Goal: Communication & Community: Answer question/provide support

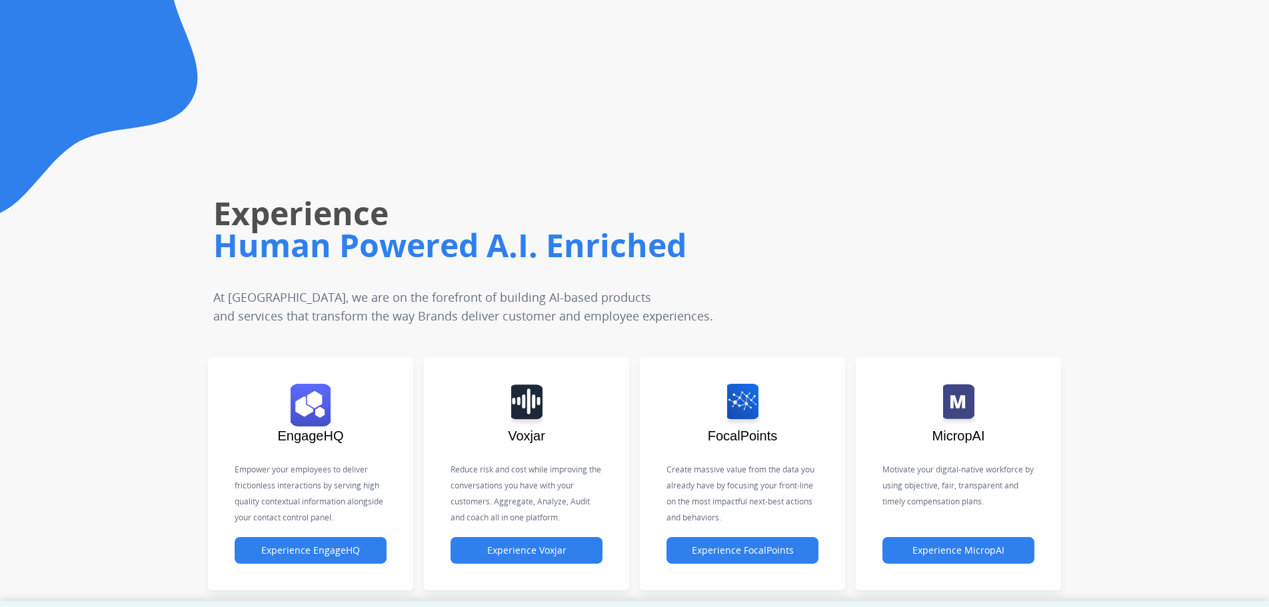
click at [199, 142] on div "Experience Human Powered A.I. Enriched At Untangl, we are on the forefront of b…" at bounding box center [528, 189] width 736 height 272
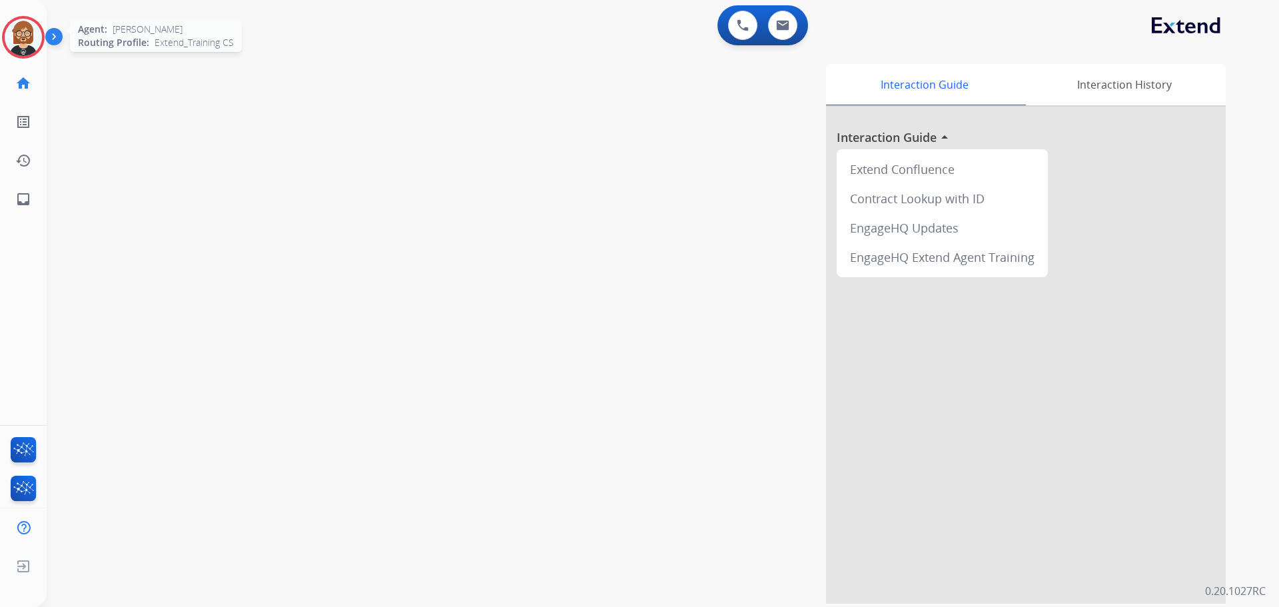
click at [33, 35] on img at bounding box center [23, 37] width 37 height 37
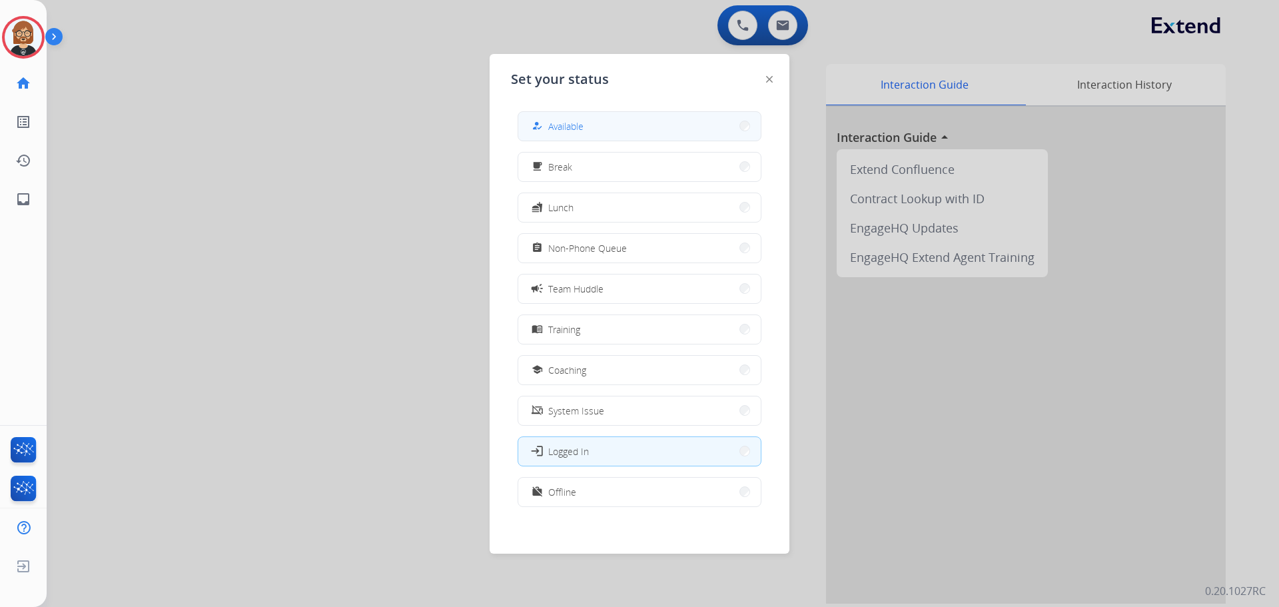
click at [568, 119] on div "how_to_reg Available" at bounding box center [556, 126] width 55 height 16
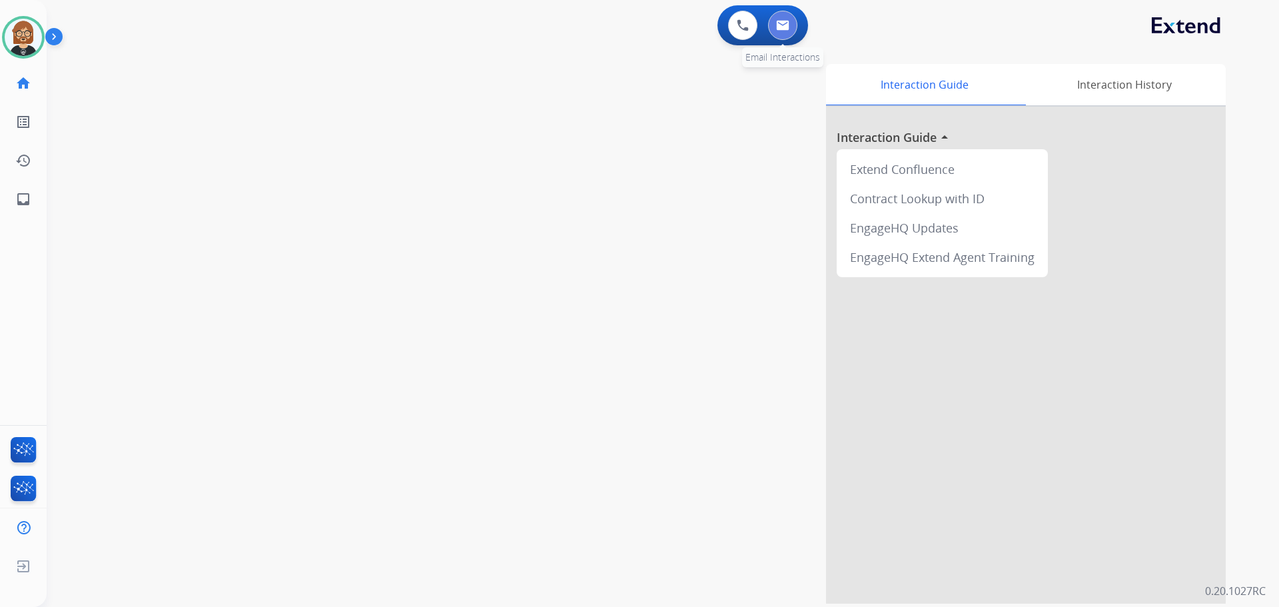
click at [662, 29] on img at bounding box center [782, 25] width 13 height 11
select select "**********"
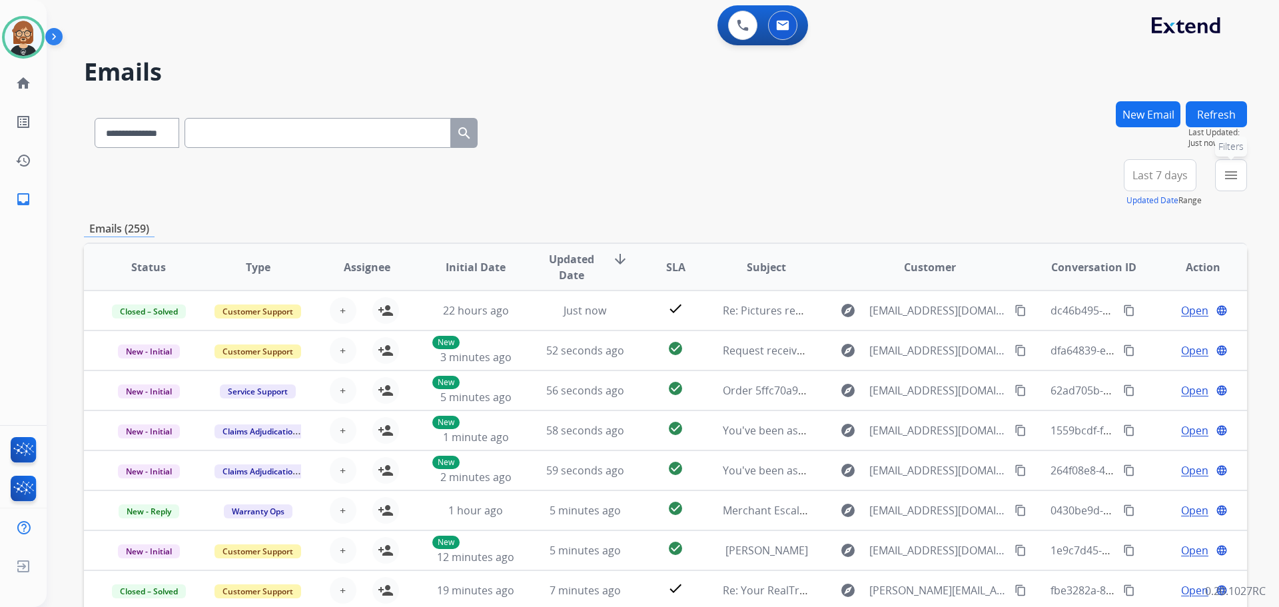
click at [662, 177] on mat-icon "menu" at bounding box center [1231, 175] width 16 height 16
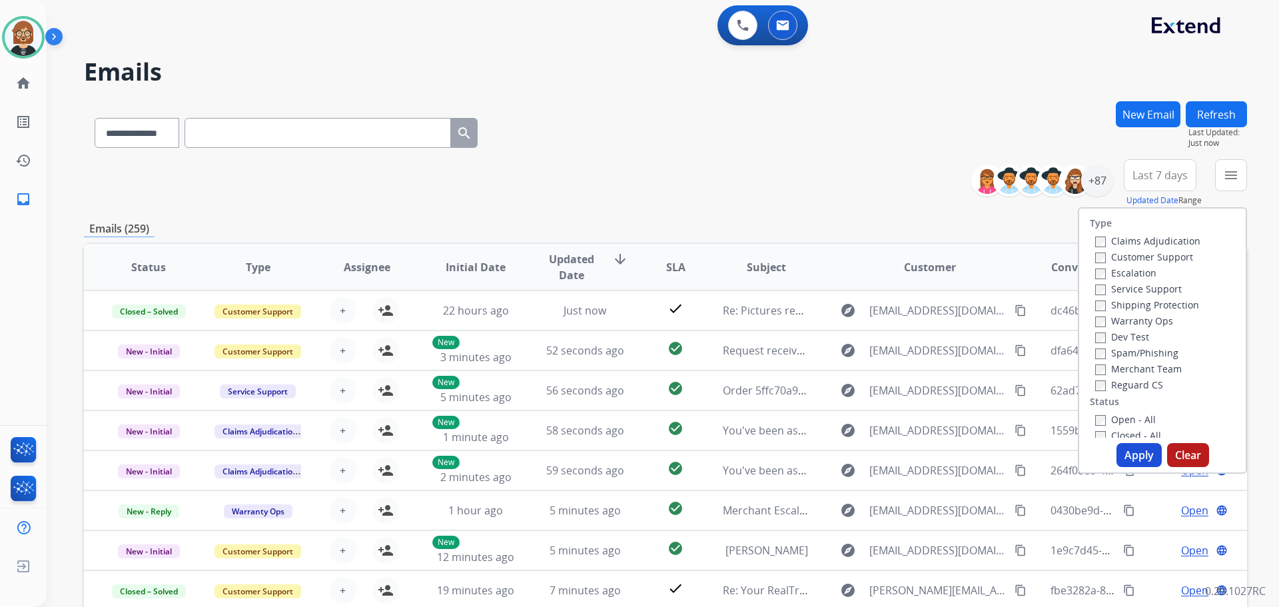
click at [662, 421] on label "Open - All" at bounding box center [1125, 419] width 61 height 13
click at [662, 448] on button "Apply" at bounding box center [1139, 455] width 45 height 24
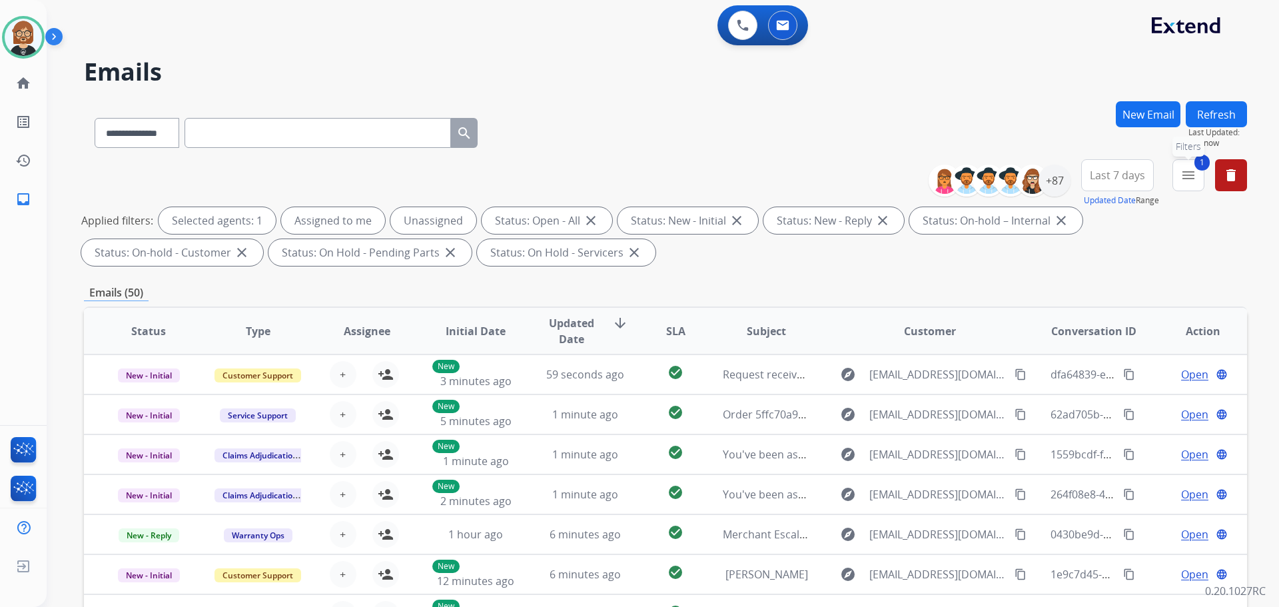
click at [662, 171] on button "1 menu Filters" at bounding box center [1189, 175] width 32 height 32
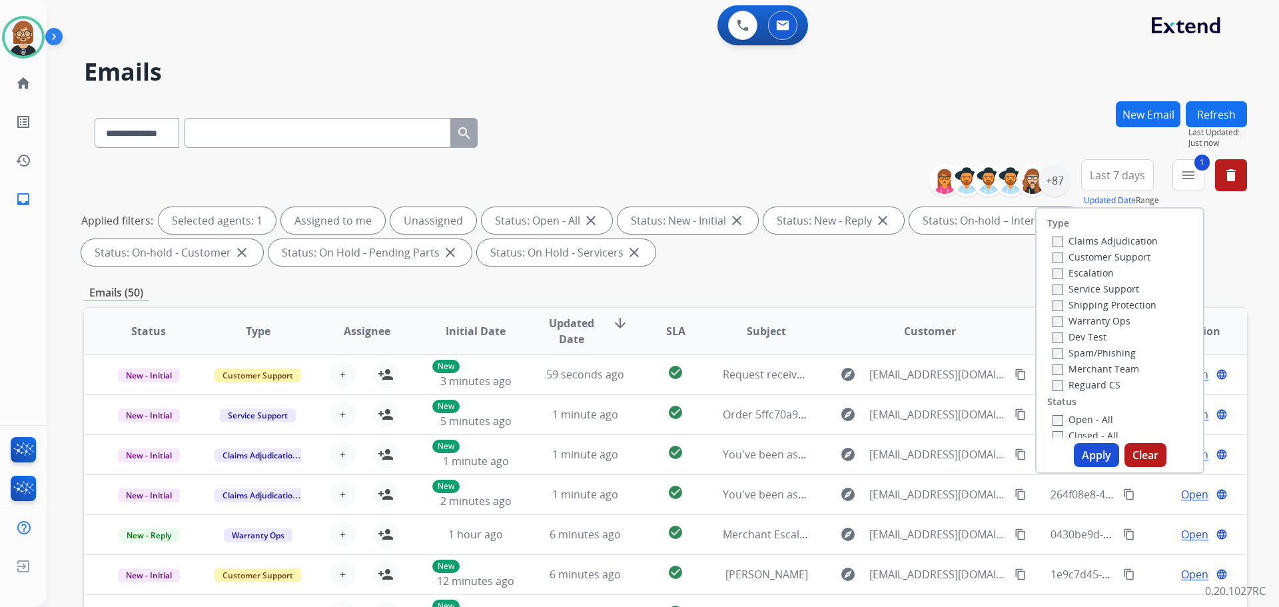
click at [662, 383] on label "Reguard CS" at bounding box center [1087, 384] width 68 height 13
click at [662, 305] on label "Shipping Protection" at bounding box center [1105, 305] width 104 height 13
click at [662, 257] on label "Customer Support" at bounding box center [1102, 257] width 98 height 13
click at [662, 456] on button "Apply" at bounding box center [1096, 455] width 45 height 24
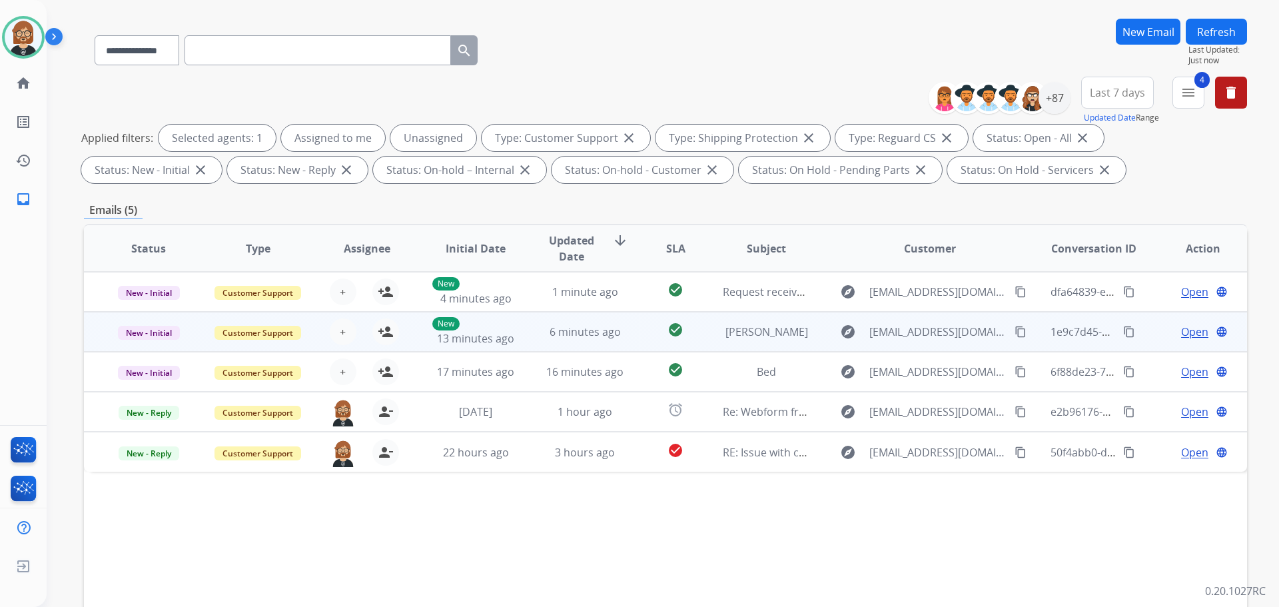
scroll to position [133, 0]
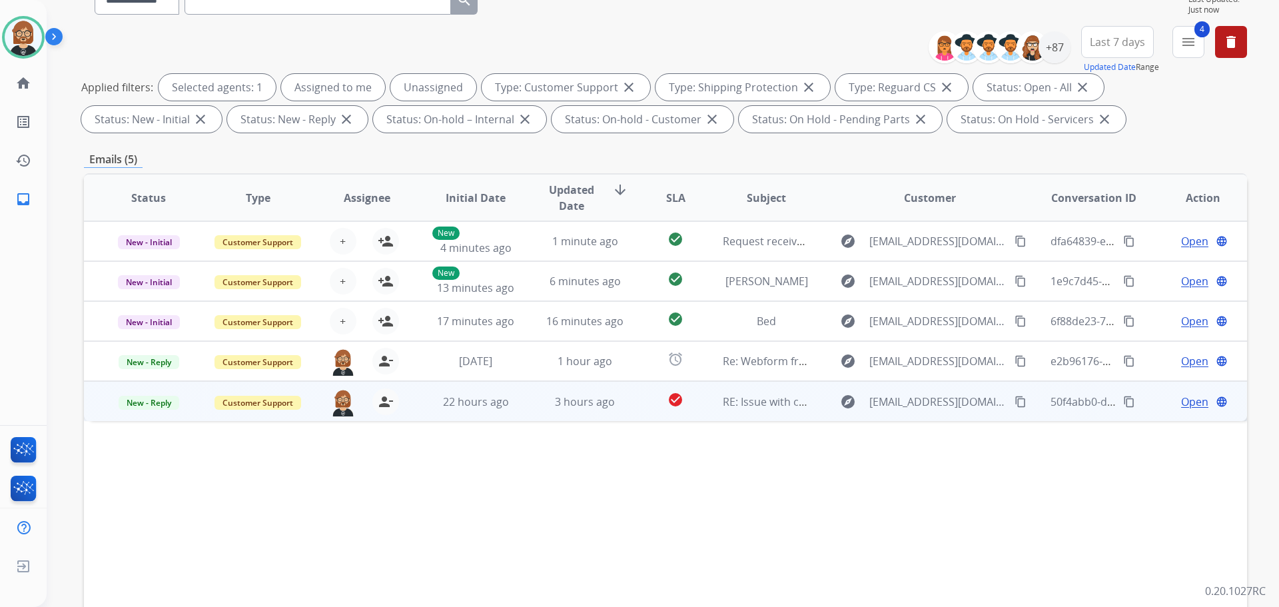
click at [506, 410] on td "22 hours ago" at bounding box center [465, 401] width 109 height 40
click at [662, 402] on div "Open language" at bounding box center [1202, 401] width 87 height 16
click at [662, 400] on span "Open" at bounding box center [1194, 402] width 27 height 16
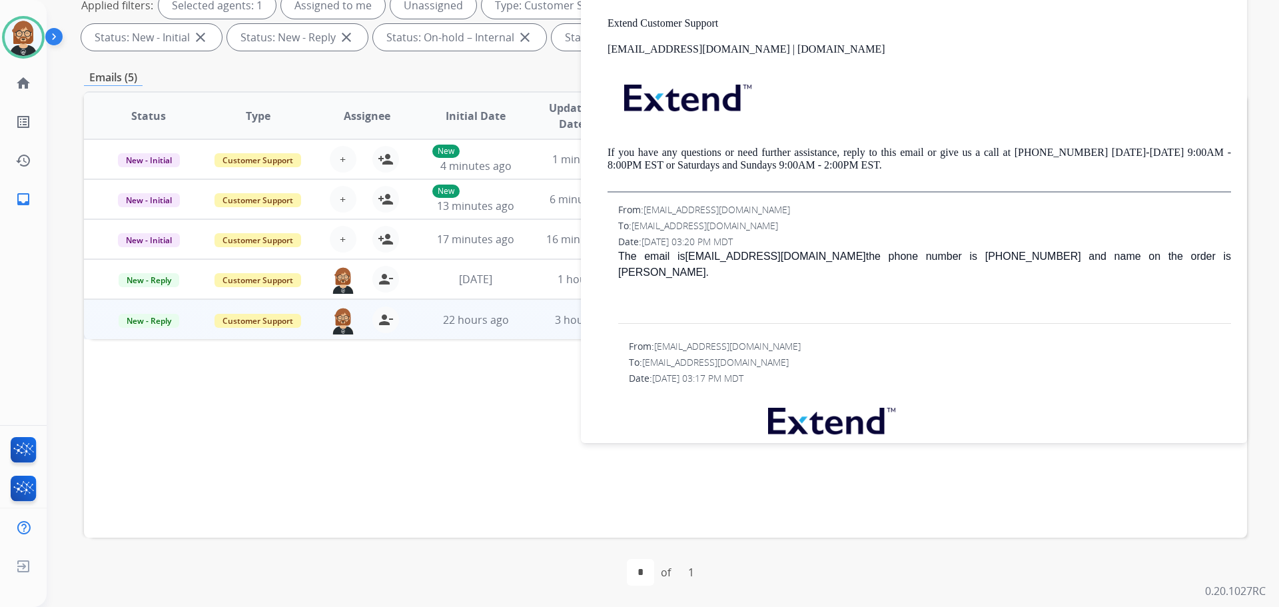
scroll to position [500, 0]
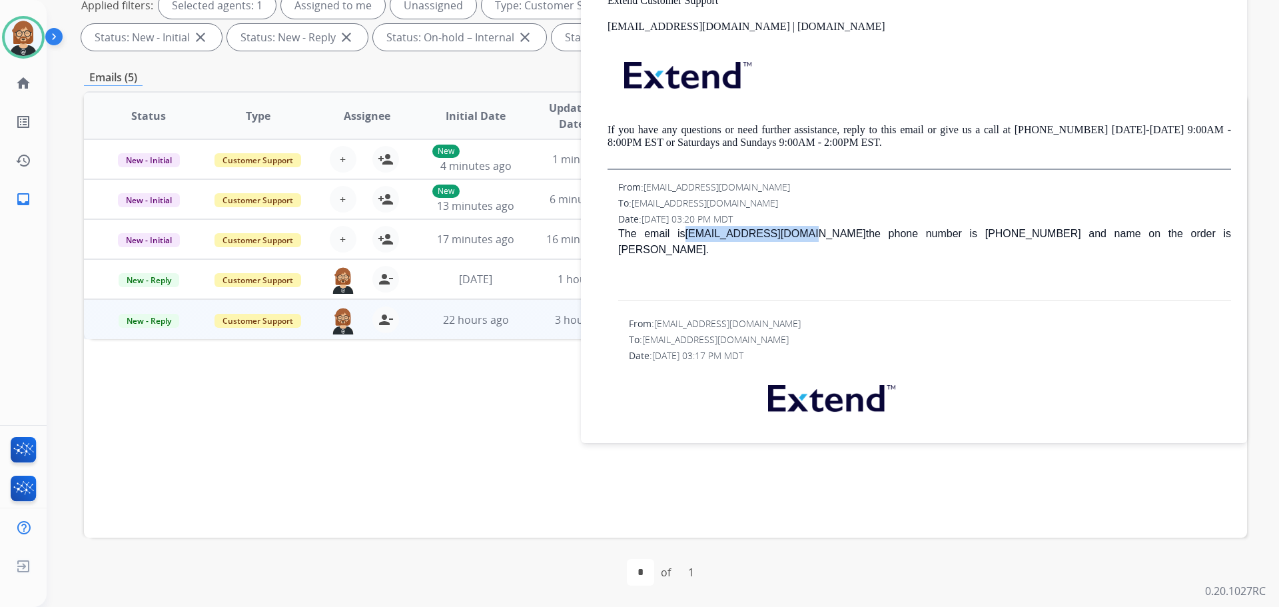
drag, startPoint x: 795, startPoint y: 235, endPoint x: 678, endPoint y: 235, distance: 117.3
click at [662, 235] on p "The email is [EMAIL_ADDRESS][DOMAIN_NAME] the phone number is [PHONE_NUMBER] an…" at bounding box center [924, 242] width 613 height 32
copy link "[EMAIL_ADDRESS][DOMAIN_NAME]"
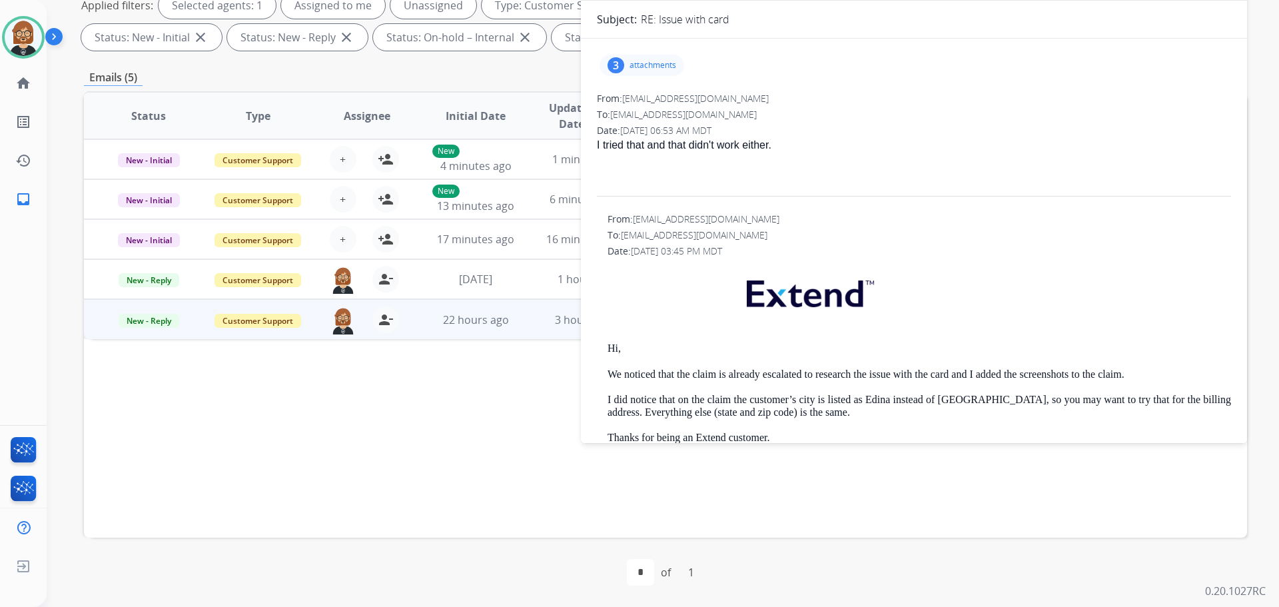
scroll to position [0, 0]
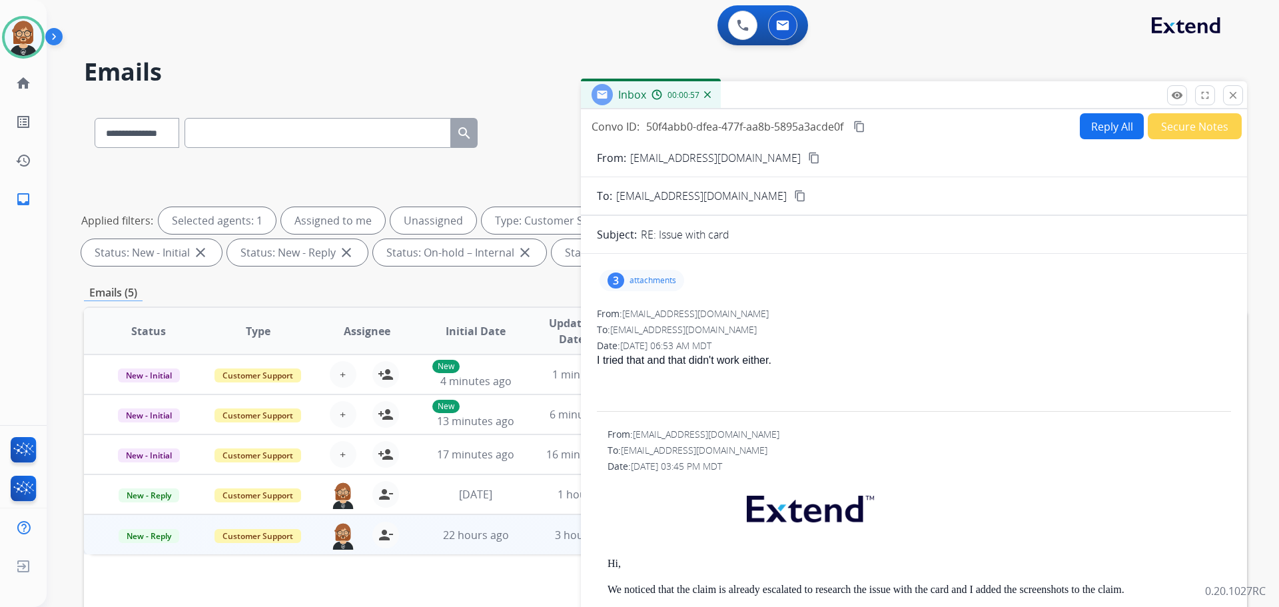
click at [662, 135] on button "Reply All" at bounding box center [1112, 126] width 64 height 26
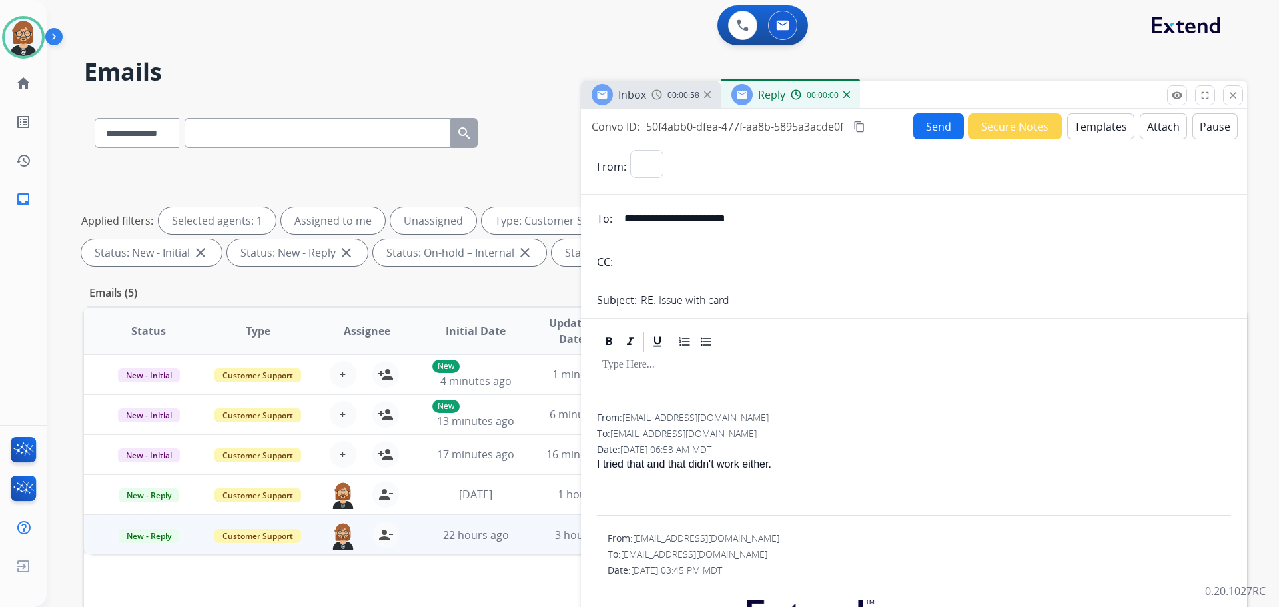
select select "**********"
click at [662, 130] on button "Templates" at bounding box center [1100, 126] width 67 height 26
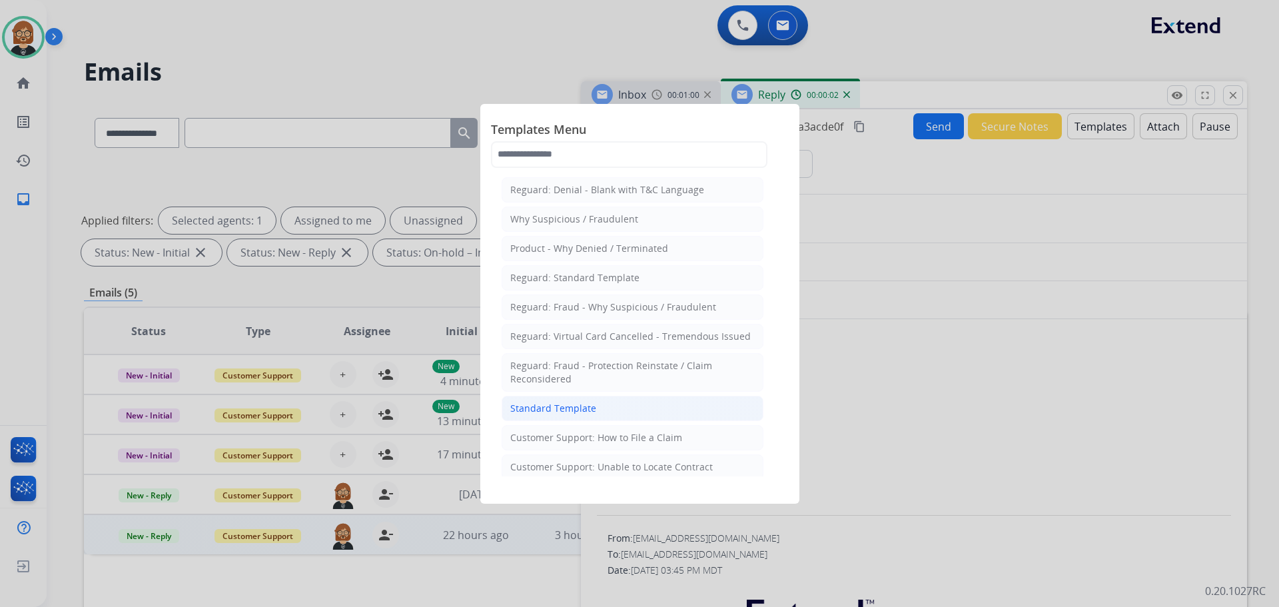
click at [534, 418] on li "Standard Template" at bounding box center [633, 408] width 262 height 25
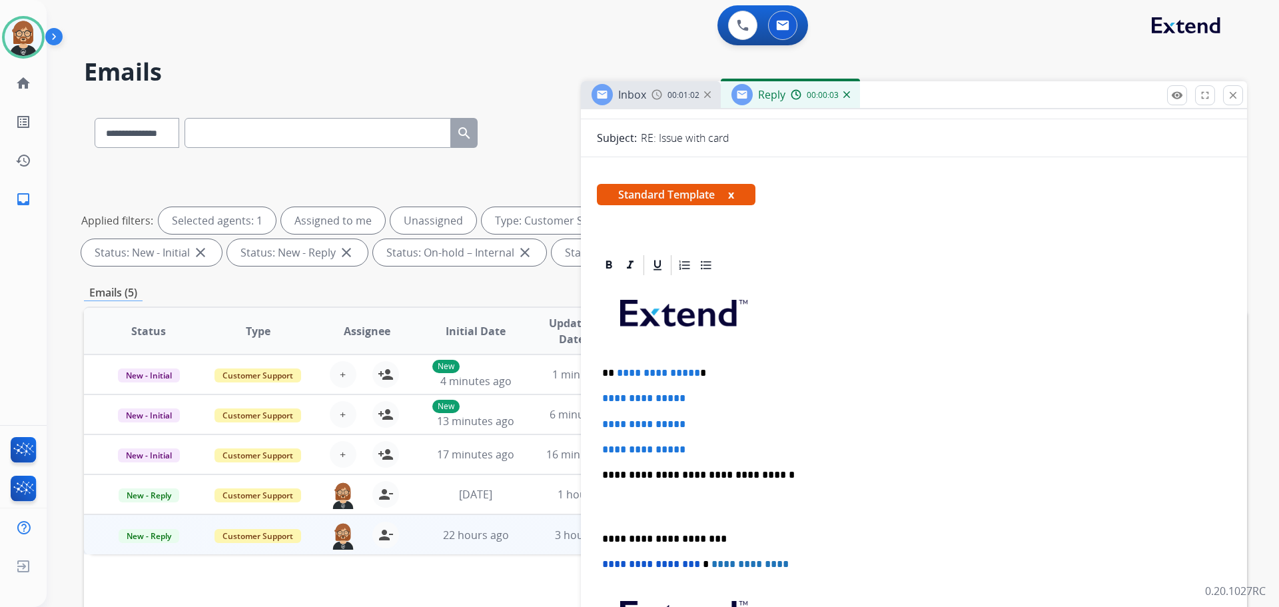
scroll to position [333, 0]
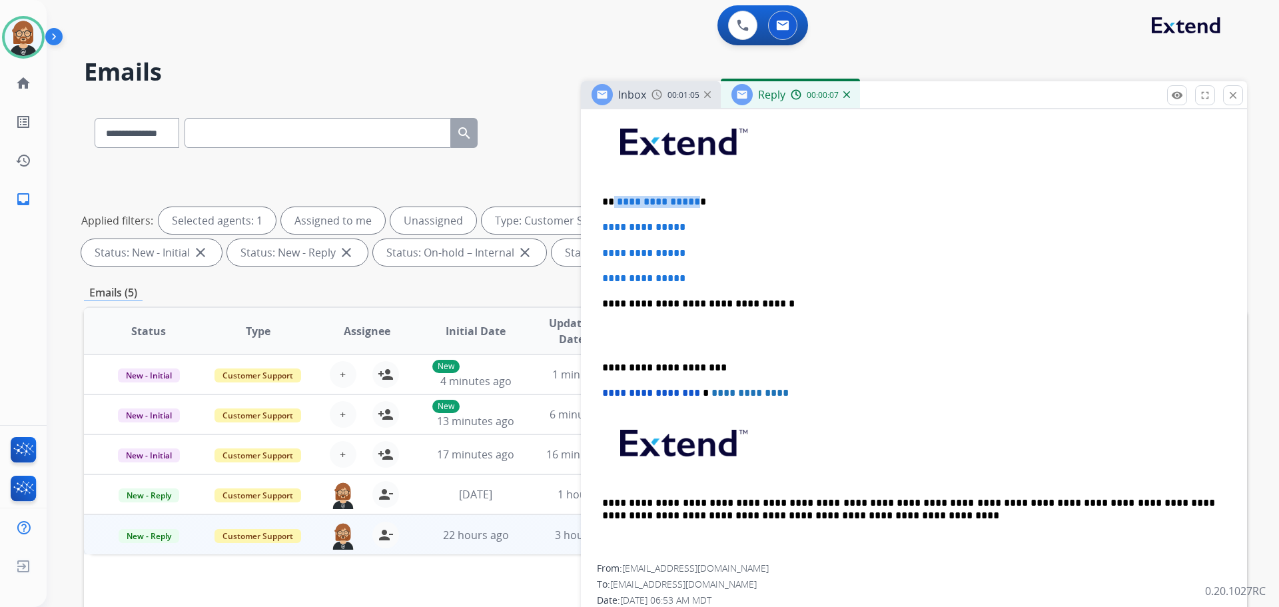
drag, startPoint x: 692, startPoint y: 201, endPoint x: 613, endPoint y: 206, distance: 78.8
click at [613, 206] on p "**********" at bounding box center [908, 202] width 613 height 12
drag, startPoint x: 698, startPoint y: 279, endPoint x: 584, endPoint y: 231, distance: 123.6
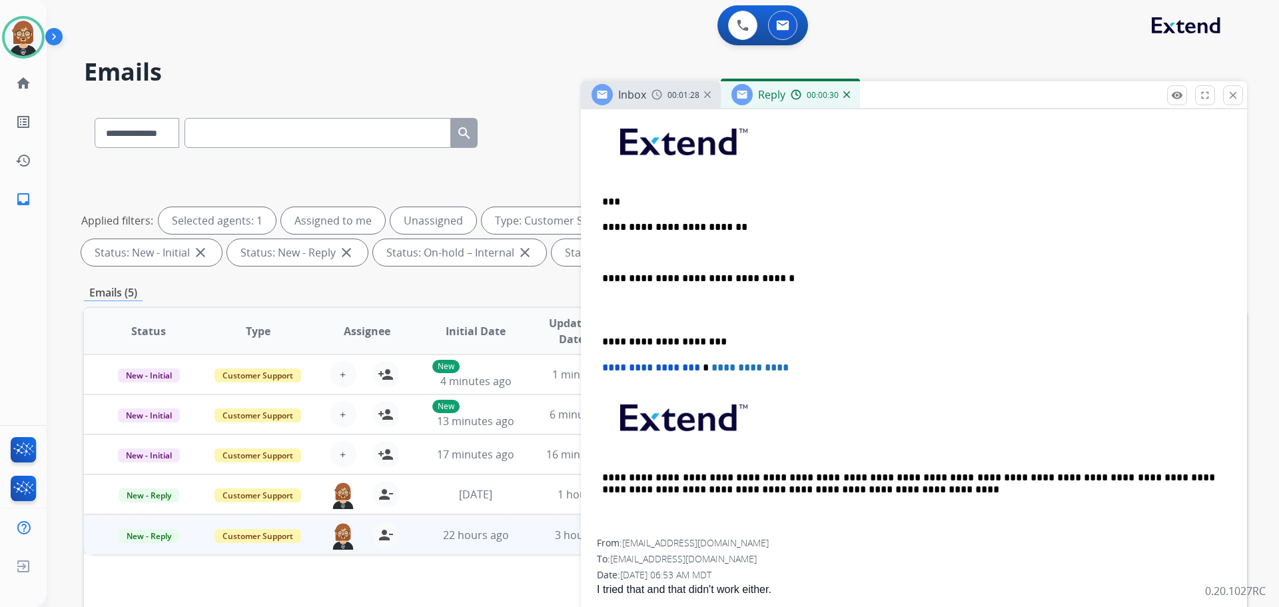
click at [662, 225] on p "**********" at bounding box center [908, 227] width 613 height 12
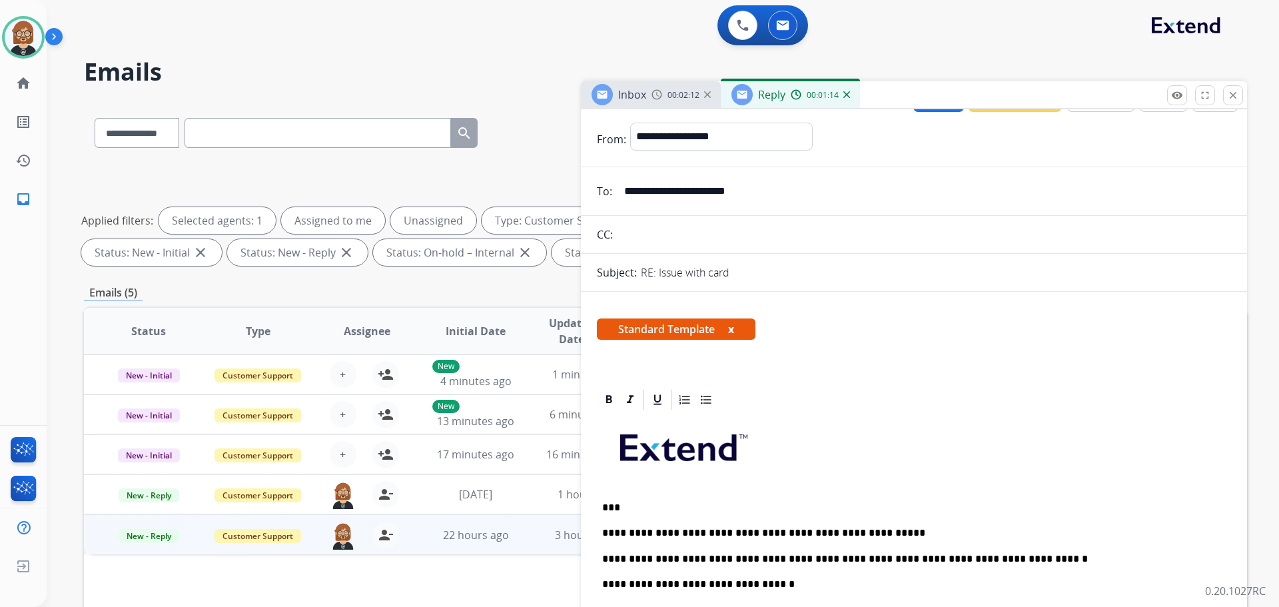
scroll to position [0, 0]
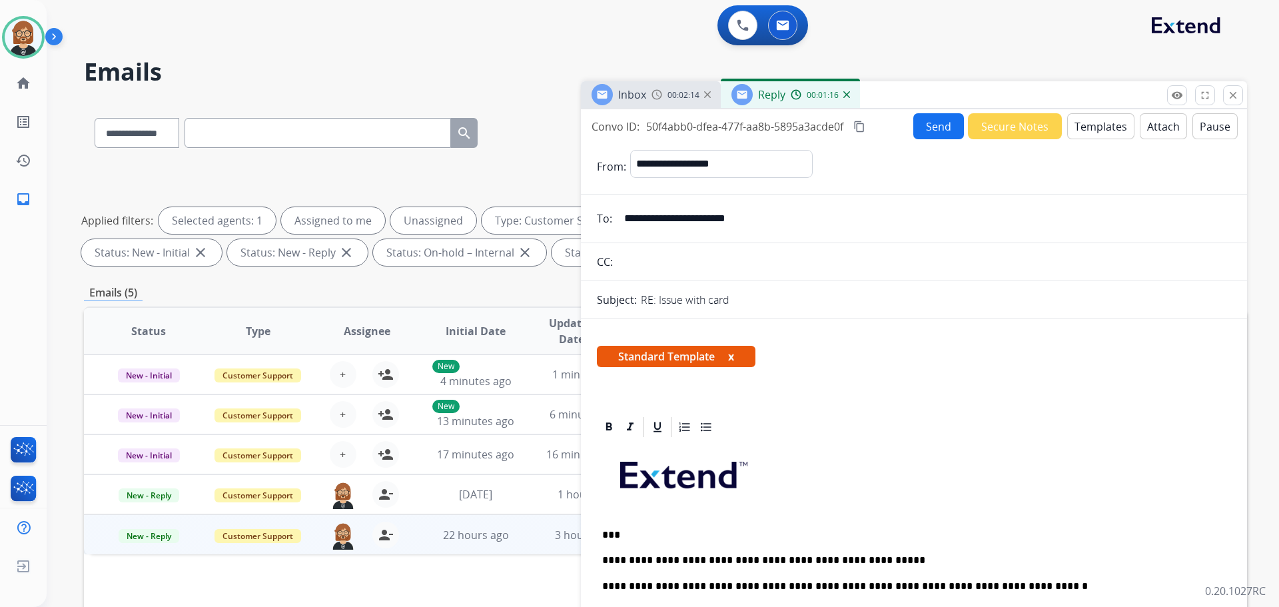
click at [662, 123] on button "Send" at bounding box center [939, 126] width 51 height 26
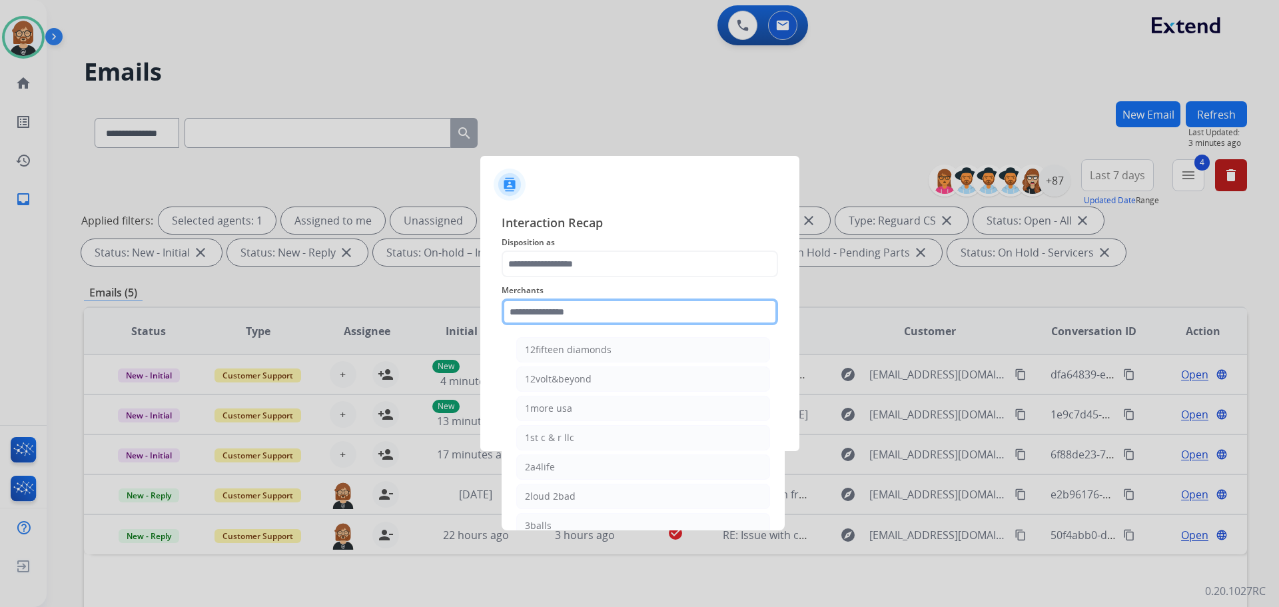
click at [580, 311] on input "text" at bounding box center [640, 312] width 277 height 27
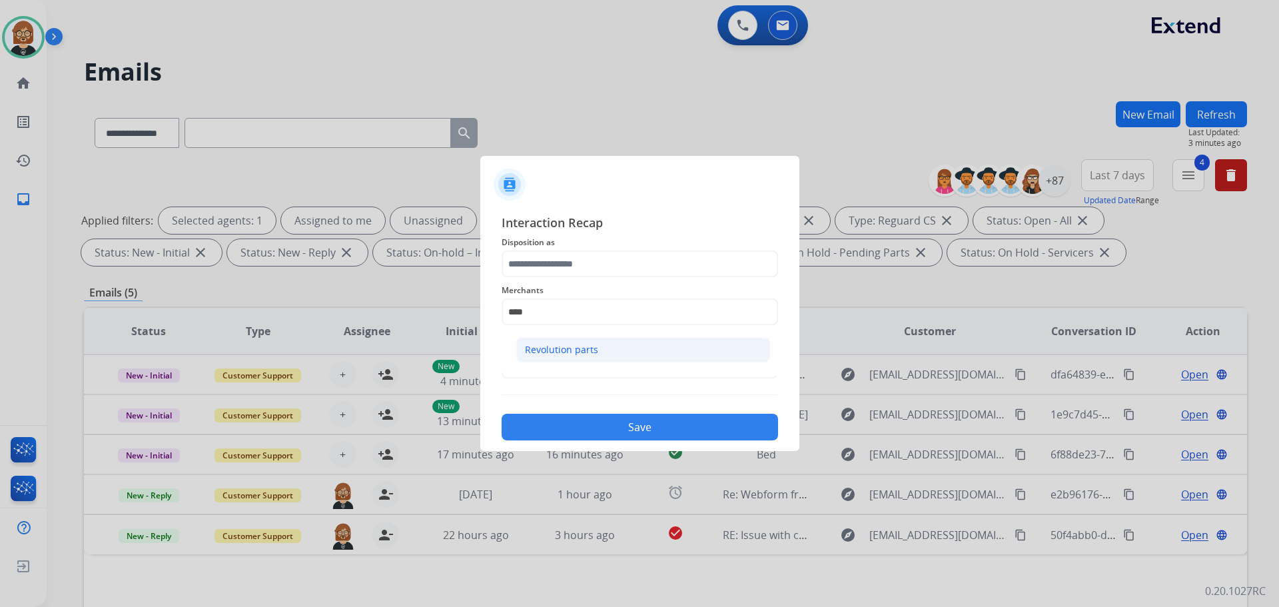
click at [586, 349] on div "Revolution parts" at bounding box center [561, 349] width 73 height 13
type input "**********"
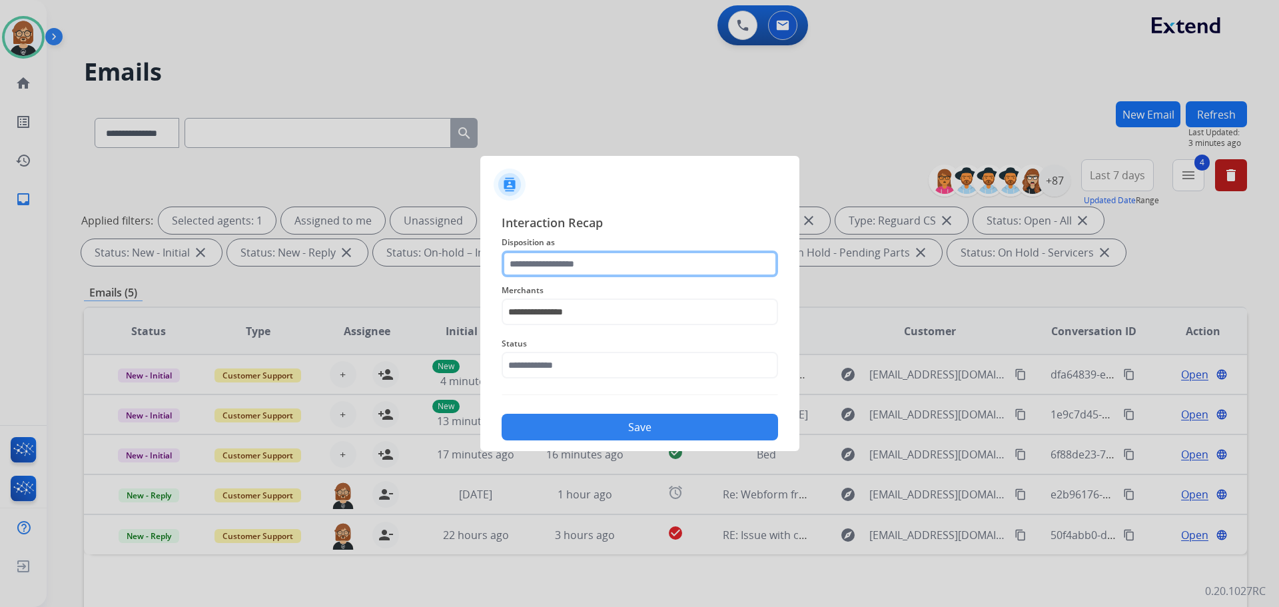
click at [586, 266] on input "text" at bounding box center [640, 264] width 277 height 27
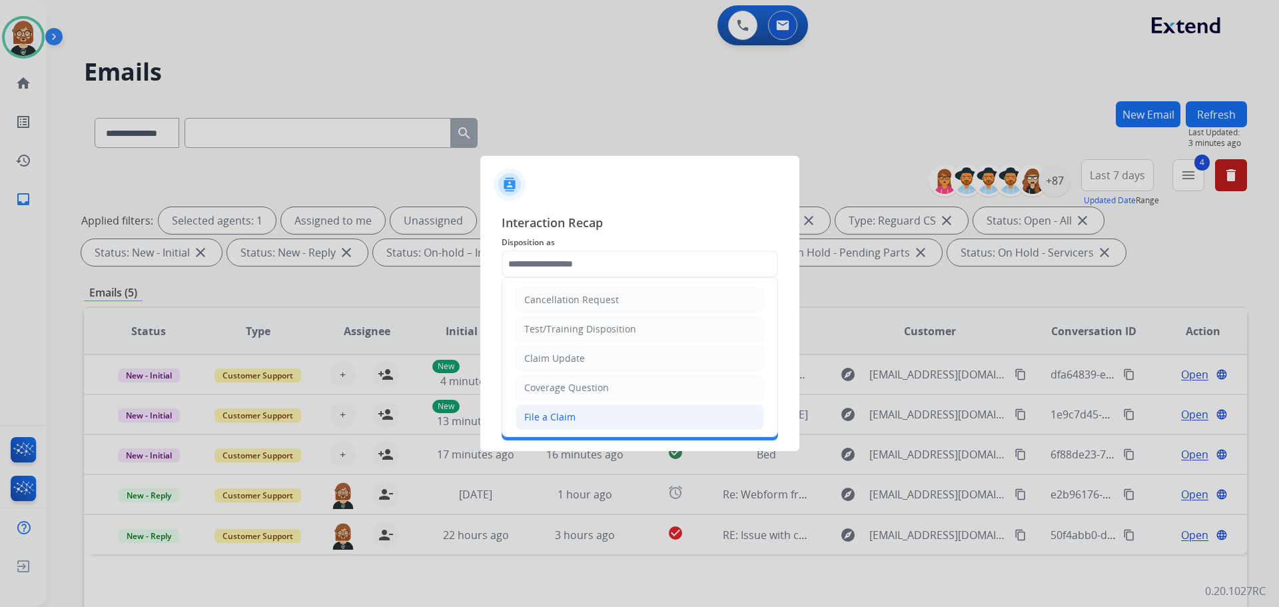
click at [592, 422] on li "File a Claim" at bounding box center [640, 416] width 249 height 25
type input "**********"
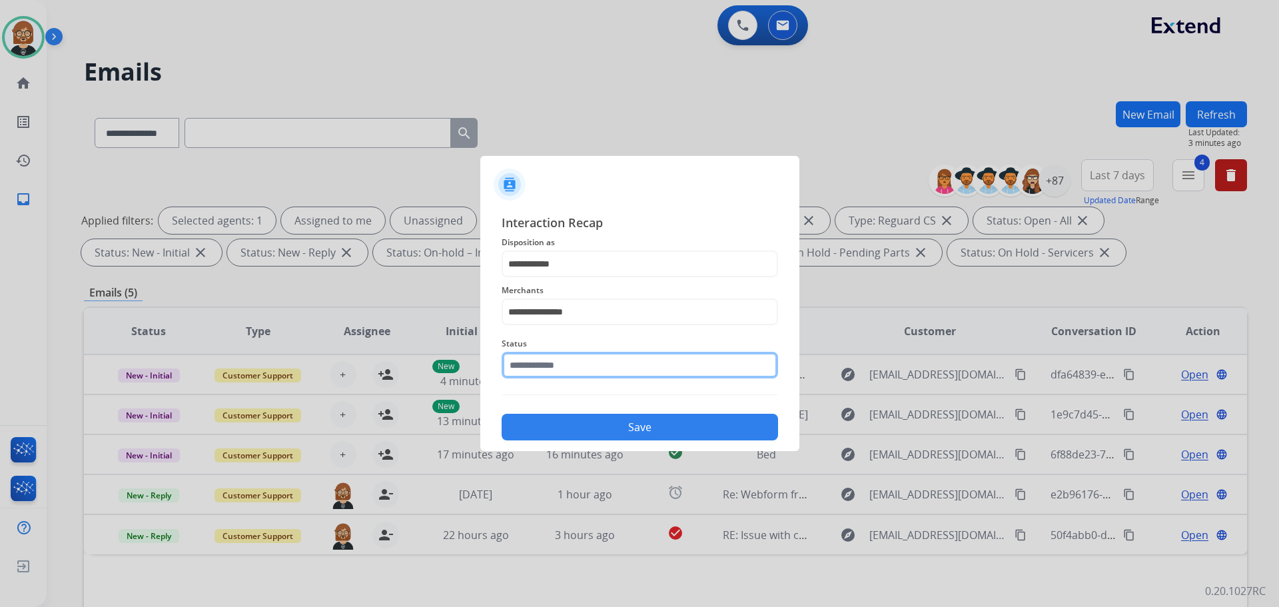
click at [588, 363] on input "text" at bounding box center [640, 365] width 277 height 27
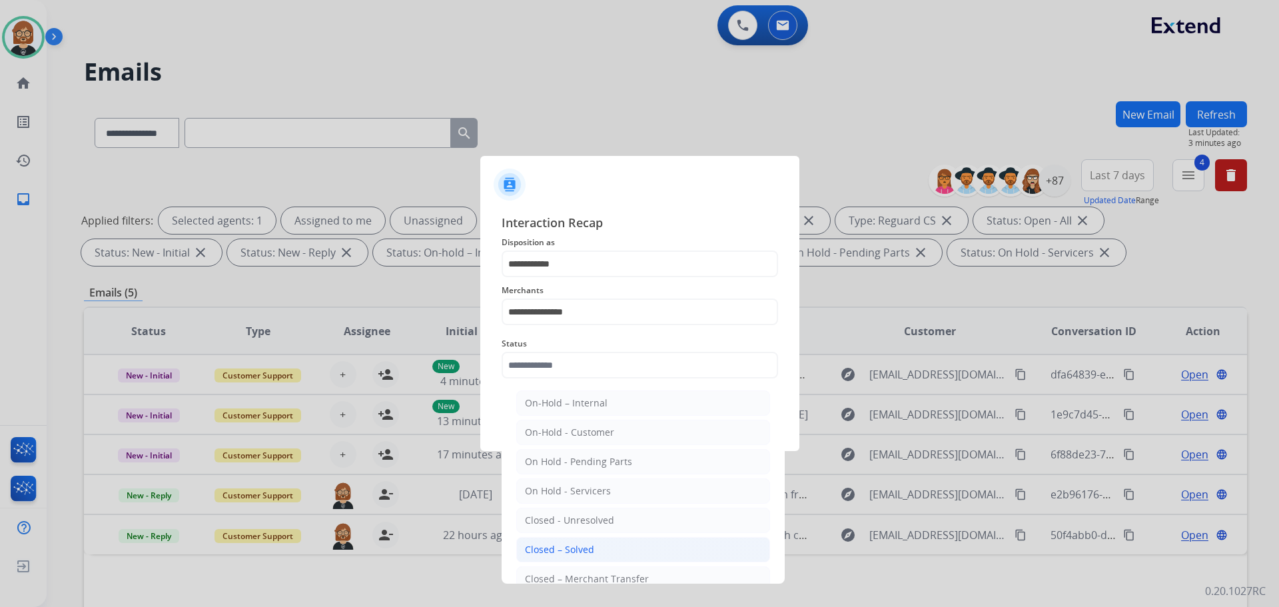
click at [594, 553] on li "Closed – Solved" at bounding box center [643, 549] width 254 height 25
type input "**********"
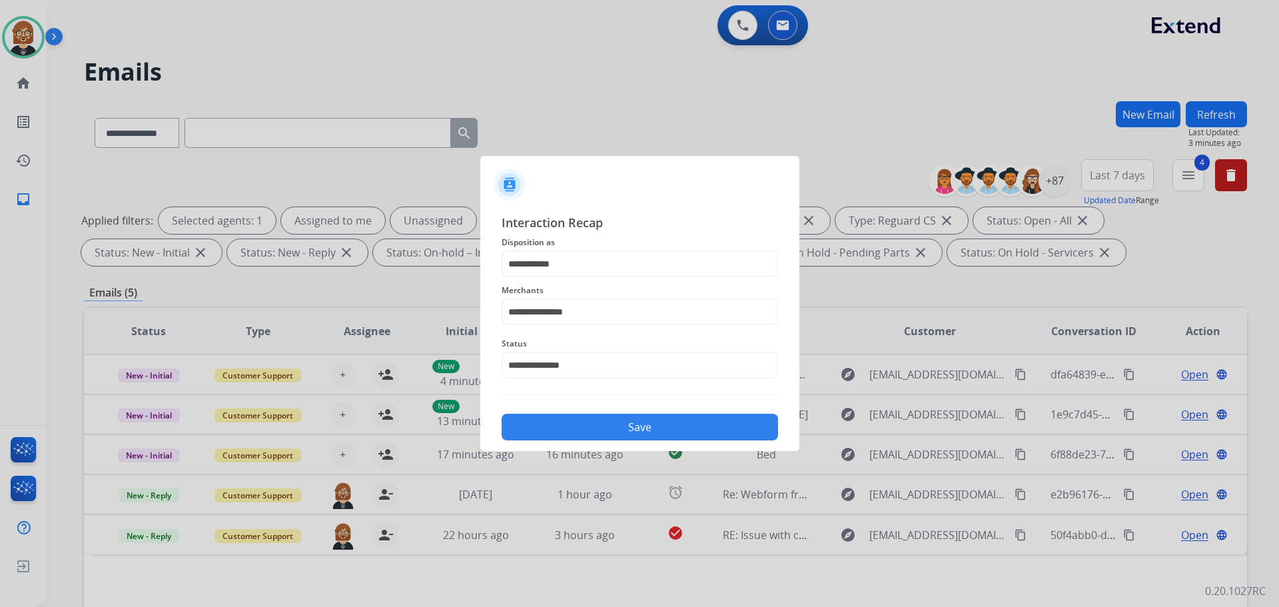
click at [662, 446] on div "**********" at bounding box center [639, 327] width 319 height 249
click at [662, 434] on button "Save" at bounding box center [640, 427] width 277 height 27
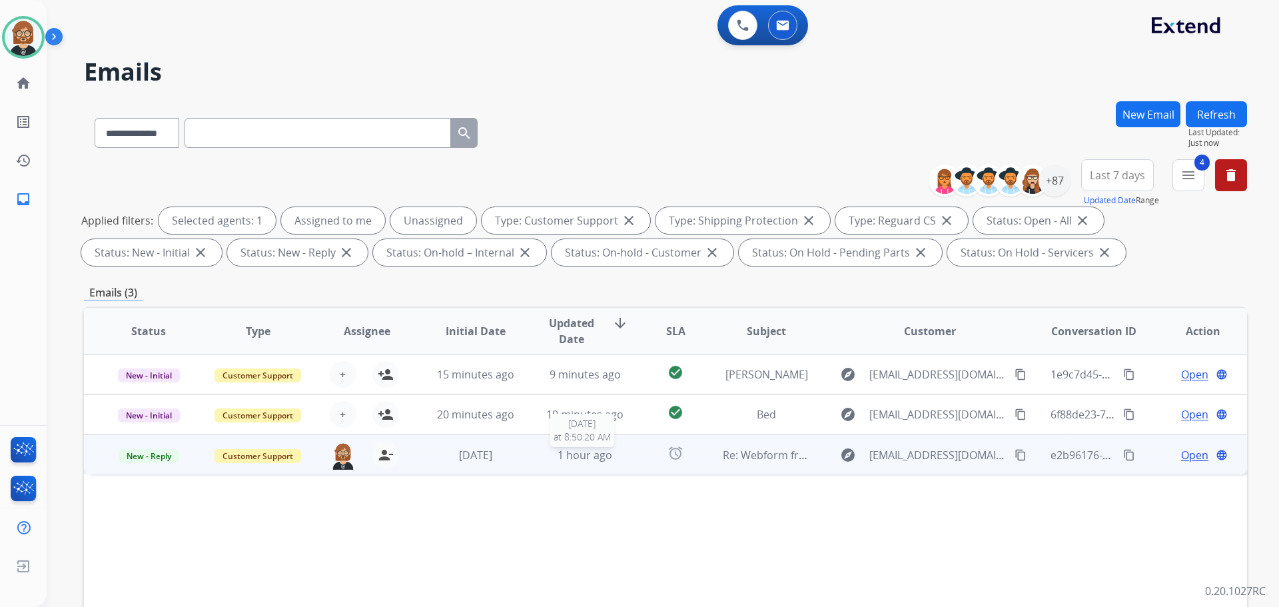
click at [589, 456] on span "1 hour ago" at bounding box center [585, 455] width 55 height 15
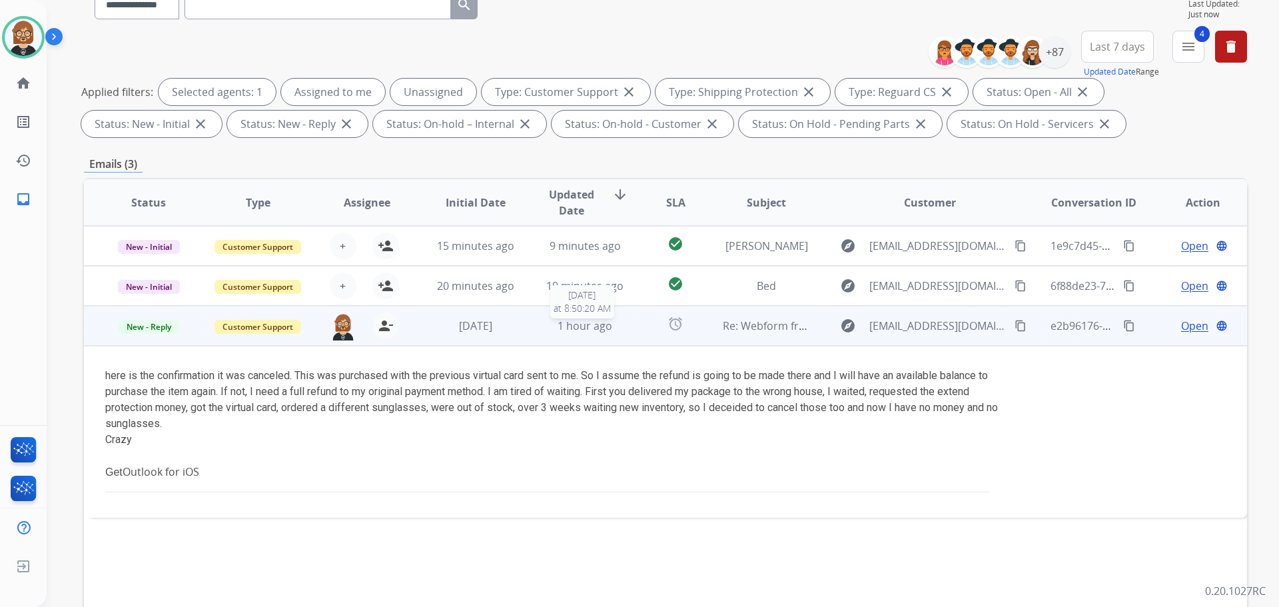
scroll to position [133, 0]
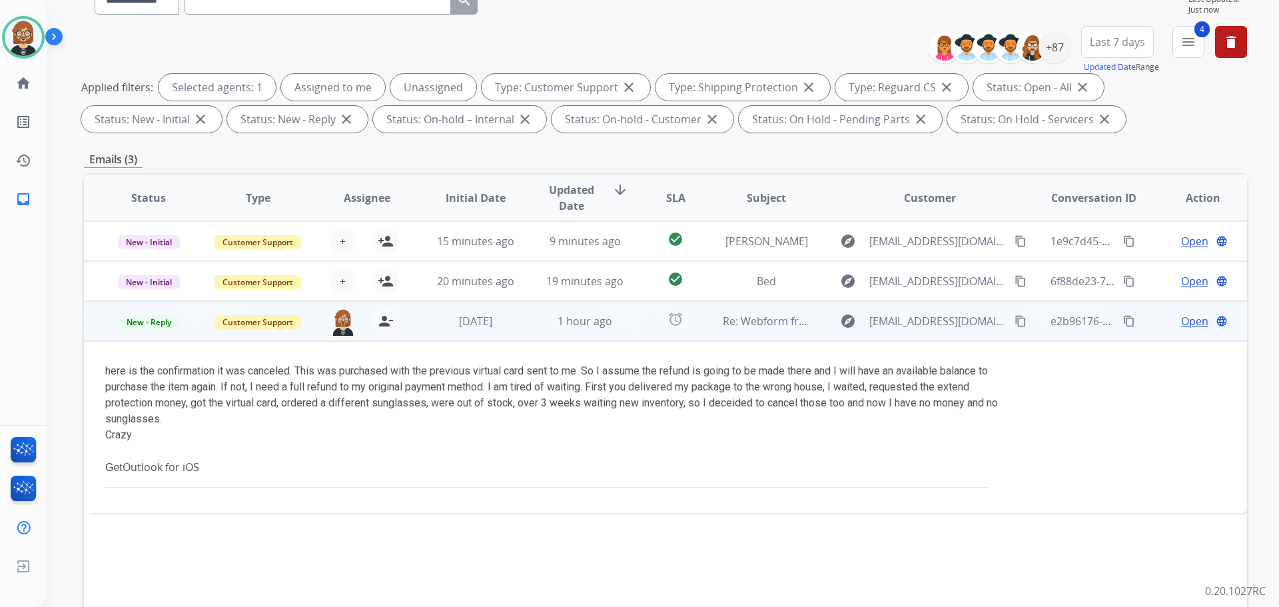
click at [662, 323] on mat-icon "content_copy" at bounding box center [1021, 321] width 12 height 12
click at [662, 322] on span "Open" at bounding box center [1194, 321] width 27 height 16
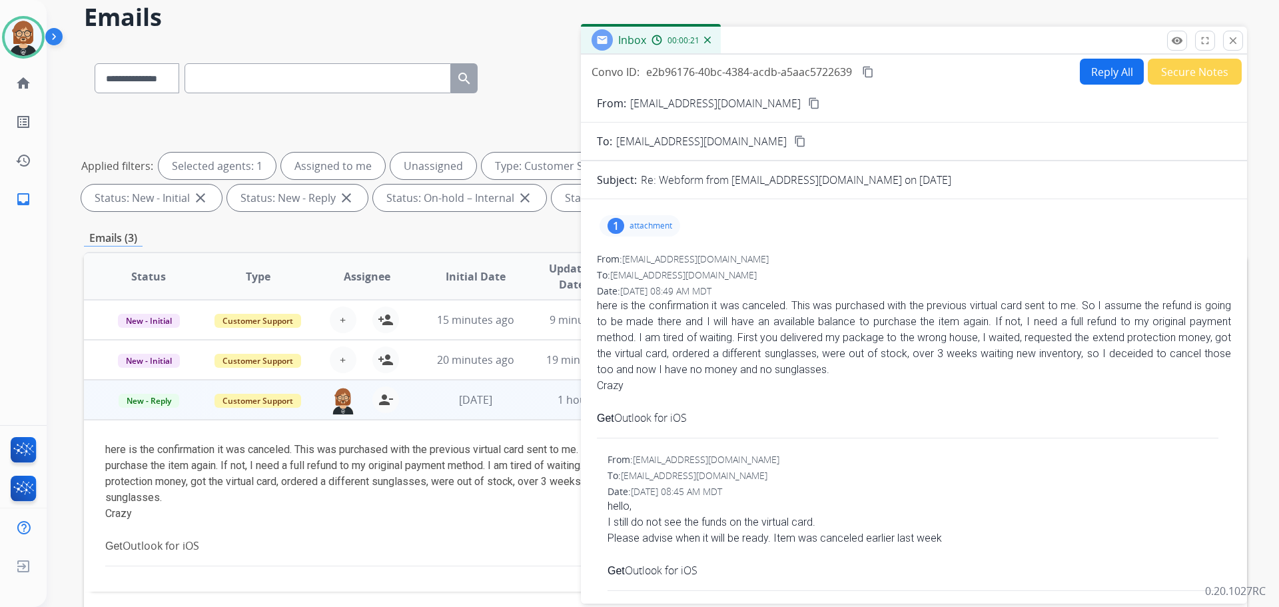
scroll to position [0, 0]
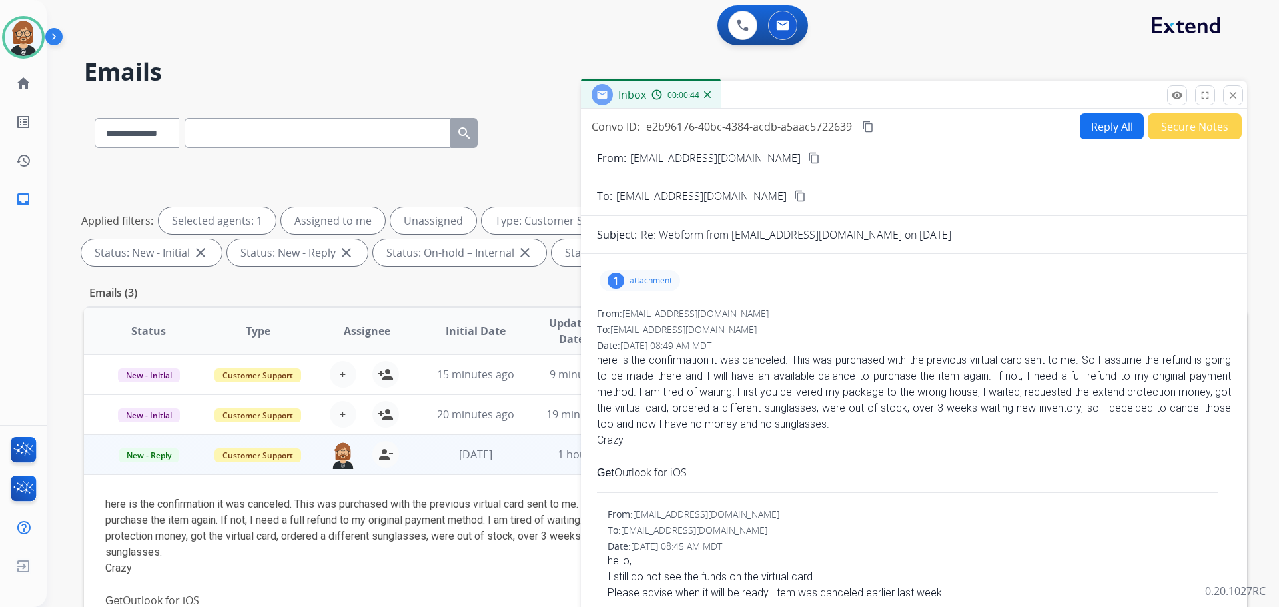
click at [662, 131] on button "Reply All" at bounding box center [1112, 126] width 64 height 26
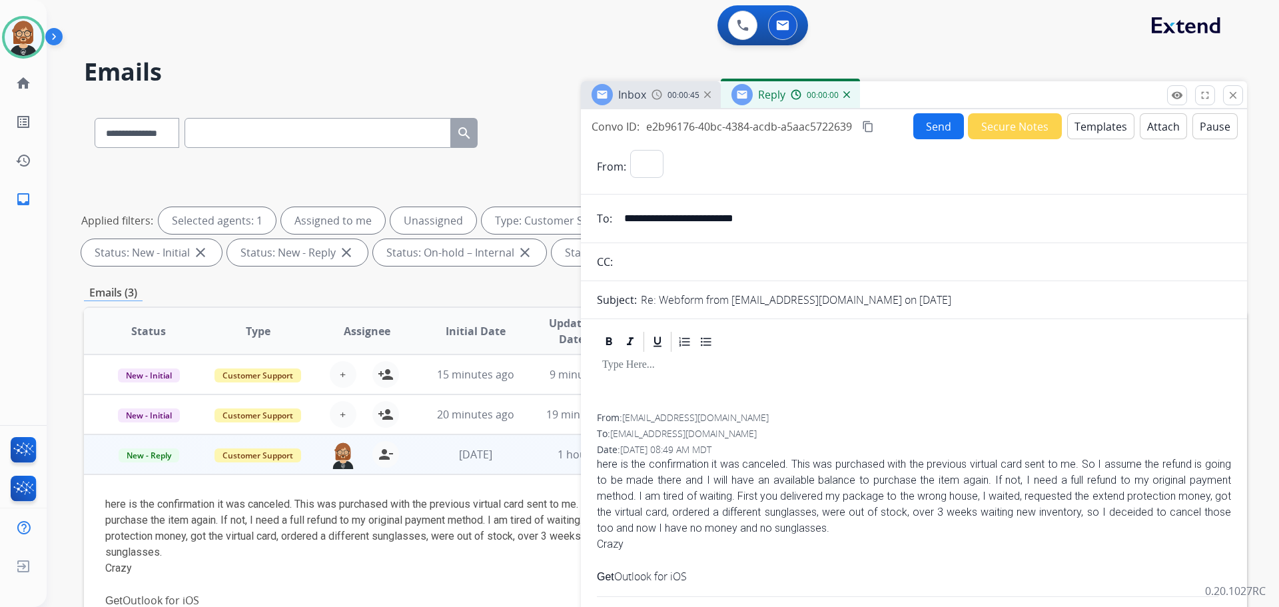
select select "**********"
click at [662, 132] on button "Templates" at bounding box center [1100, 126] width 67 height 26
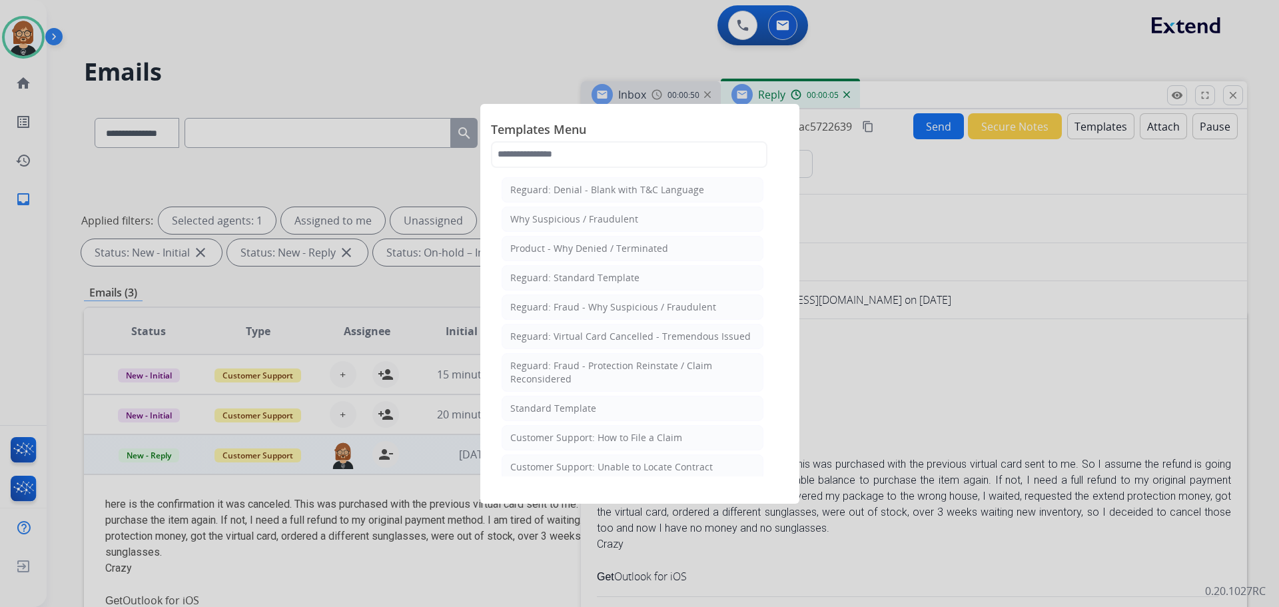
click at [612, 415] on li "Standard Template" at bounding box center [633, 408] width 262 height 25
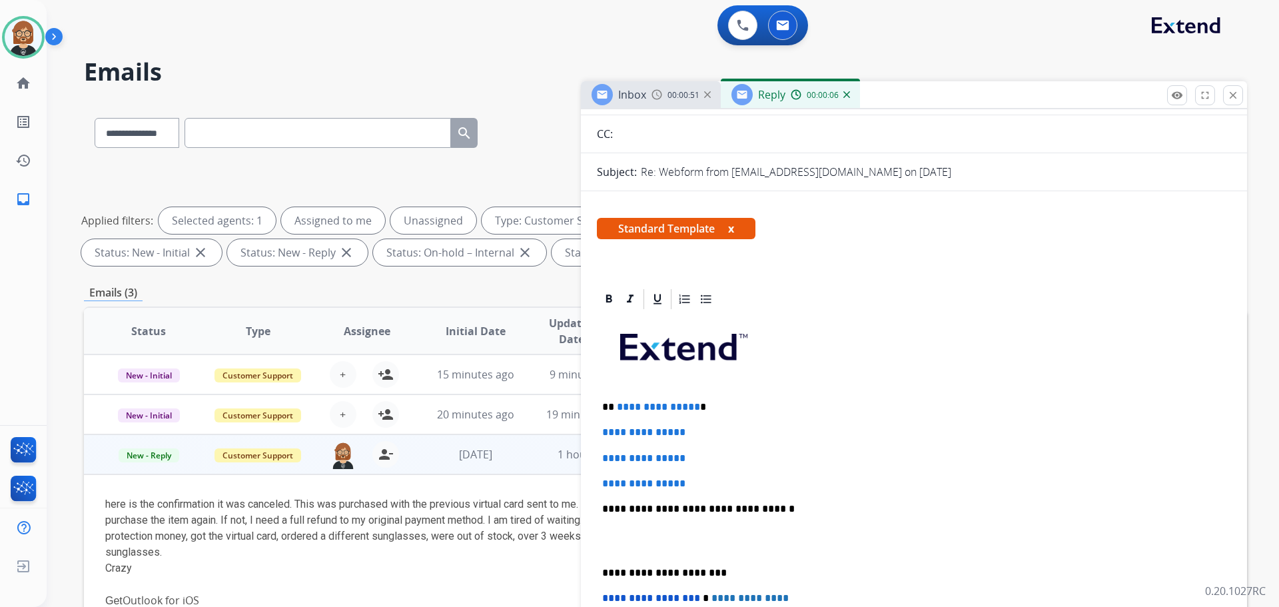
scroll to position [333, 0]
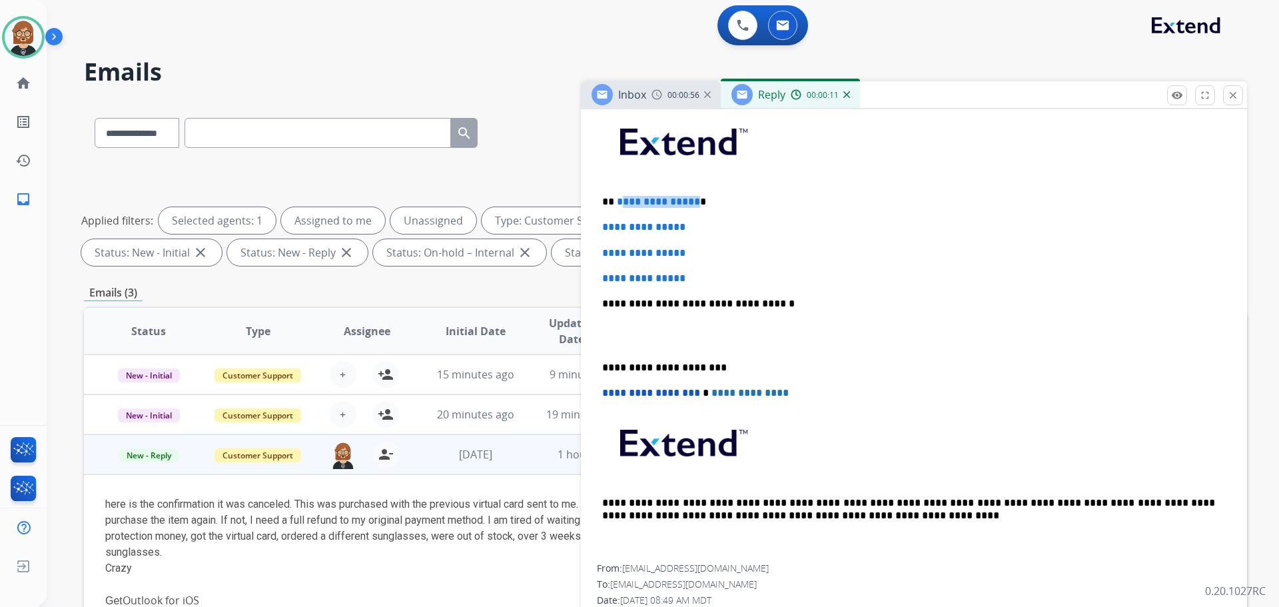
drag, startPoint x: 692, startPoint y: 197, endPoint x: 619, endPoint y: 197, distance: 73.3
click at [619, 197] on p "**********" at bounding box center [908, 202] width 613 height 12
drag, startPoint x: 704, startPoint y: 283, endPoint x: 532, endPoint y: 217, distance: 183.5
click at [532, 217] on div "**********" at bounding box center [665, 461] width 1163 height 721
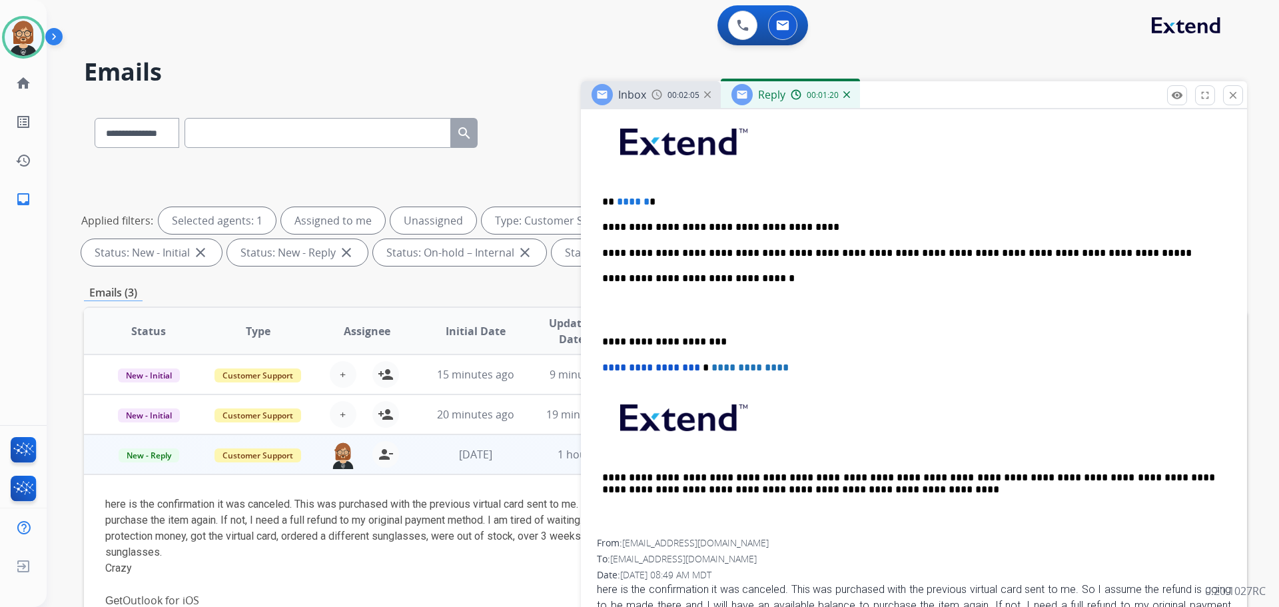
click at [662, 255] on p "**********" at bounding box center [908, 253] width 613 height 12
click at [662, 252] on p "**********" at bounding box center [908, 253] width 613 height 12
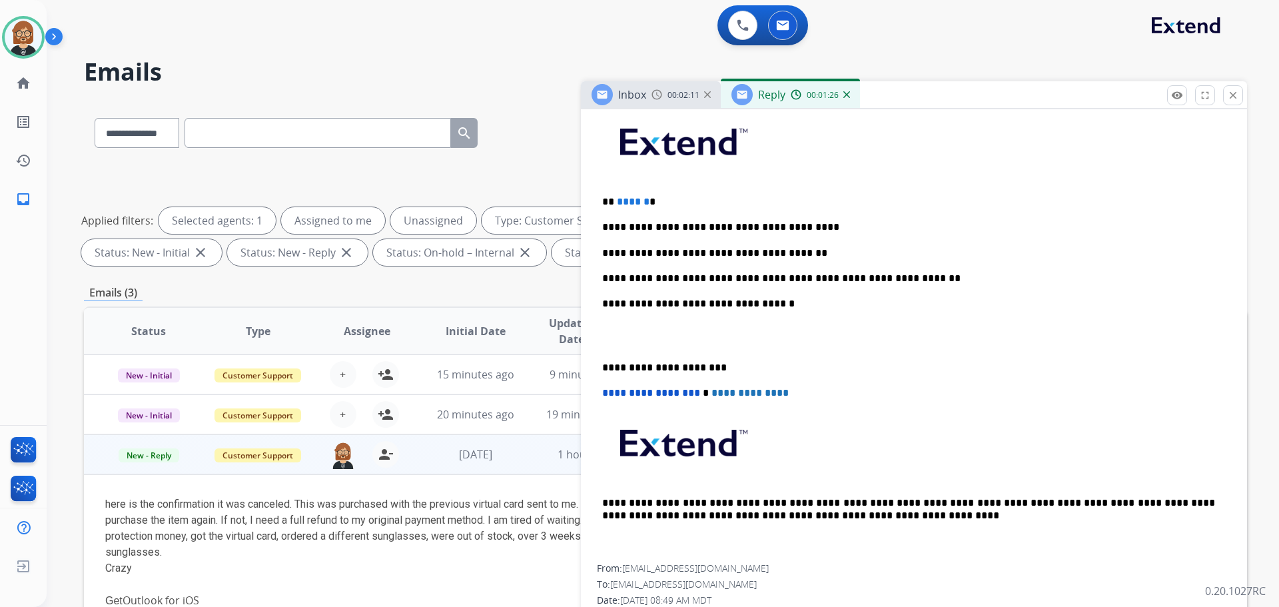
click at [653, 281] on p "**********" at bounding box center [908, 279] width 613 height 12
click at [606, 250] on p "**********" at bounding box center [908, 253] width 613 height 12
click at [662, 280] on p "**********" at bounding box center [908, 279] width 613 height 12
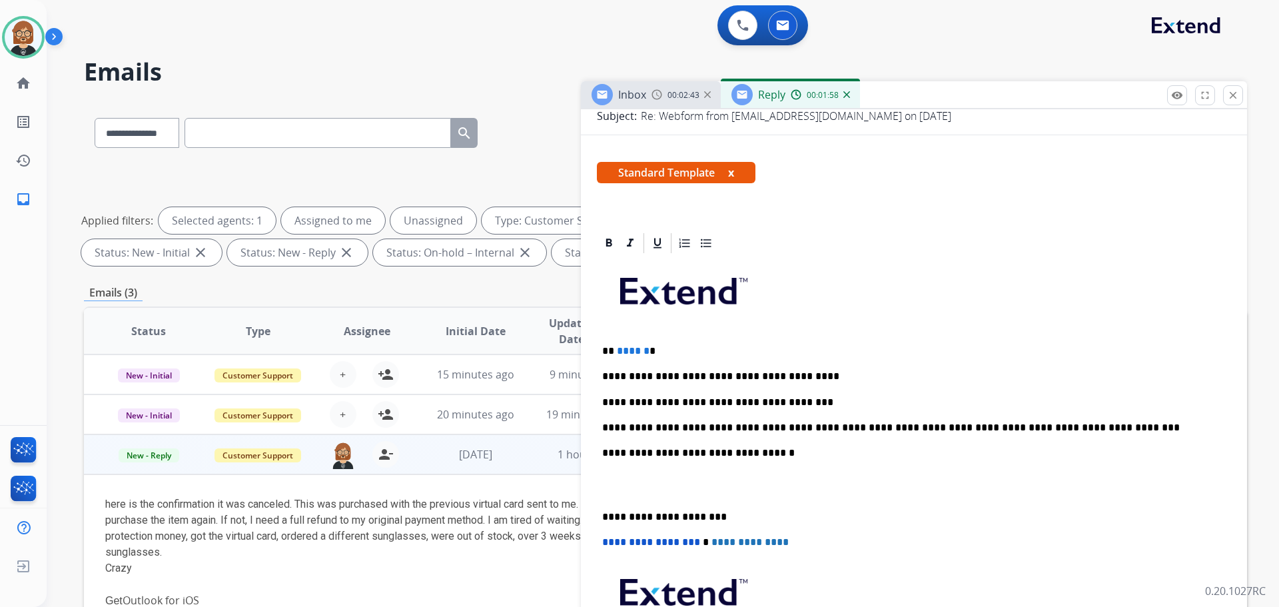
scroll to position [0, 0]
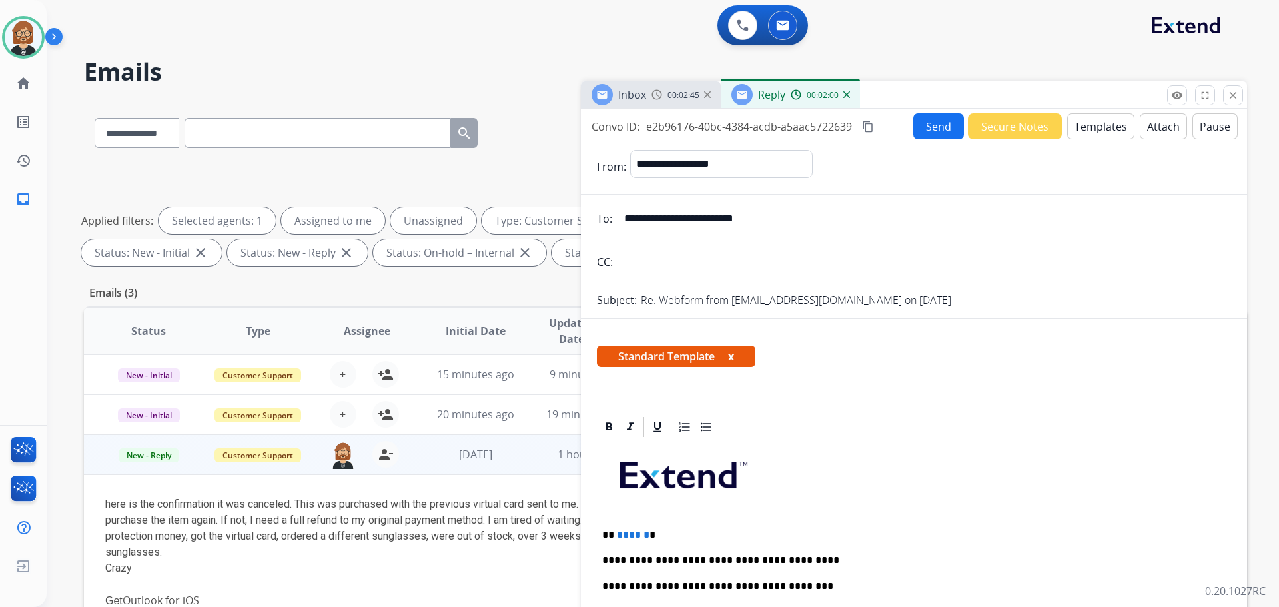
click at [662, 132] on button "Send" at bounding box center [939, 126] width 51 height 26
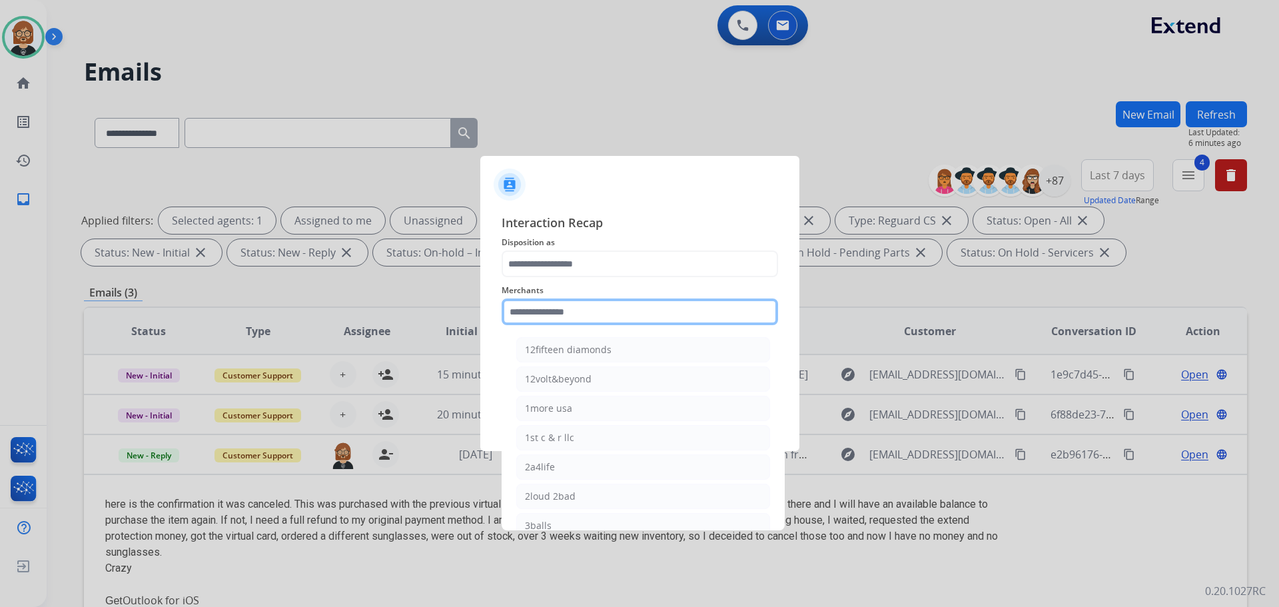
click at [624, 308] on input "text" at bounding box center [640, 312] width 277 height 27
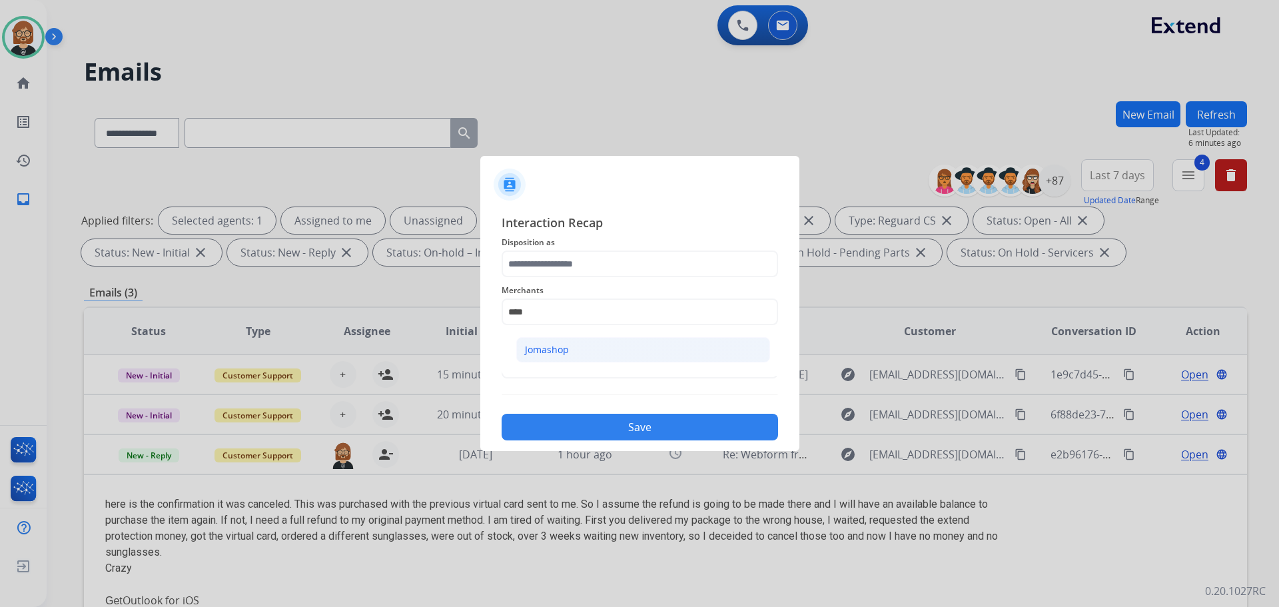
click at [609, 356] on li "Jomashop" at bounding box center [643, 349] width 254 height 25
type input "********"
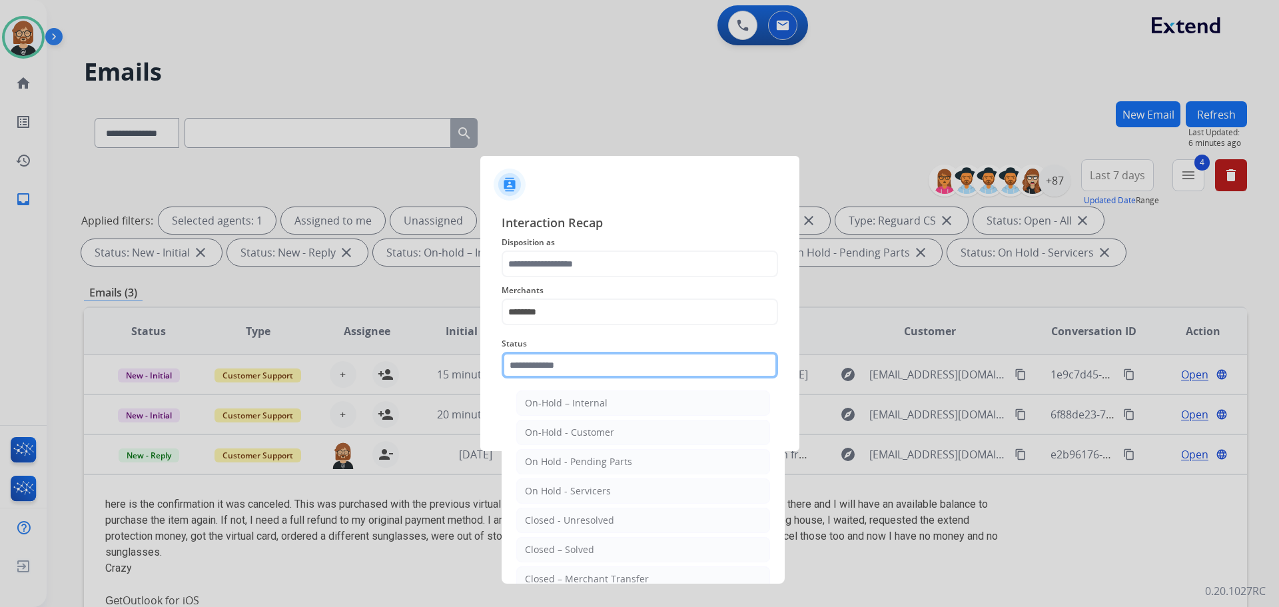
click at [600, 374] on input "text" at bounding box center [640, 365] width 277 height 27
click at [627, 550] on li "Closed – Solved" at bounding box center [643, 549] width 254 height 25
type input "**********"
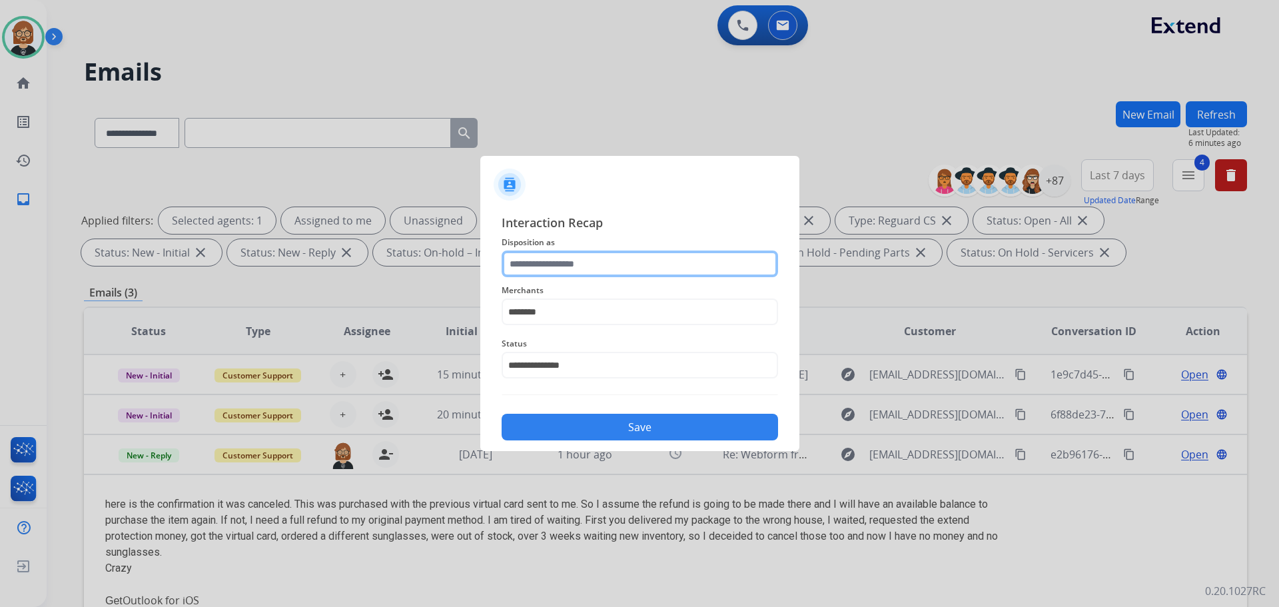
click at [611, 266] on input "text" at bounding box center [640, 264] width 277 height 27
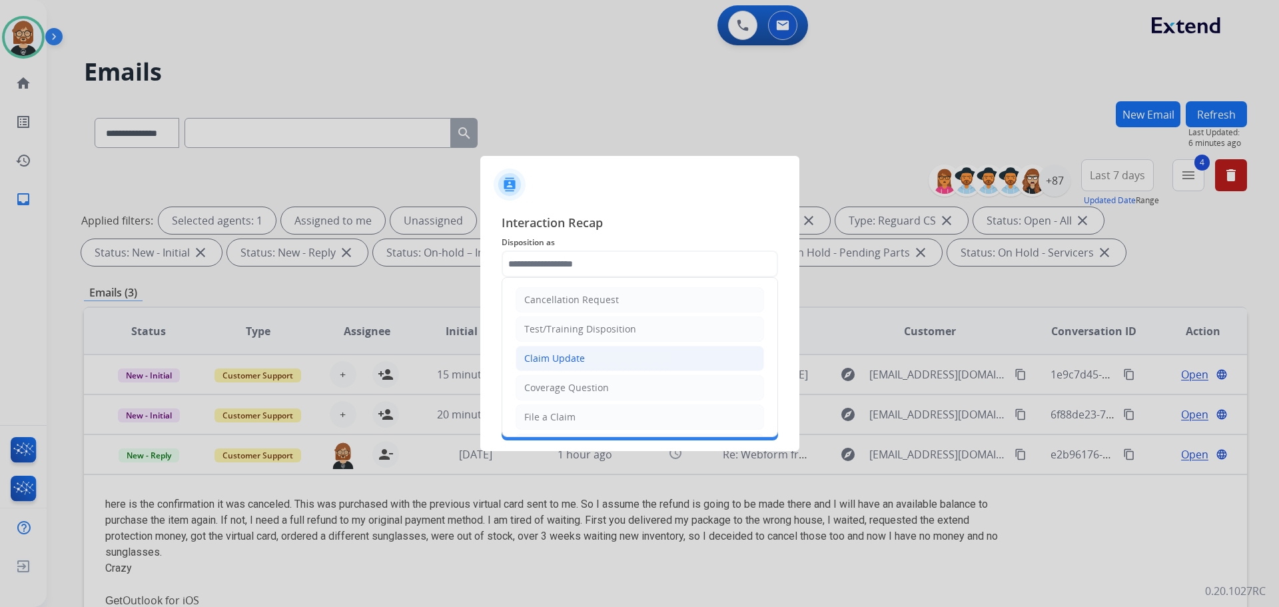
click at [628, 371] on li "Claim Update" at bounding box center [640, 358] width 249 height 25
type input "**********"
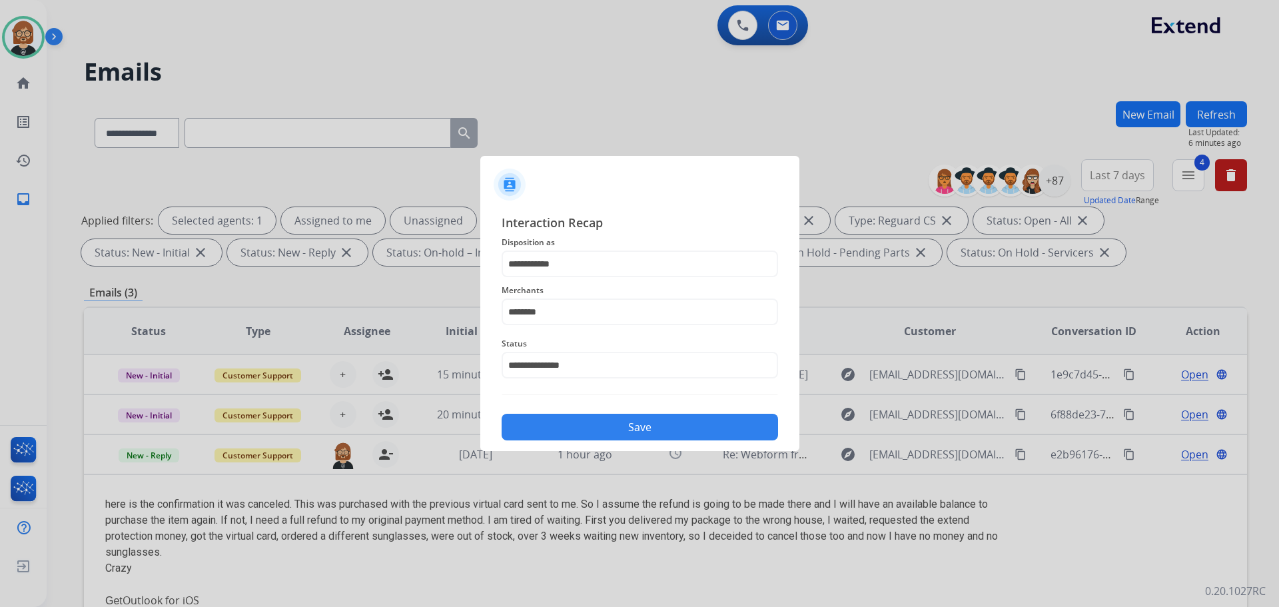
click at [662, 418] on button "Save" at bounding box center [640, 427] width 277 height 27
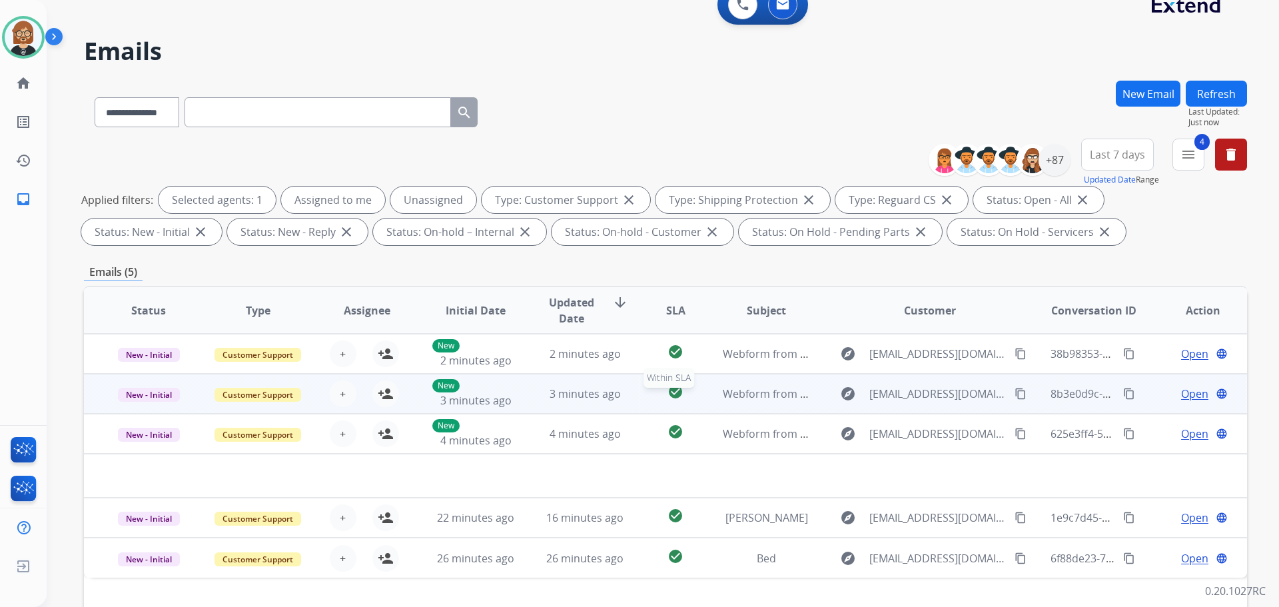
scroll to position [15, 0]
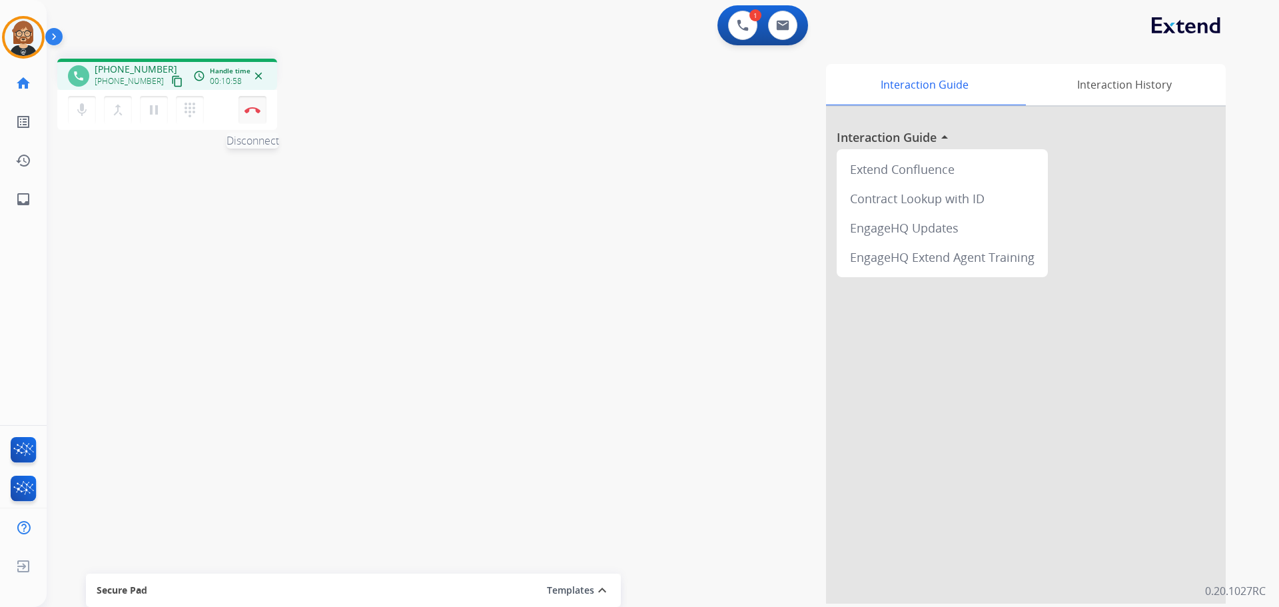
click at [255, 109] on img at bounding box center [253, 110] width 16 height 7
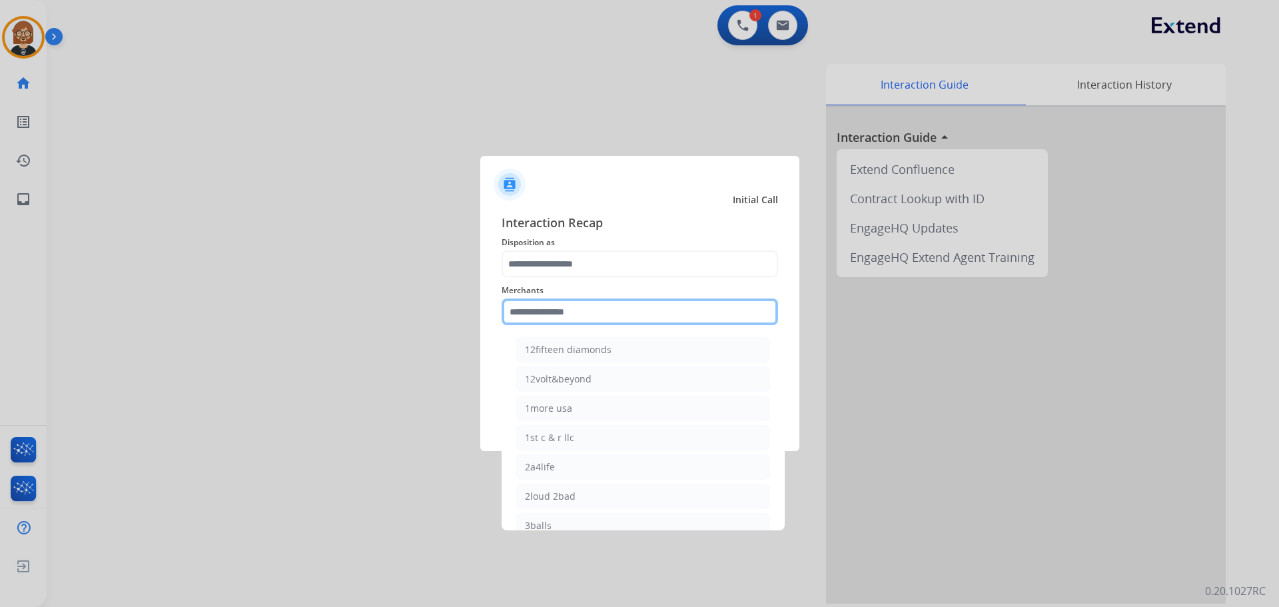
click at [606, 313] on input "text" at bounding box center [640, 312] width 277 height 27
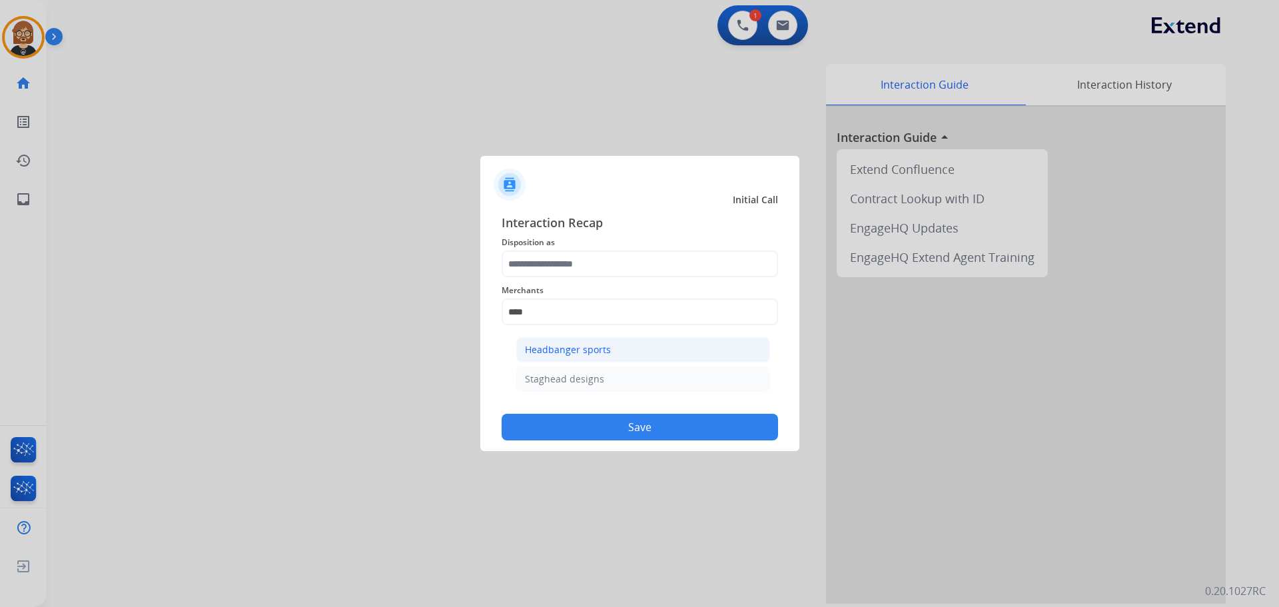
click at [632, 351] on li "Headbanger sports" at bounding box center [643, 349] width 254 height 25
type input "**********"
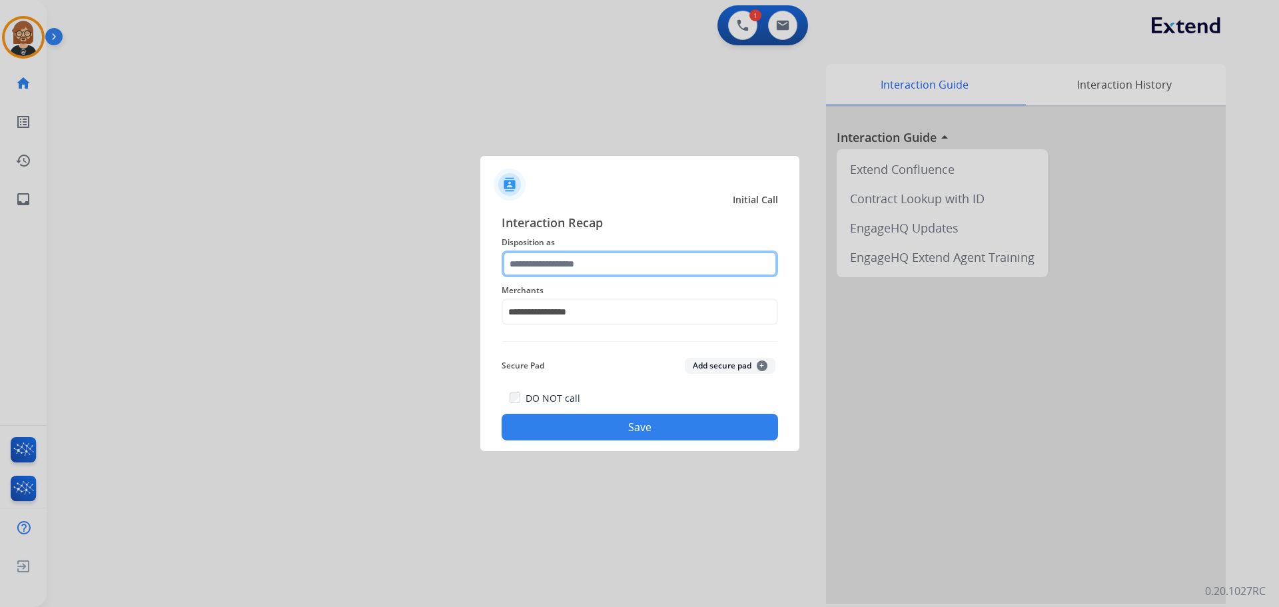
click at [662, 263] on input "text" at bounding box center [640, 264] width 277 height 27
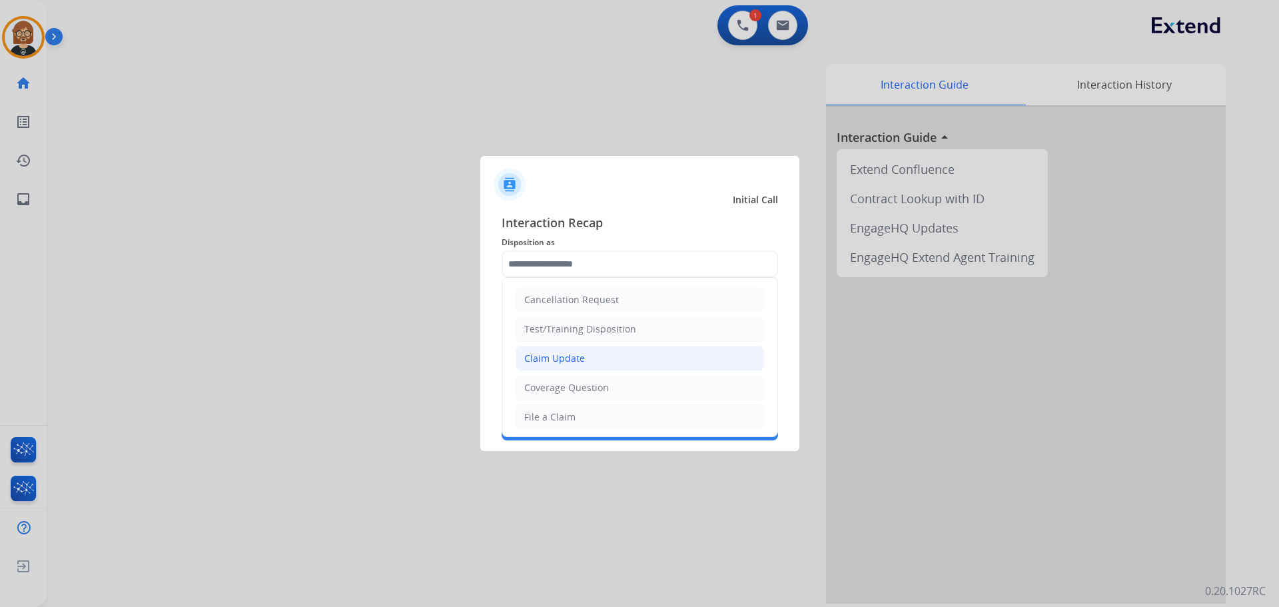
click at [643, 348] on li "Claim Update" at bounding box center [640, 358] width 249 height 25
type input "**********"
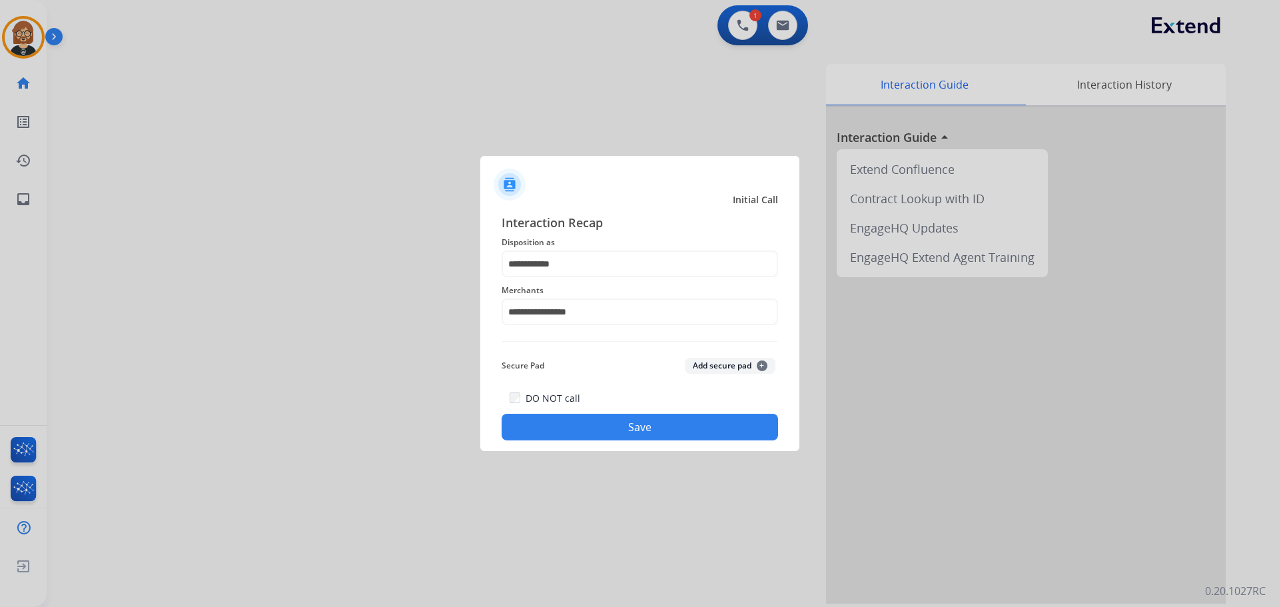
drag, startPoint x: 662, startPoint y: 421, endPoint x: 664, endPoint y: 429, distance: 8.1
click at [662, 429] on button "Save" at bounding box center [640, 427] width 277 height 27
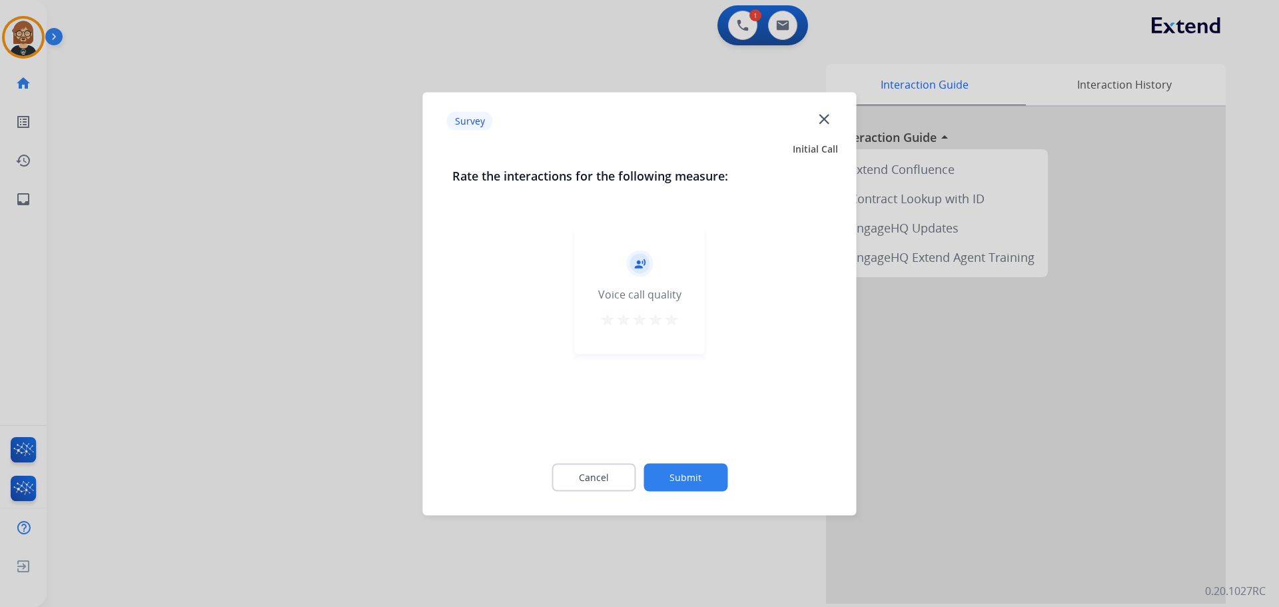
click at [662, 489] on button "Submit" at bounding box center [686, 477] width 84 height 28
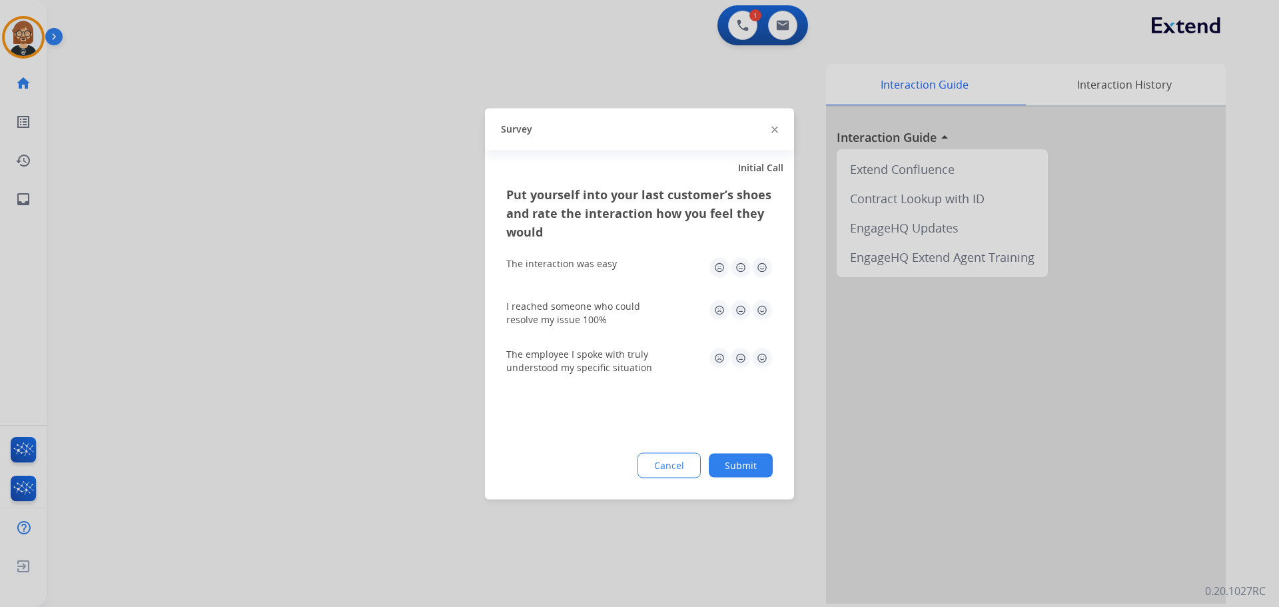
click at [662, 468] on button "Submit" at bounding box center [741, 465] width 64 height 24
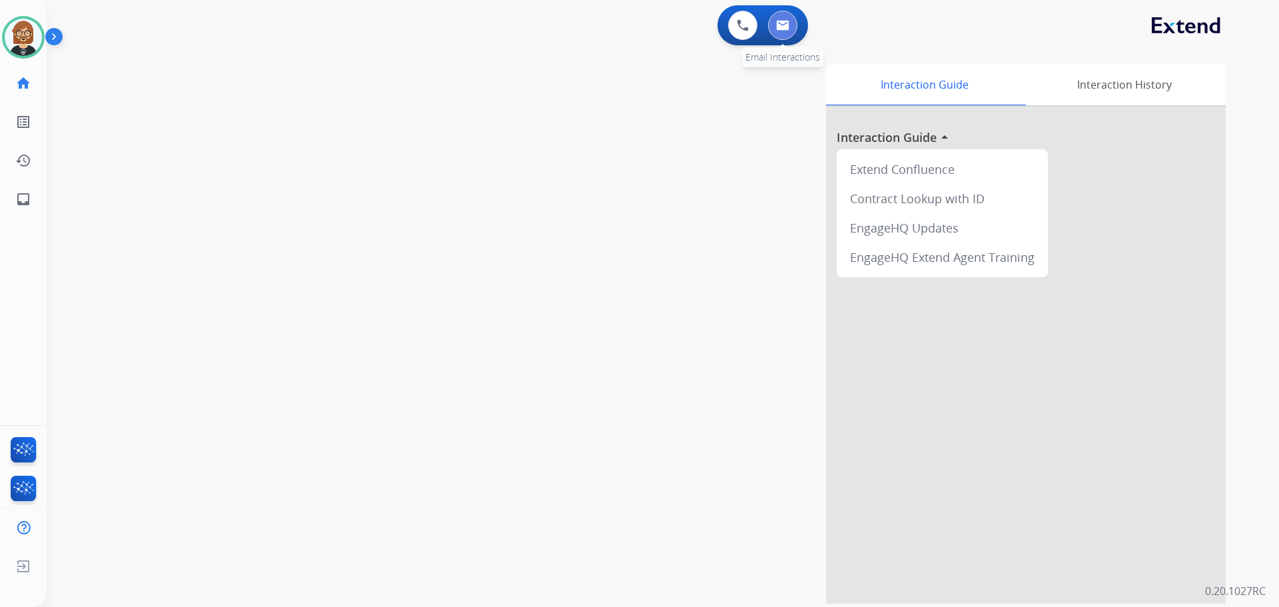
click at [662, 25] on button at bounding box center [782, 25] width 29 height 29
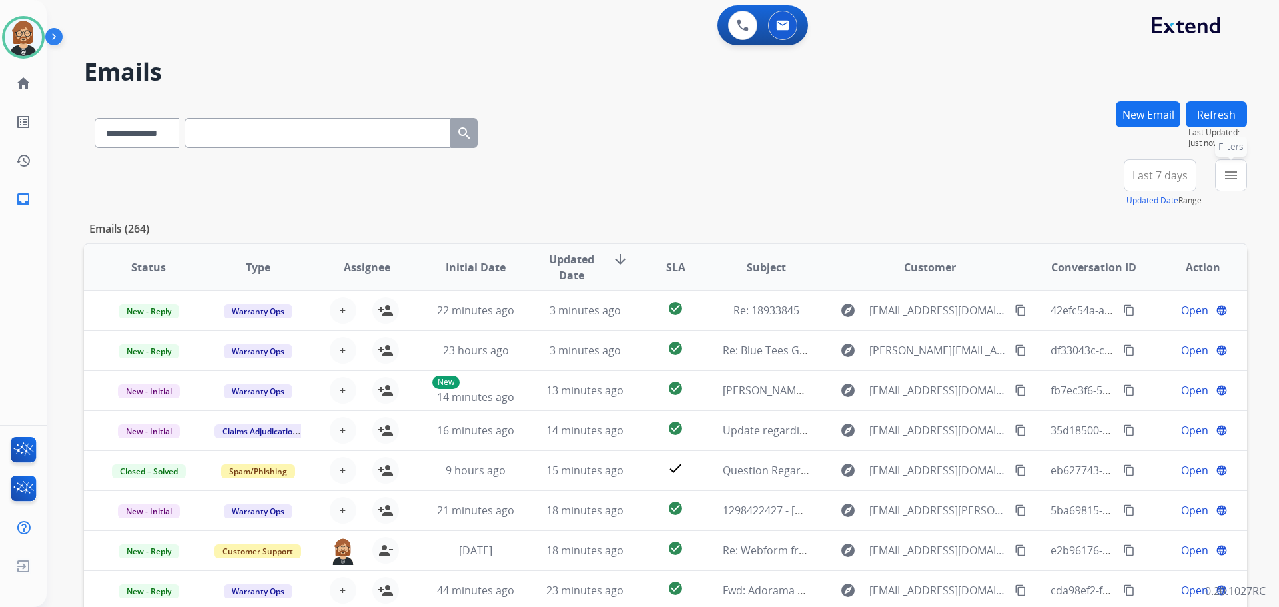
click at [662, 179] on mat-icon "menu" at bounding box center [1231, 175] width 16 height 16
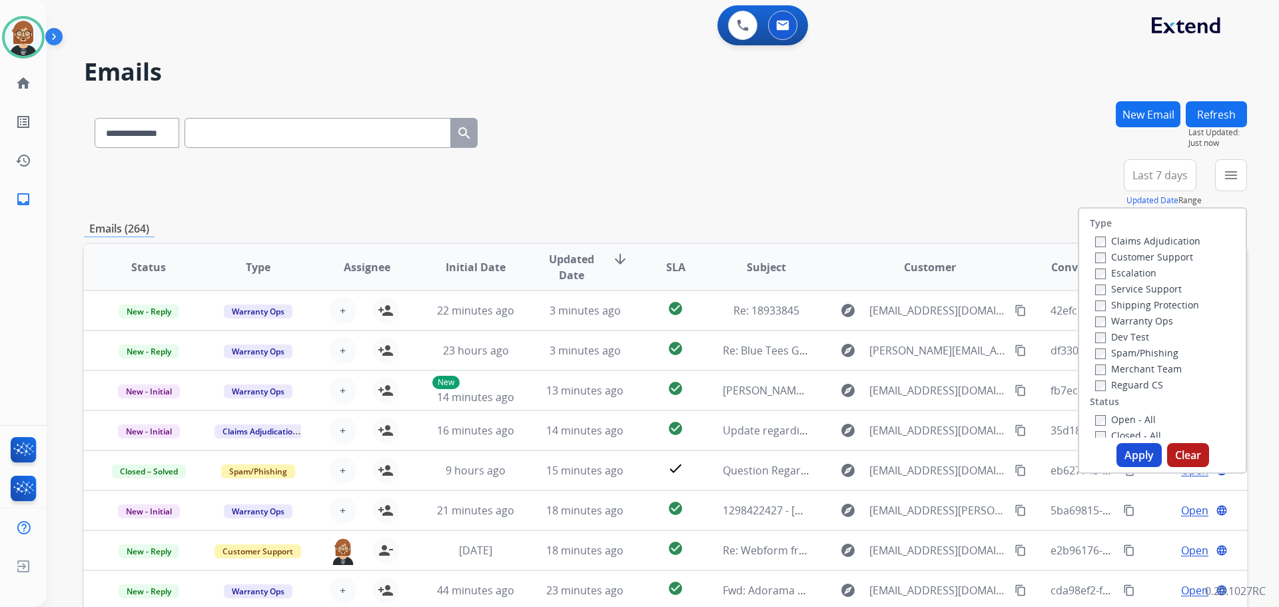
click at [662, 167] on button "Last 7 days" at bounding box center [1160, 175] width 73 height 32
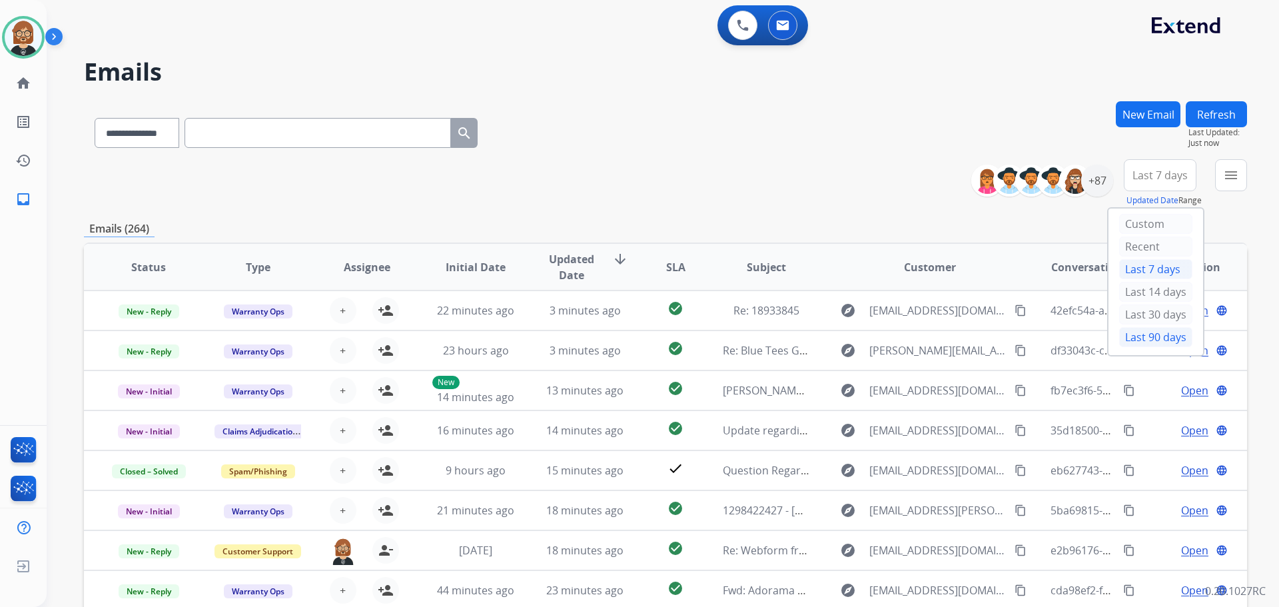
click at [662, 341] on div "Last 90 days" at bounding box center [1155, 337] width 73 height 20
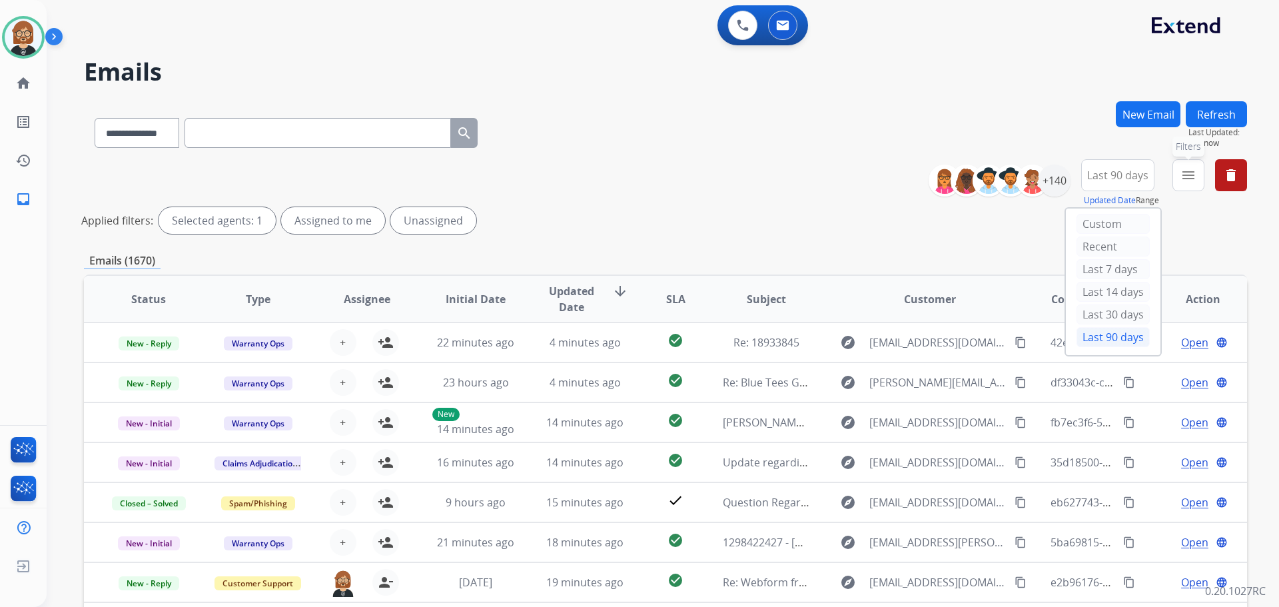
click at [662, 181] on button "menu Filters" at bounding box center [1189, 175] width 32 height 32
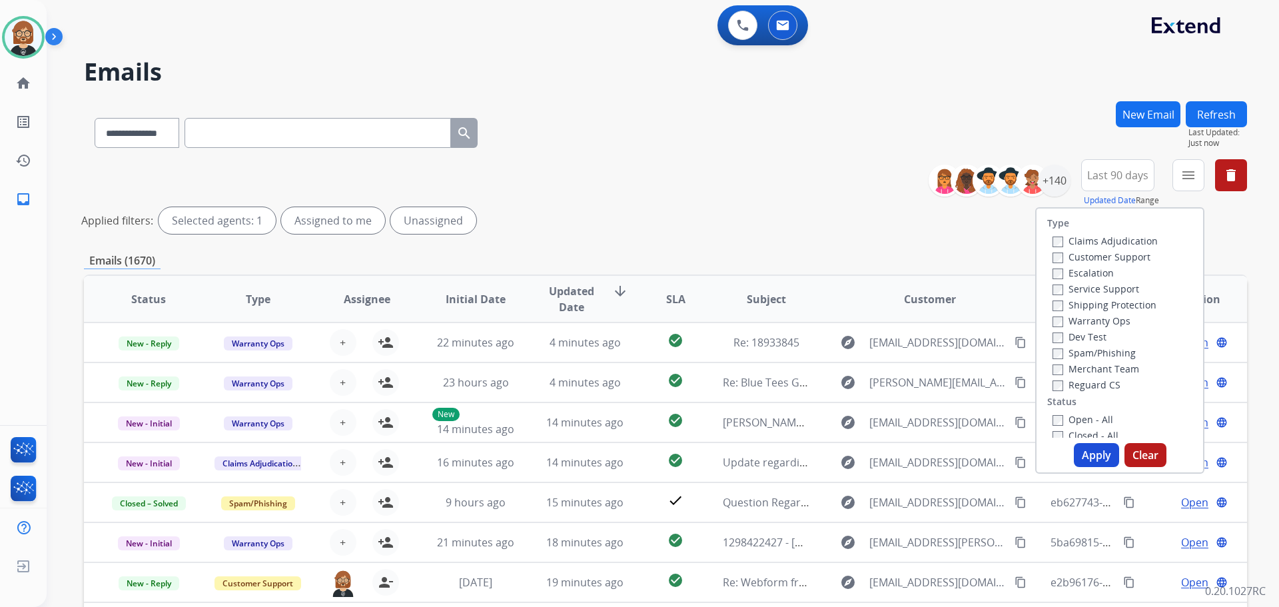
click at [662, 387] on label "Reguard CS" at bounding box center [1087, 384] width 68 height 13
click at [662, 303] on label "Shipping Protection" at bounding box center [1105, 305] width 104 height 13
click at [662, 253] on label "Customer Support" at bounding box center [1102, 257] width 98 height 13
click at [662, 418] on label "Open - All" at bounding box center [1083, 419] width 61 height 13
click at [662, 458] on button "Apply" at bounding box center [1096, 455] width 45 height 24
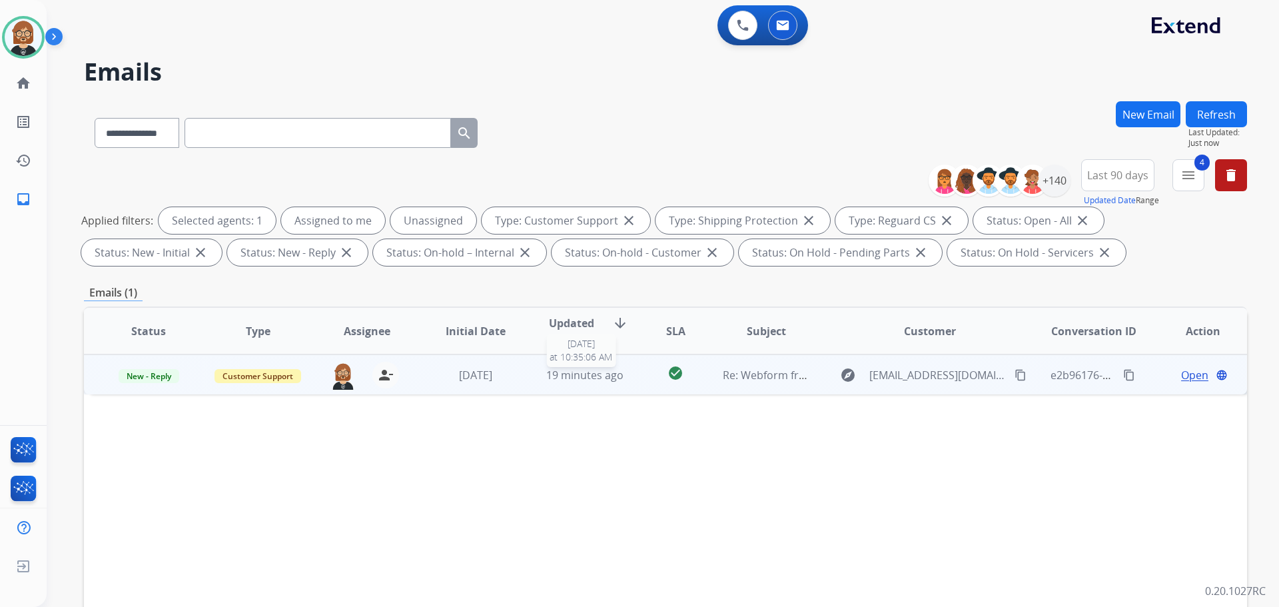
click at [594, 374] on span "19 minutes ago" at bounding box center [584, 375] width 77 height 15
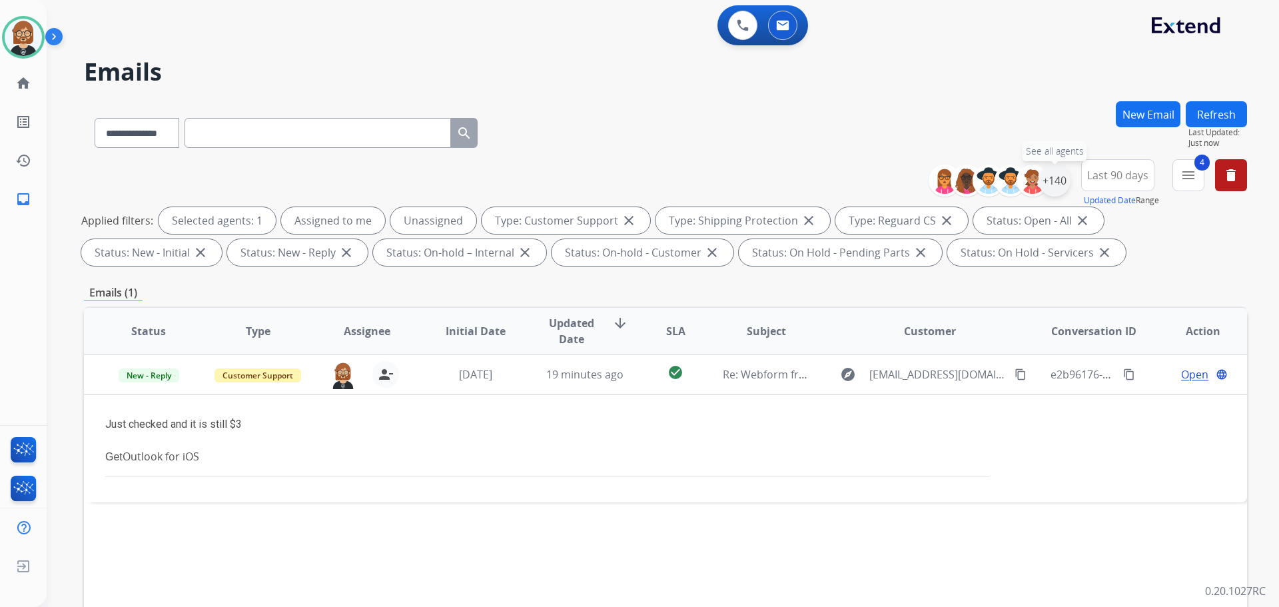
click at [662, 184] on div "+140" at bounding box center [1055, 181] width 32 height 32
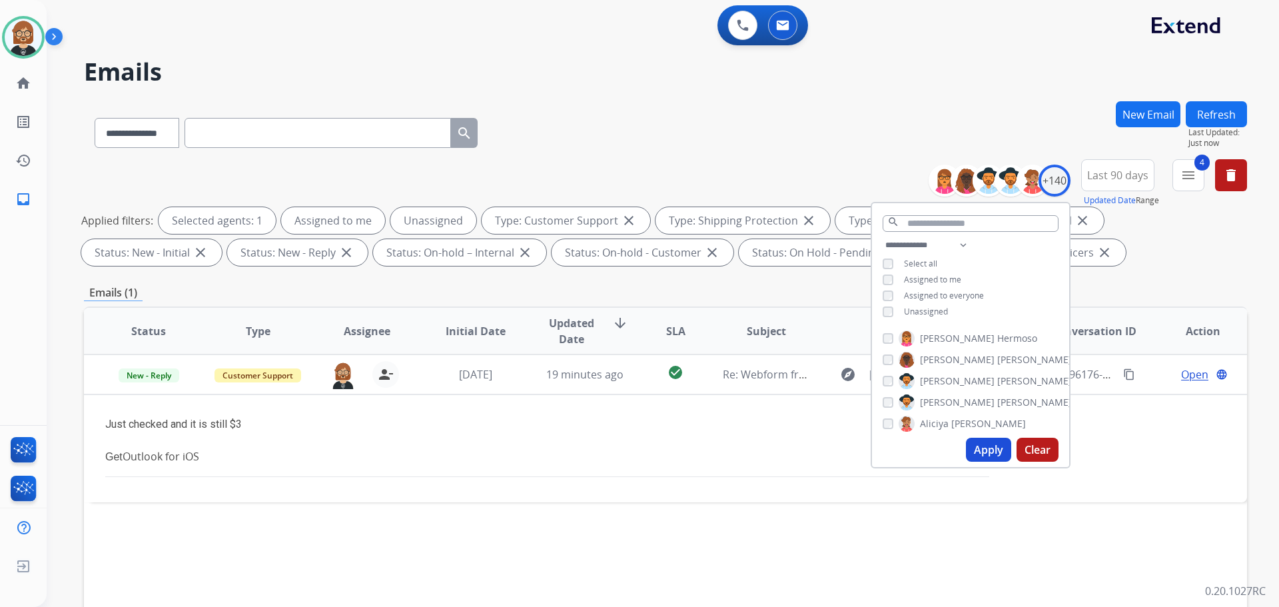
click at [662, 446] on button "Apply" at bounding box center [988, 450] width 45 height 24
click at [662, 458] on div "Status Type Assignee Initial Date Updated Date arrow_downward SLA Subject Custo…" at bounding box center [665, 530] width 1163 height 446
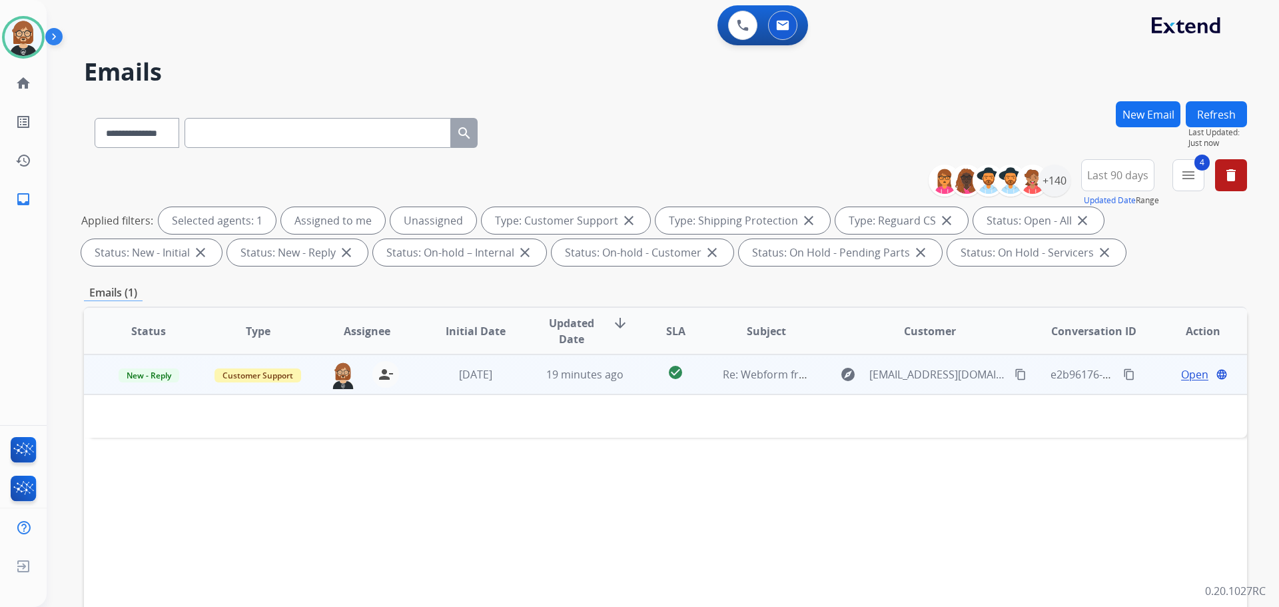
click at [600, 384] on td "19 minutes ago" at bounding box center [574, 374] width 109 height 40
click at [599, 378] on span "19 minutes ago" at bounding box center [584, 375] width 77 height 15
click at [662, 370] on mat-icon "content_copy" at bounding box center [1021, 374] width 12 height 12
click at [662, 366] on div "explore [EMAIL_ADDRESS][DOMAIN_NAME] content_copy" at bounding box center [930, 374] width 196 height 21
click at [662, 378] on mat-icon "content_copy" at bounding box center [1129, 375] width 12 height 12
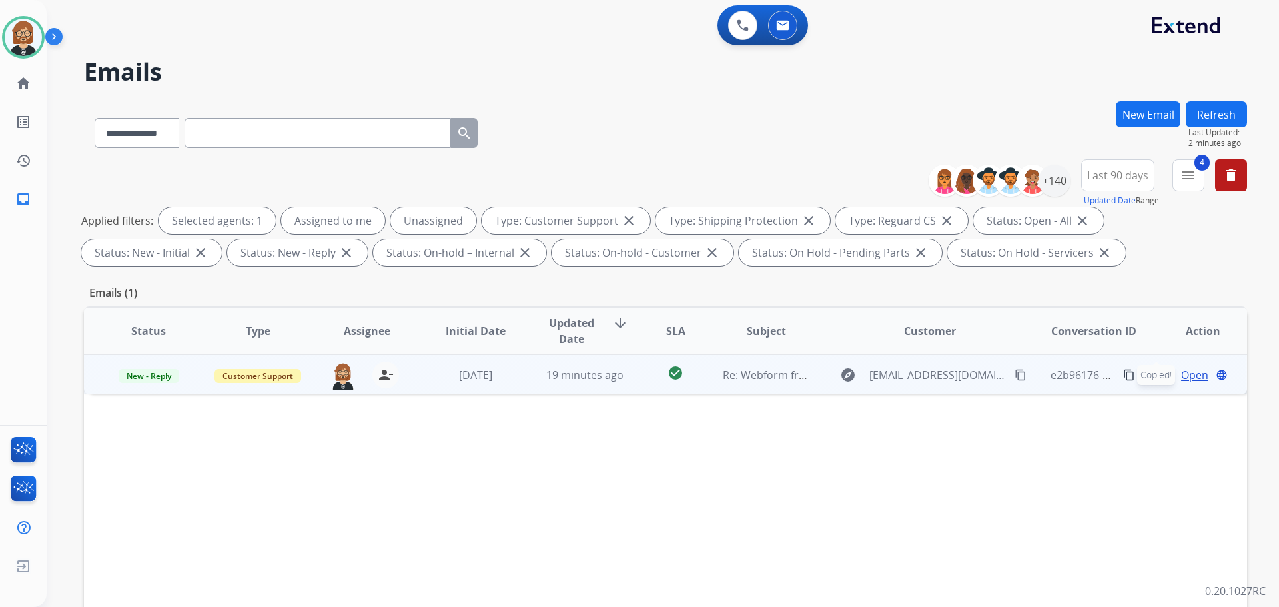
click at [662, 378] on mat-icon "content_copy" at bounding box center [1129, 375] width 12 height 12
click at [662, 386] on td "Re: Webform from [EMAIL_ADDRESS][DOMAIN_NAME] on [DATE]" at bounding box center [756, 374] width 109 height 40
click at [662, 375] on span "Open" at bounding box center [1194, 374] width 27 height 16
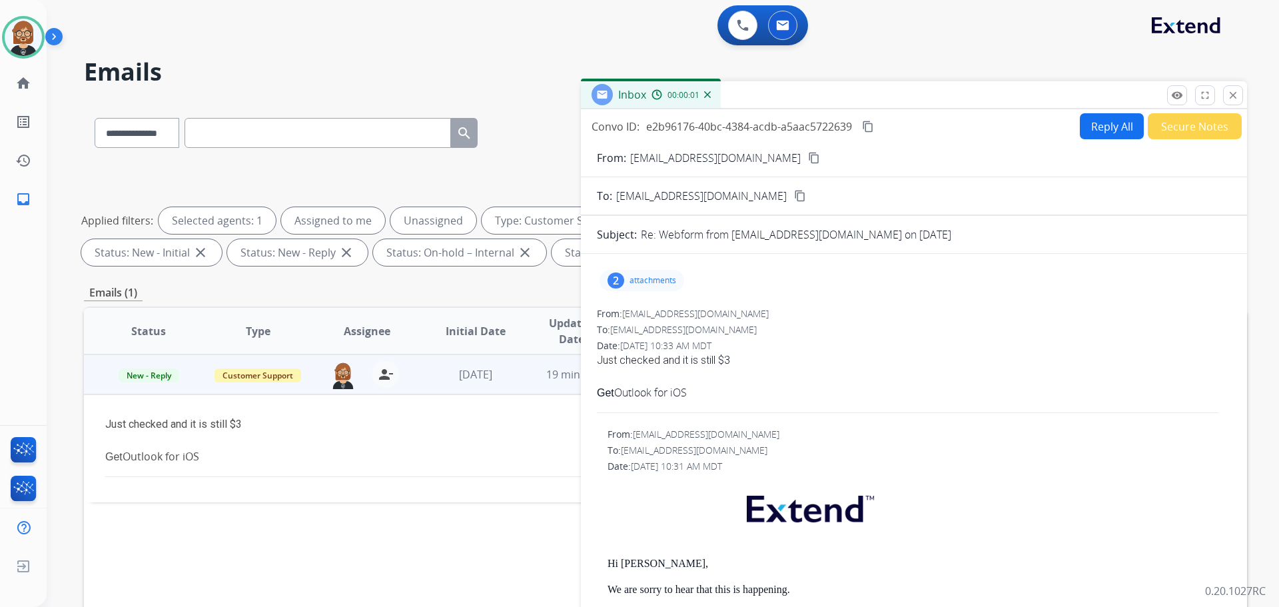
click at [662, 130] on button "Reply All" at bounding box center [1112, 126] width 64 height 26
select select "**********"
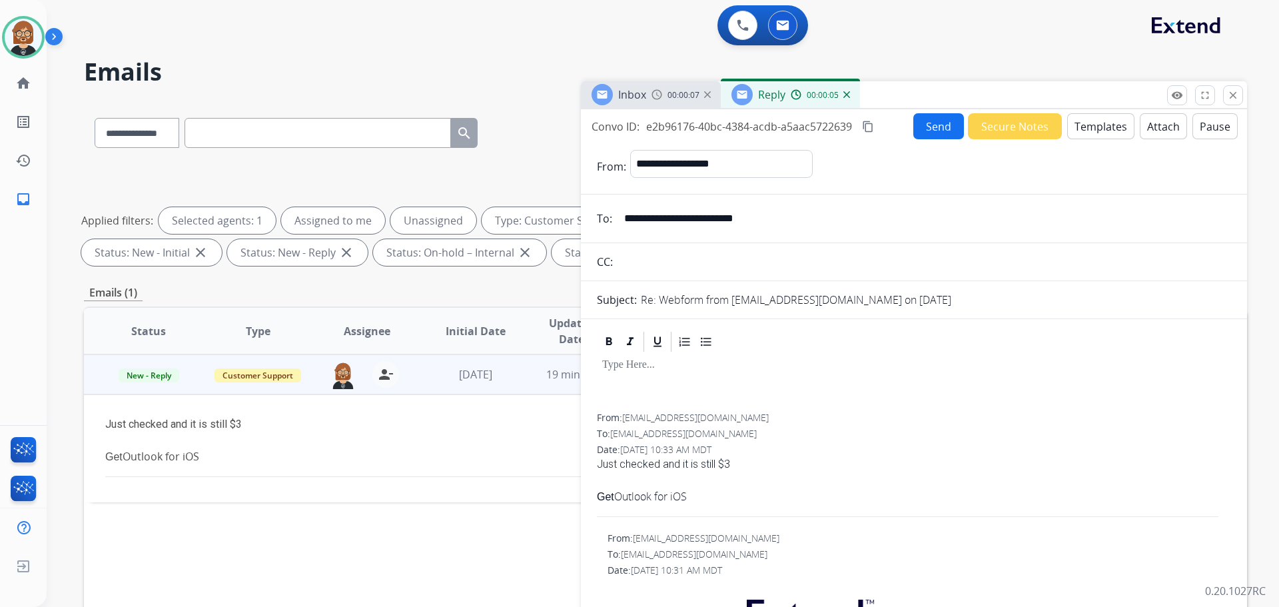
click at [662, 130] on button "Templates" at bounding box center [1100, 126] width 67 height 26
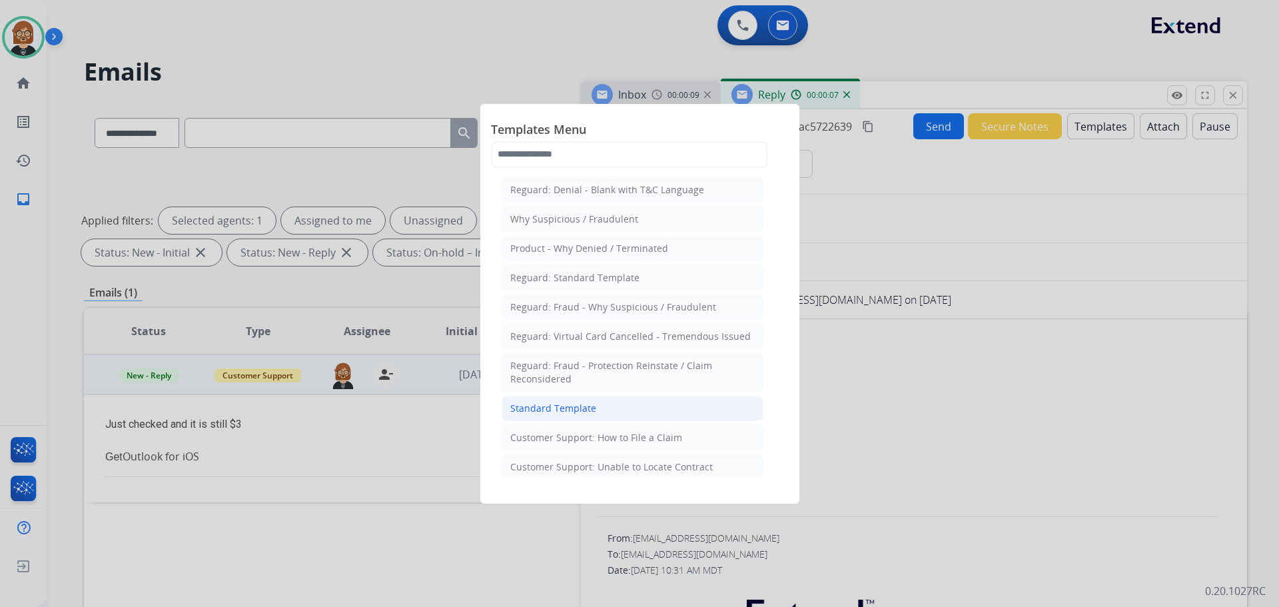
click at [602, 408] on li "Standard Template" at bounding box center [633, 408] width 262 height 25
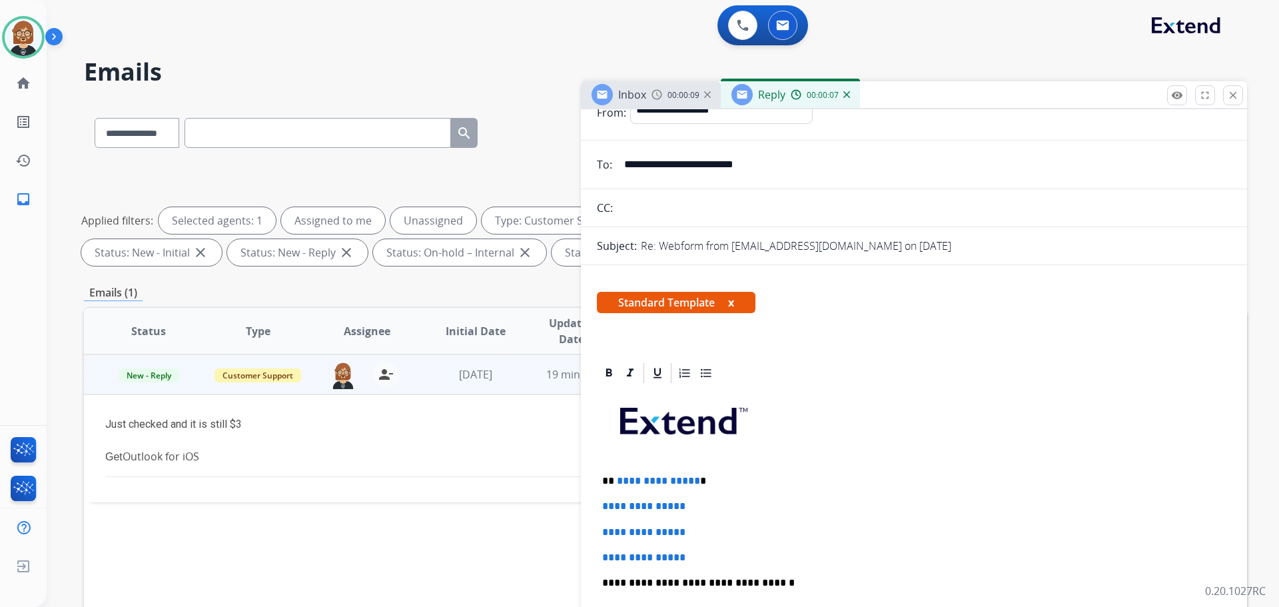
scroll to position [200, 0]
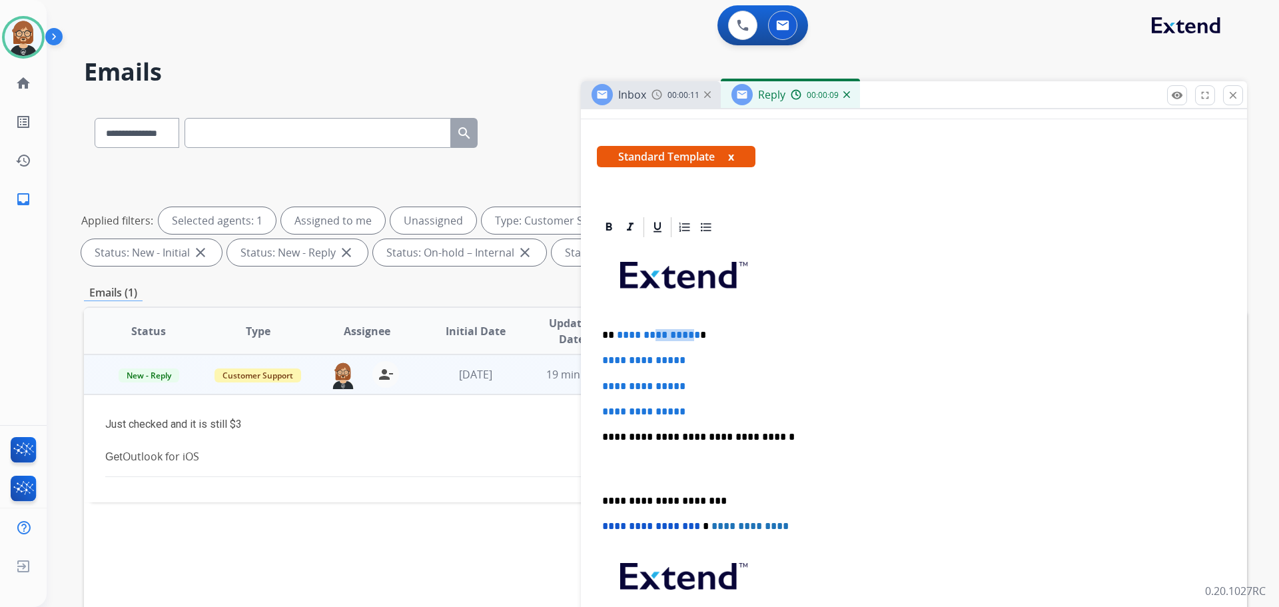
drag, startPoint x: 690, startPoint y: 331, endPoint x: 654, endPoint y: 330, distance: 36.0
click at [654, 330] on span "**********" at bounding box center [658, 335] width 83 height 10
click at [662, 330] on span "**********" at bounding box center [658, 335] width 83 height 10
drag, startPoint x: 693, startPoint y: 330, endPoint x: 616, endPoint y: 331, distance: 77.3
click at [616, 331] on p "**********" at bounding box center [908, 335] width 613 height 12
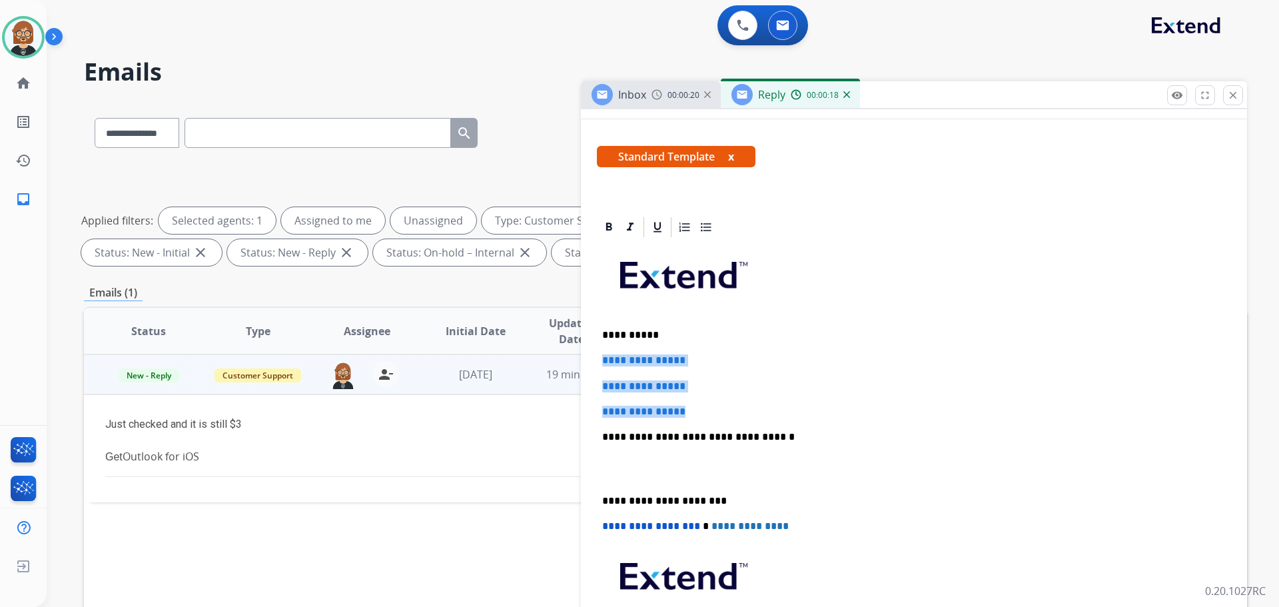
drag, startPoint x: 696, startPoint y: 412, endPoint x: 596, endPoint y: 347, distance: 119.6
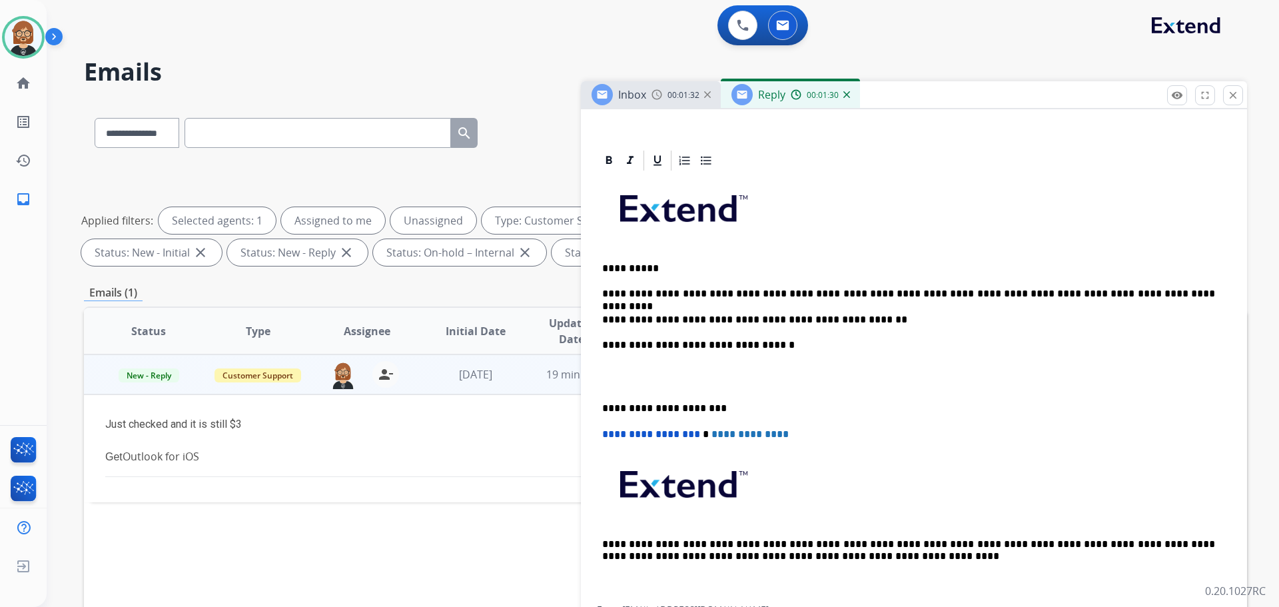
scroll to position [0, 0]
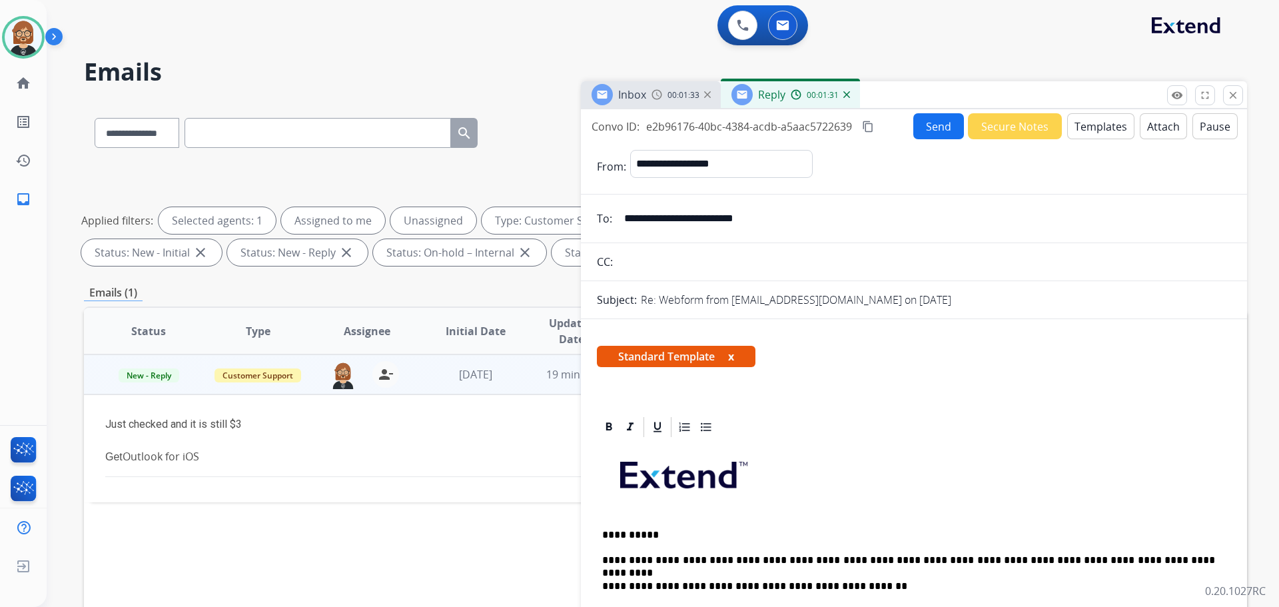
click at [662, 133] on button "Send" at bounding box center [939, 126] width 51 height 26
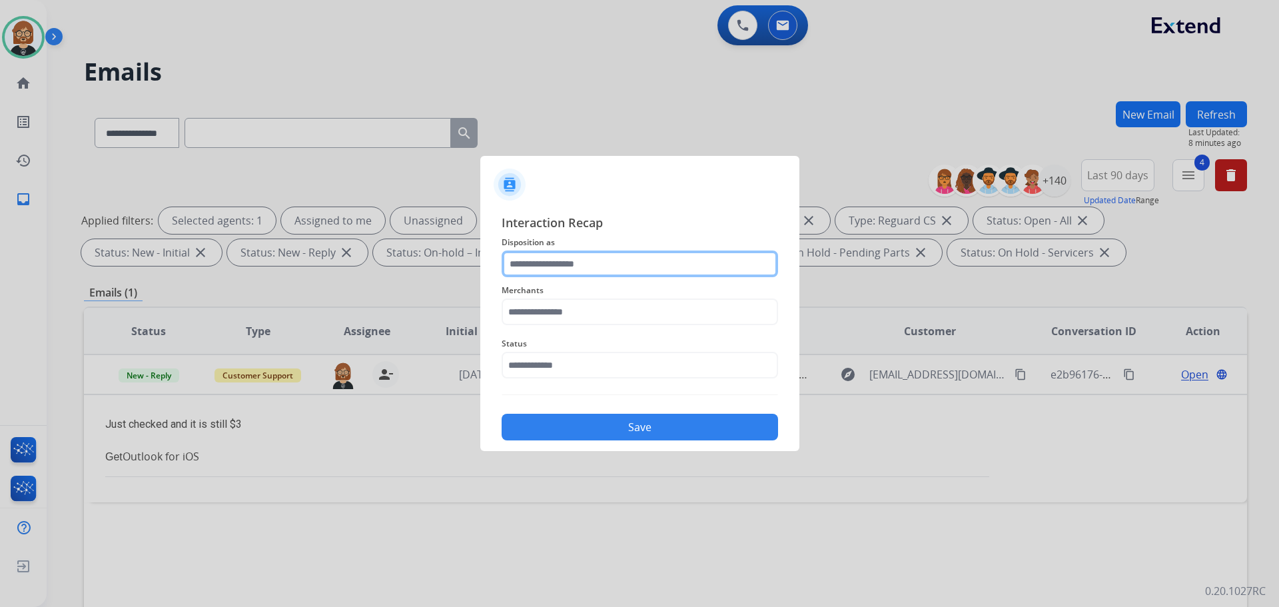
click at [654, 263] on input "text" at bounding box center [640, 264] width 277 height 27
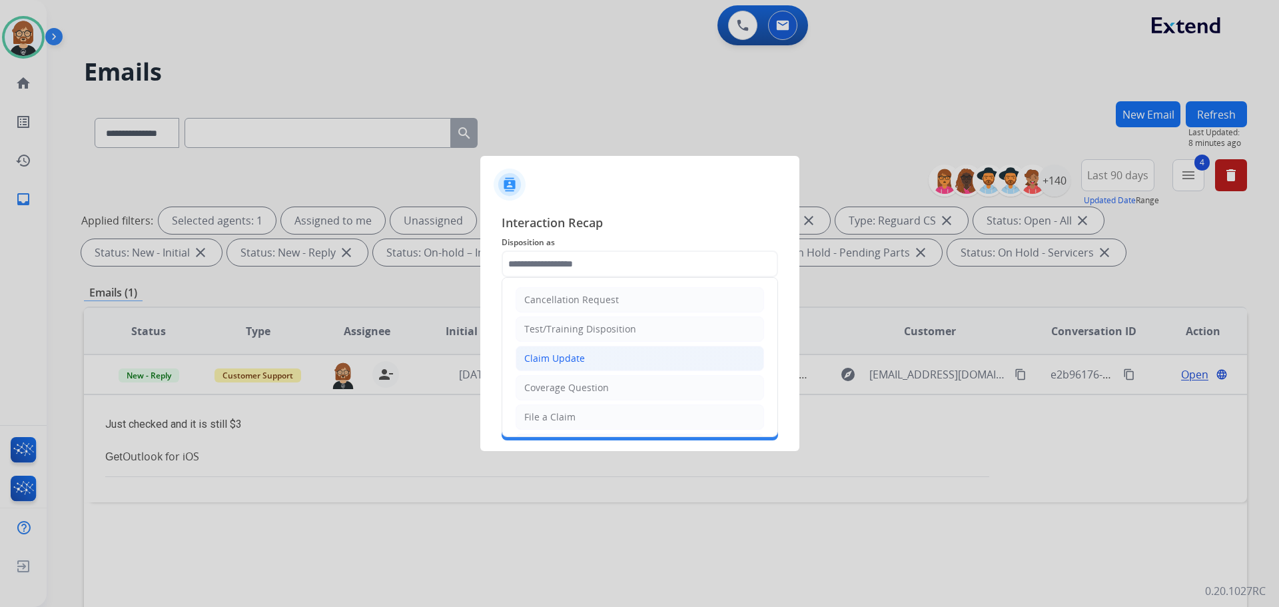
click at [651, 360] on li "Claim Update" at bounding box center [640, 358] width 249 height 25
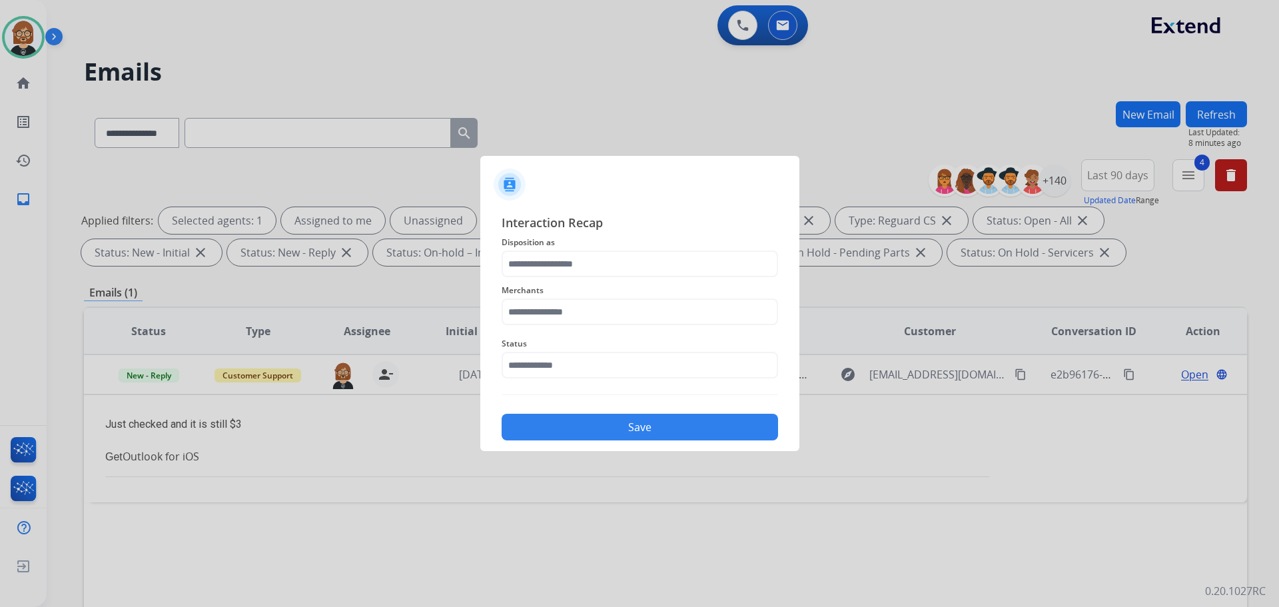
type input "**********"
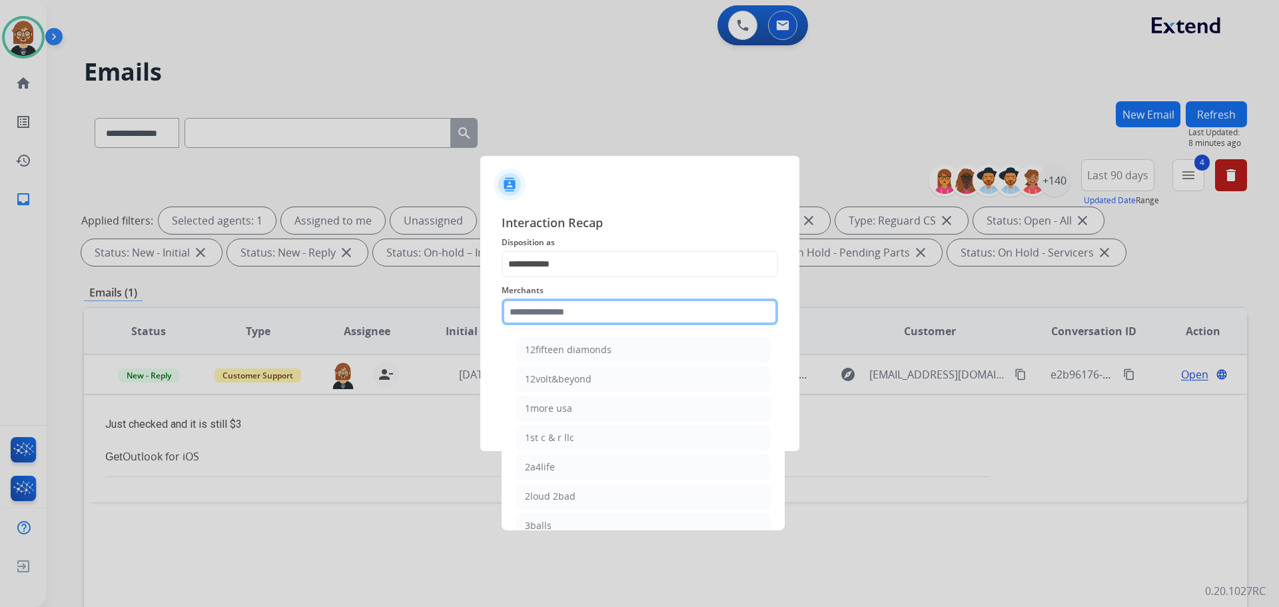
click at [662, 322] on input "text" at bounding box center [640, 312] width 277 height 27
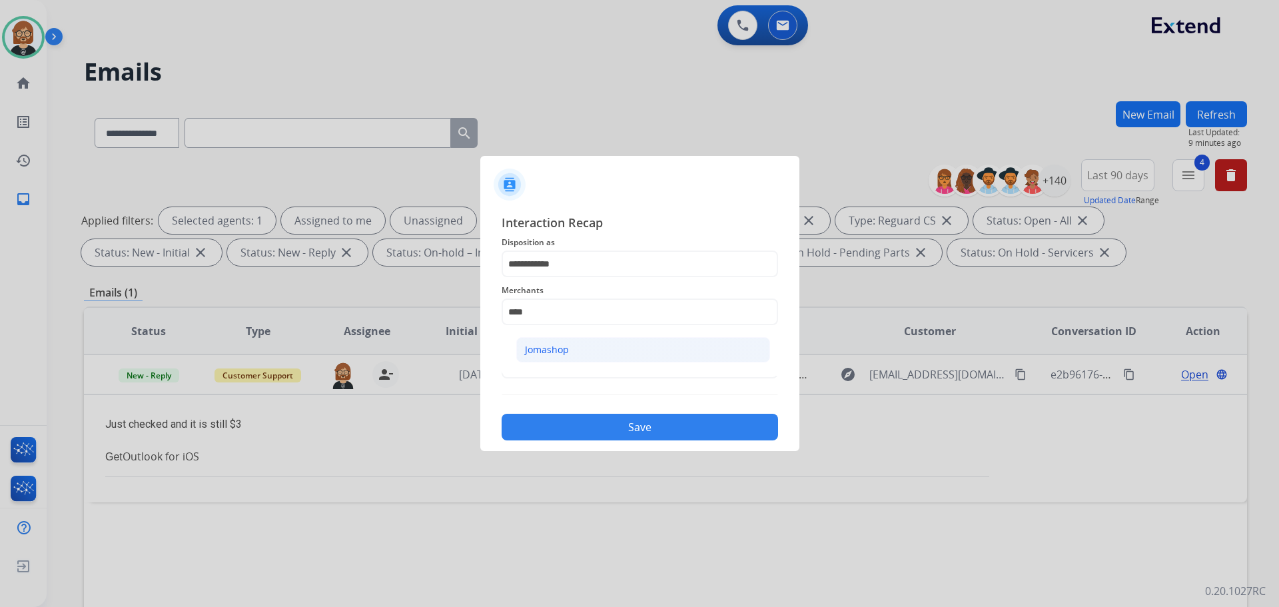
click at [548, 353] on div "Jomashop" at bounding box center [547, 349] width 44 height 13
type input "********"
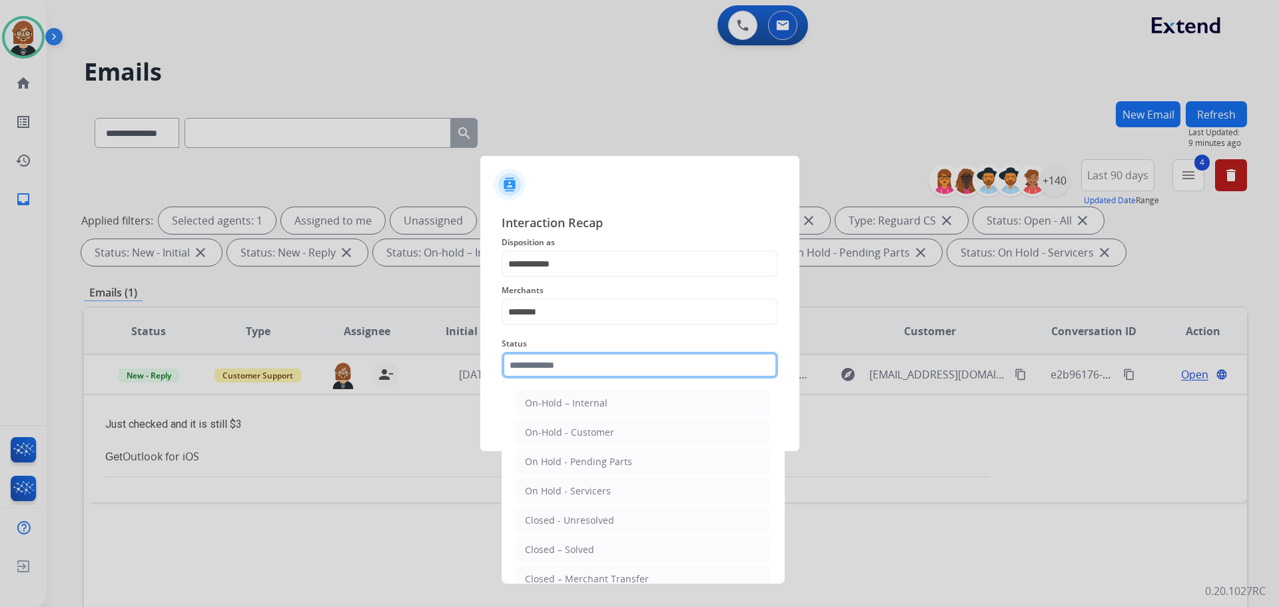
click at [582, 372] on input "text" at bounding box center [640, 365] width 277 height 27
click at [626, 550] on li "Closed – Solved" at bounding box center [643, 549] width 254 height 25
type input "**********"
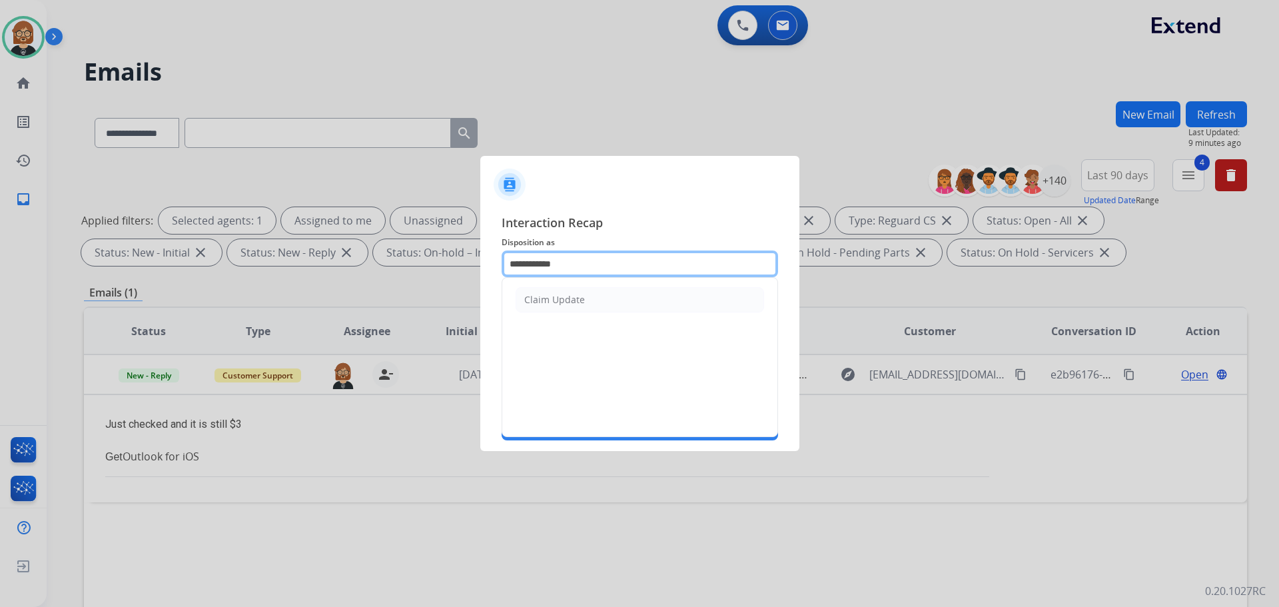
drag, startPoint x: 629, startPoint y: 269, endPoint x: 470, endPoint y: 249, distance: 159.8
click at [0, 249] on app-contact-recap-modal "**********" at bounding box center [0, 303] width 0 height 607
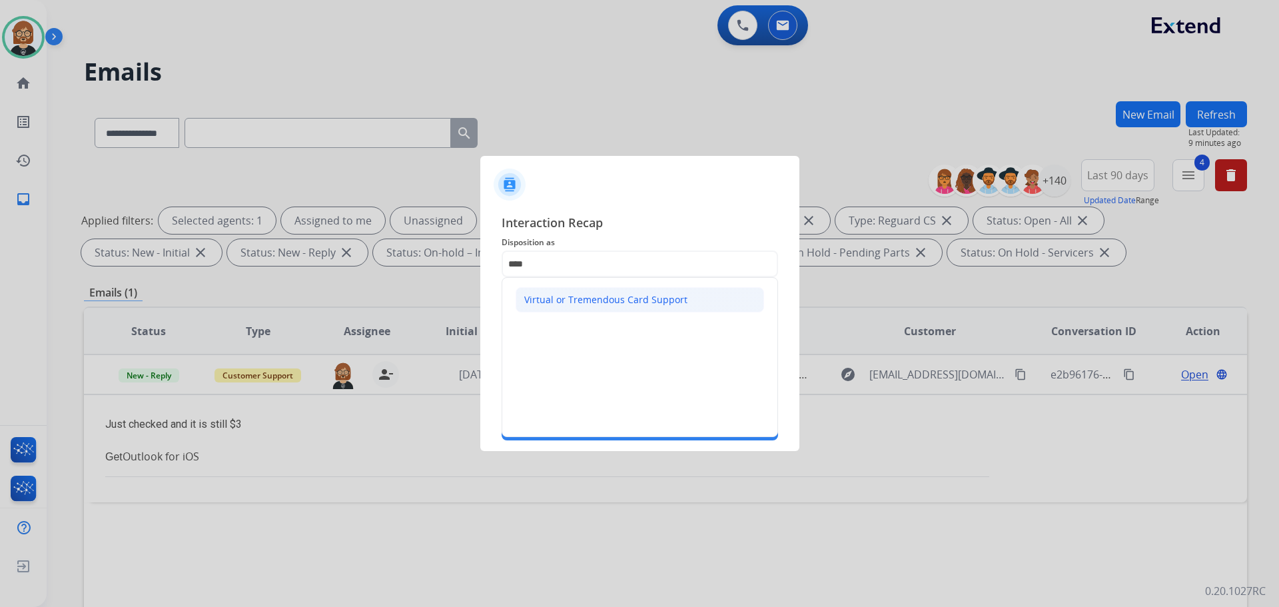
click at [611, 303] on div "Virtual or Tremendous Card Support" at bounding box center [605, 299] width 163 height 13
type input "**********"
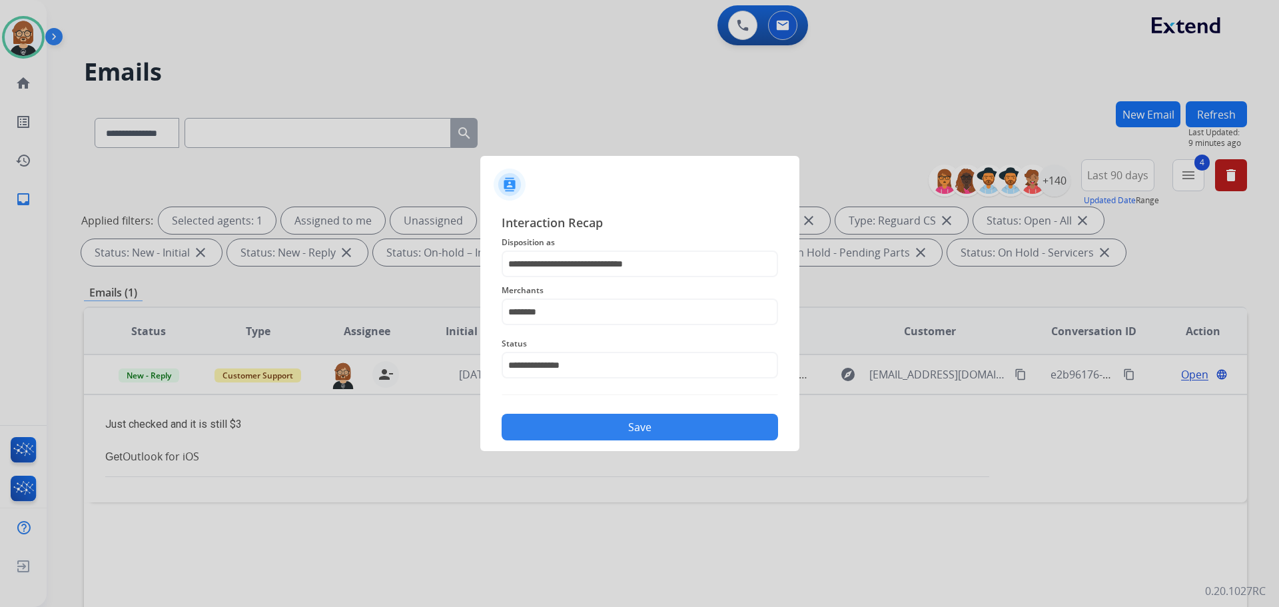
click at [642, 428] on button "Save" at bounding box center [640, 427] width 277 height 27
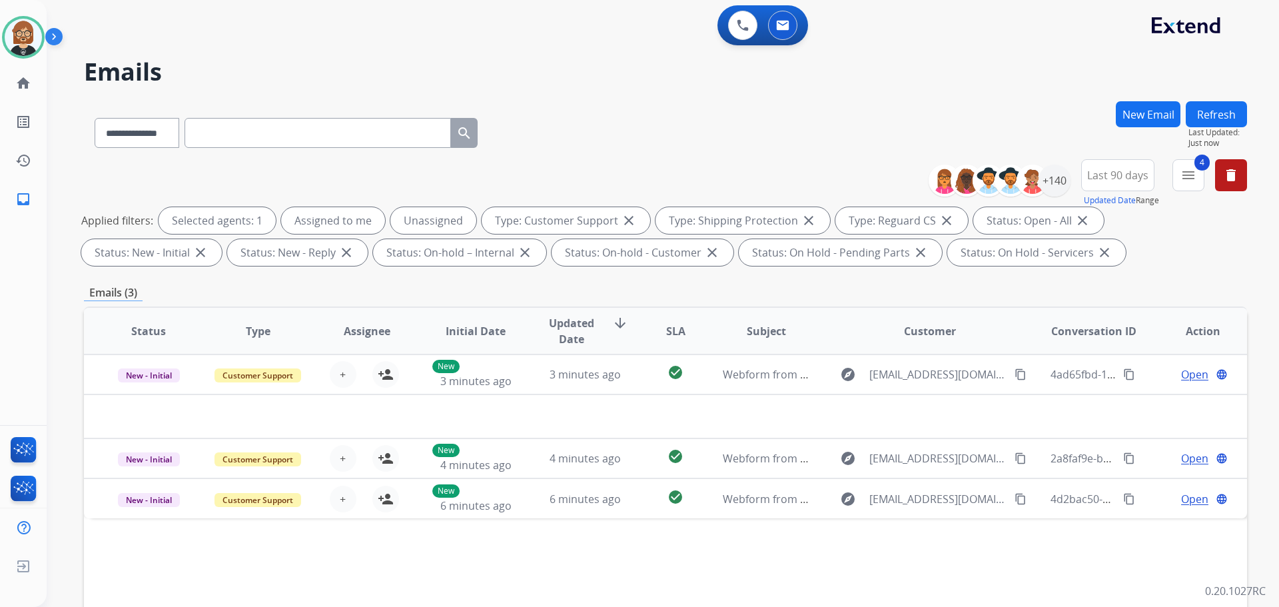
click at [662, 108] on button "Refresh" at bounding box center [1216, 114] width 61 height 26
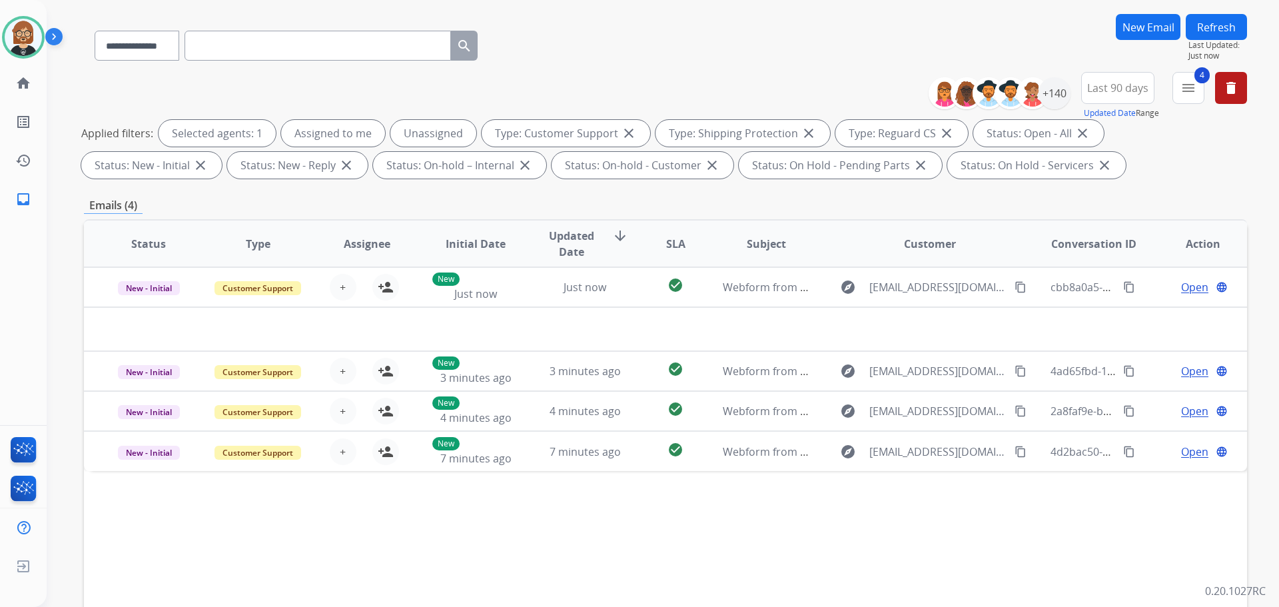
scroll to position [67, 0]
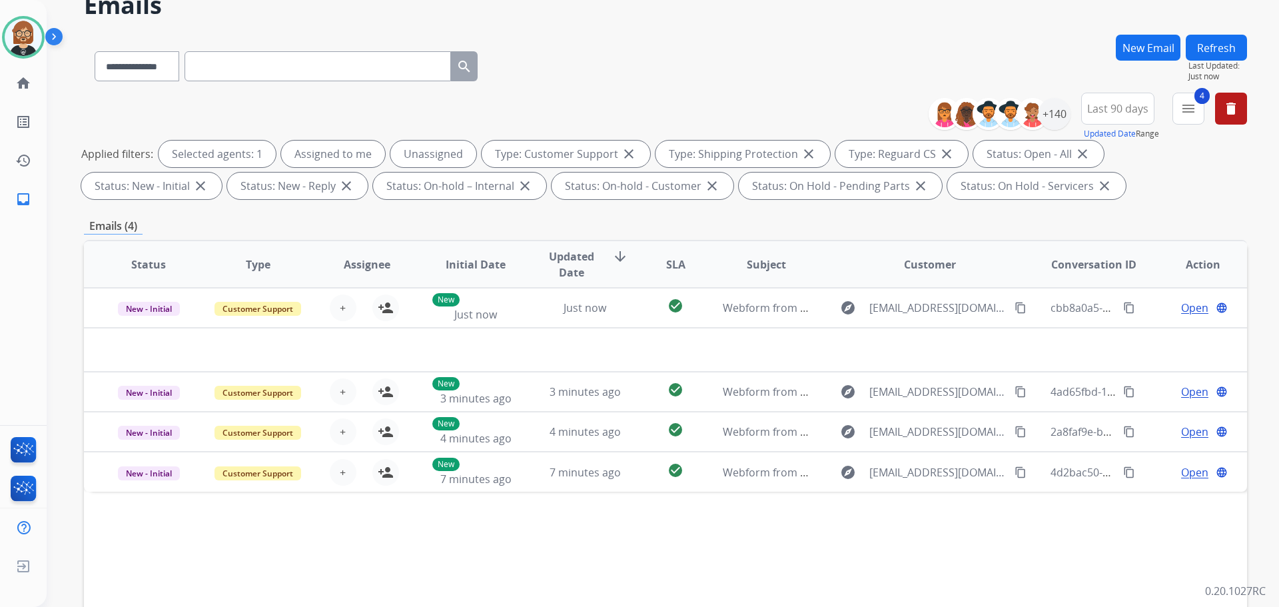
click at [662, 43] on button "Refresh" at bounding box center [1216, 48] width 61 height 26
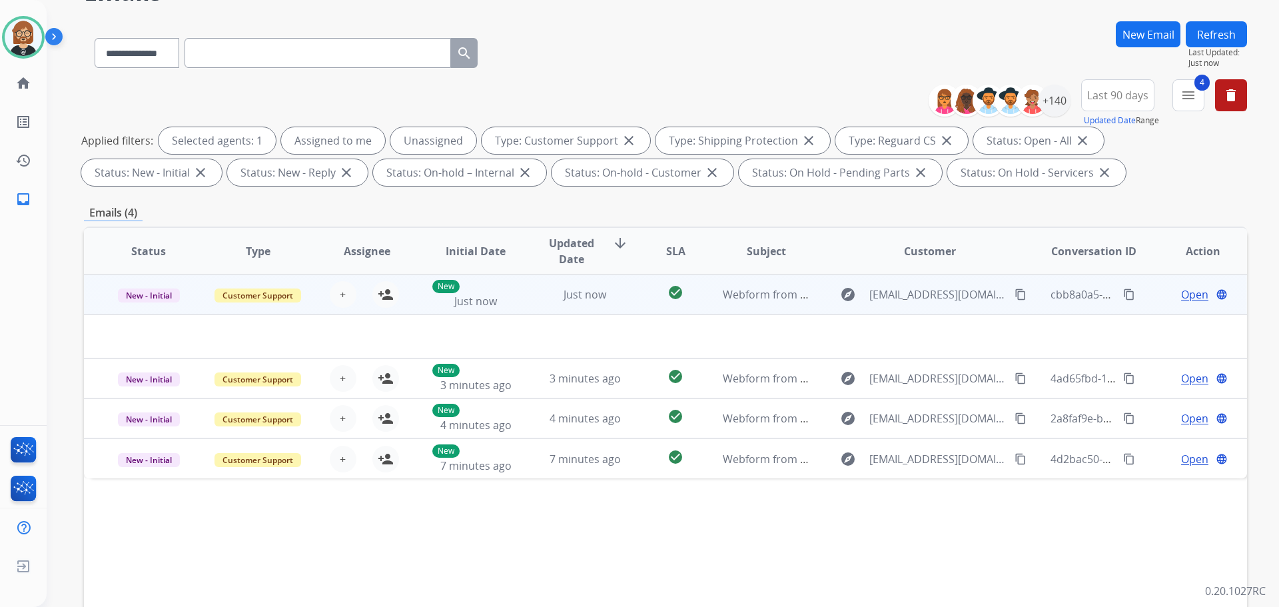
scroll to position [133, 0]
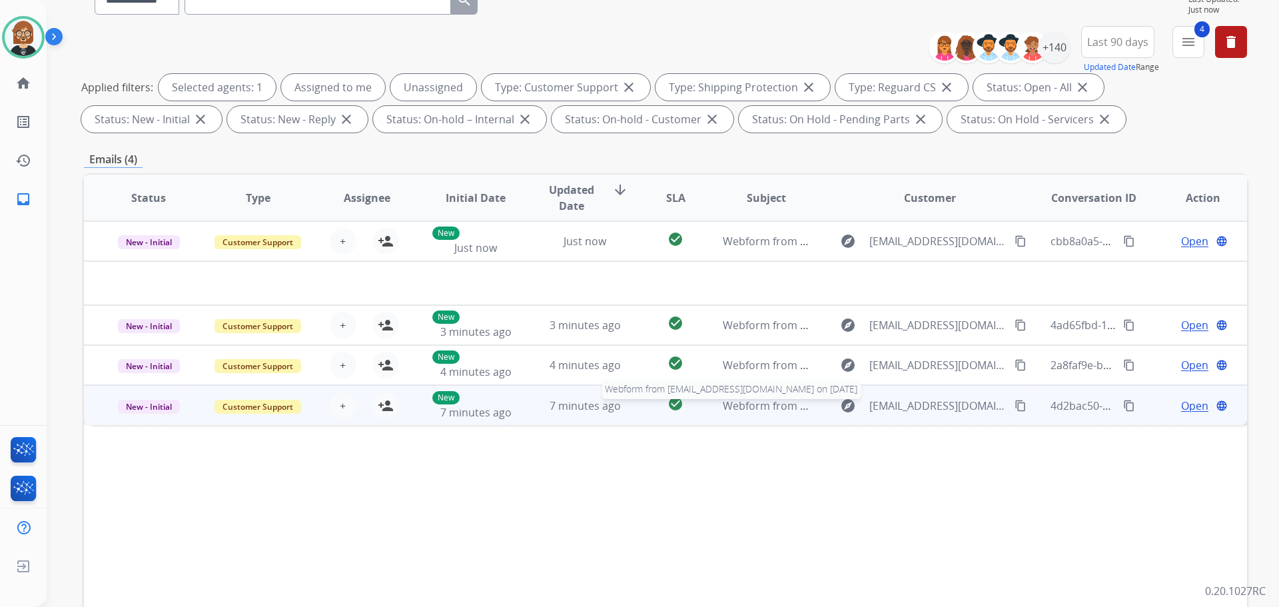
click at [662, 412] on span "Webform from [EMAIL_ADDRESS][DOMAIN_NAME] on [DATE]" at bounding box center [874, 405] width 302 height 15
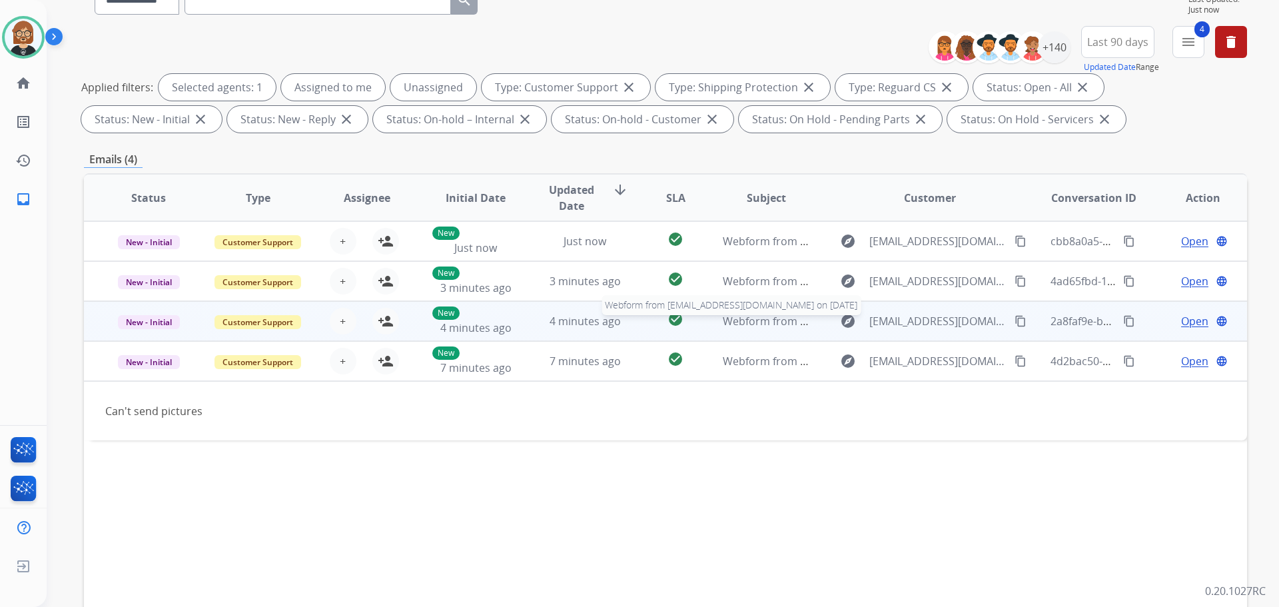
click at [662, 322] on span "Webform from [EMAIL_ADDRESS][DOMAIN_NAME] on [DATE]" at bounding box center [874, 321] width 302 height 15
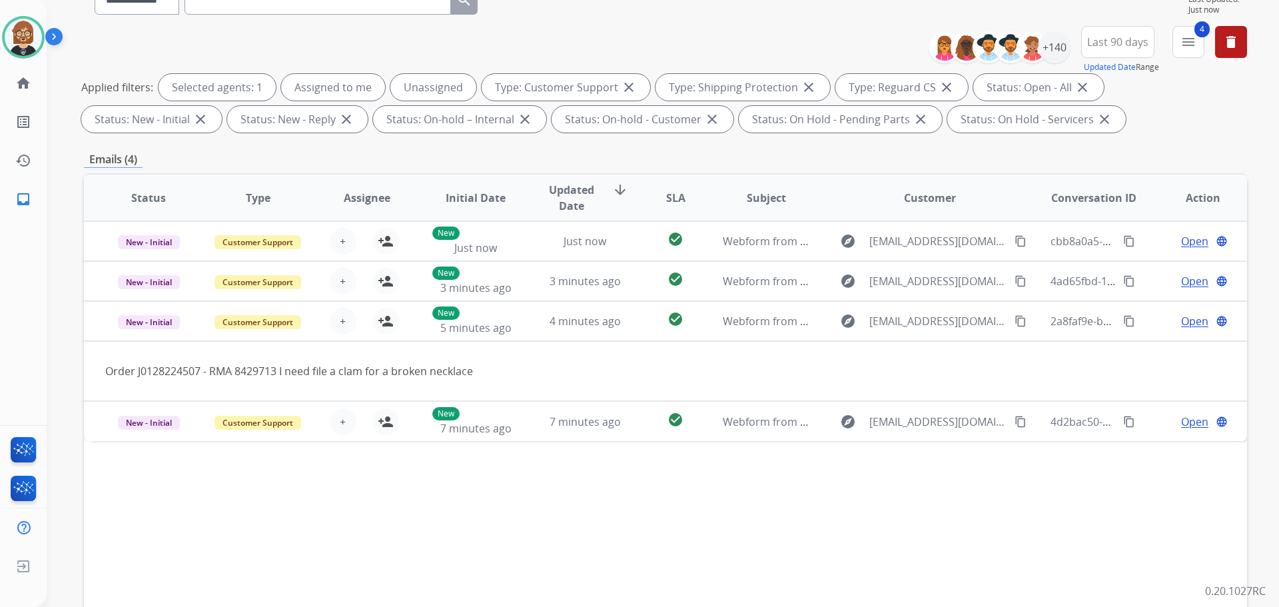
click at [662, 568] on div "Status Type Assignee Initial Date Updated Date arrow_downward SLA Subject Custo…" at bounding box center [665, 396] width 1163 height 446
click at [139, 512] on div "Status Type Assignee Initial Date Updated Date arrow_downward SLA Subject Custo…" at bounding box center [665, 396] width 1163 height 446
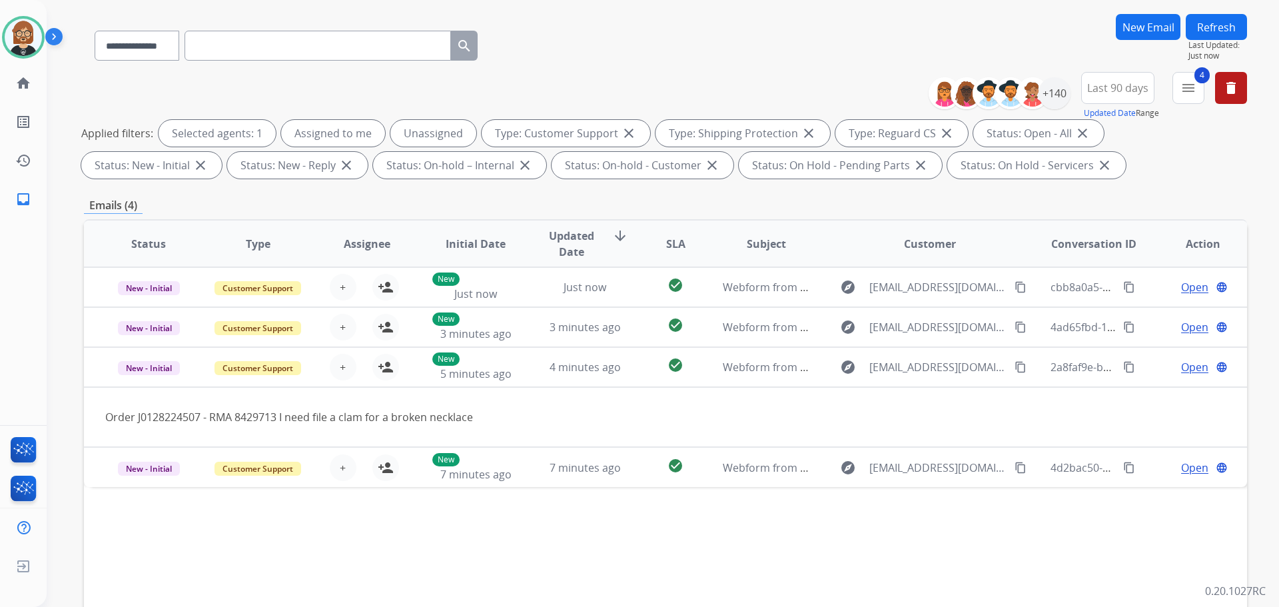
scroll to position [67, 0]
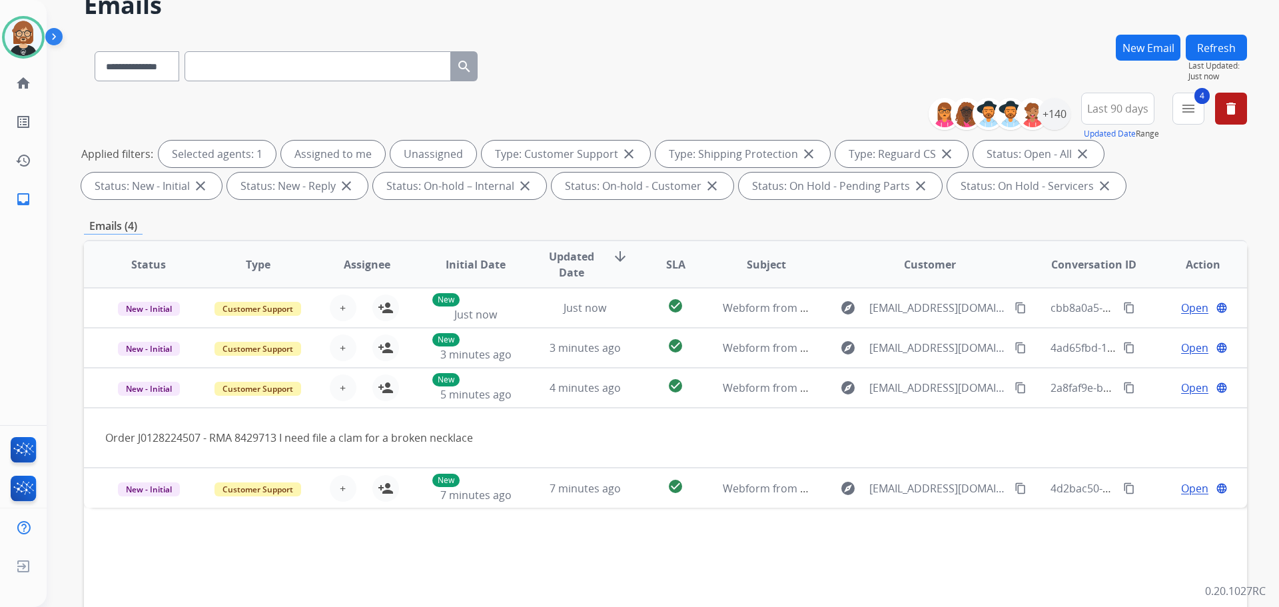
click at [662, 44] on button "Refresh" at bounding box center [1216, 48] width 61 height 26
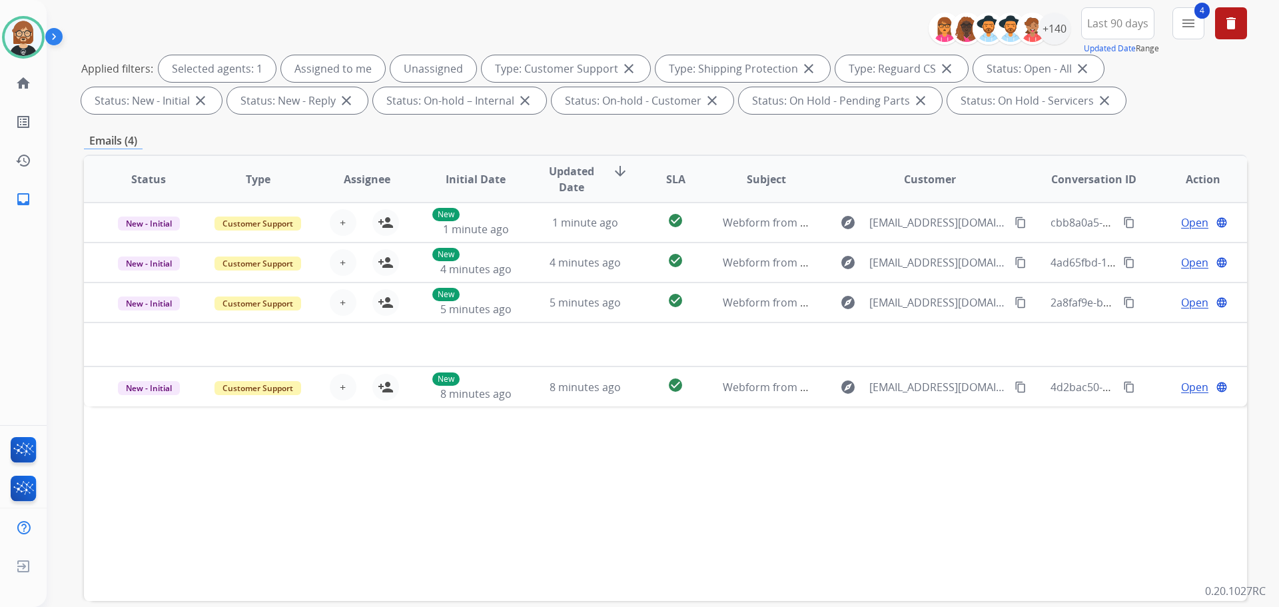
scroll to position [200, 0]
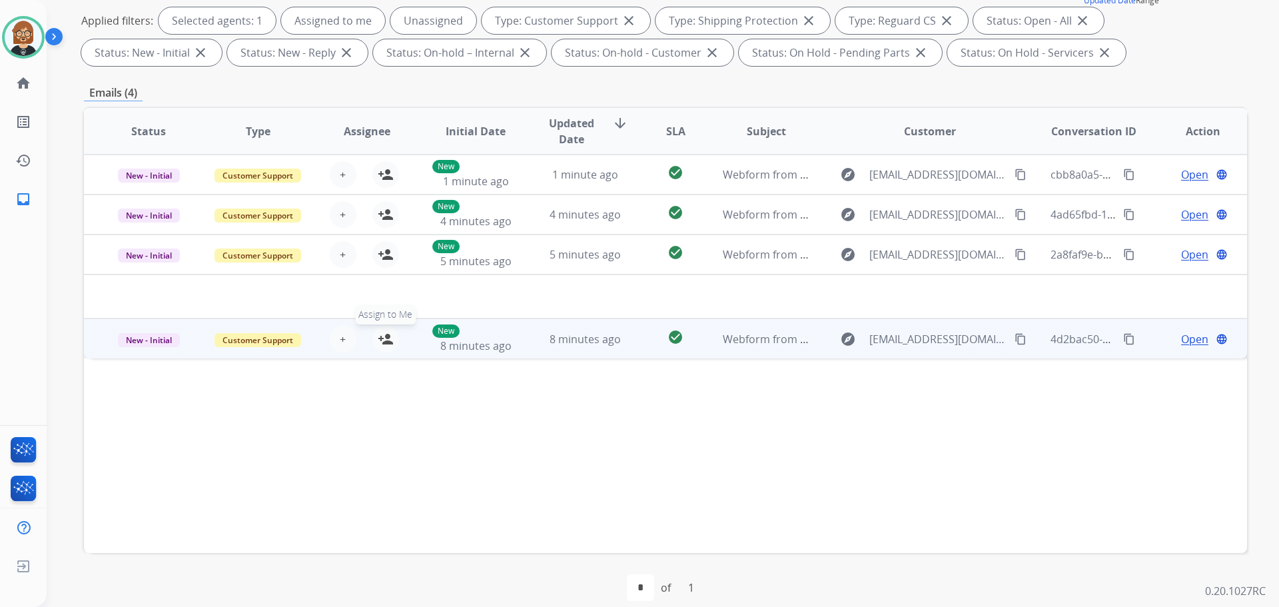
click at [384, 344] on mat-icon "person_add" at bounding box center [386, 339] width 16 height 16
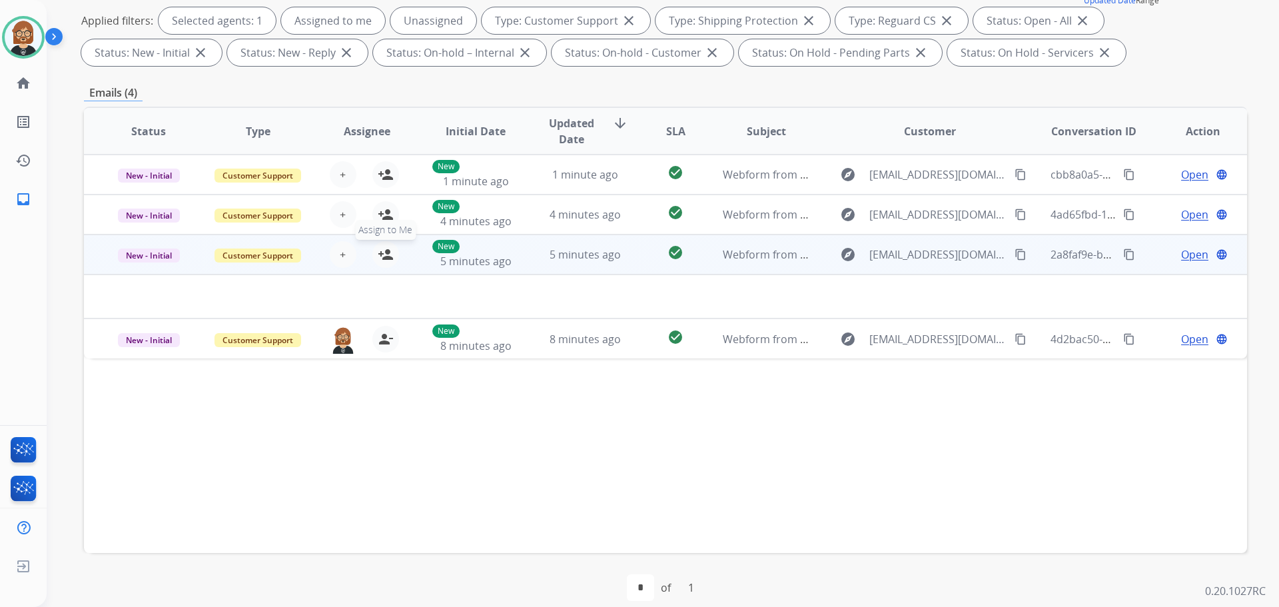
click at [382, 253] on mat-icon "person_add" at bounding box center [386, 255] width 16 height 16
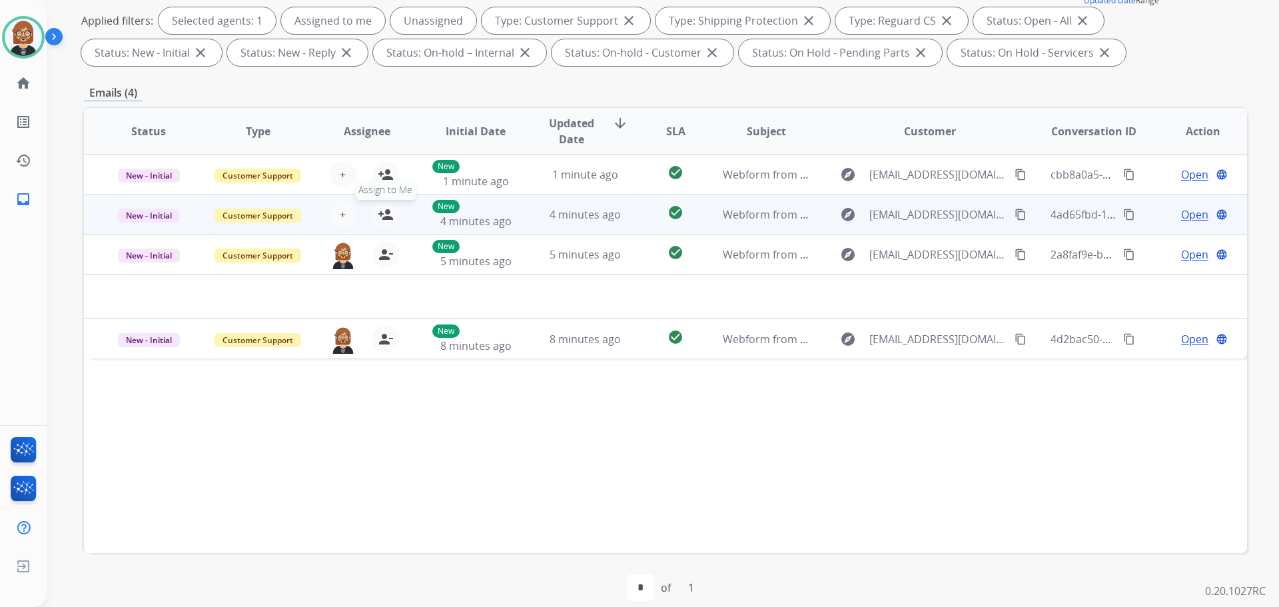
click at [388, 219] on table "Status Type Assignee Initial Date Updated Date arrow_downward SLA Subject Custo…" at bounding box center [665, 233] width 1163 height 251
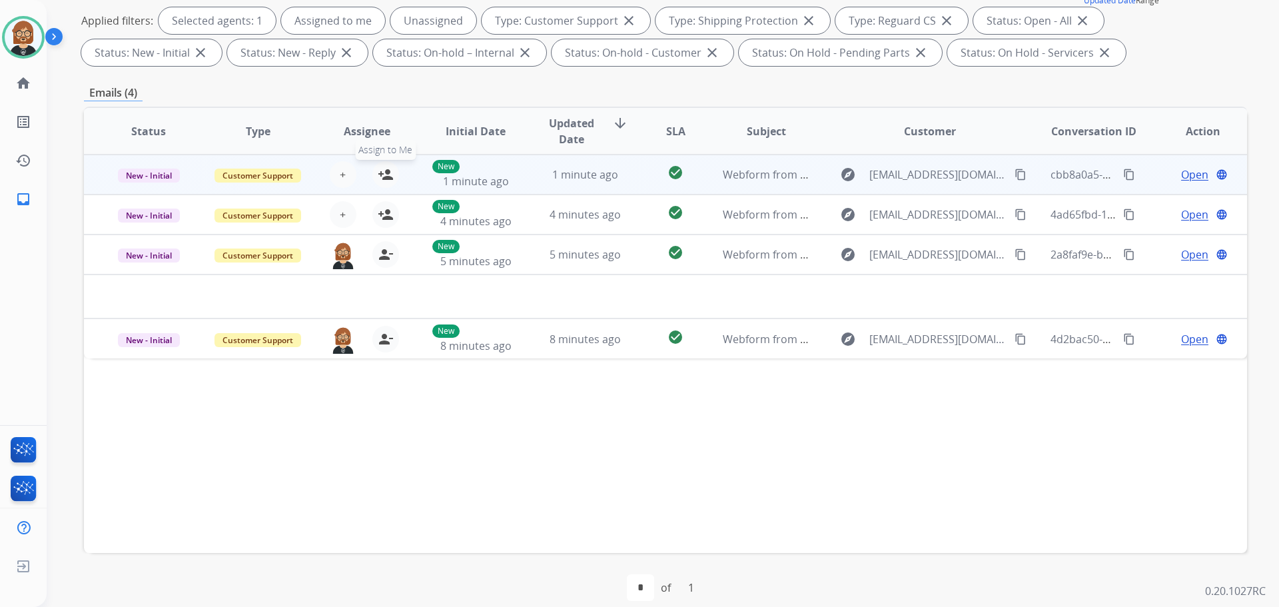
click at [383, 177] on mat-icon "person_add" at bounding box center [386, 175] width 16 height 16
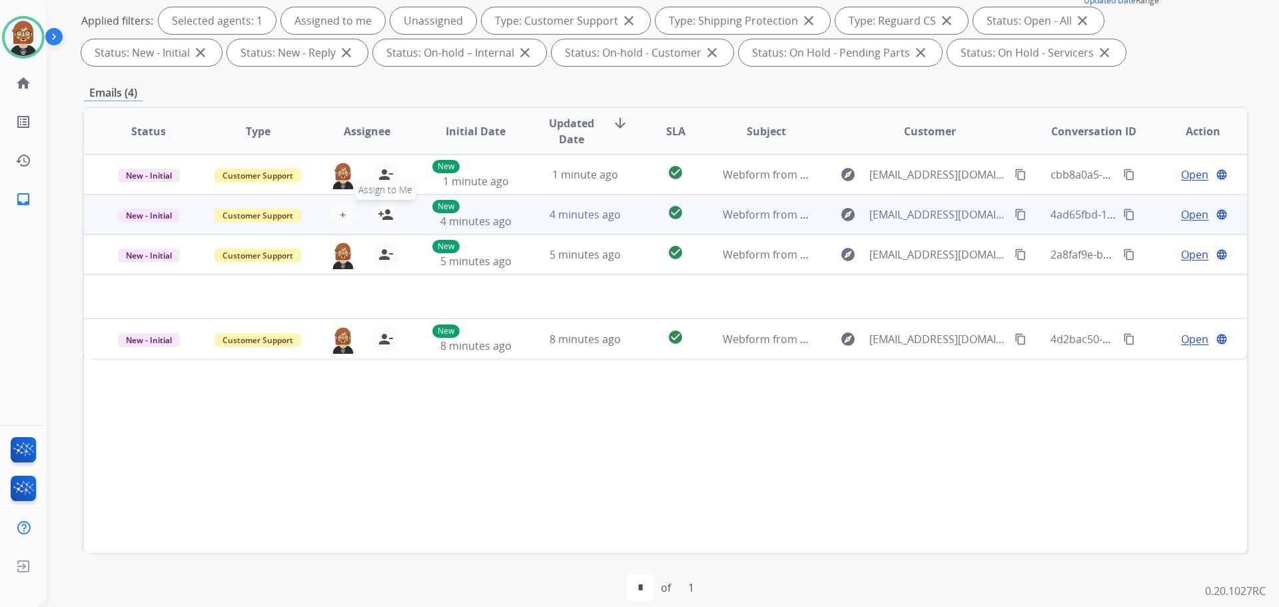
click at [385, 224] on button "person_add Assign to Me" at bounding box center [385, 214] width 27 height 27
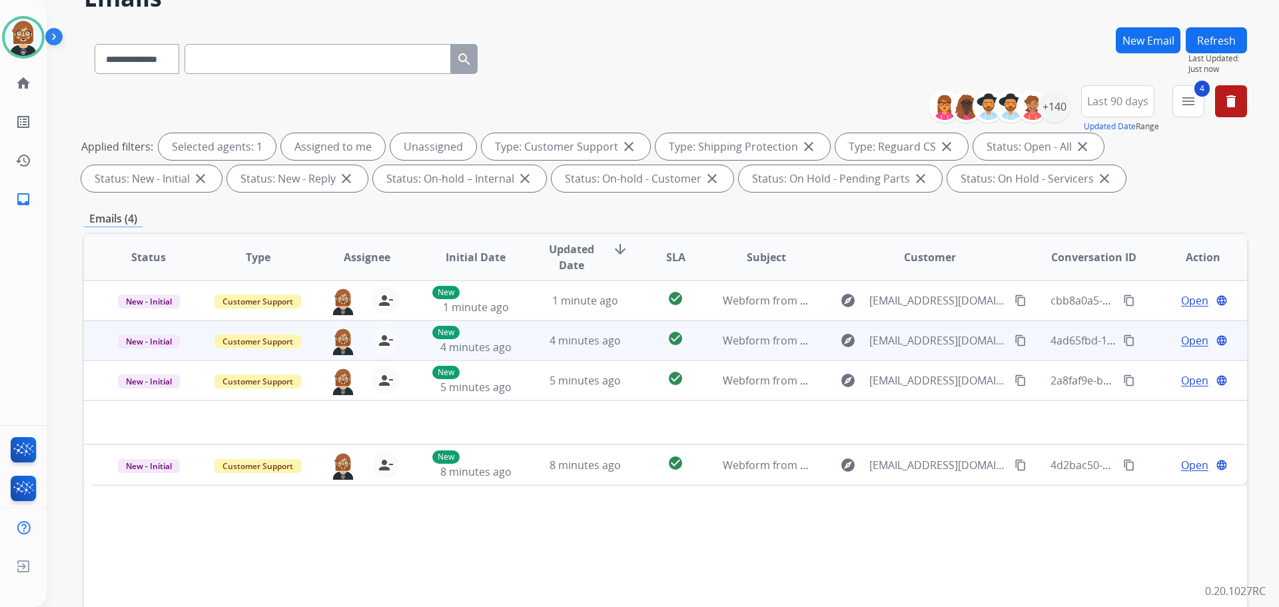
scroll to position [0, 0]
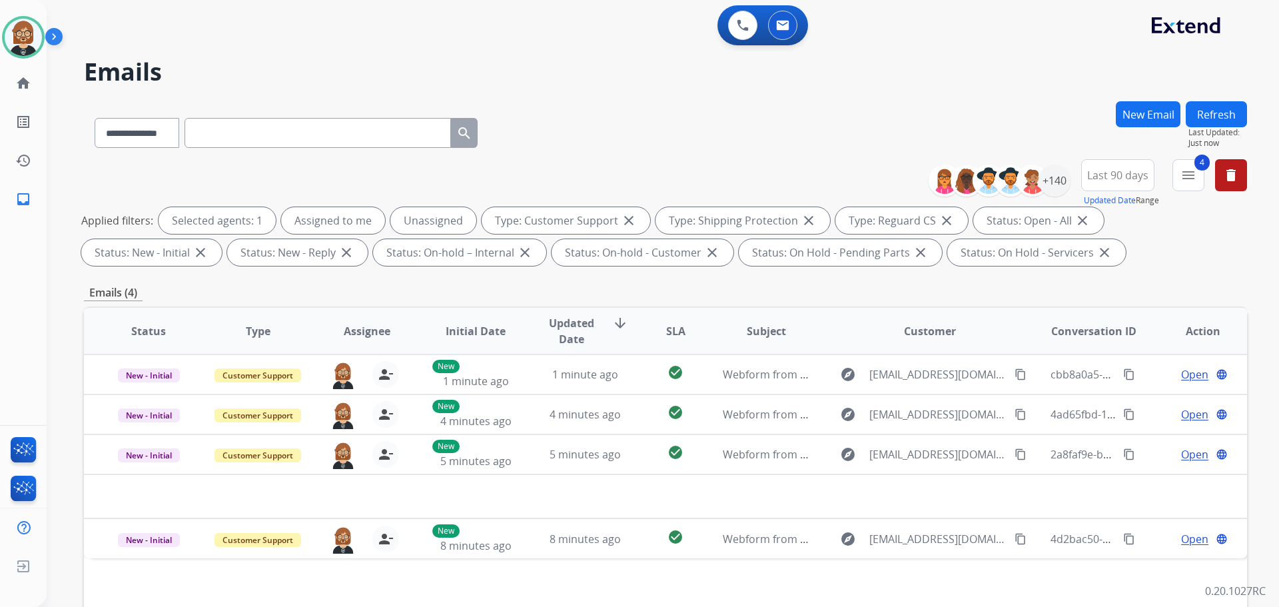
click at [662, 119] on button "Refresh" at bounding box center [1216, 114] width 61 height 26
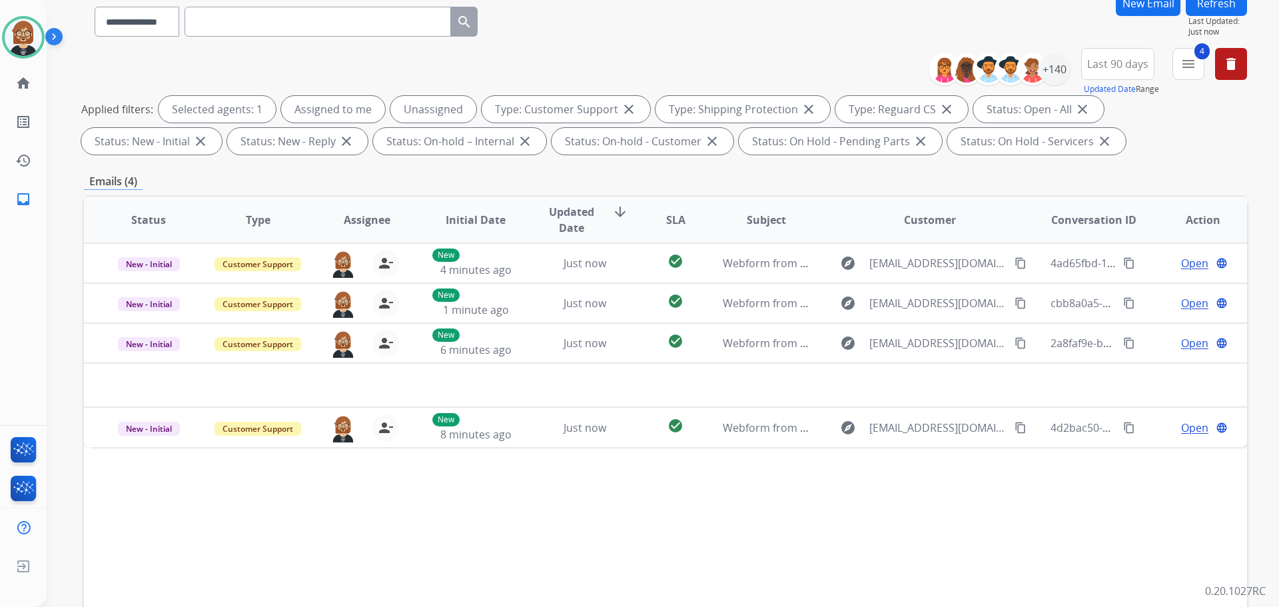
scroll to position [133, 0]
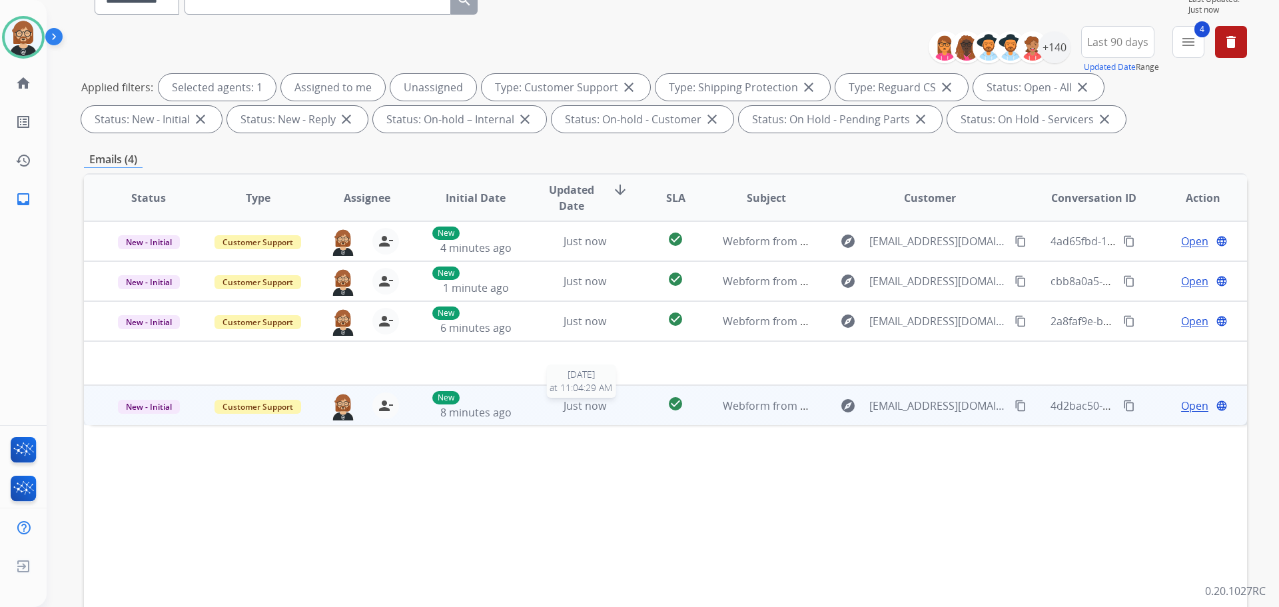
click at [610, 407] on div "Just now" at bounding box center [585, 406] width 87 height 16
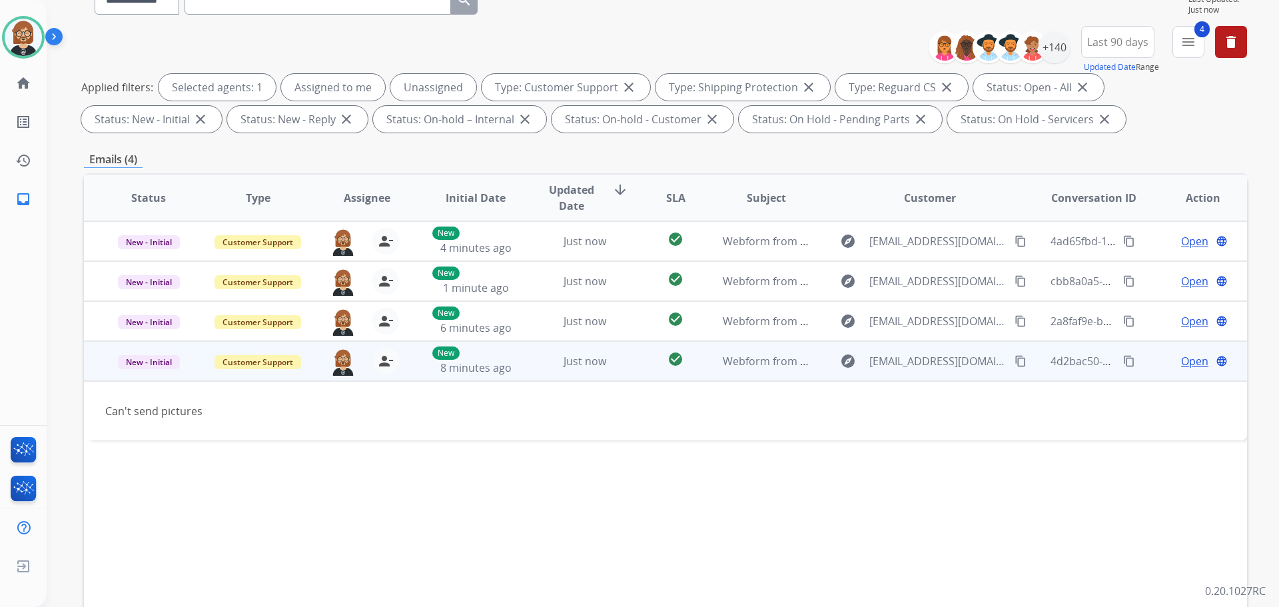
click at [662, 361] on span "Open" at bounding box center [1194, 361] width 27 height 16
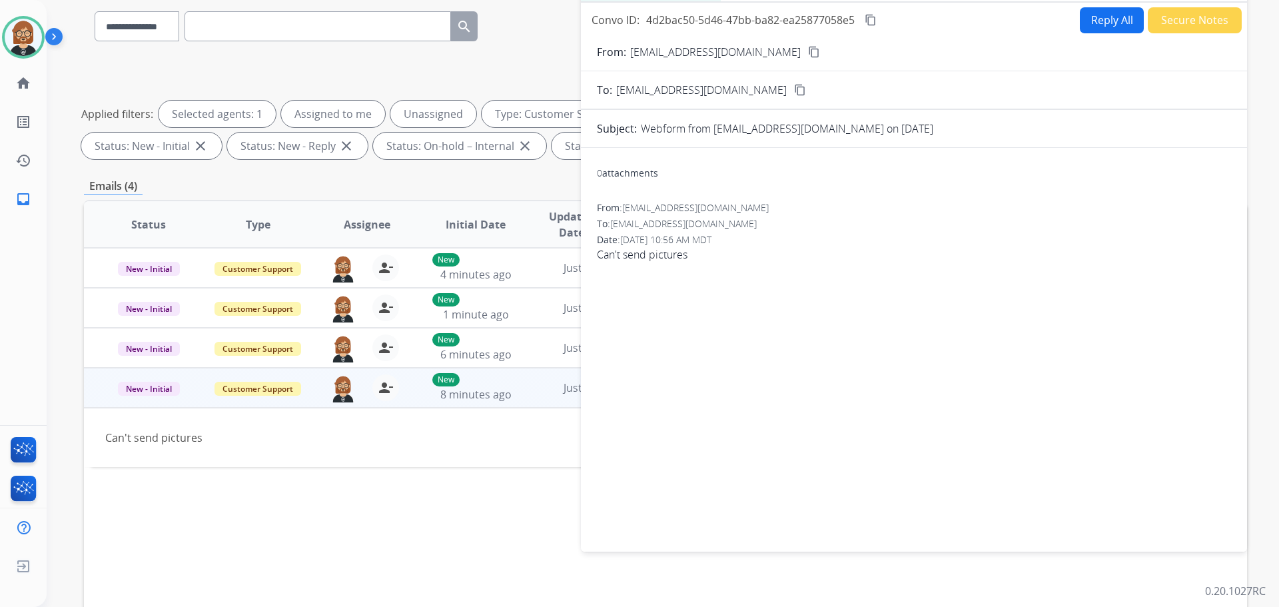
scroll to position [0, 0]
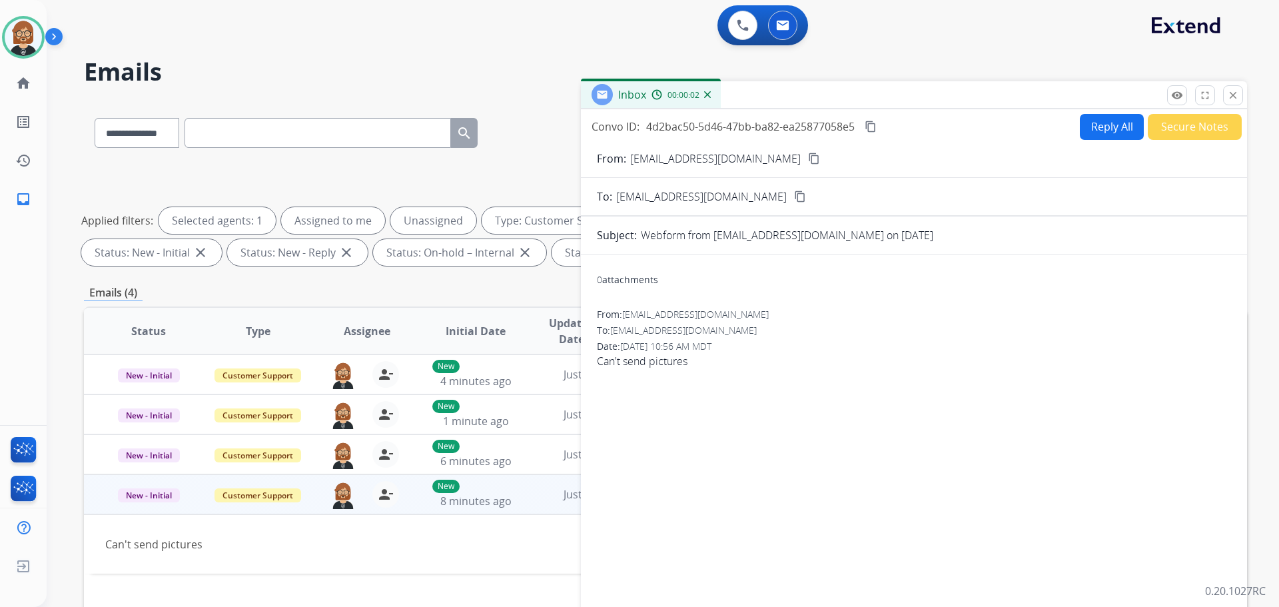
click at [662, 127] on button "Reply All" at bounding box center [1112, 127] width 64 height 26
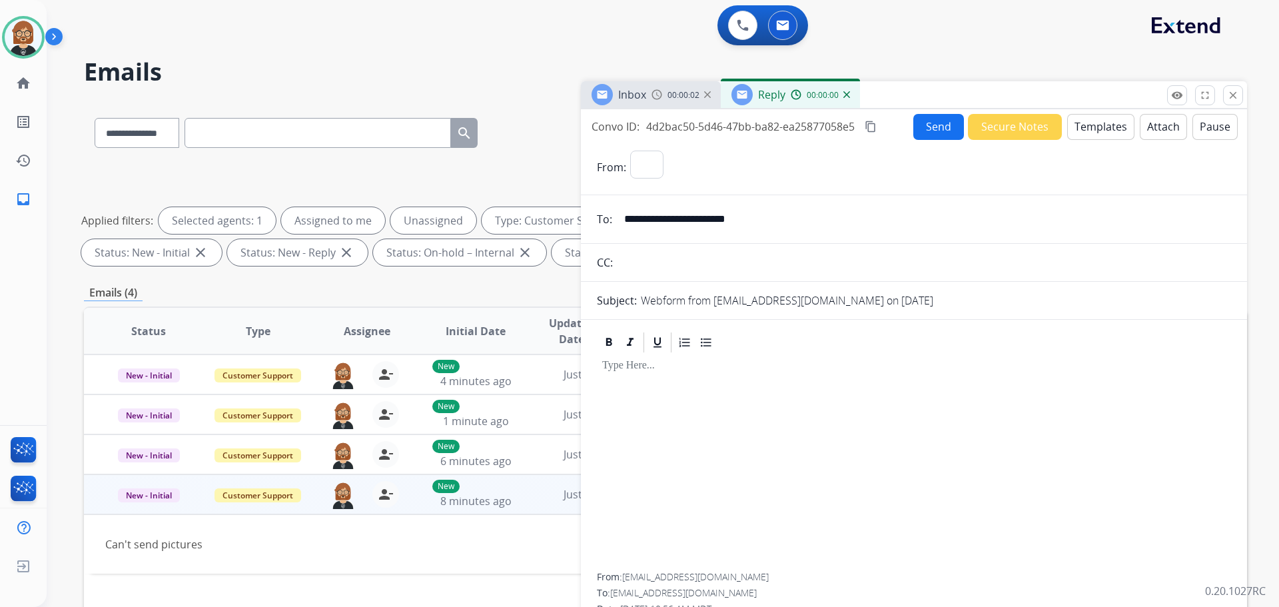
select select "**********"
click at [662, 131] on button "Templates" at bounding box center [1100, 127] width 67 height 26
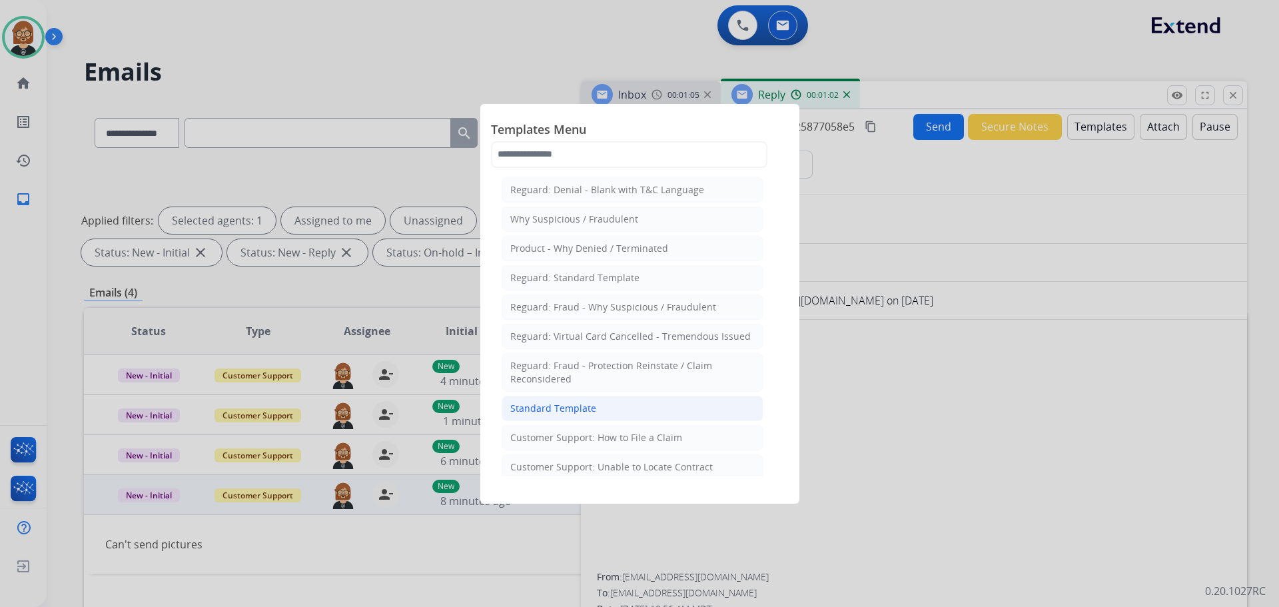
click at [654, 410] on li "Standard Template" at bounding box center [633, 408] width 262 height 25
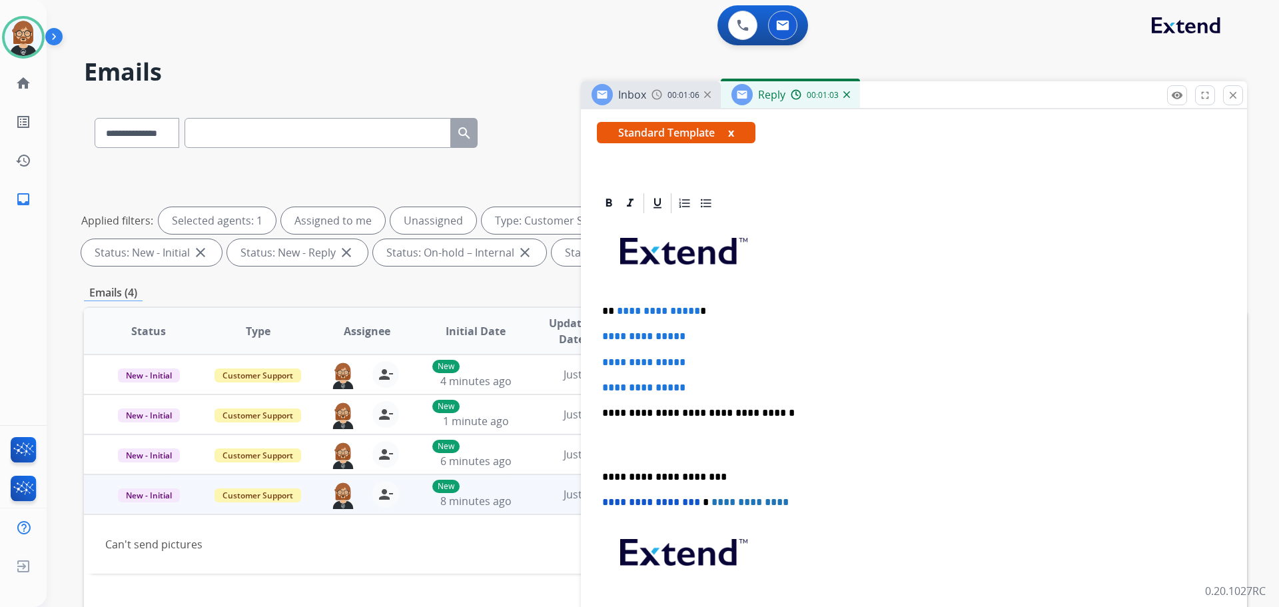
scroll to position [267, 0]
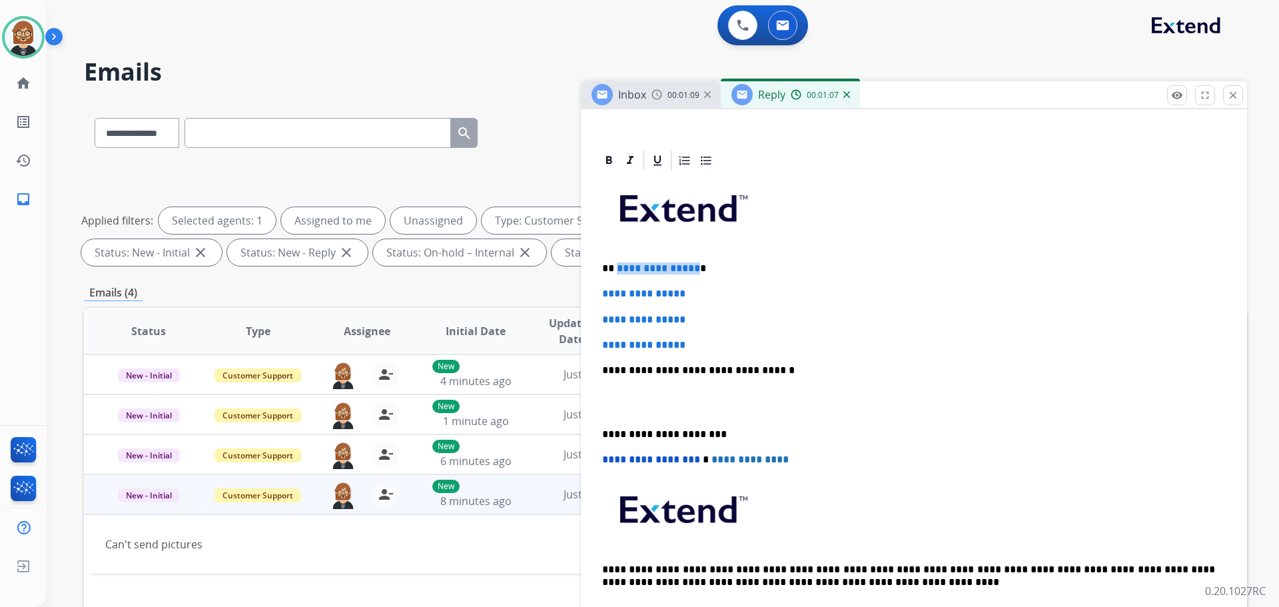
drag, startPoint x: 691, startPoint y: 264, endPoint x: 616, endPoint y: 268, distance: 74.7
click at [617, 268] on span "**********" at bounding box center [658, 268] width 83 height 10
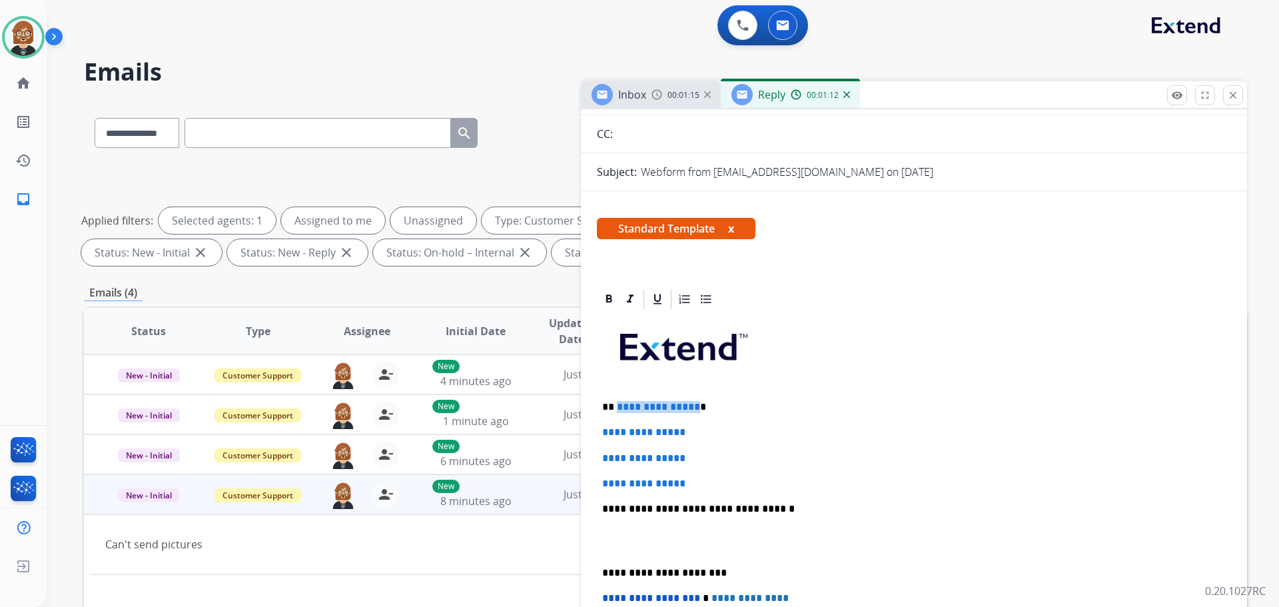
scroll to position [318, 0]
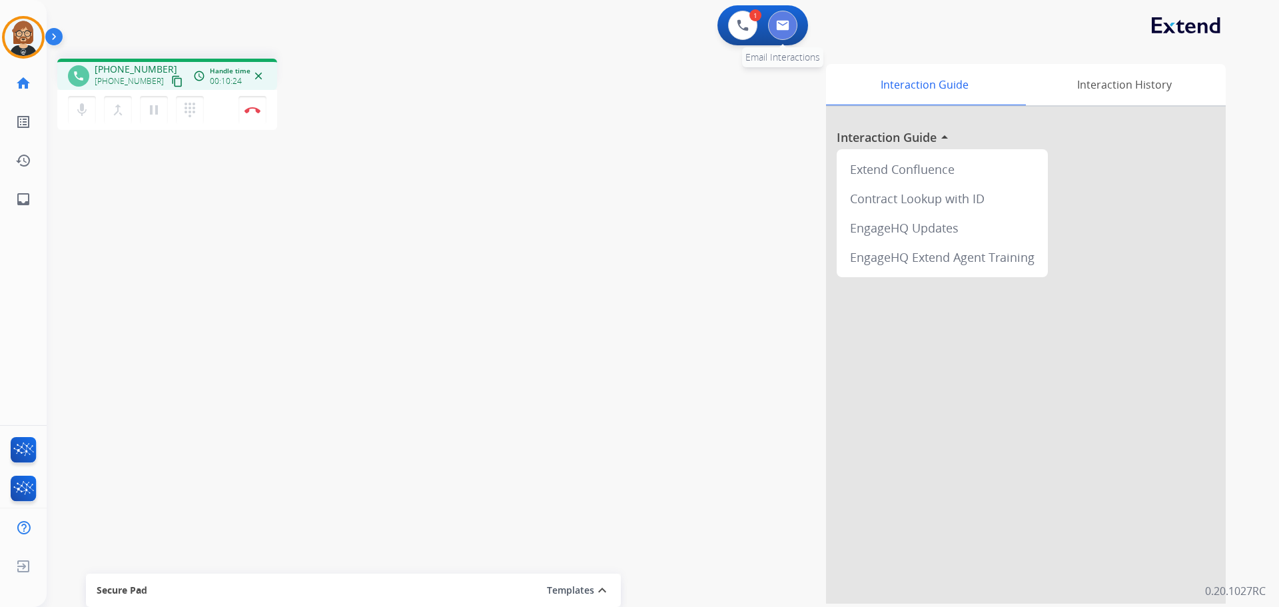
click at [662, 21] on img at bounding box center [782, 25] width 13 height 11
select select "**********"
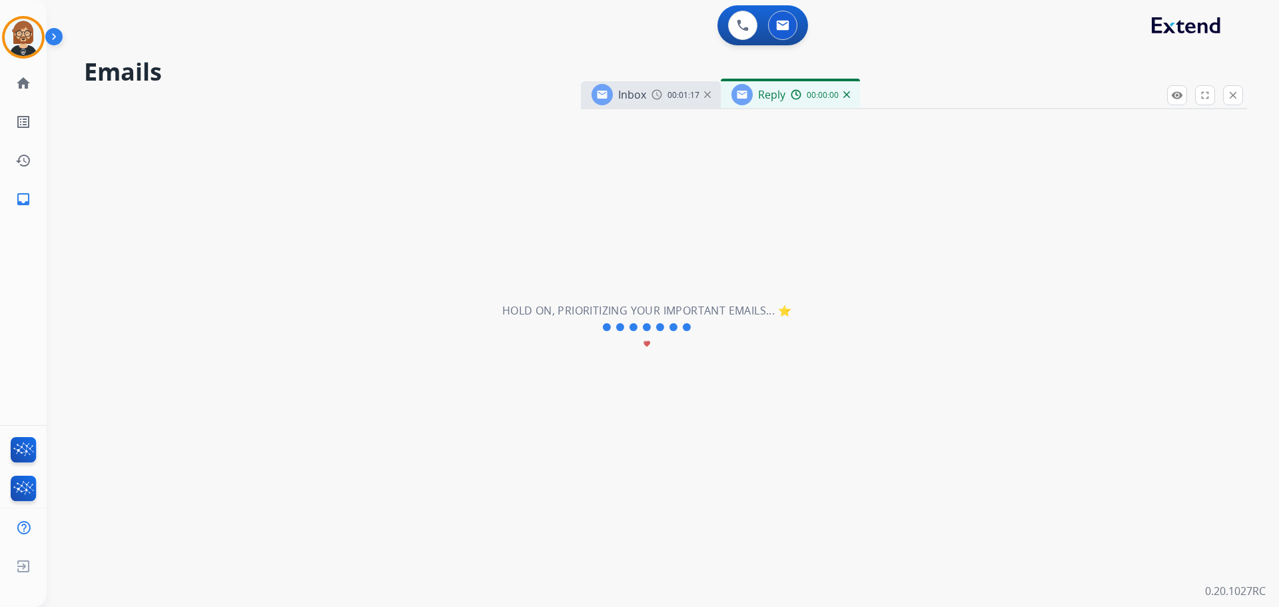
select select "**********"
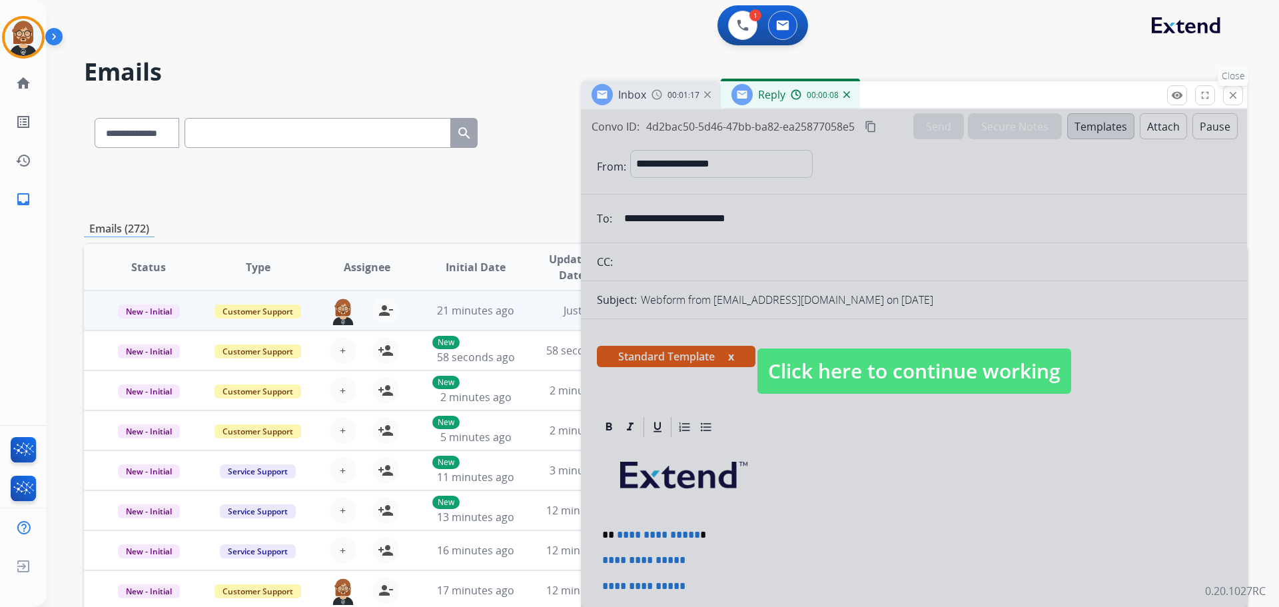
click at [662, 93] on mat-icon "close" at bounding box center [1233, 95] width 12 height 12
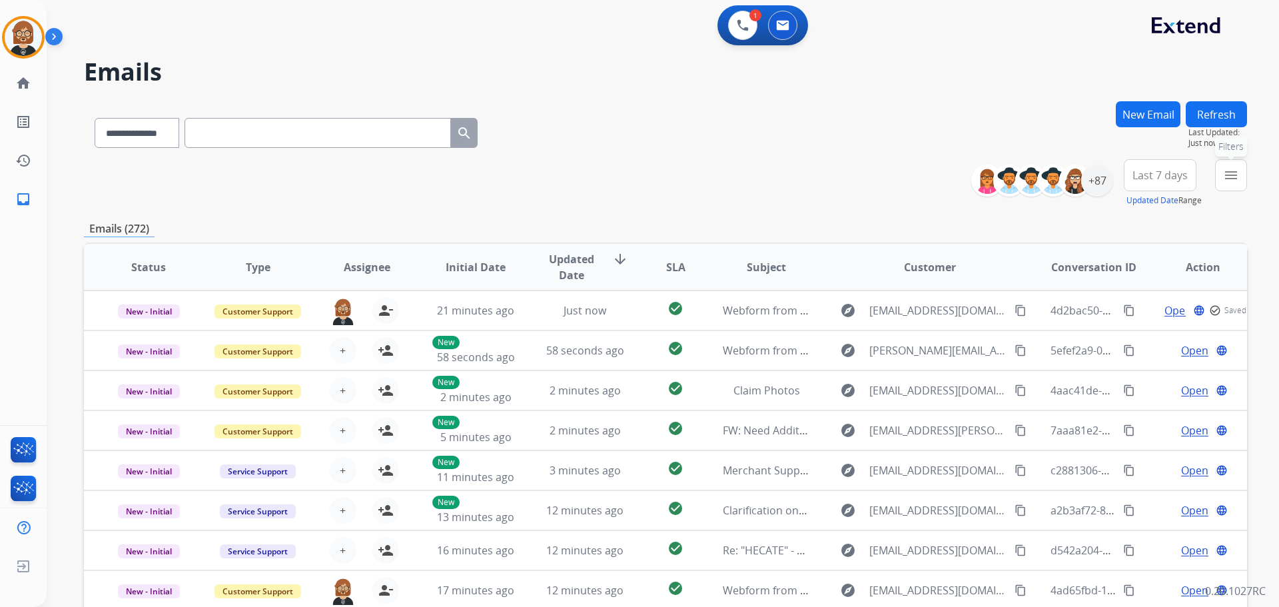
click at [662, 183] on button "menu Filters" at bounding box center [1231, 175] width 32 height 32
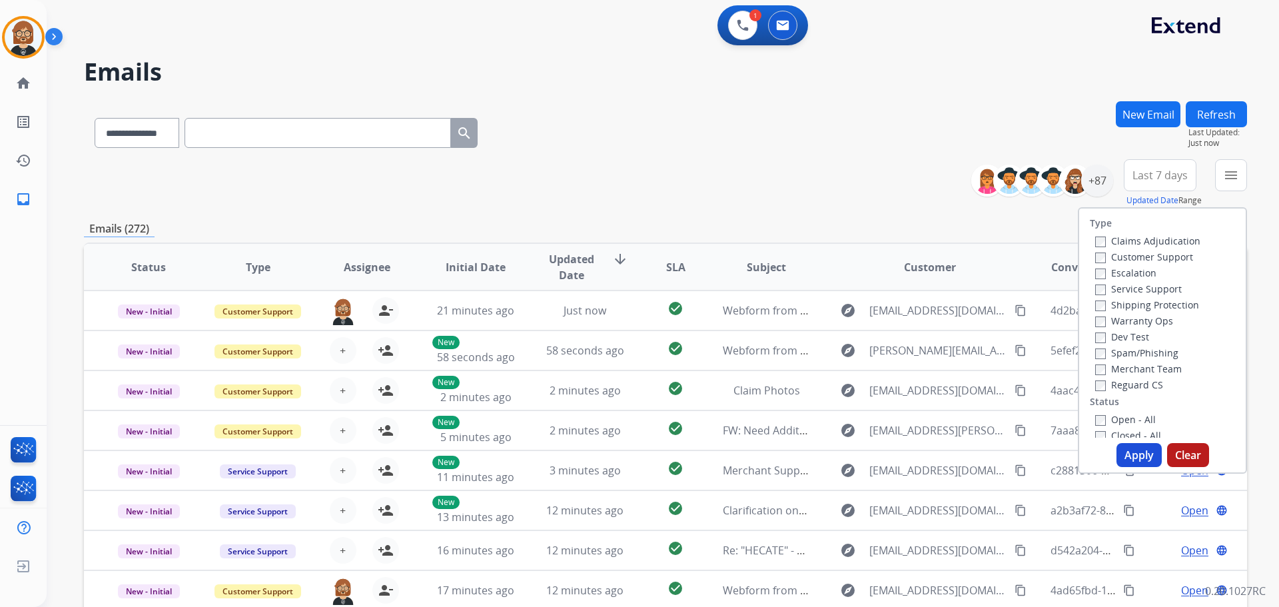
click at [662, 422] on label "Open - All" at bounding box center [1125, 419] width 61 height 13
click at [662, 453] on button "Apply" at bounding box center [1139, 455] width 45 height 24
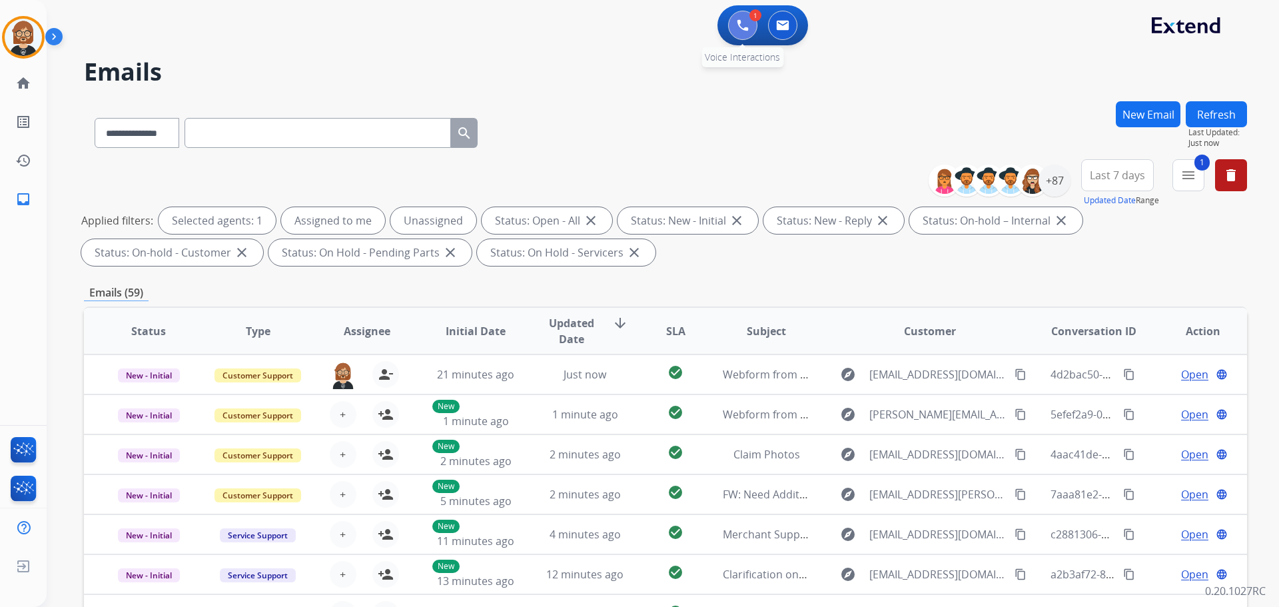
click at [662, 31] on img at bounding box center [743, 25] width 12 height 12
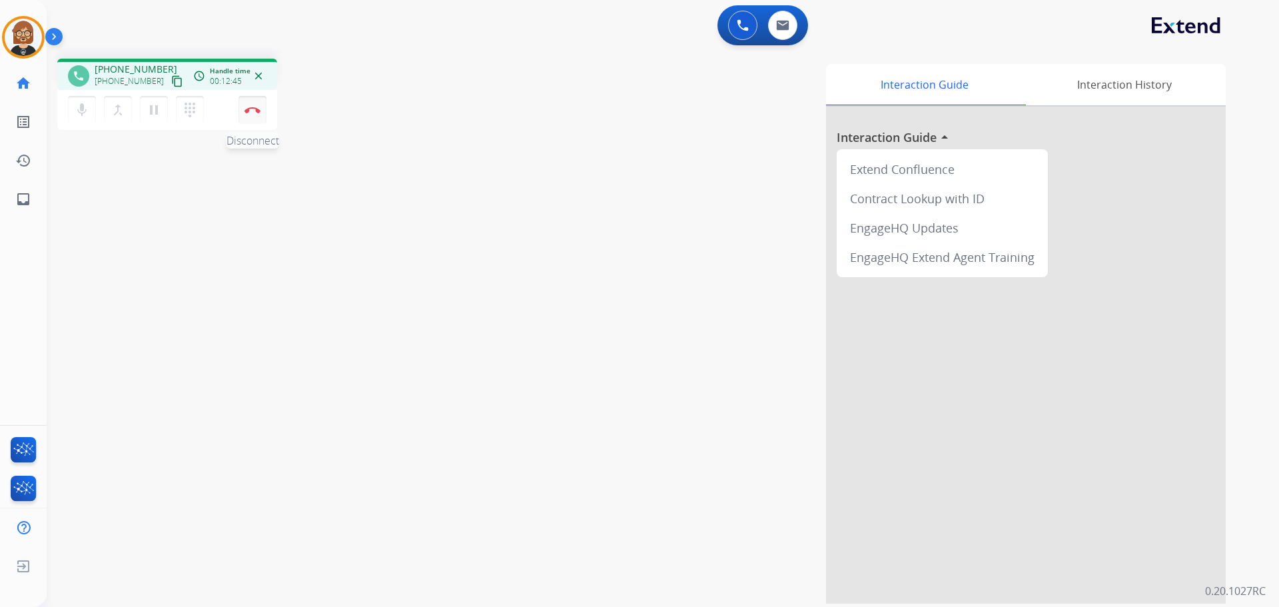
click at [251, 121] on button "Disconnect" at bounding box center [253, 110] width 28 height 28
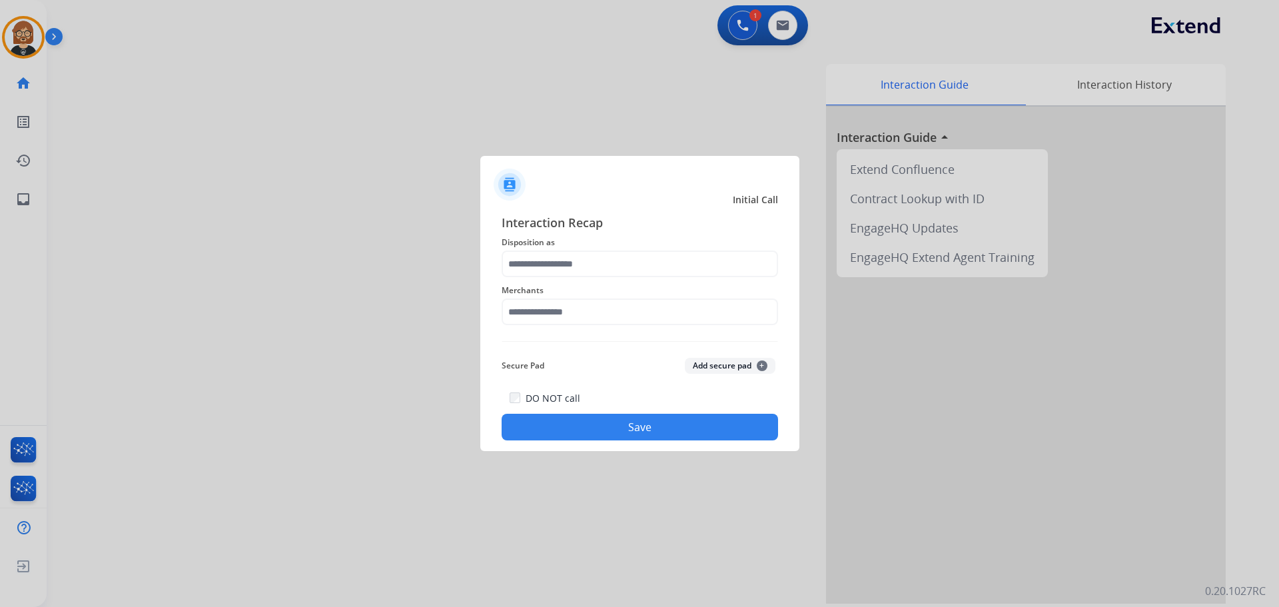
click at [648, 249] on span "Disposition as" at bounding box center [640, 243] width 277 height 16
click at [649, 263] on input "text" at bounding box center [640, 264] width 277 height 27
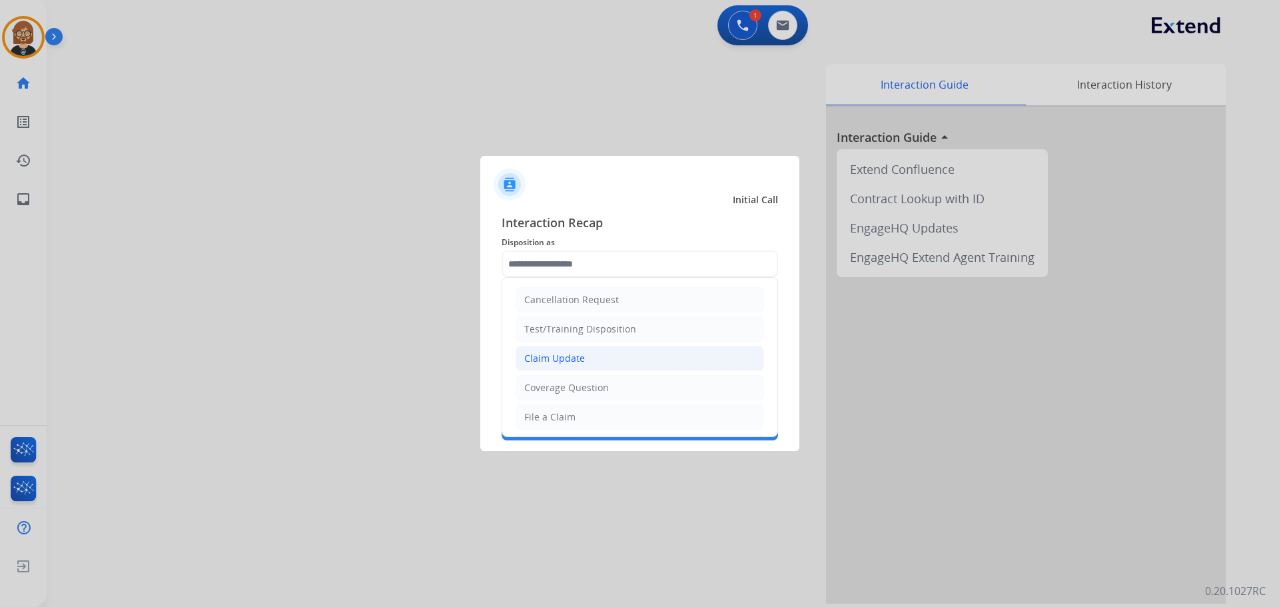
click at [628, 356] on li "Claim Update" at bounding box center [640, 358] width 249 height 25
type input "**********"
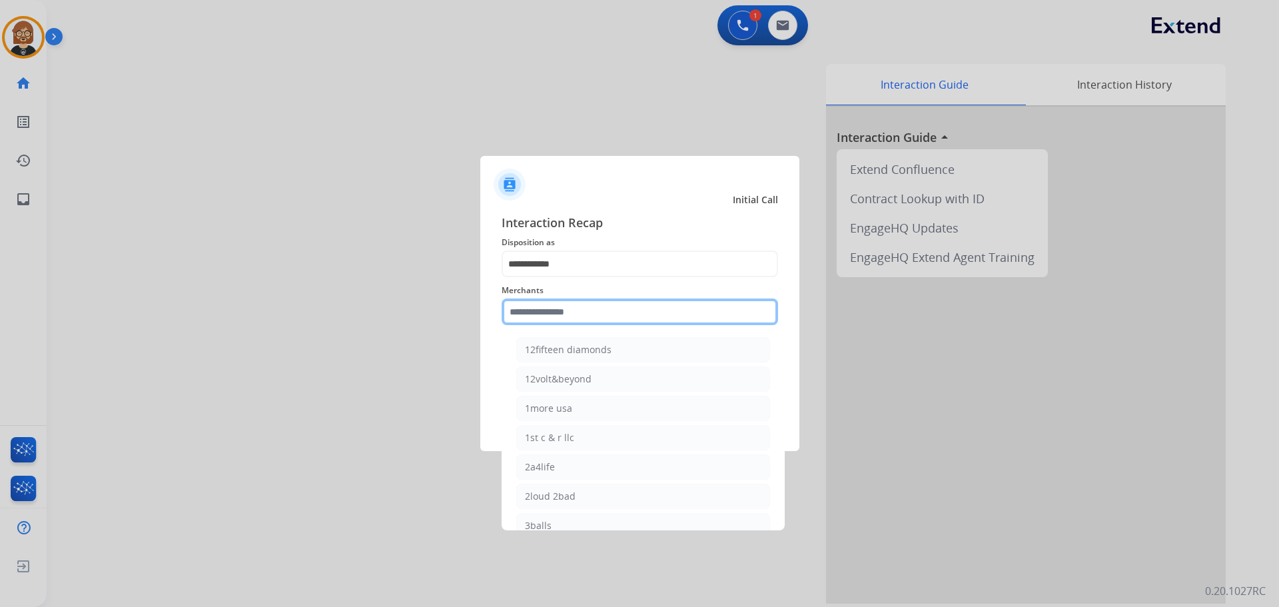
click at [633, 326] on div "Merchants 12fifteen diamonds 12volt&beyond 1more usa 1st c & r llc 2a4life 2lou…" at bounding box center [640, 303] width 277 height 53
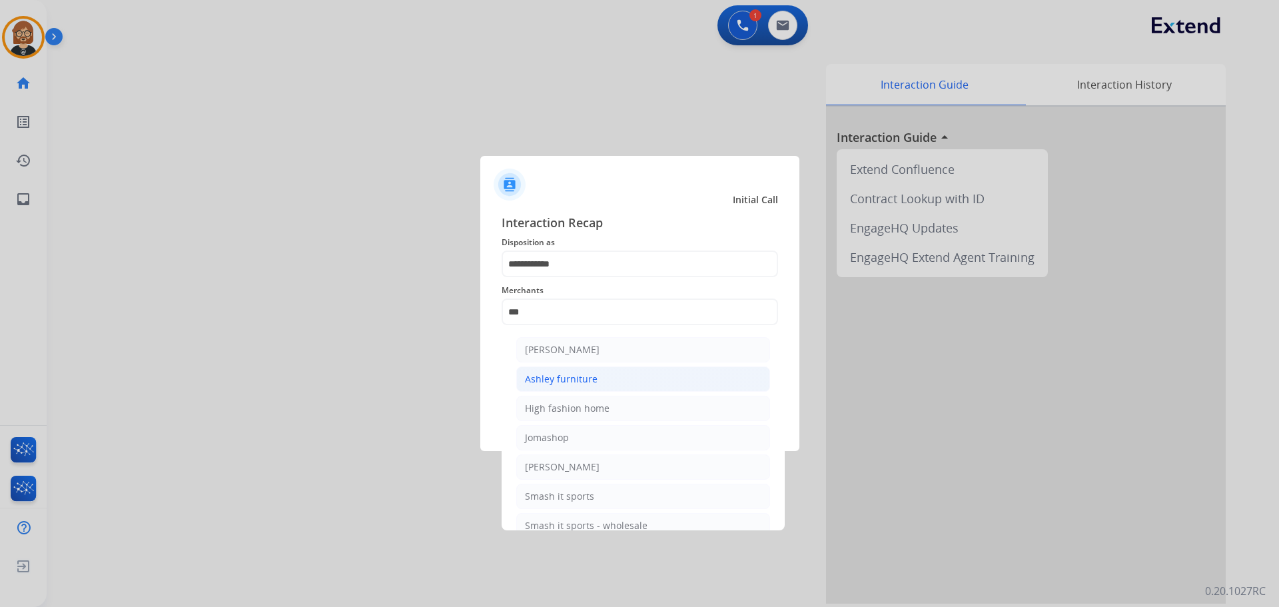
click at [547, 384] on div "Ashley furniture" at bounding box center [561, 378] width 73 height 13
type input "**********"
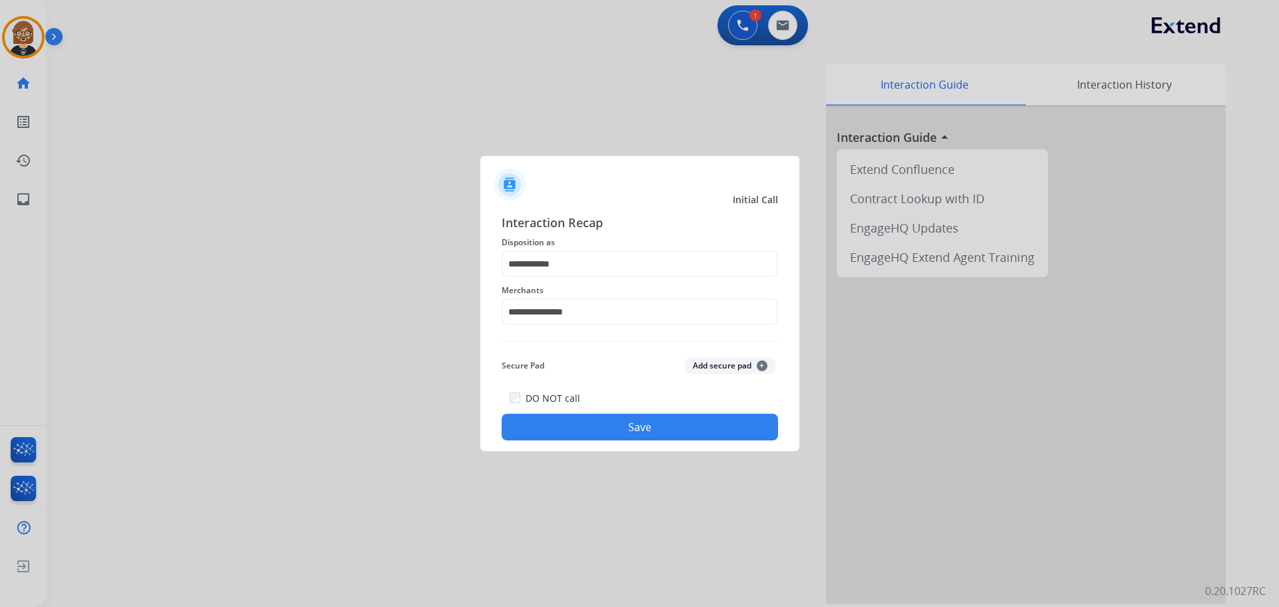
click at [662, 434] on button "Save" at bounding box center [640, 427] width 277 height 27
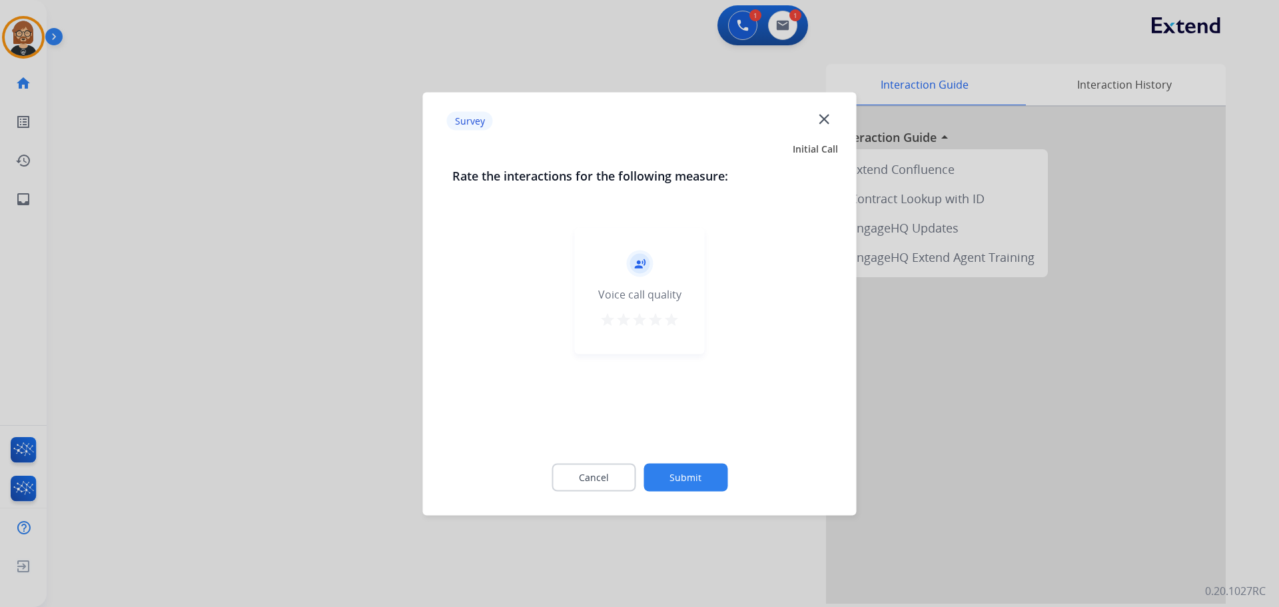
click at [662, 470] on button "Submit" at bounding box center [686, 477] width 84 height 28
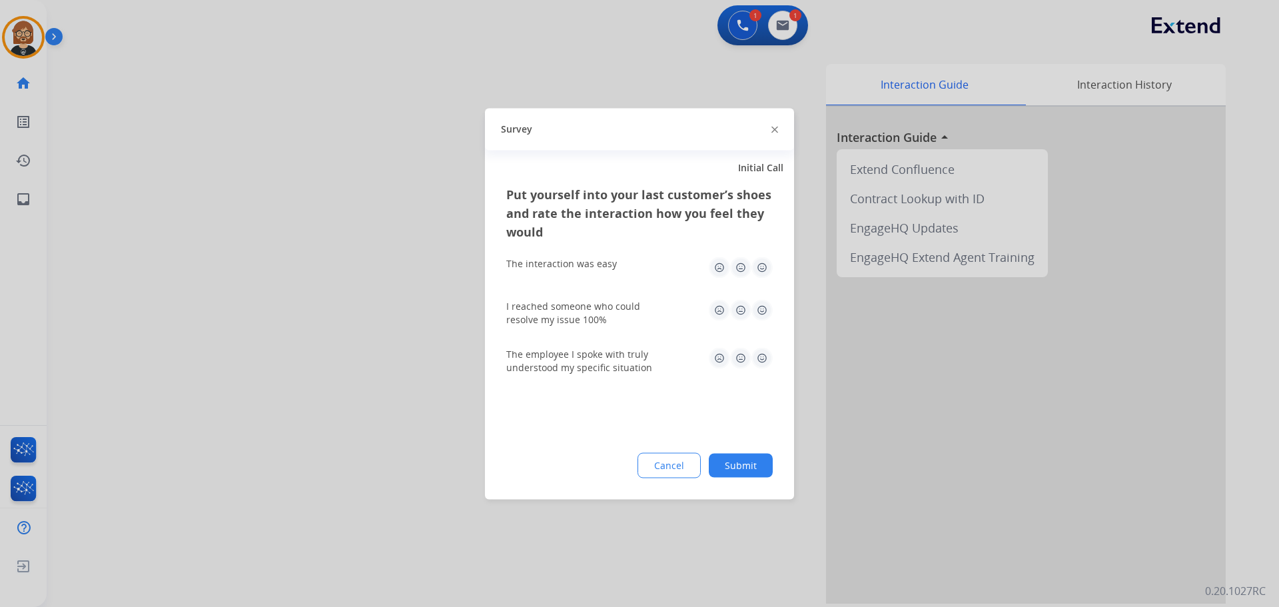
click at [662, 460] on button "Submit" at bounding box center [741, 465] width 64 height 24
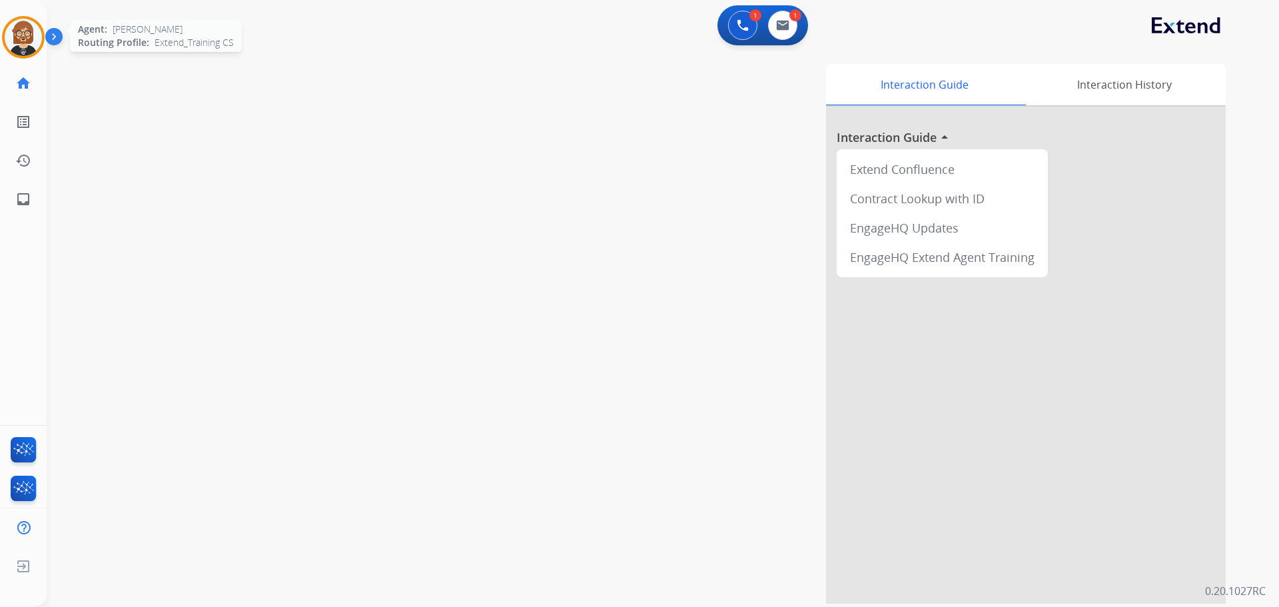
click at [20, 37] on img at bounding box center [23, 37] width 37 height 37
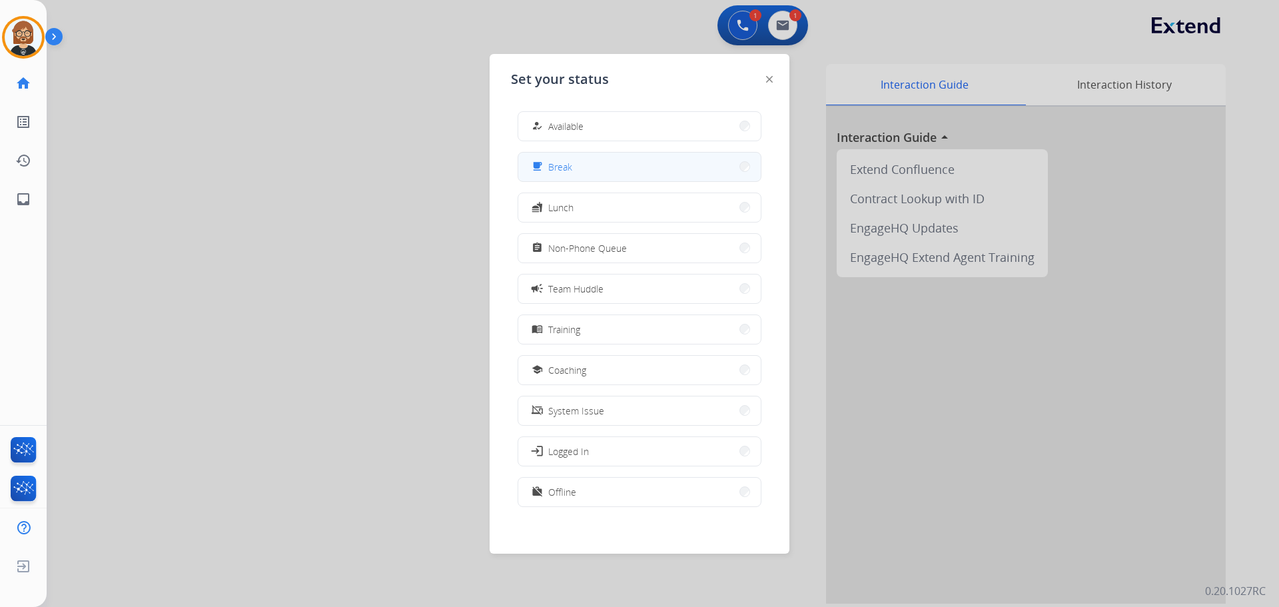
click at [631, 172] on button "free_breakfast Break" at bounding box center [639, 167] width 243 height 29
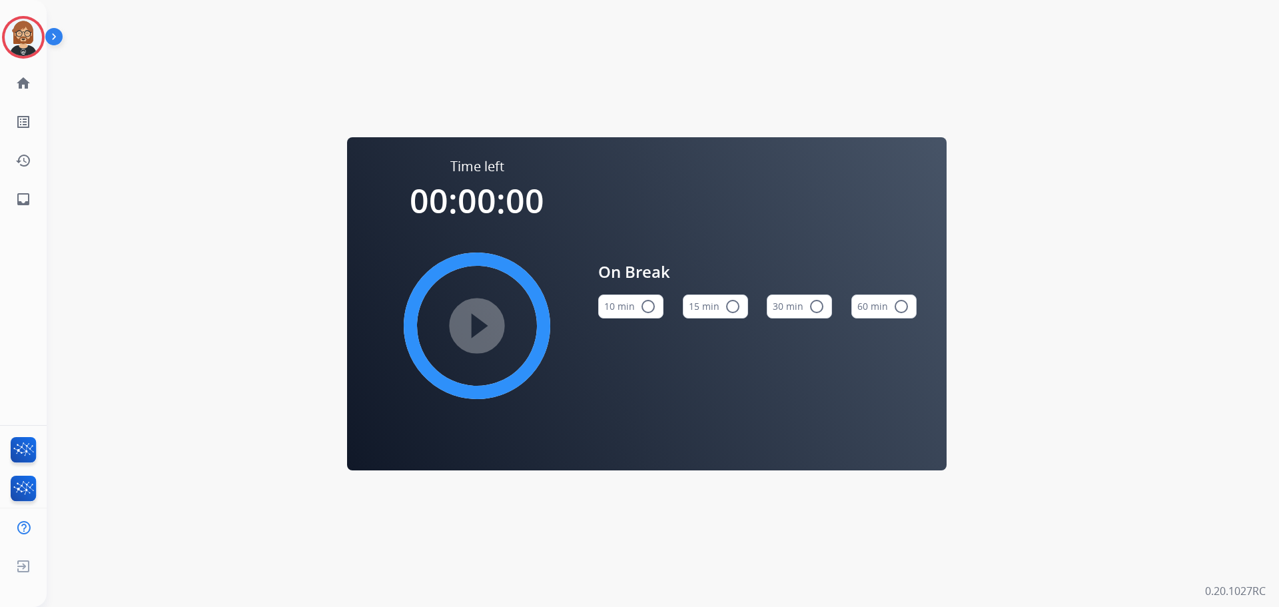
click at [649, 305] on mat-icon "radio_button_unchecked" at bounding box center [648, 307] width 16 height 16
click at [472, 333] on mat-icon "play_circle_filled" at bounding box center [477, 326] width 16 height 16
click at [29, 197] on mat-icon "inbox" at bounding box center [23, 199] width 16 height 16
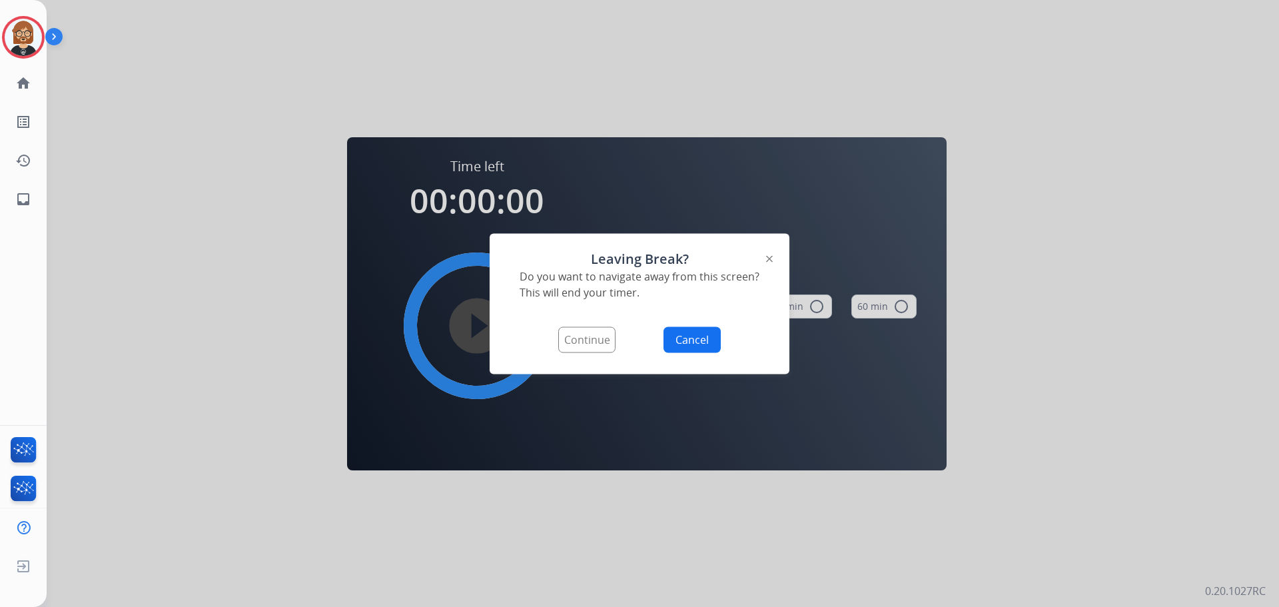
click at [577, 339] on button "Continue" at bounding box center [586, 340] width 57 height 26
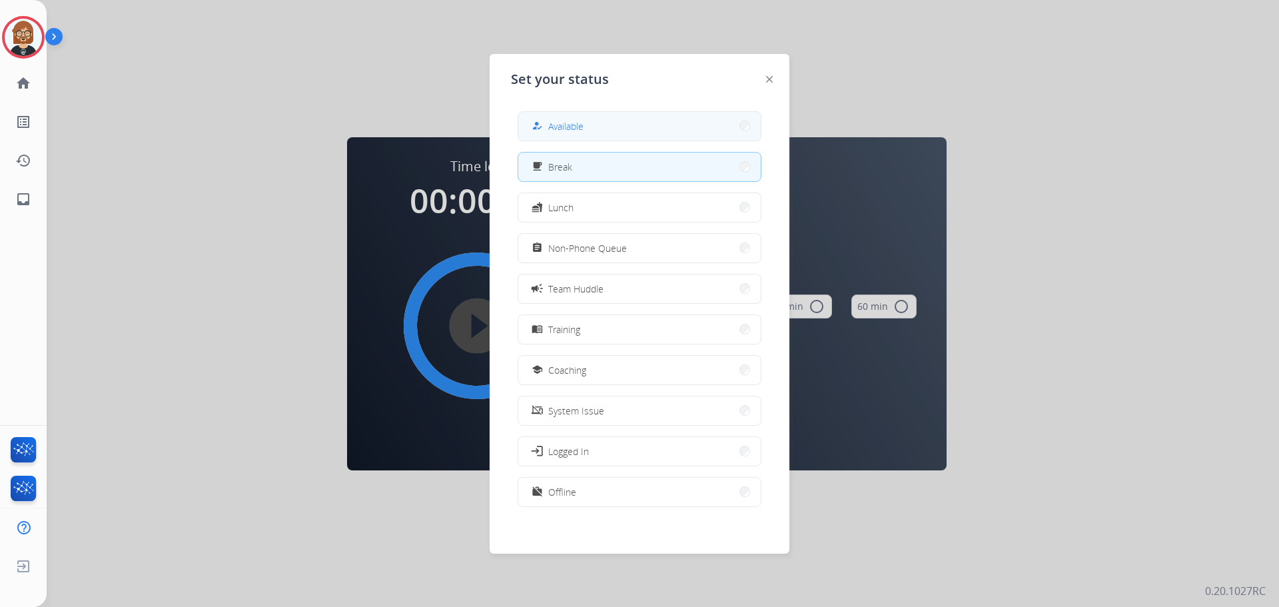
click at [597, 120] on button "how_to_reg Available" at bounding box center [639, 126] width 243 height 29
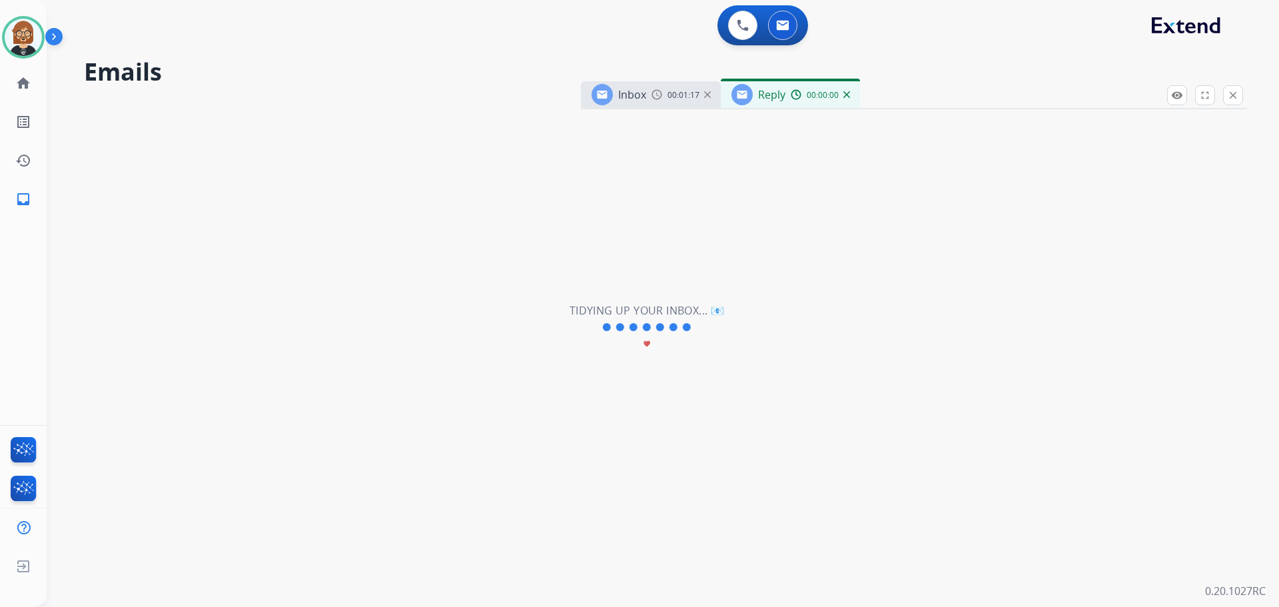
select select "**********"
click at [26, 93] on link "home Home" at bounding box center [23, 83] width 37 height 37
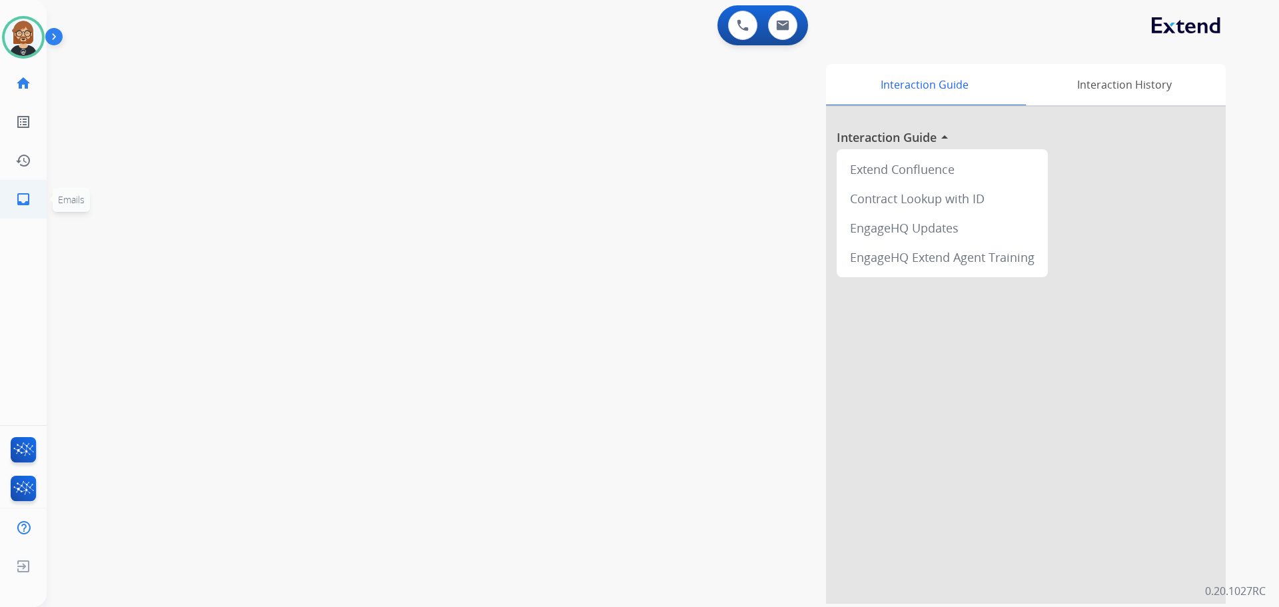
click at [21, 199] on mat-icon "inbox" at bounding box center [23, 199] width 16 height 16
select select "**********"
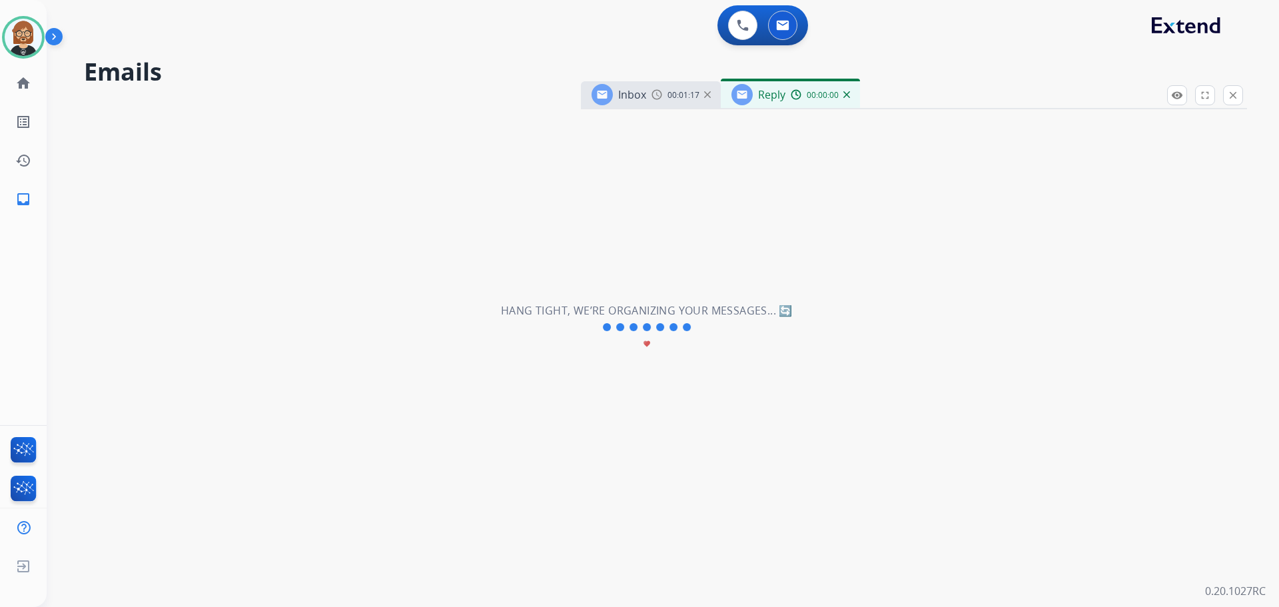
select select "**********"
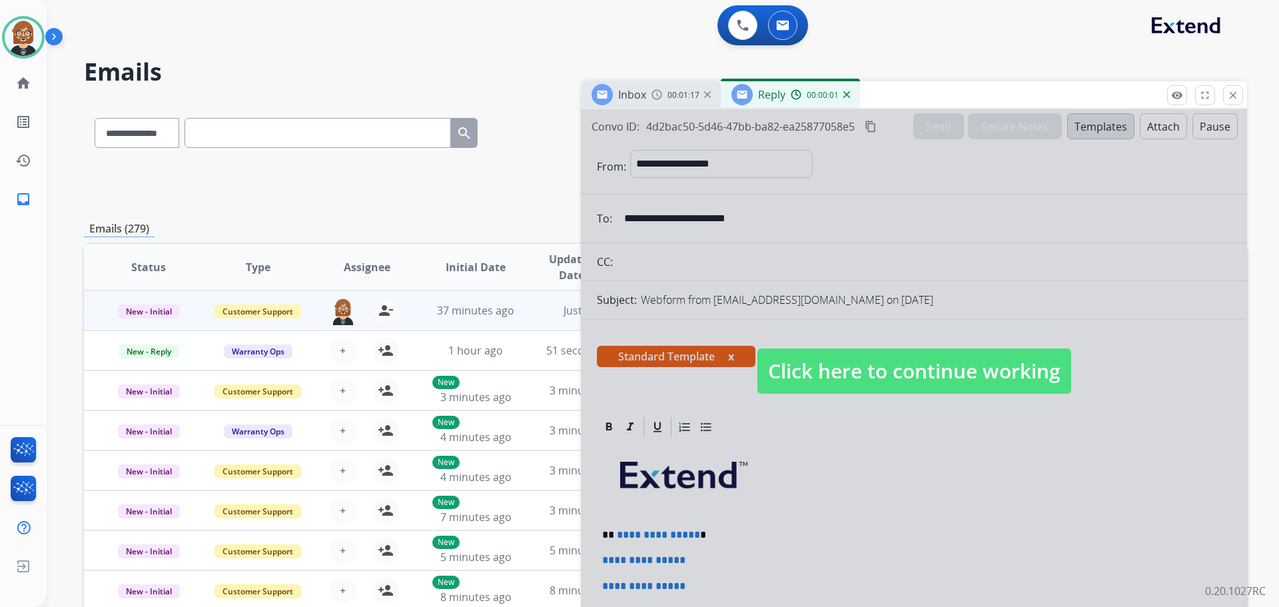
click at [662, 382] on span "Click here to continue working" at bounding box center [915, 370] width 314 height 45
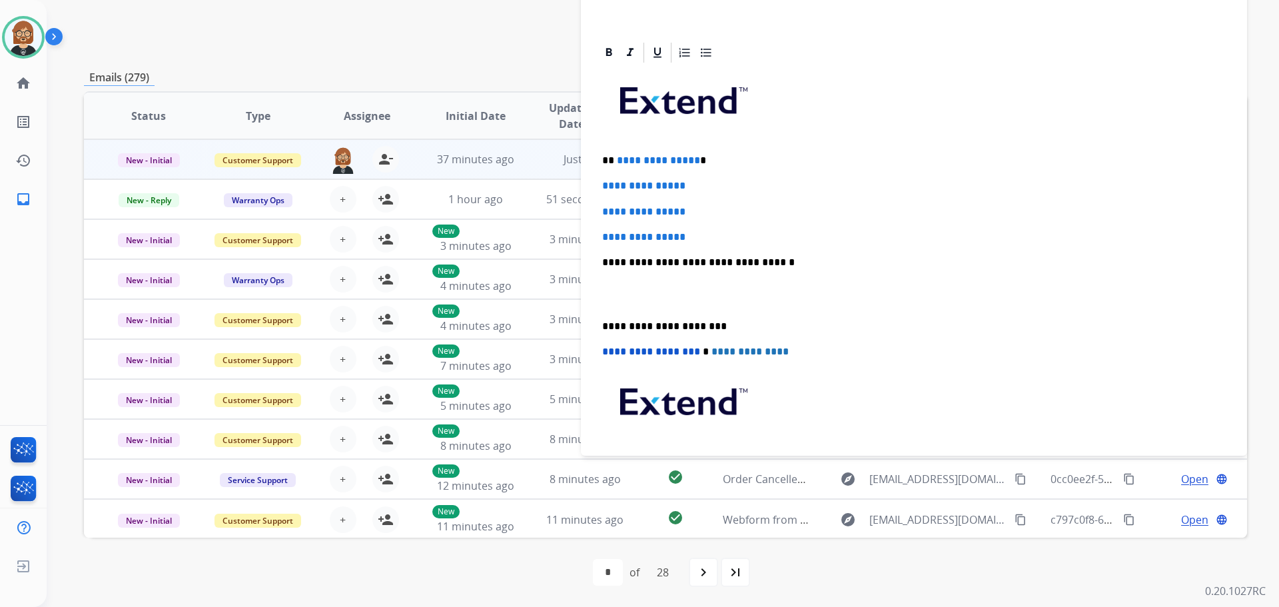
scroll to position [169, 0]
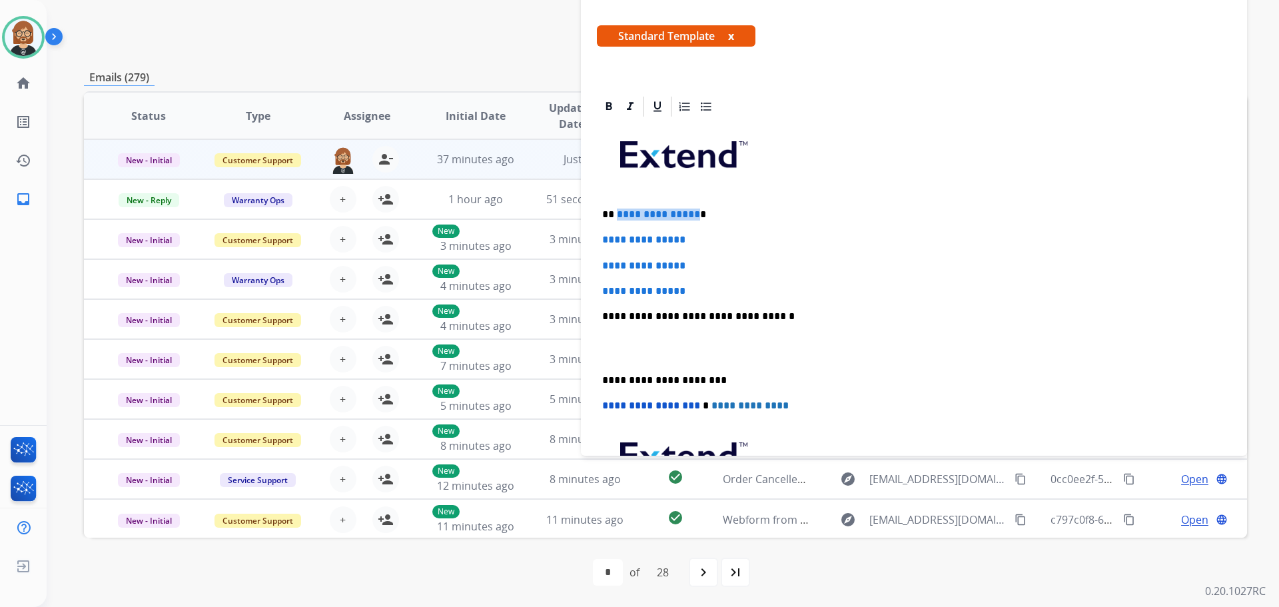
drag, startPoint x: 692, startPoint y: 211, endPoint x: 615, endPoint y: 205, distance: 77.5
click at [615, 205] on div "**********" at bounding box center [914, 348] width 634 height 458
drag, startPoint x: 702, startPoint y: 287, endPoint x: 602, endPoint y: 233, distance: 113.9
click at [602, 233] on div "**********" at bounding box center [914, 348] width 634 height 458
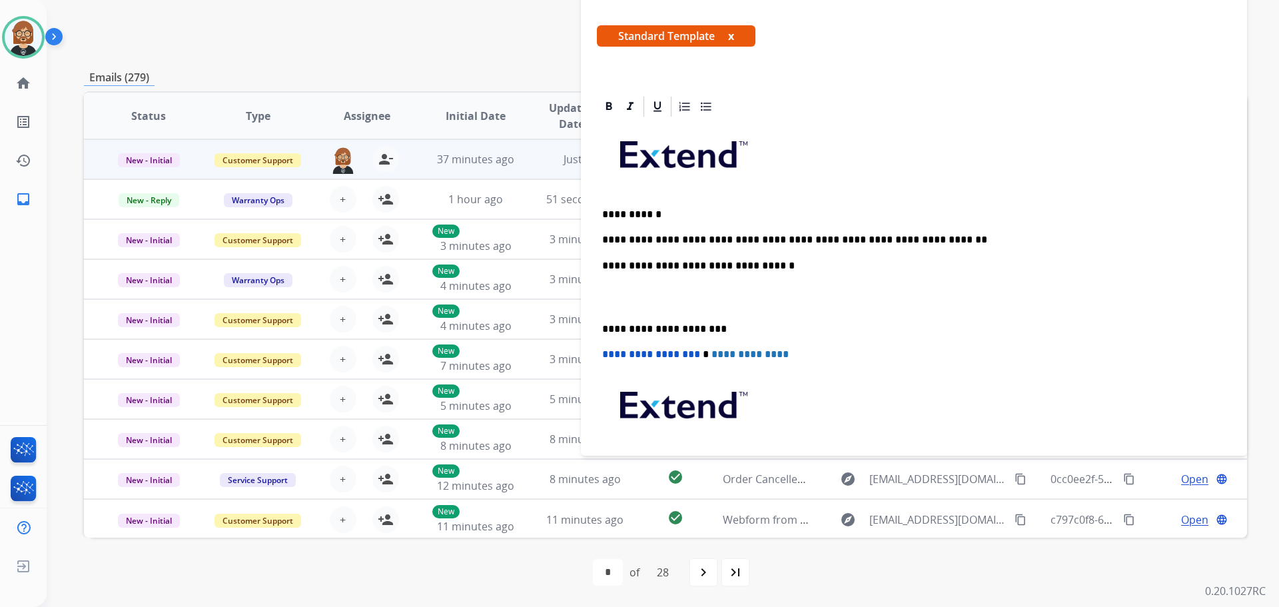
click at [659, 238] on p "**********" at bounding box center [908, 240] width 613 height 12
click at [662, 239] on p "**********" at bounding box center [908, 240] width 613 height 12
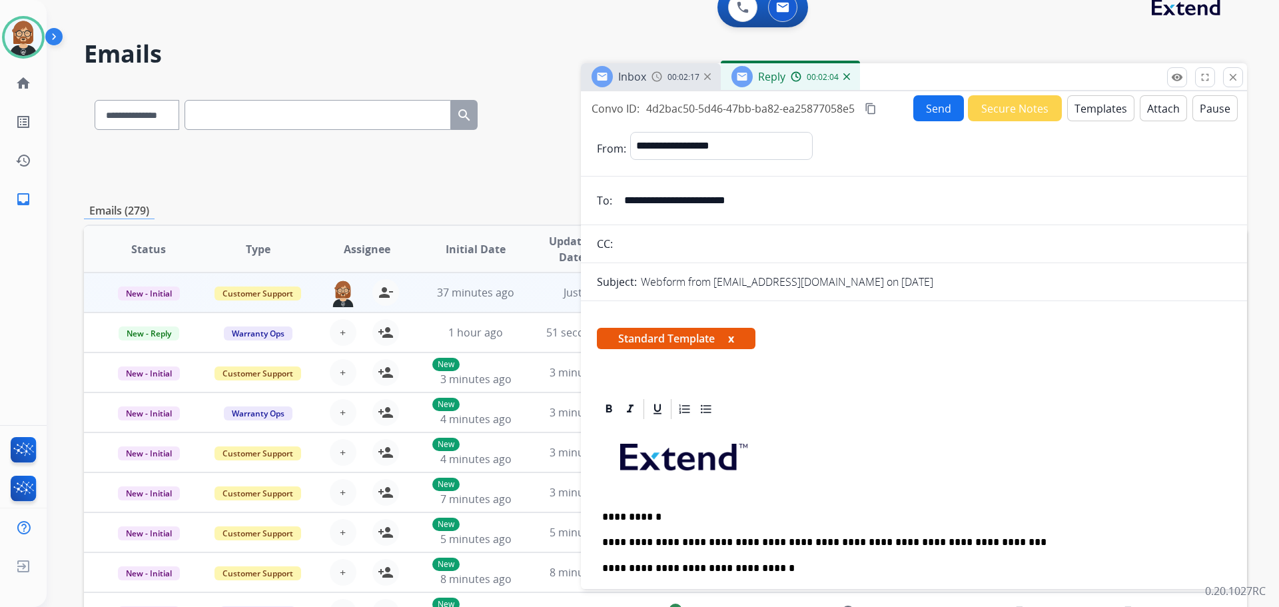
scroll to position [0, 0]
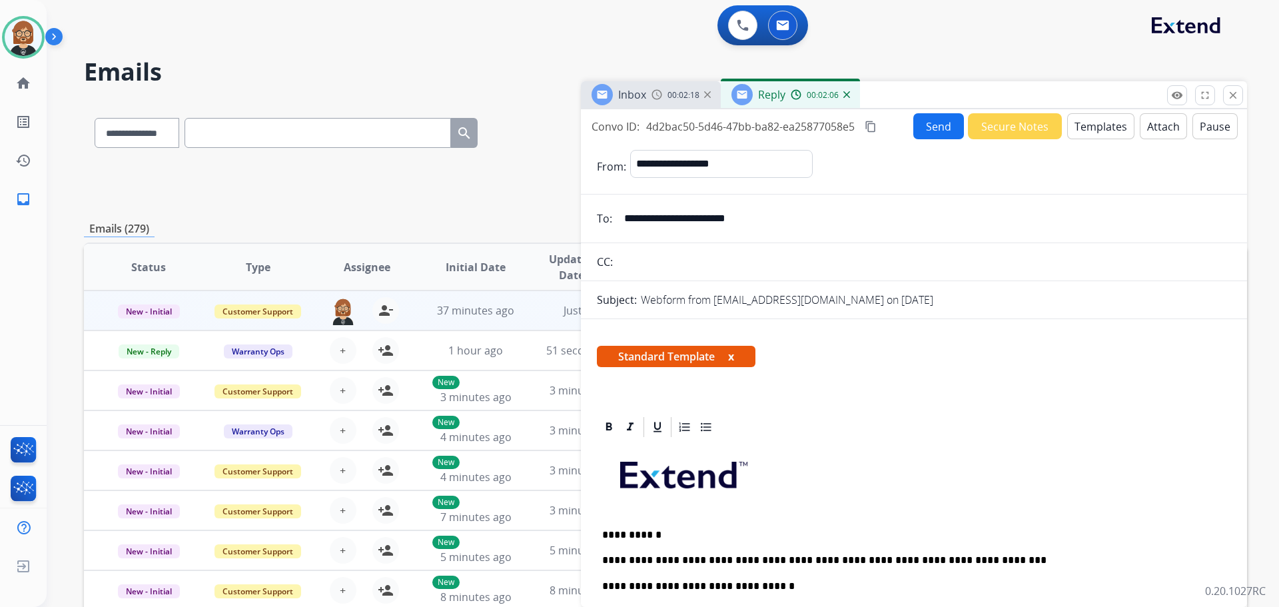
click at [662, 116] on button "Send" at bounding box center [939, 126] width 51 height 26
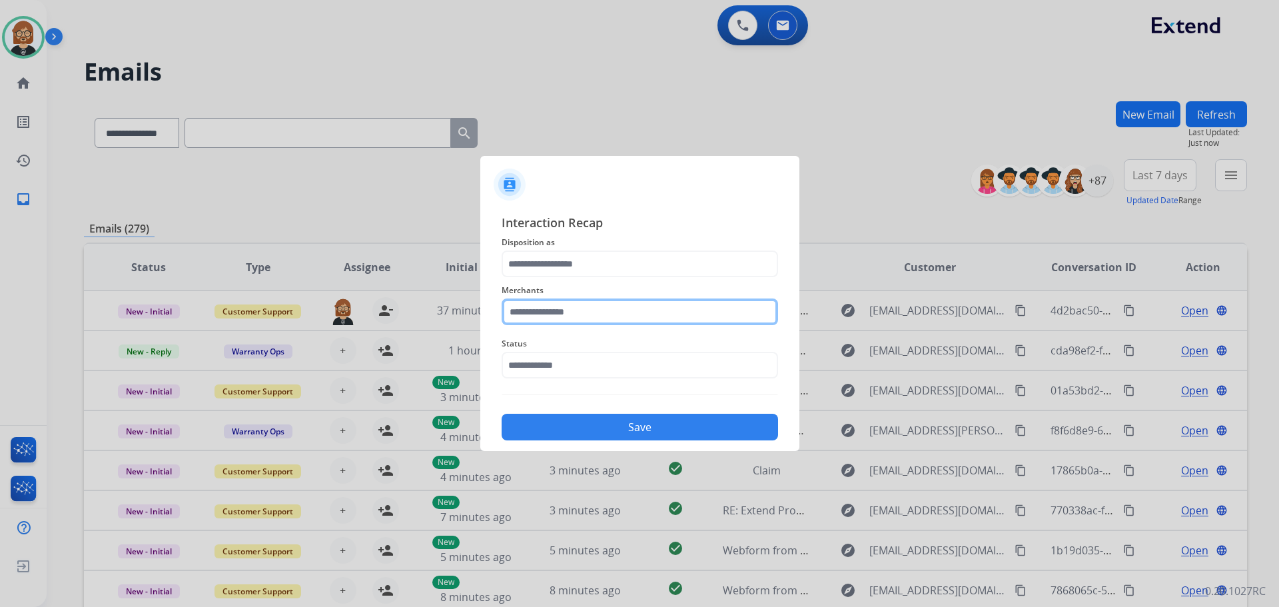
click at [639, 316] on input "text" at bounding box center [640, 312] width 277 height 27
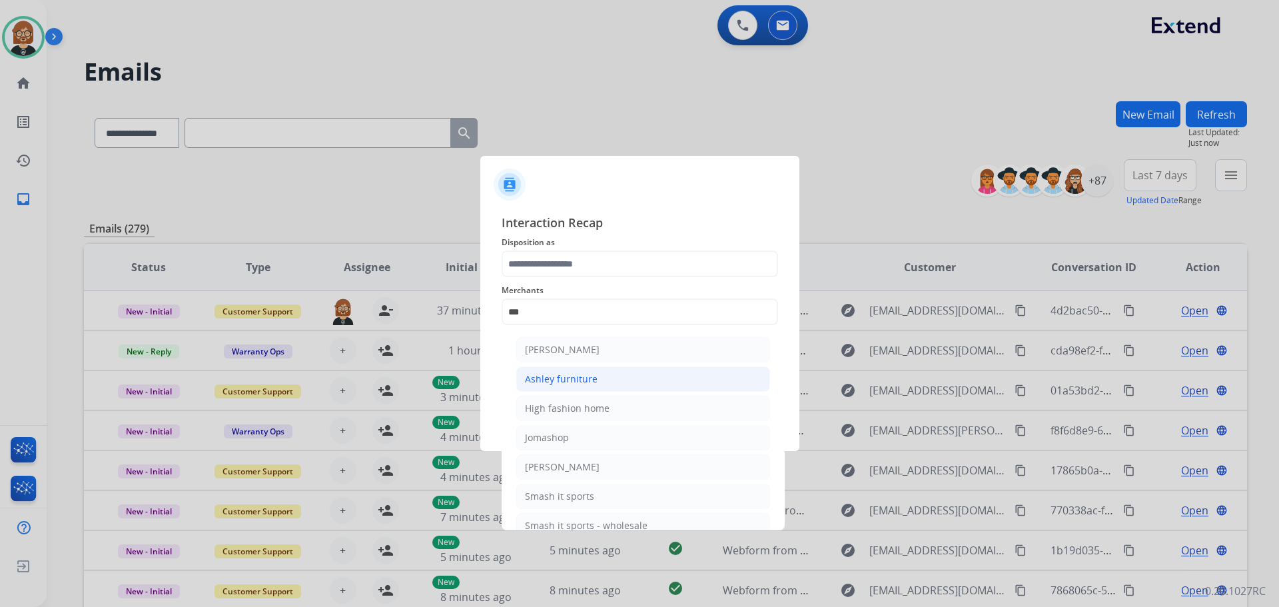
click at [592, 374] on div "Ashley furniture" at bounding box center [561, 378] width 73 height 13
type input "**********"
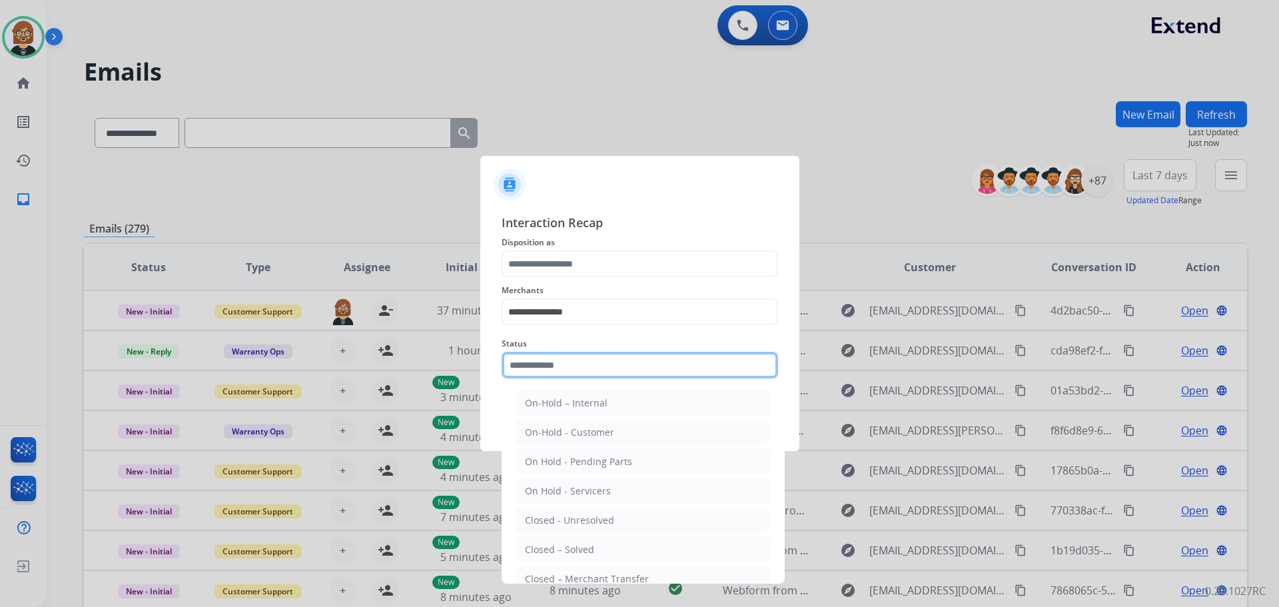
click at [598, 364] on input "text" at bounding box center [640, 365] width 277 height 27
click at [629, 550] on li "Closed – Solved" at bounding box center [643, 549] width 254 height 25
type input "**********"
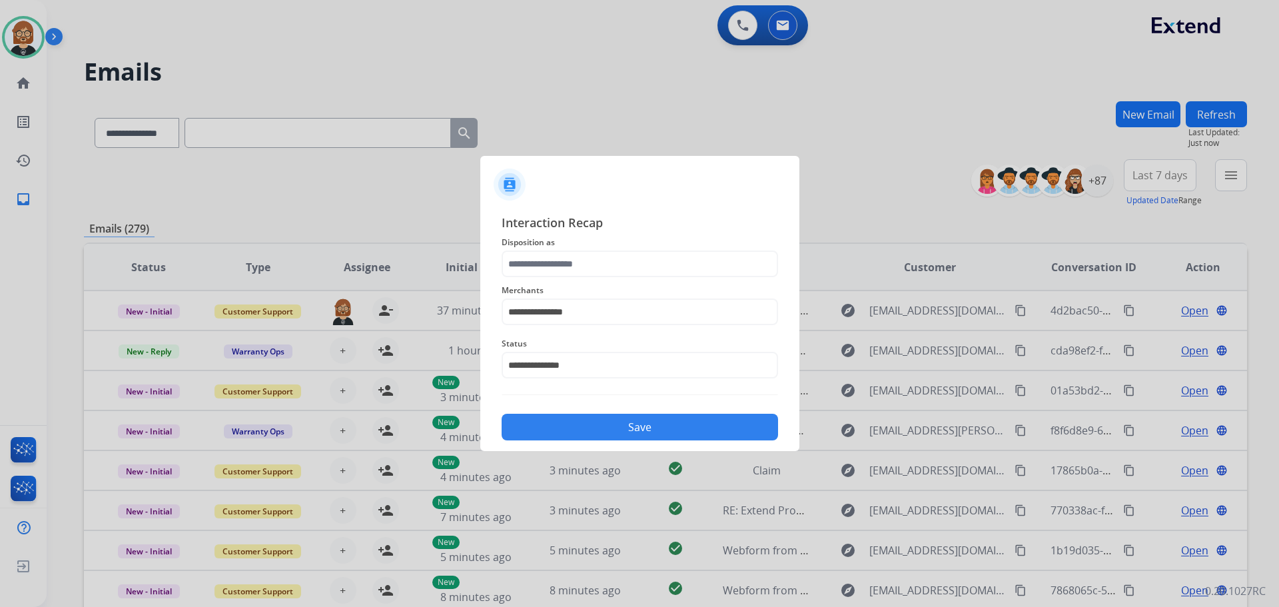
click at [640, 279] on div "**********" at bounding box center [640, 303] width 277 height 53
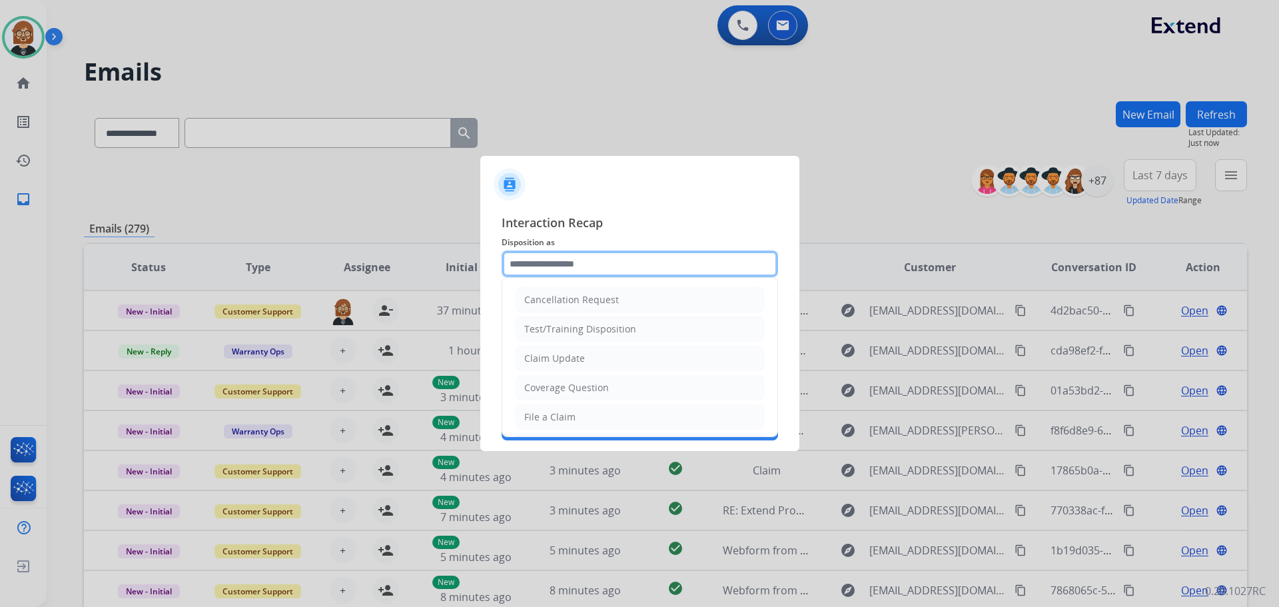
click at [640, 267] on input "text" at bounding box center [640, 264] width 277 height 27
click at [627, 422] on li "File a Claim" at bounding box center [640, 416] width 249 height 25
type input "**********"
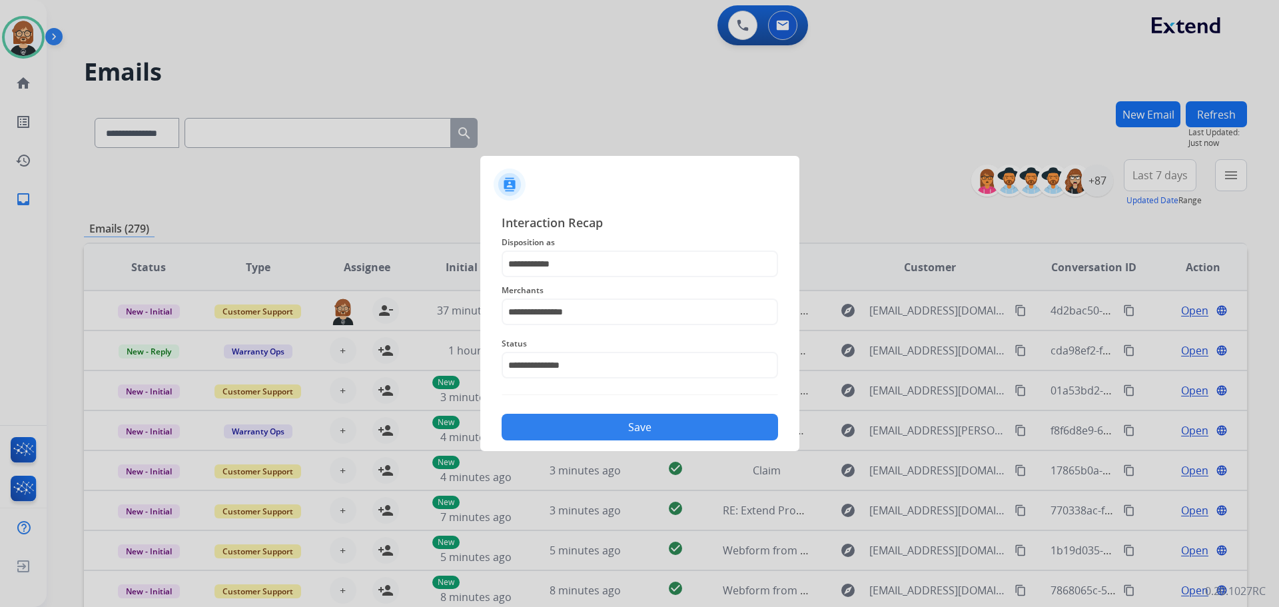
click at [635, 428] on button "Save" at bounding box center [640, 427] width 277 height 27
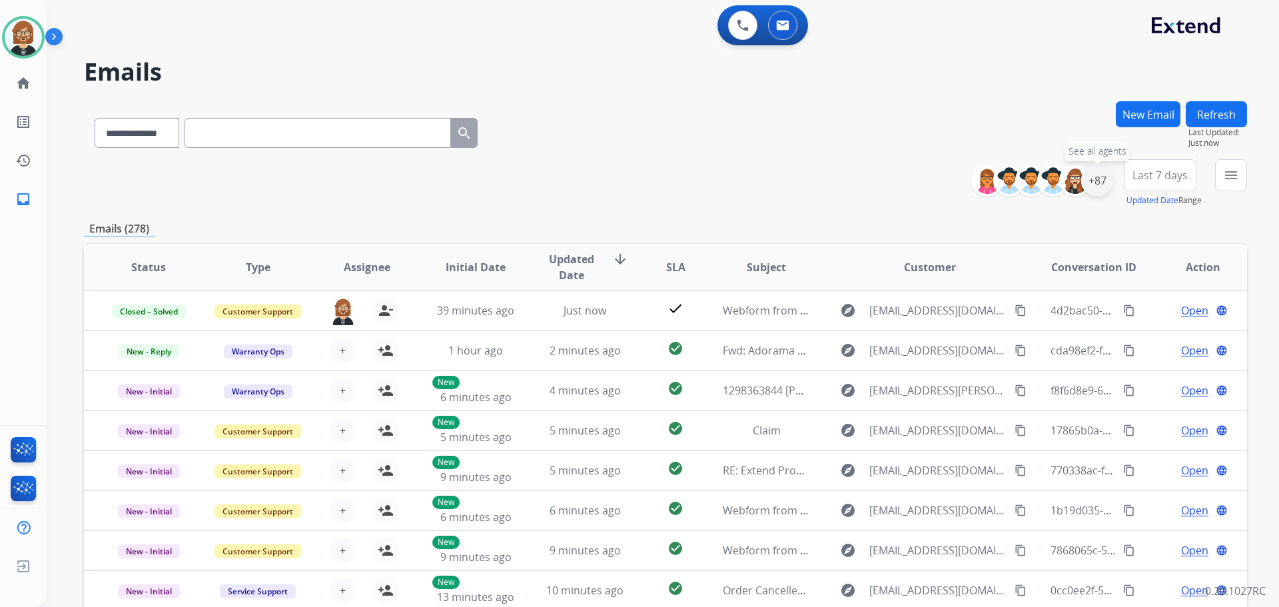
click at [662, 181] on div "+87" at bounding box center [1097, 181] width 32 height 32
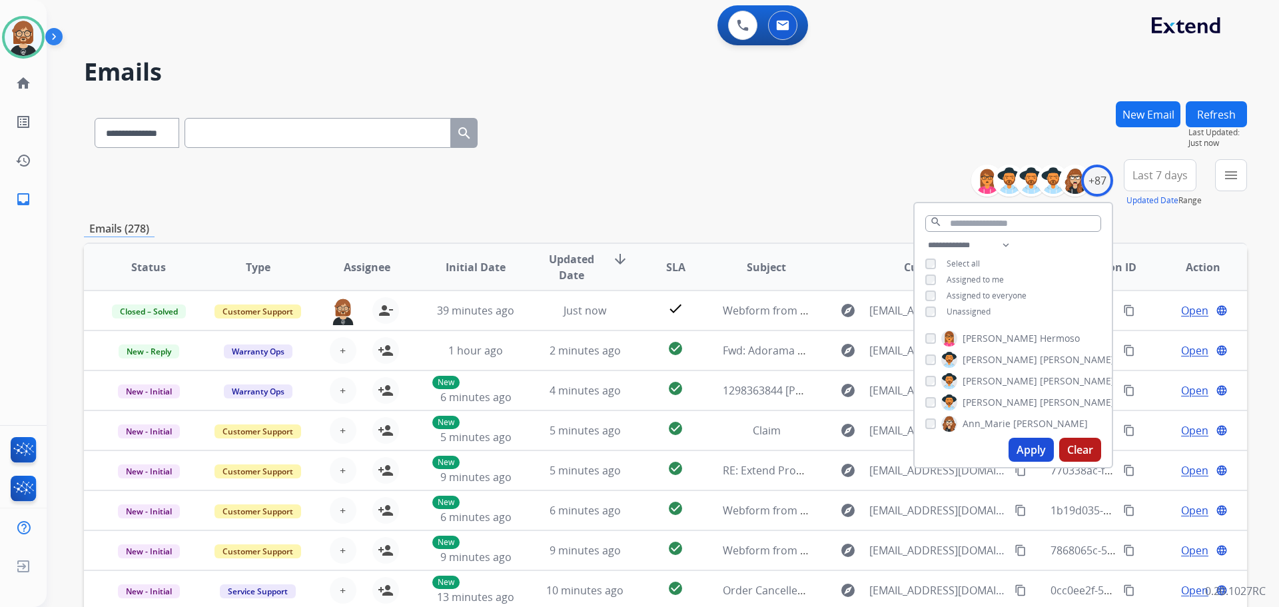
click at [662, 442] on button "Apply" at bounding box center [1031, 450] width 45 height 24
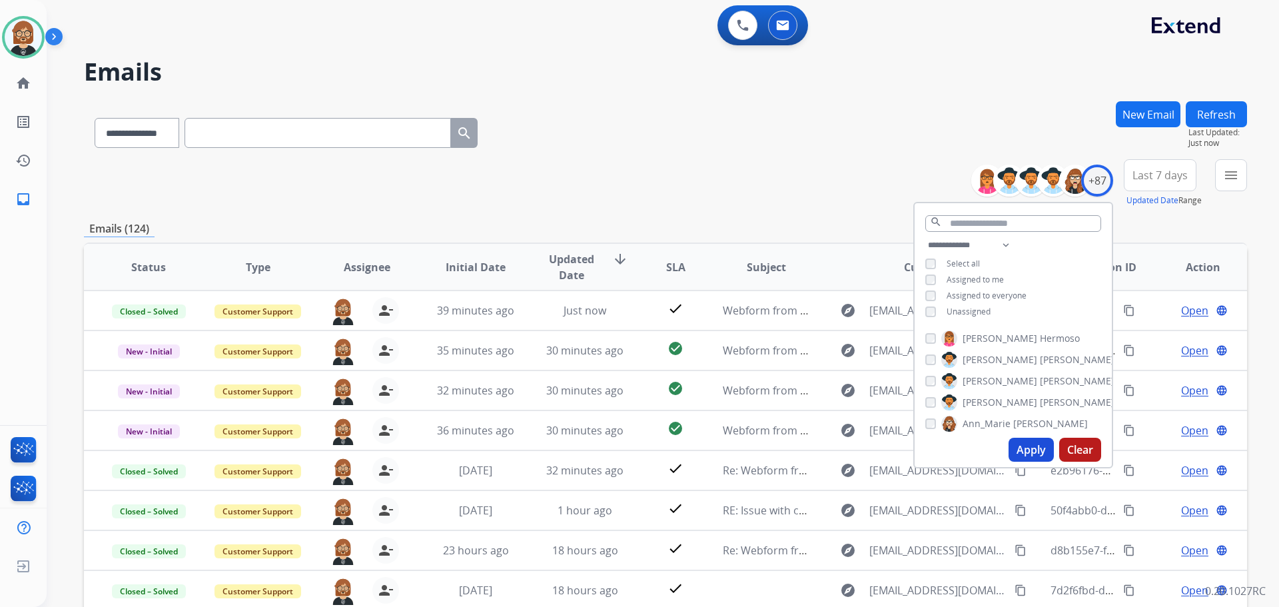
click at [662, 186] on button "Last 7 days" at bounding box center [1160, 175] width 73 height 32
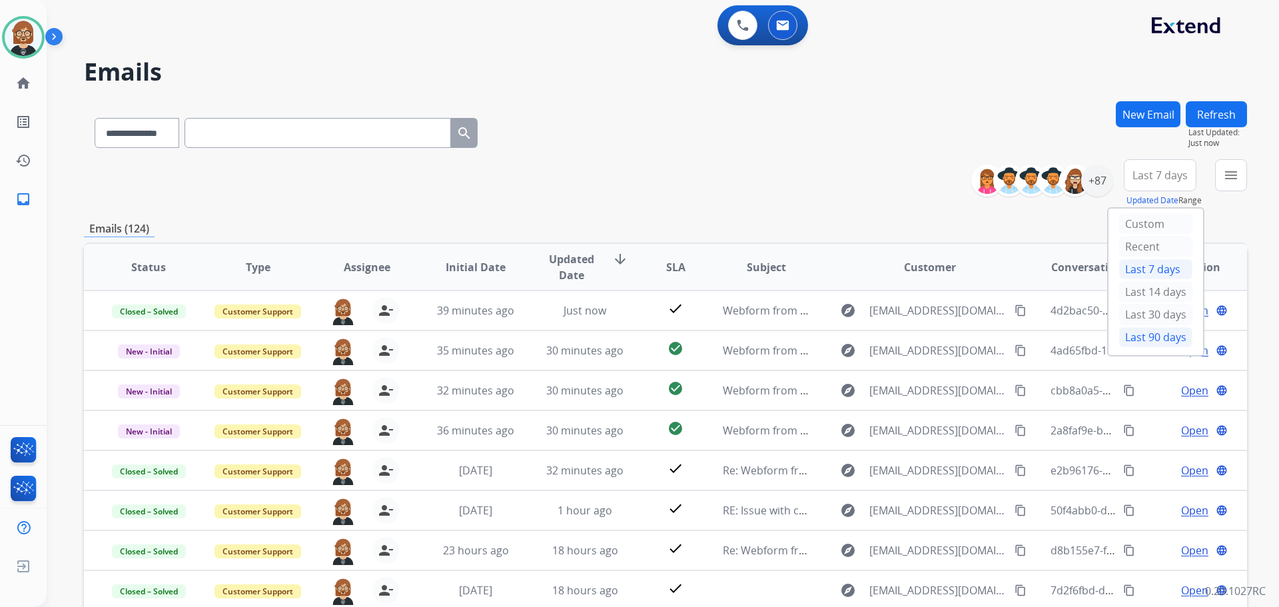
click at [662, 341] on div "Last 90 days" at bounding box center [1155, 337] width 73 height 20
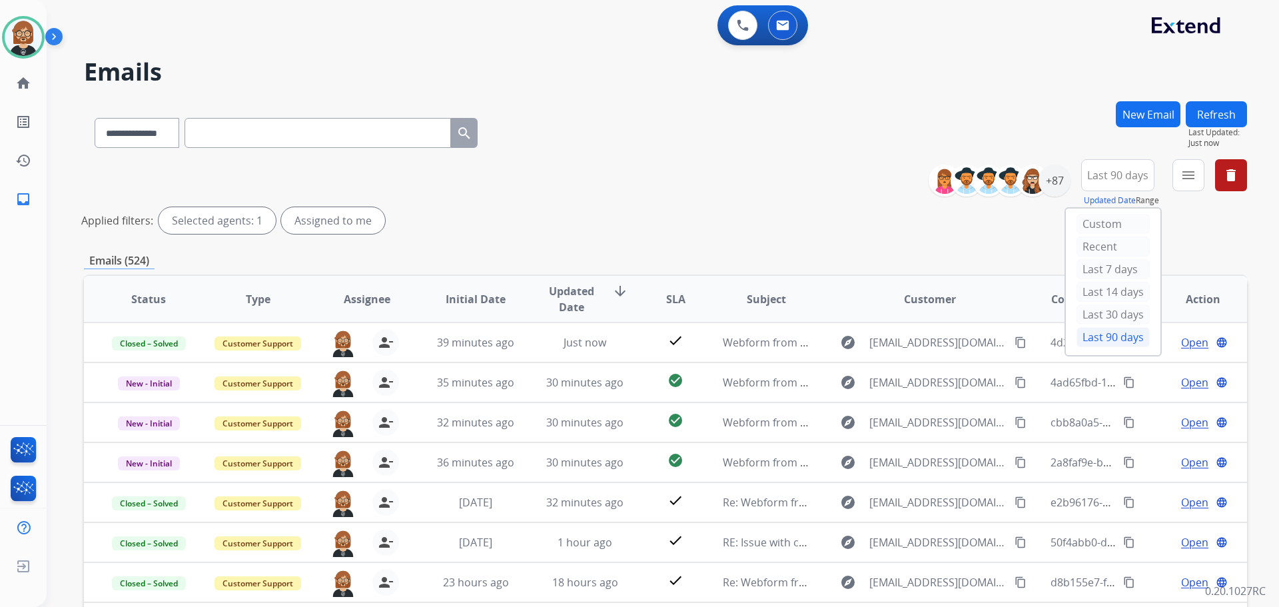
click at [662, 191] on div "menu Type Claims Adjudication Customer Support Escalation Service Support Shipp…" at bounding box center [1189, 183] width 32 height 48
click at [662, 183] on mat-icon "menu" at bounding box center [1189, 175] width 16 height 16
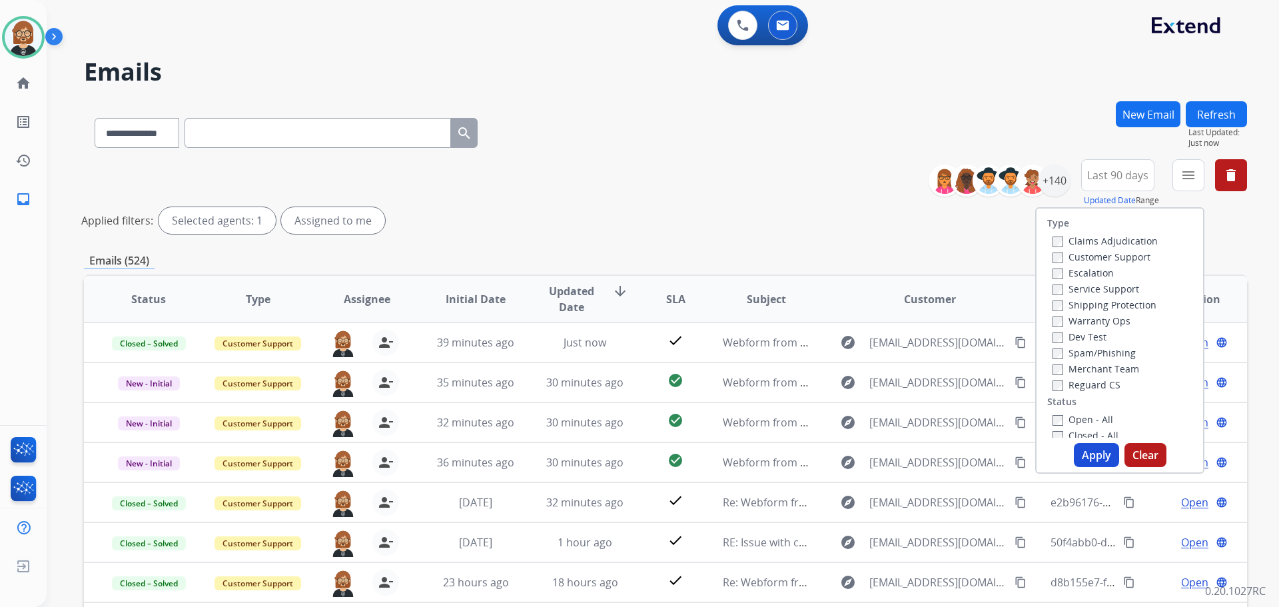
click at [662, 259] on label "Customer Support" at bounding box center [1102, 257] width 98 height 13
click at [662, 305] on label "Shipping Protection" at bounding box center [1105, 305] width 104 height 13
click at [662, 388] on label "Reguard CS" at bounding box center [1087, 384] width 68 height 13
click at [662, 419] on label "Open - All" at bounding box center [1083, 419] width 61 height 13
click at [662, 425] on label "Open - All" at bounding box center [1083, 419] width 61 height 13
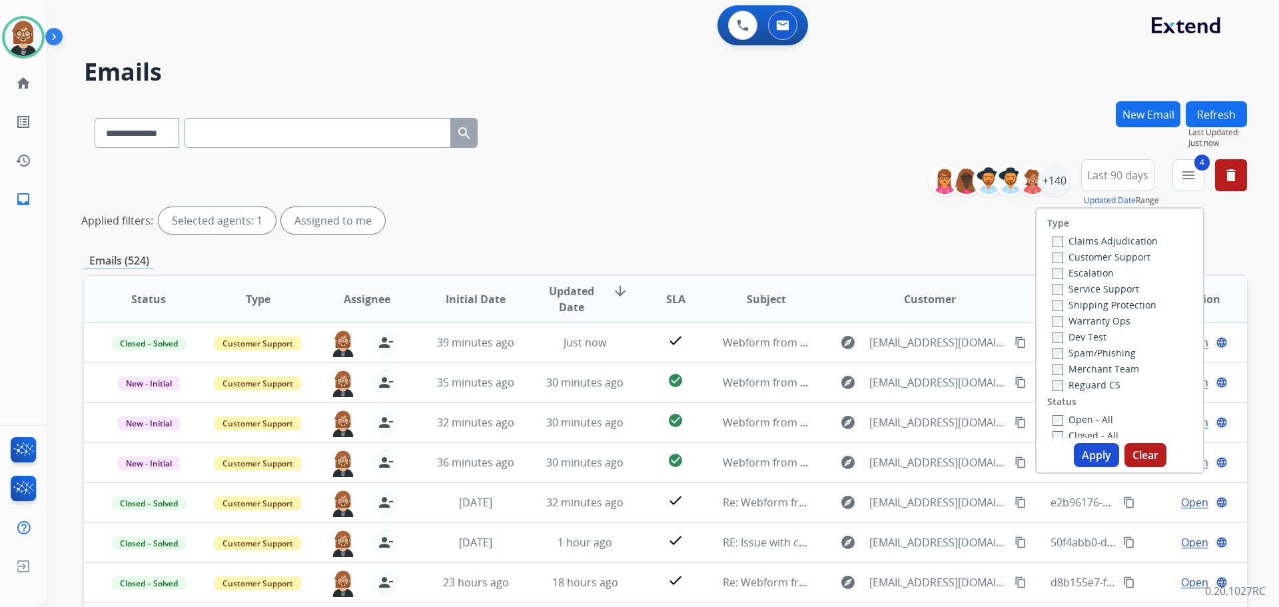
click at [662, 452] on button "Apply" at bounding box center [1096, 455] width 45 height 24
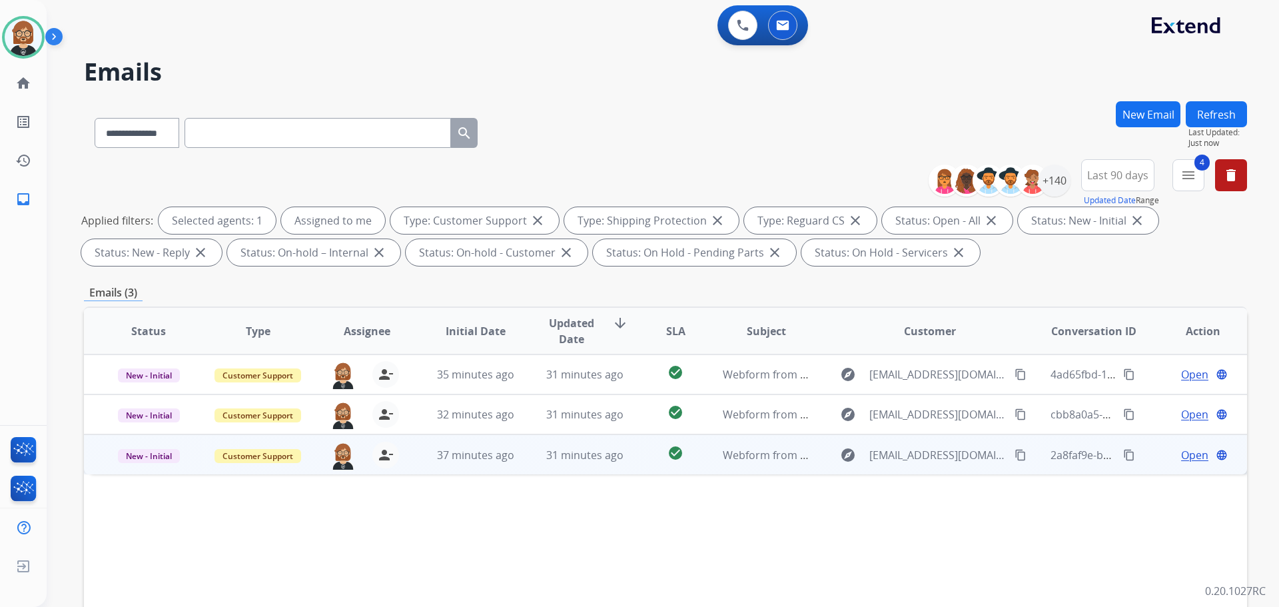
click at [633, 461] on td "check_circle" at bounding box center [665, 454] width 73 height 40
click at [662, 452] on button "content_copy" at bounding box center [1021, 454] width 16 height 16
click at [662, 452] on span "Open" at bounding box center [1194, 454] width 27 height 16
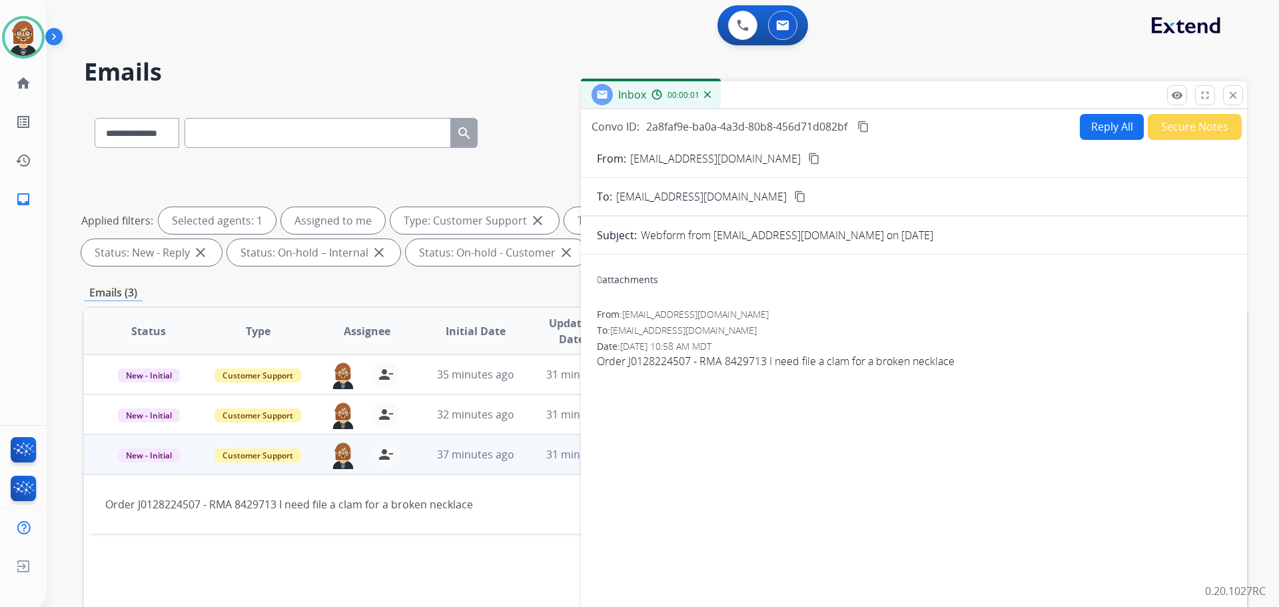
click at [662, 127] on button "Reply All" at bounding box center [1112, 127] width 64 height 26
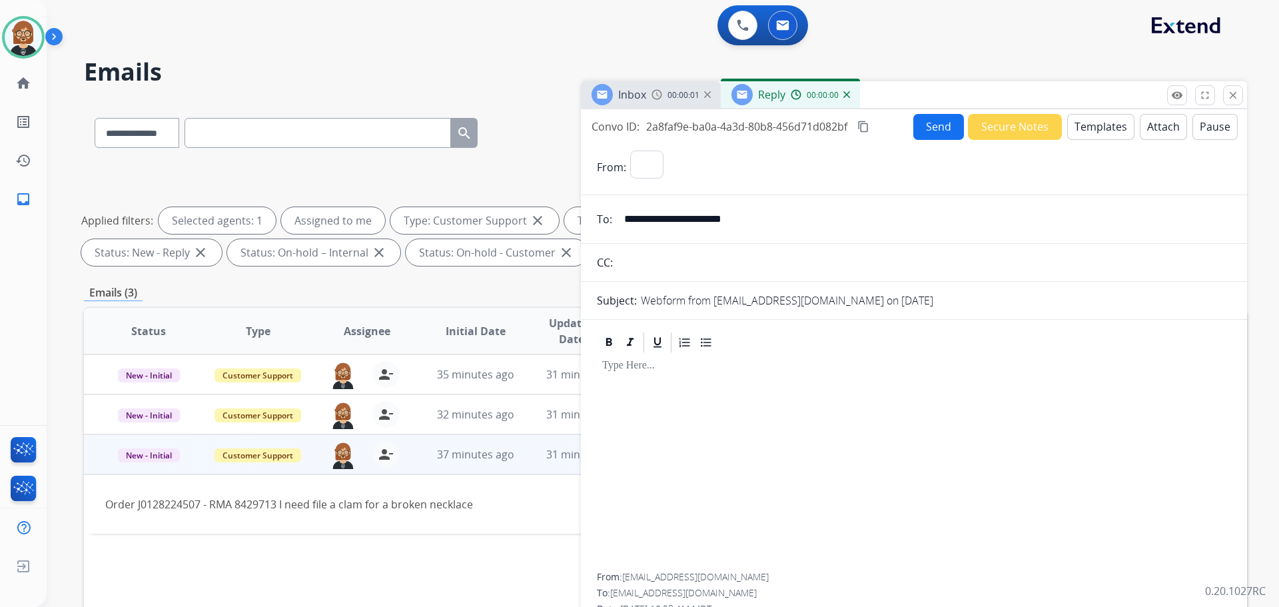
select select "**********"
click at [662, 133] on button "Templates" at bounding box center [1100, 127] width 67 height 26
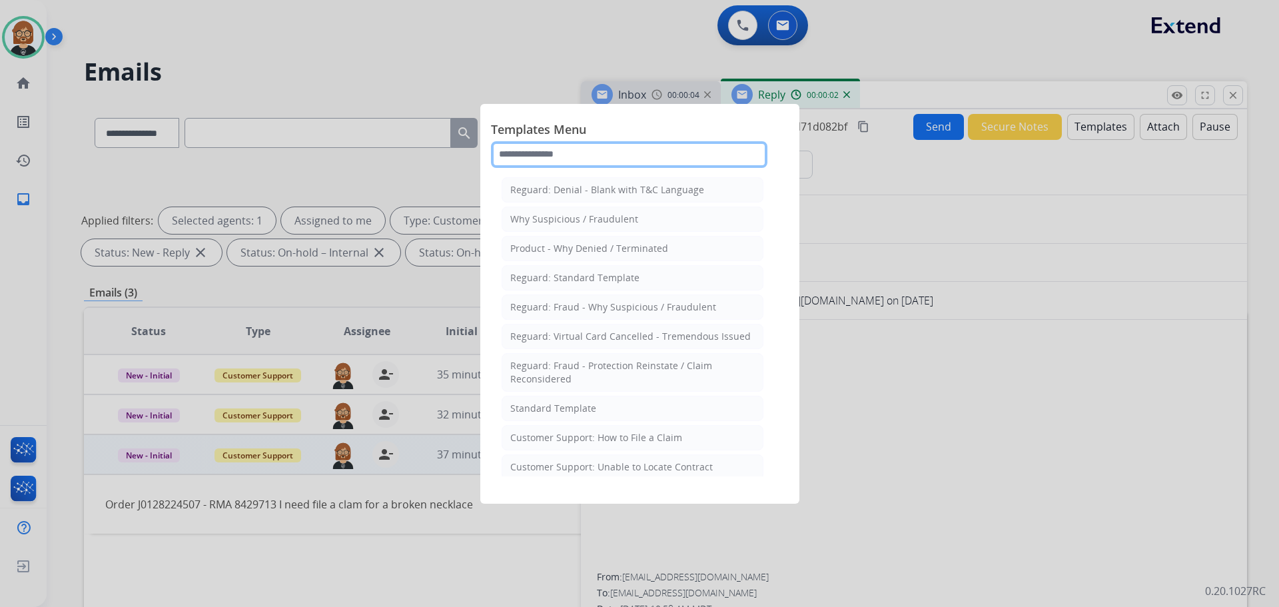
click at [651, 161] on input "text" at bounding box center [629, 154] width 277 height 27
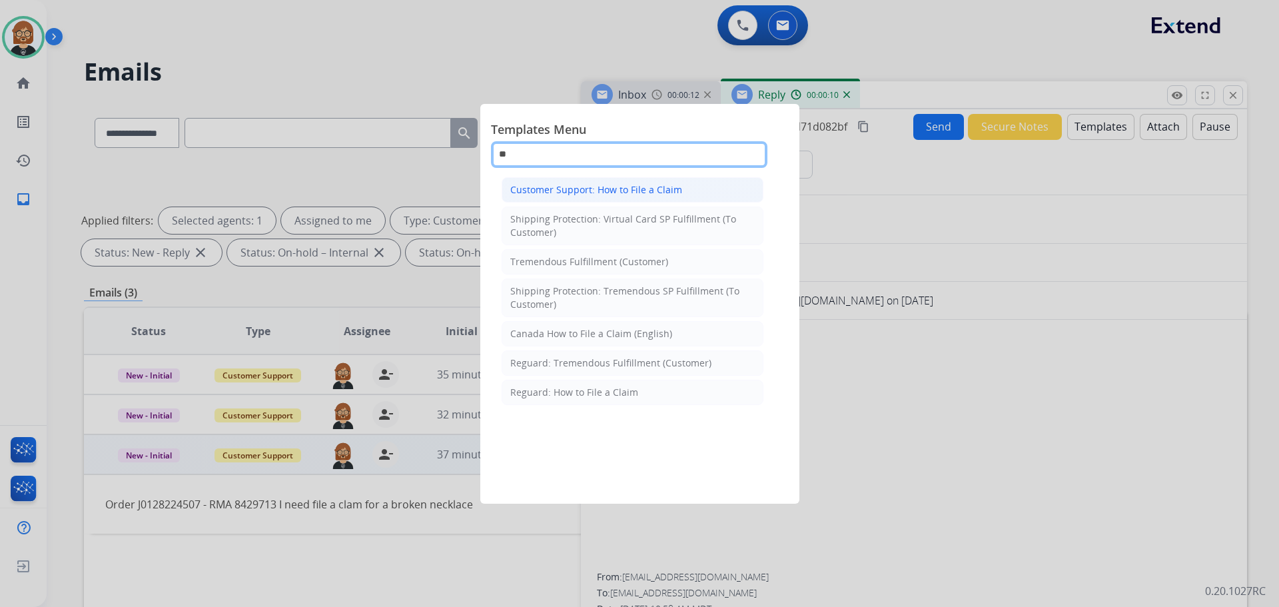
type input "**"
click at [579, 197] on li "Customer Support: How to File a Claim" at bounding box center [633, 189] width 262 height 25
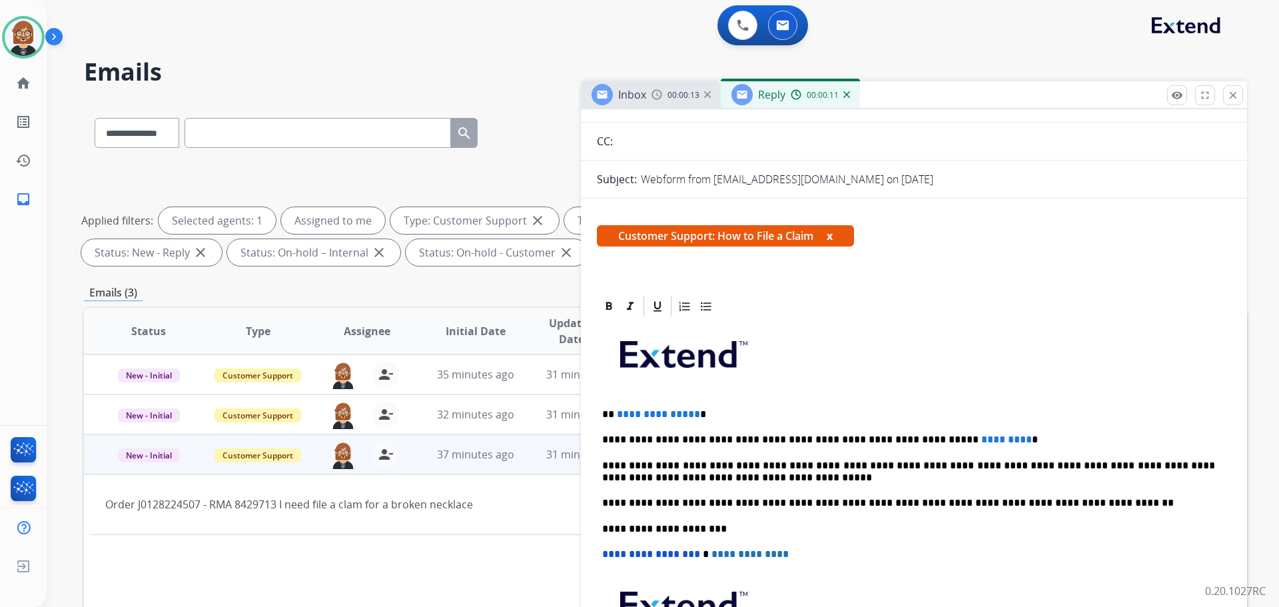
scroll to position [267, 0]
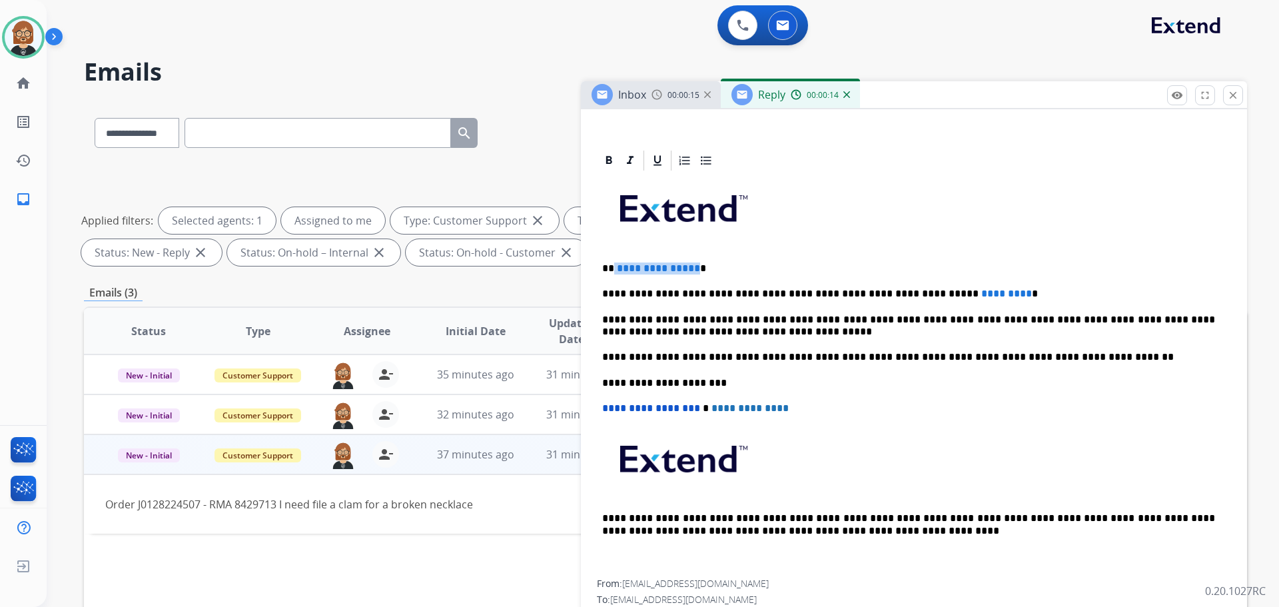
drag, startPoint x: 692, startPoint y: 269, endPoint x: 612, endPoint y: 265, distance: 79.4
click at [612, 265] on p "**********" at bounding box center [908, 269] width 613 height 12
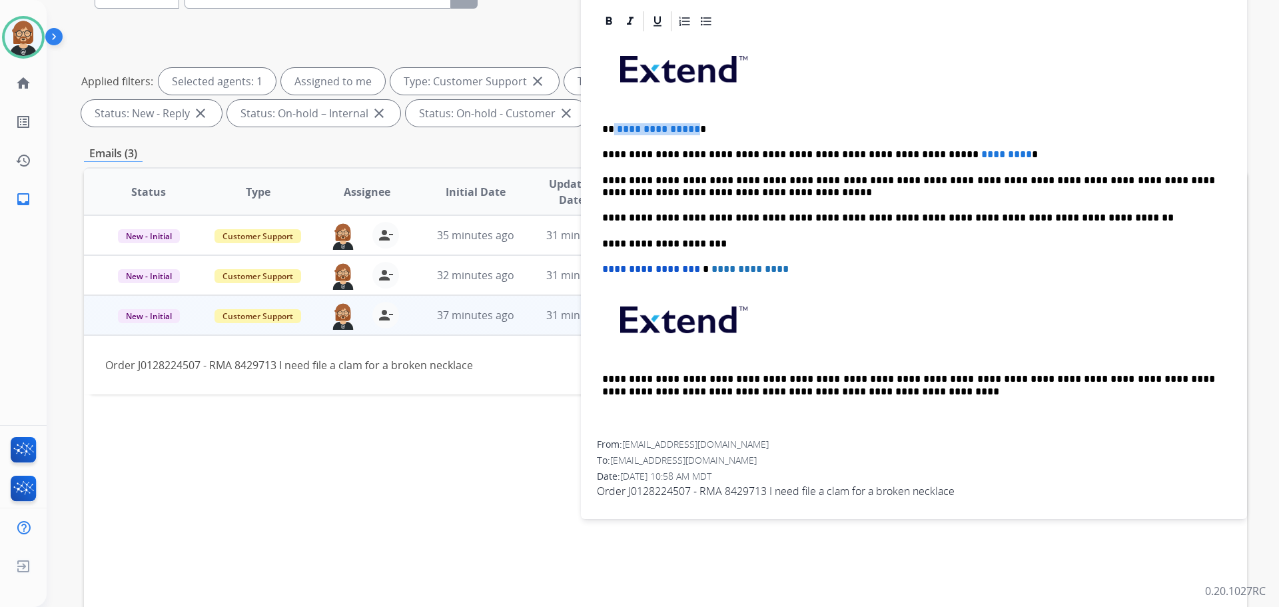
scroll to position [82, 0]
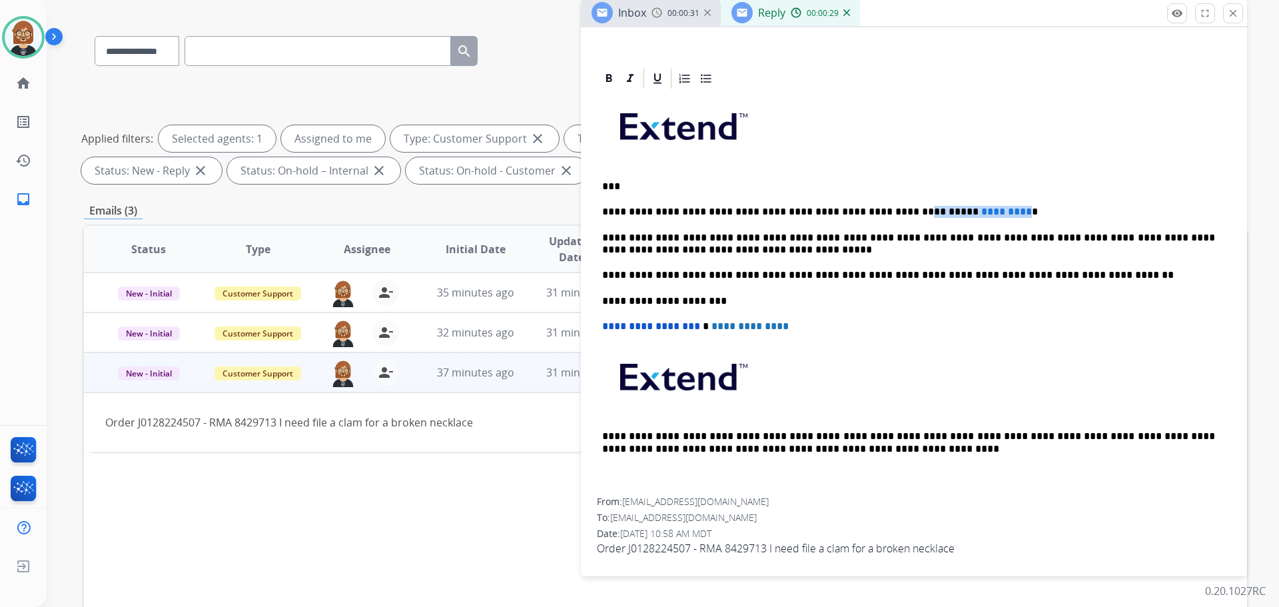
drag, startPoint x: 870, startPoint y: 212, endPoint x: 964, endPoint y: 209, distance: 94.0
click at [662, 209] on p "**********" at bounding box center [908, 212] width 613 height 12
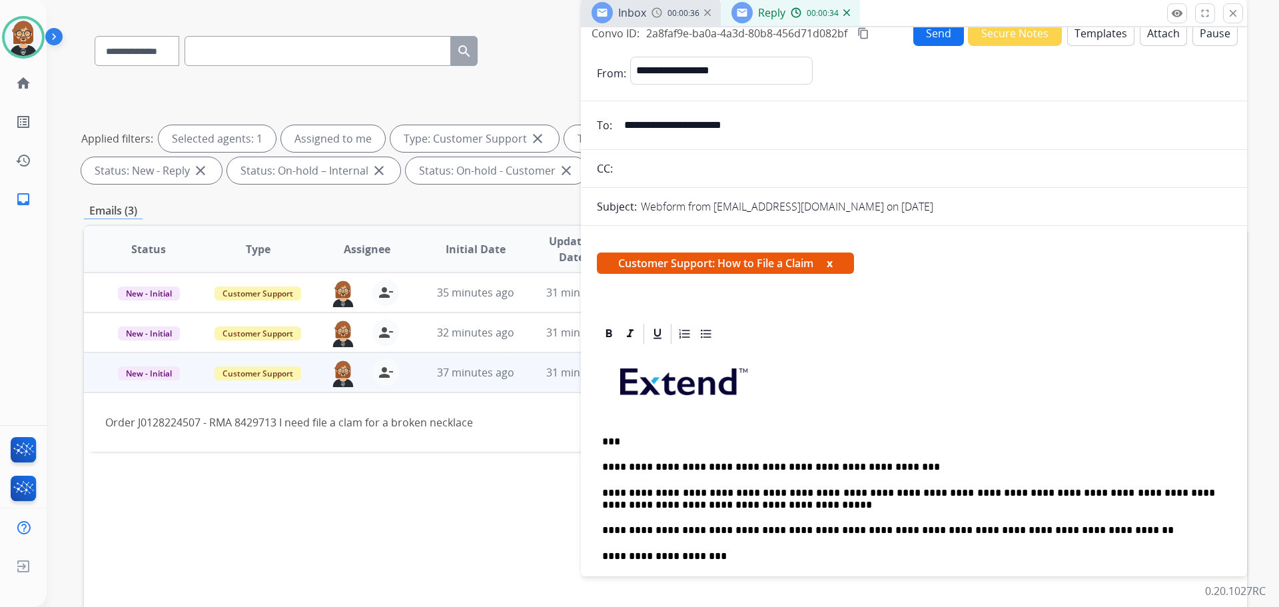
scroll to position [0, 0]
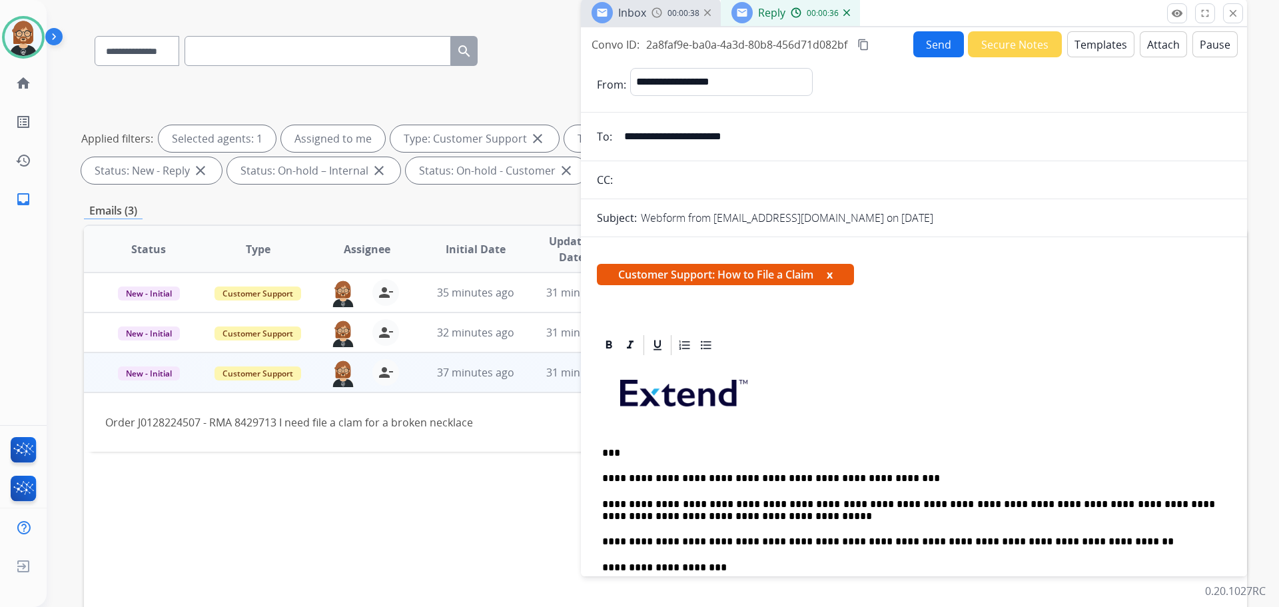
click at [662, 46] on button "Send" at bounding box center [939, 44] width 51 height 26
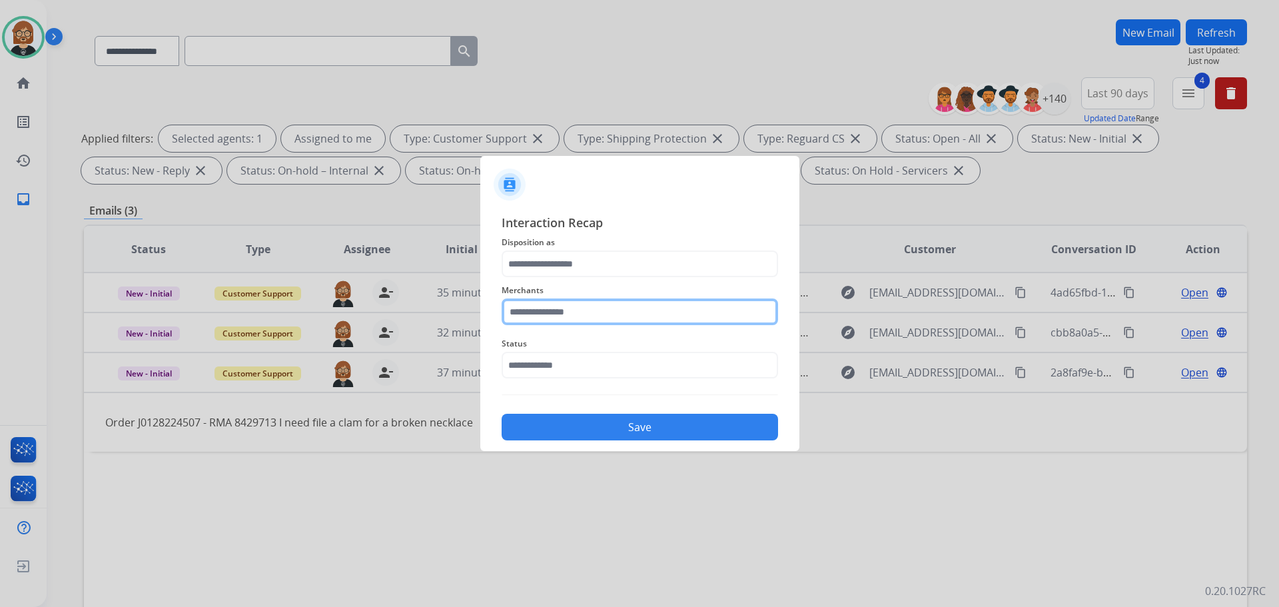
click at [662, 309] on input "text" at bounding box center [640, 312] width 277 height 27
click at [615, 363] on ul "Jewlr" at bounding box center [643, 353] width 262 height 45
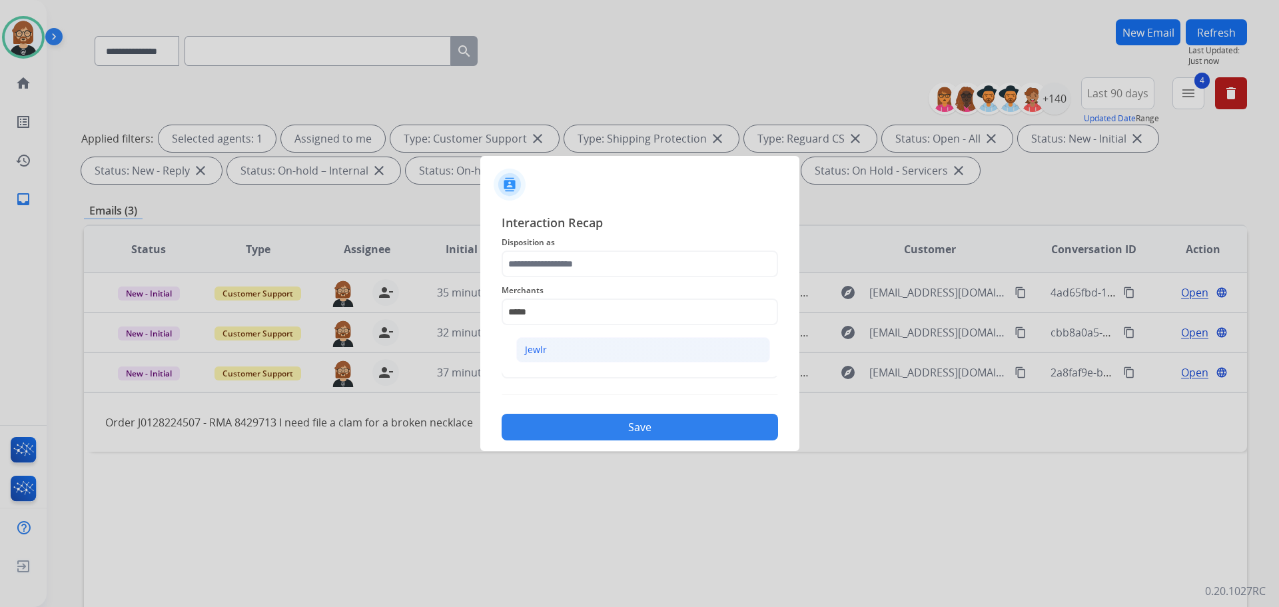
click at [623, 354] on li "Jewlr" at bounding box center [643, 349] width 254 height 25
type input "*****"
click at [619, 366] on input "text" at bounding box center [640, 365] width 277 height 27
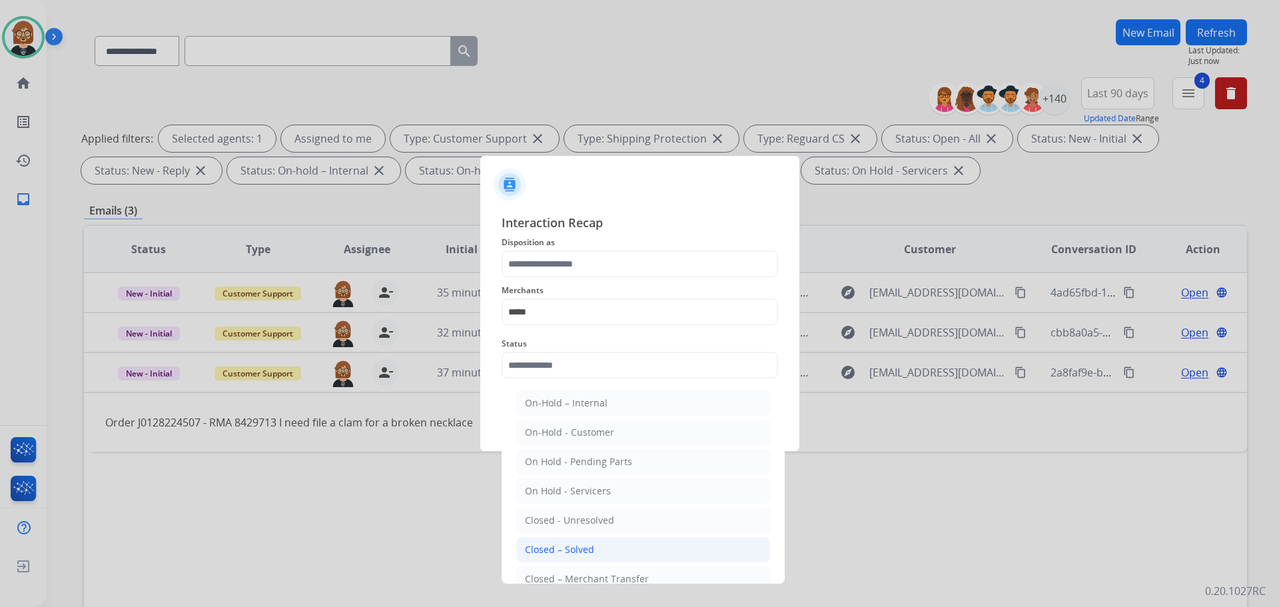
click at [586, 549] on div "Closed – Solved" at bounding box center [559, 549] width 69 height 13
type input "**********"
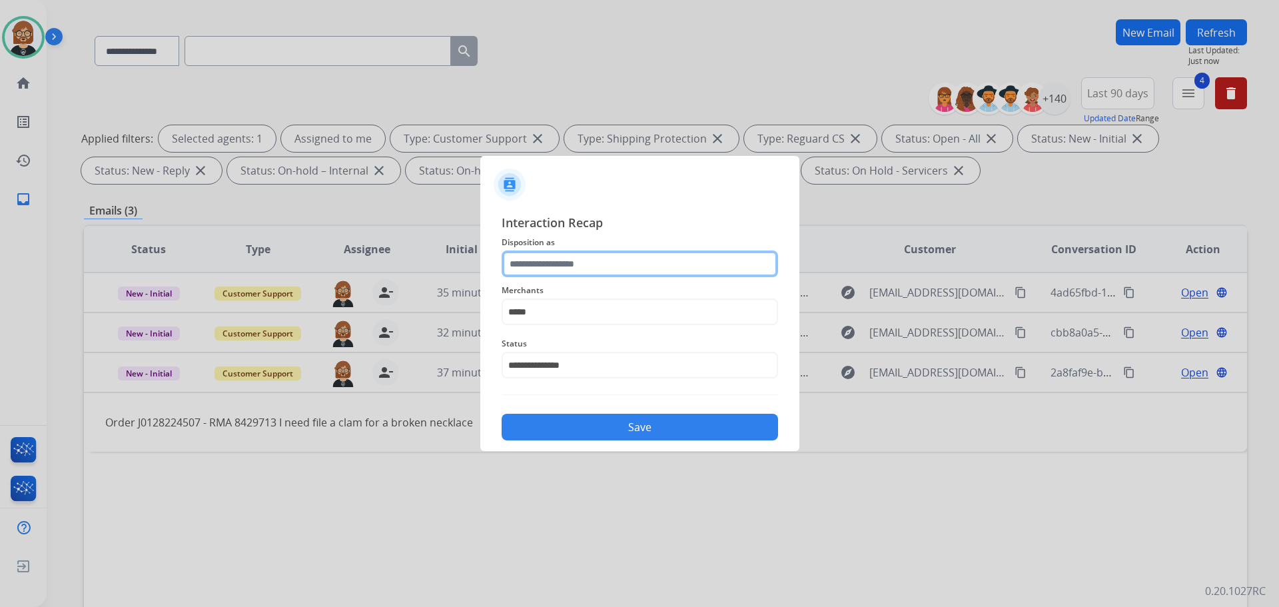
click at [600, 275] on input "text" at bounding box center [640, 264] width 277 height 27
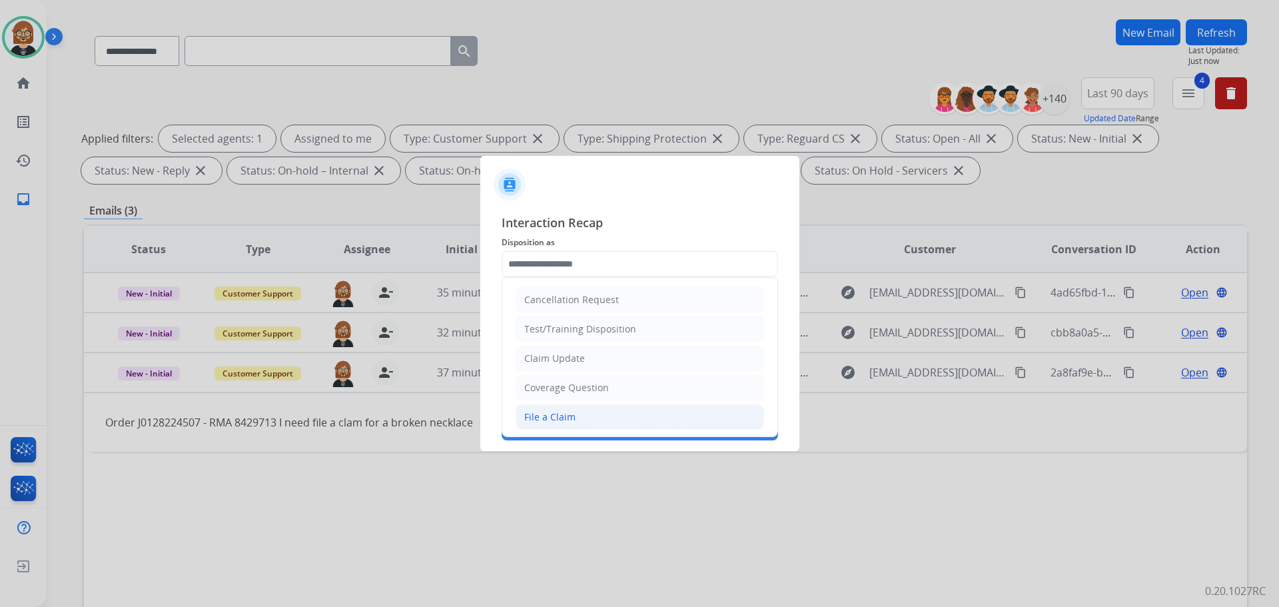
click at [596, 415] on li "File a Claim" at bounding box center [640, 416] width 249 height 25
type input "**********"
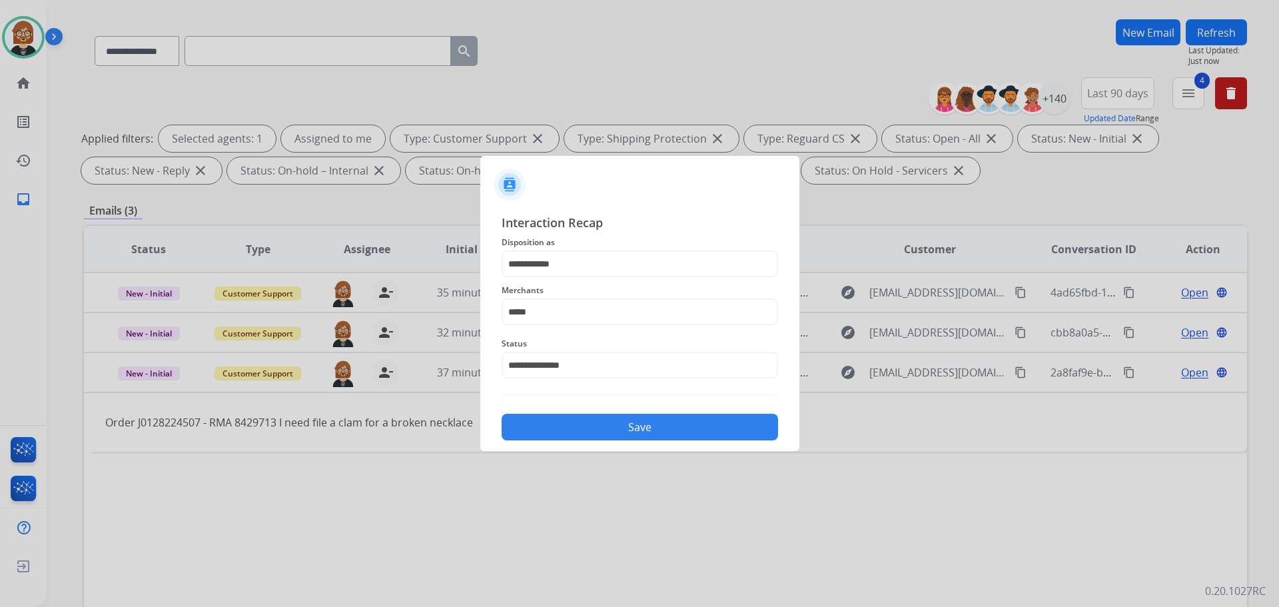
click at [611, 424] on button "Save" at bounding box center [640, 427] width 277 height 27
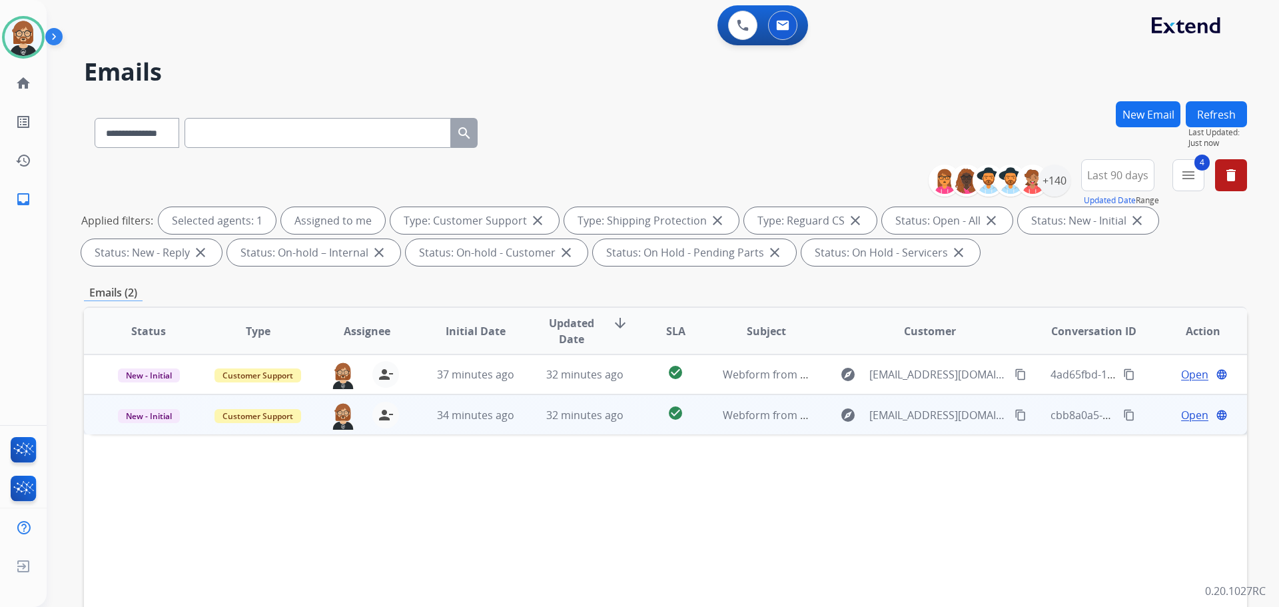
click at [594, 428] on td "32 minutes ago" at bounding box center [574, 414] width 109 height 40
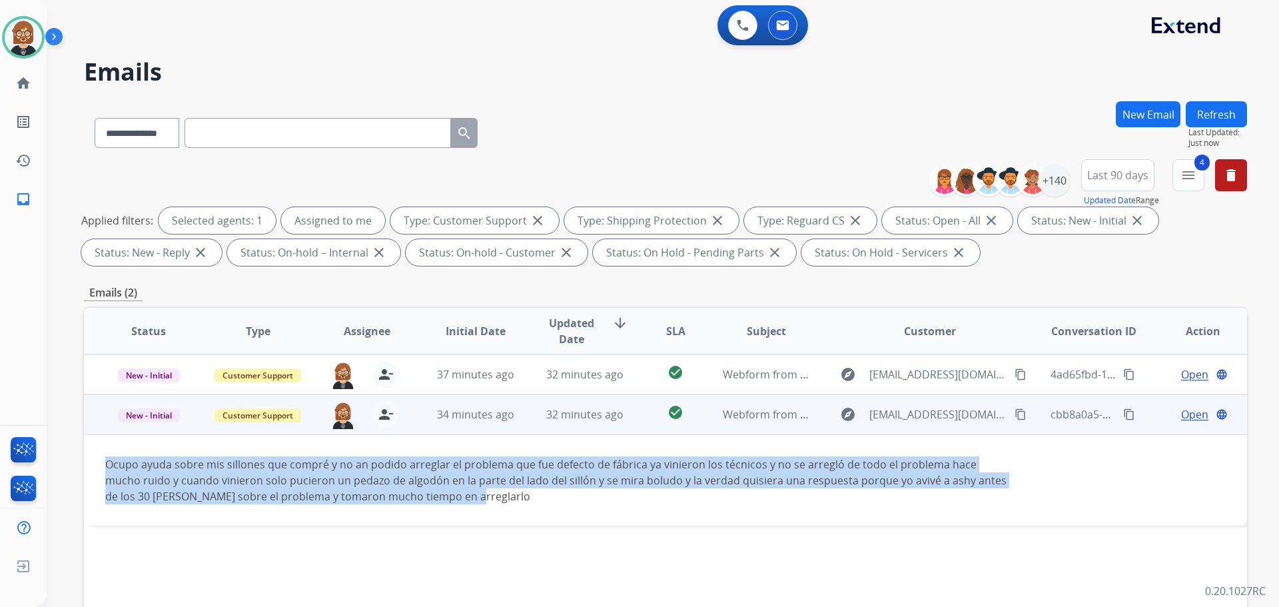
drag, startPoint x: 480, startPoint y: 500, endPoint x: 107, endPoint y: 460, distance: 375.9
click at [107, 460] on div "Ocupo ayuda sobre mis sillones que compré y no an podido arreglar el problema q…" at bounding box center [556, 480] width 903 height 48
click at [662, 414] on mat-icon "content_copy" at bounding box center [1021, 414] width 12 height 12
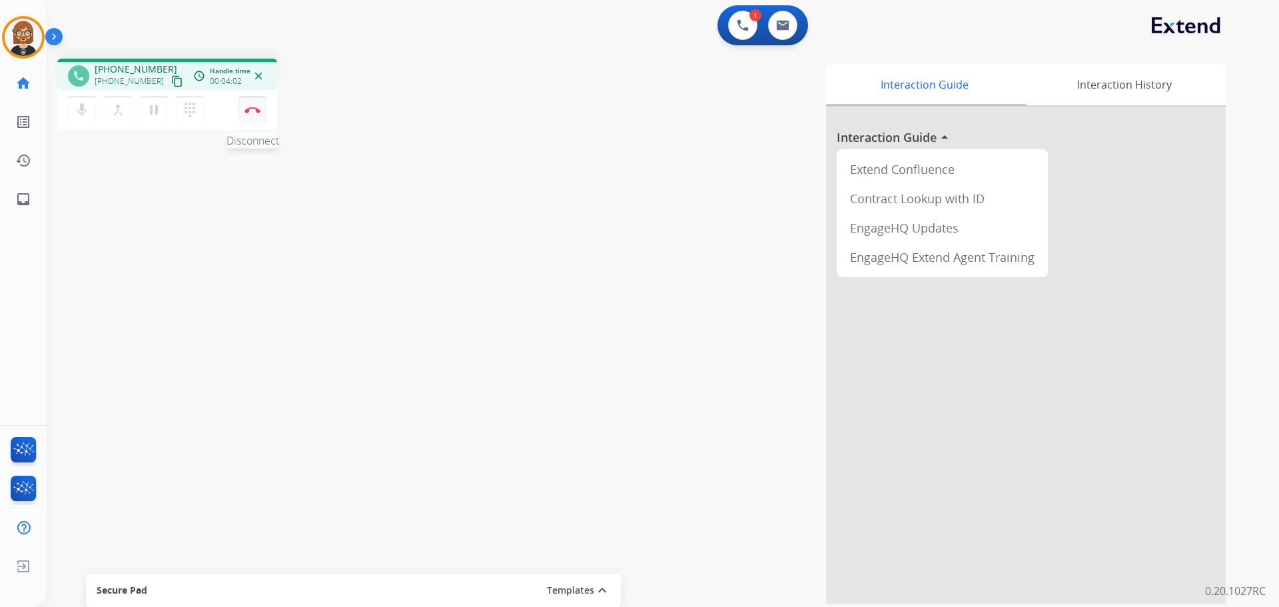
click at [253, 111] on img at bounding box center [253, 110] width 16 height 7
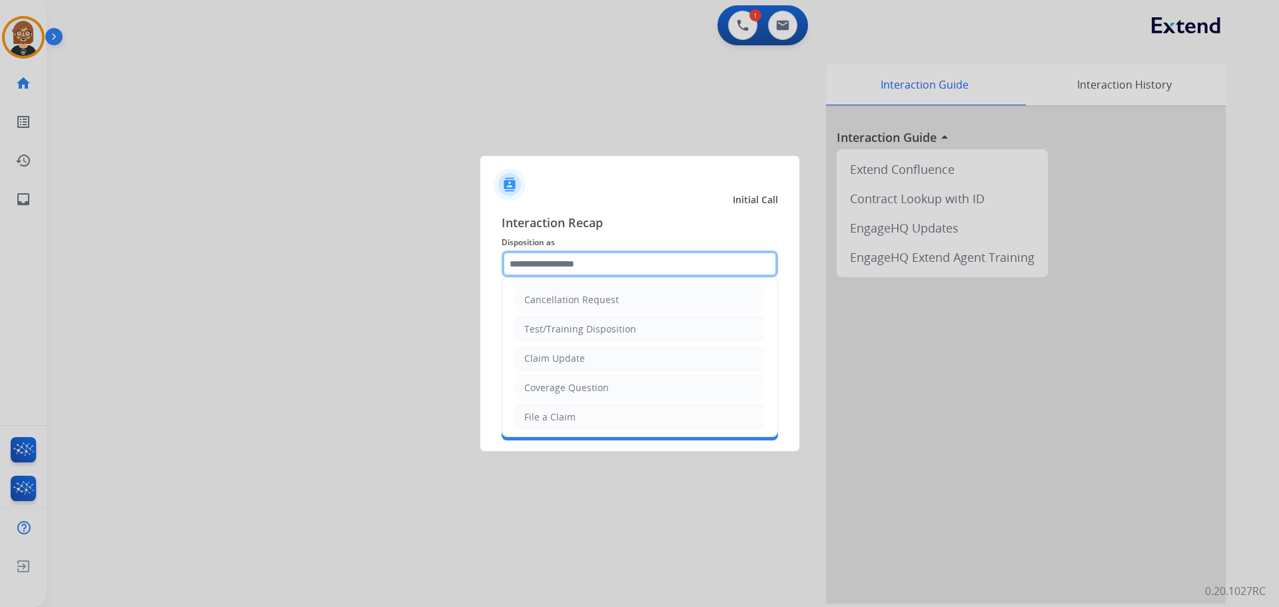
click at [606, 263] on input "text" at bounding box center [640, 264] width 277 height 27
click at [613, 368] on li "Claim Update" at bounding box center [640, 358] width 249 height 25
type input "**********"
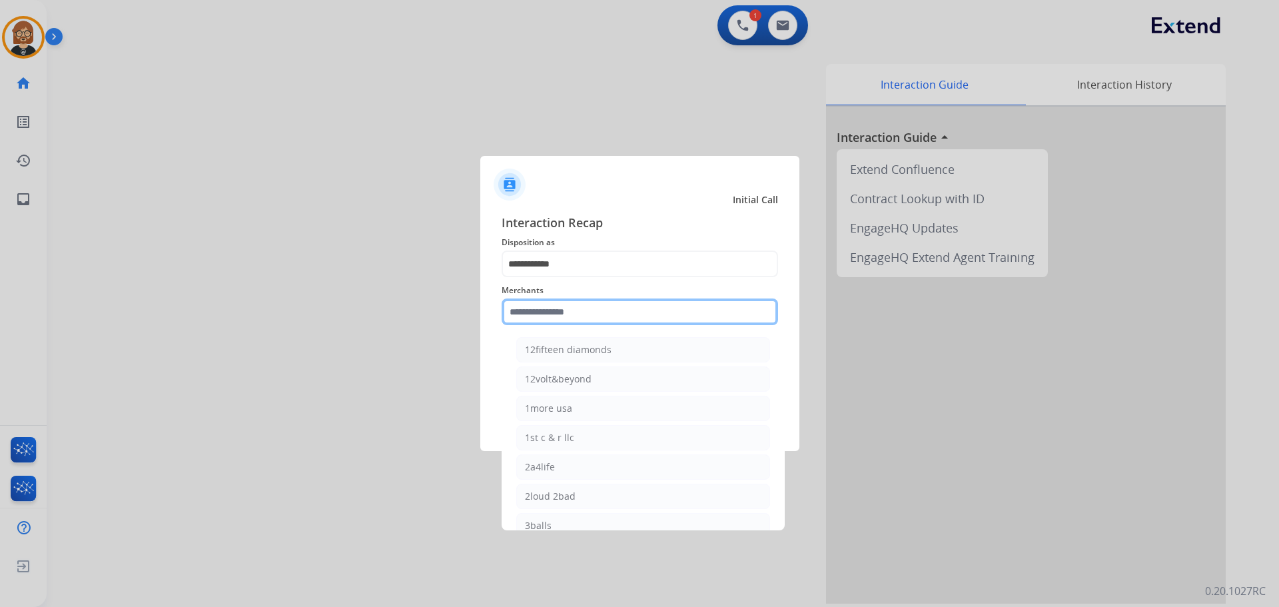
click at [623, 310] on input "text" at bounding box center [640, 312] width 277 height 27
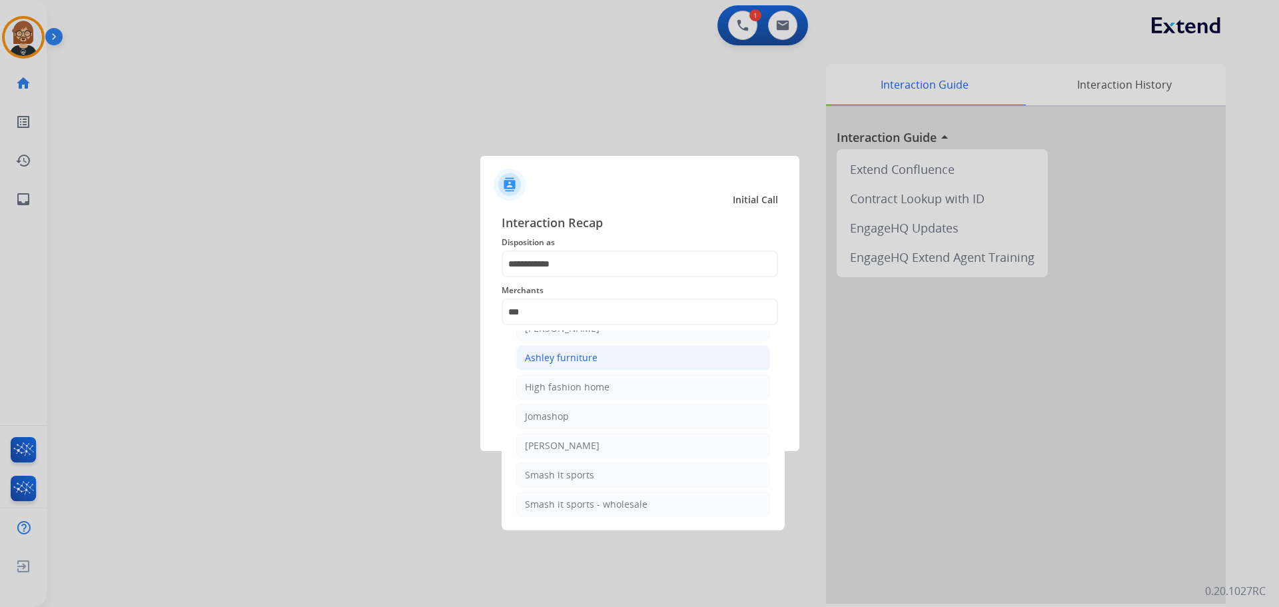
click at [662, 367] on li "Ashley furniture" at bounding box center [643, 357] width 254 height 25
type input "**********"
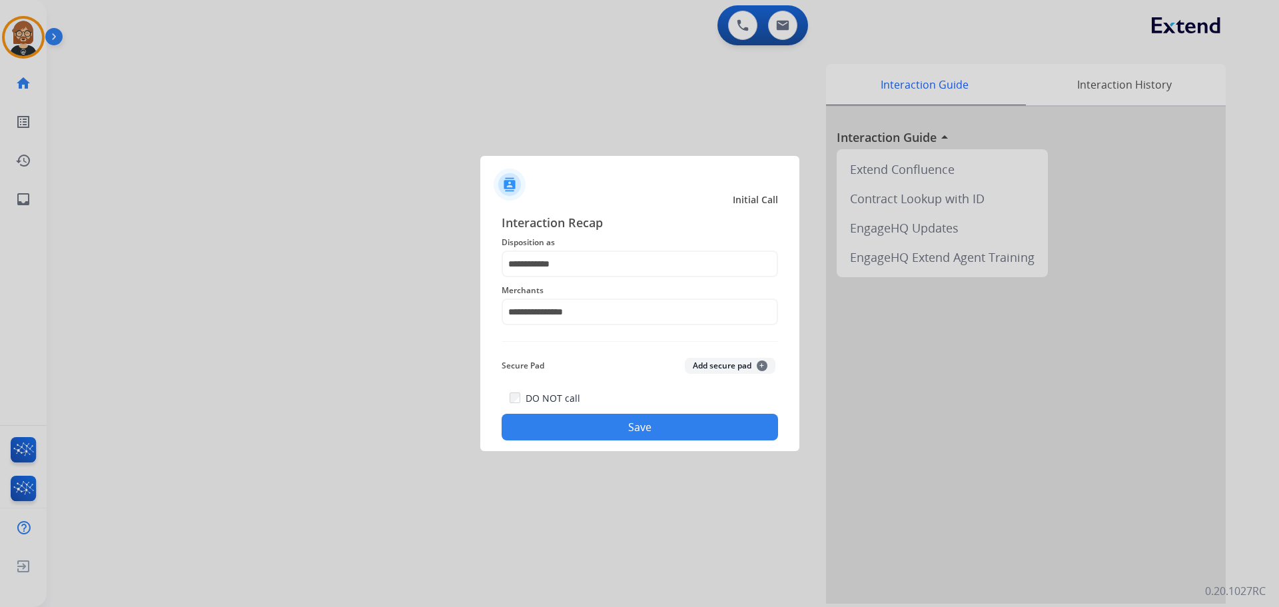
click at [649, 423] on button "Save" at bounding box center [640, 427] width 277 height 27
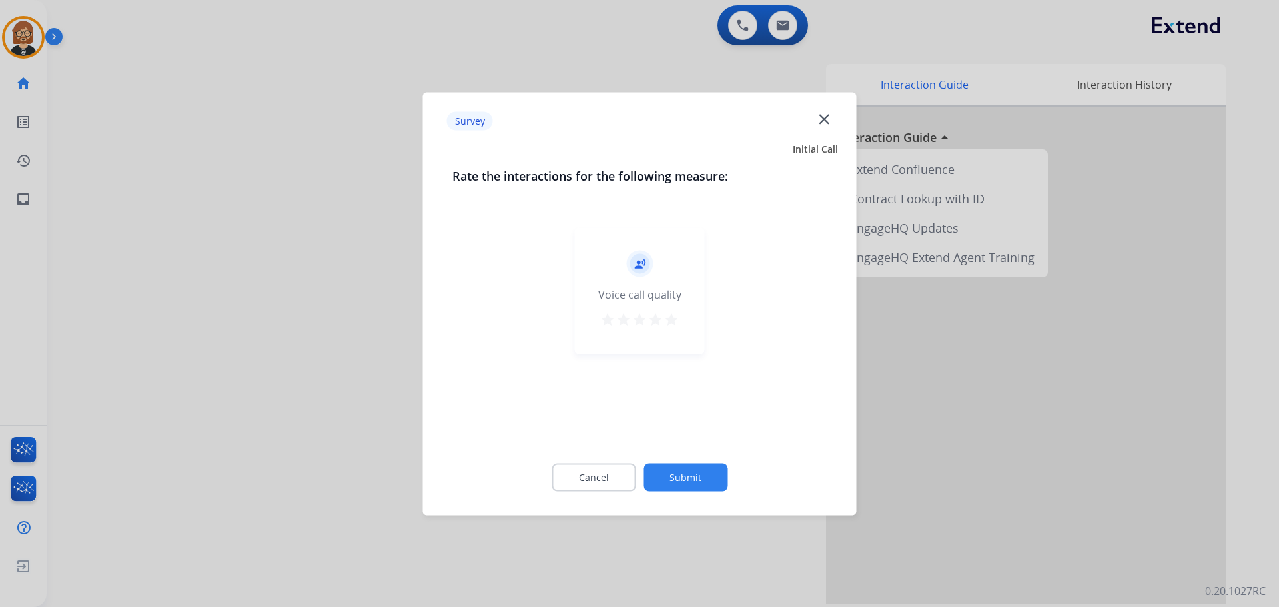
click at [662, 470] on button "Submit" at bounding box center [686, 477] width 84 height 28
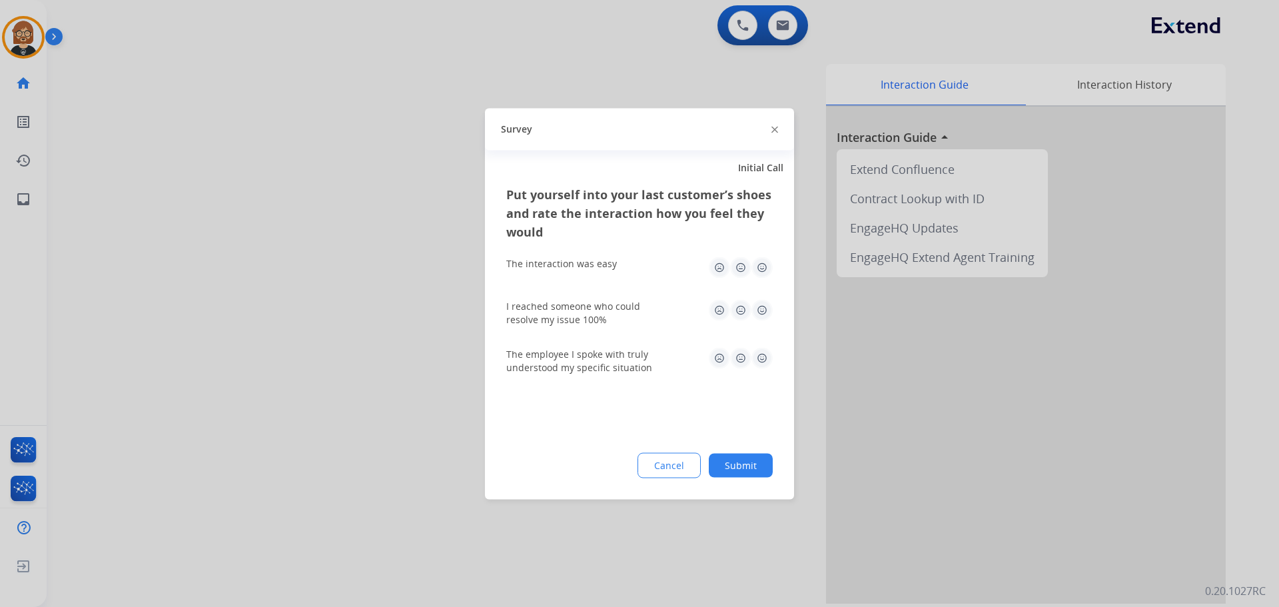
click at [662, 472] on button "Submit" at bounding box center [741, 465] width 64 height 24
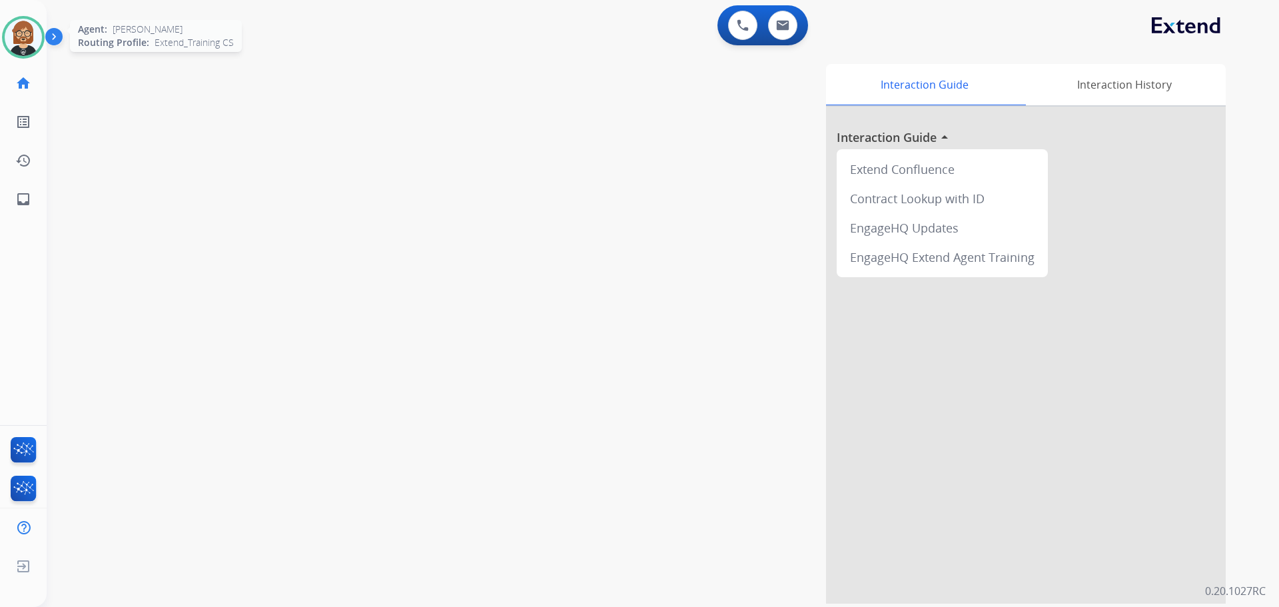
click at [4, 47] on div at bounding box center [23, 37] width 43 height 43
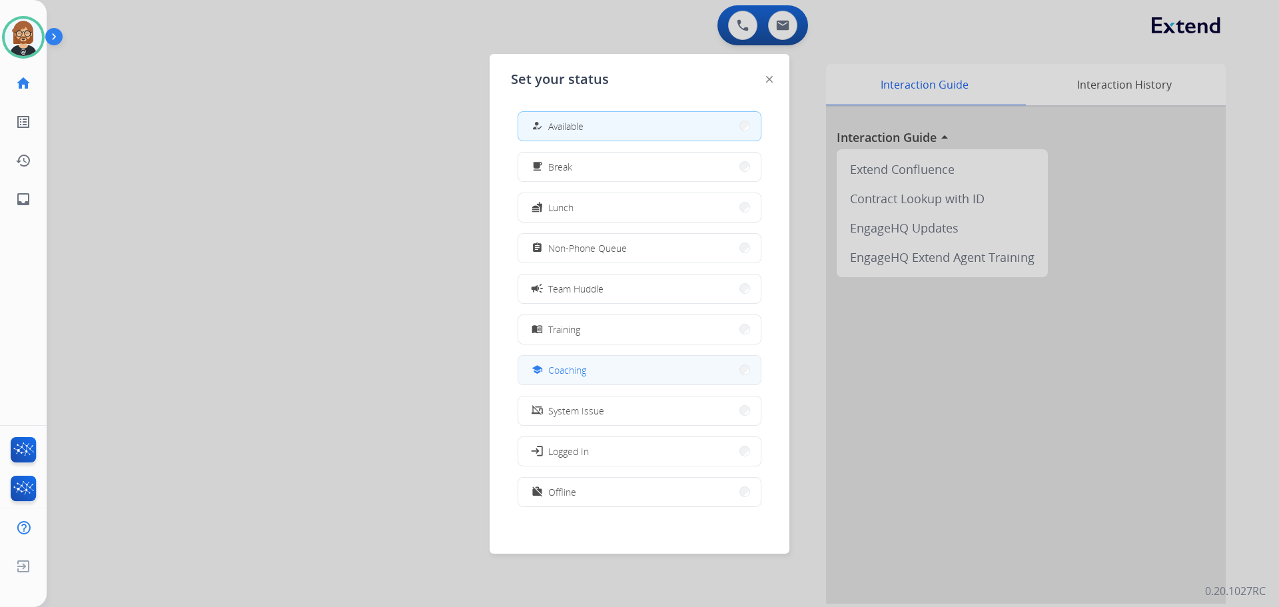
click at [619, 370] on button "school Coaching" at bounding box center [639, 370] width 243 height 29
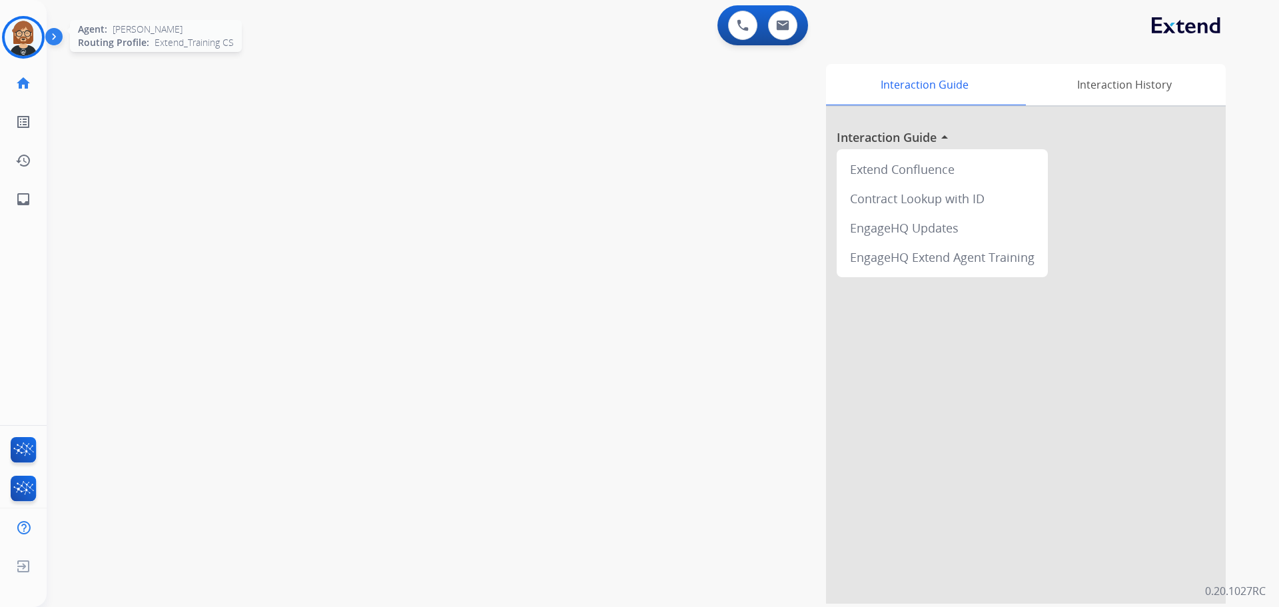
click at [37, 35] on img at bounding box center [23, 37] width 37 height 37
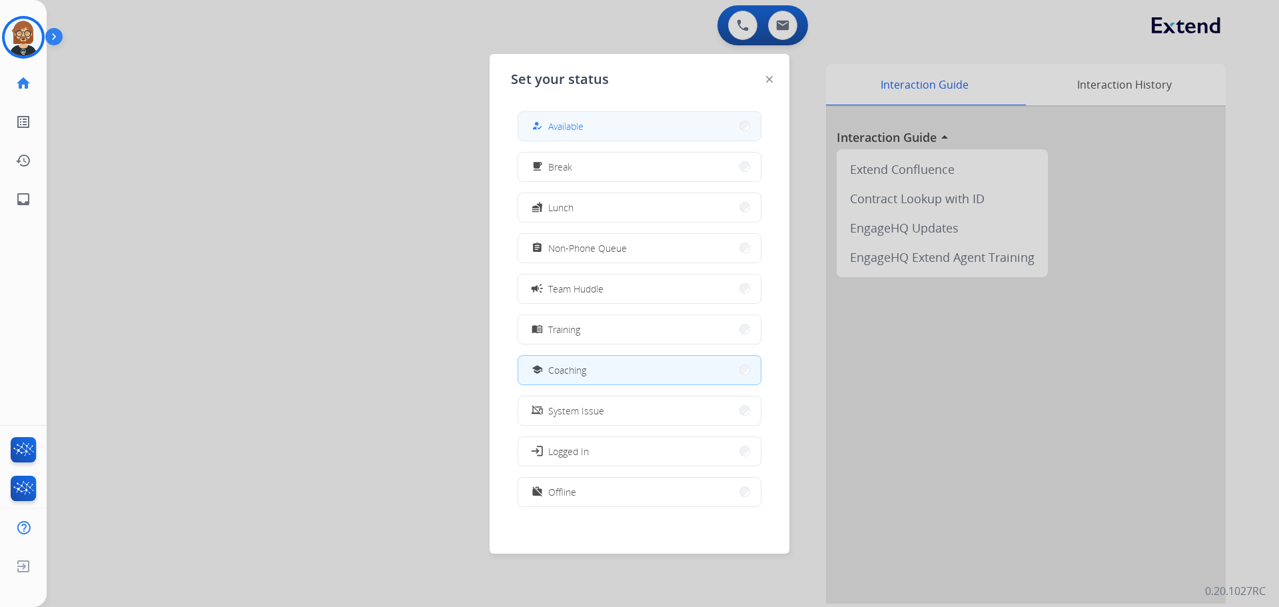
click at [626, 141] on div "how_to_reg Available" at bounding box center [640, 126] width 244 height 30
click at [625, 133] on button "how_to_reg Available" at bounding box center [639, 126] width 243 height 29
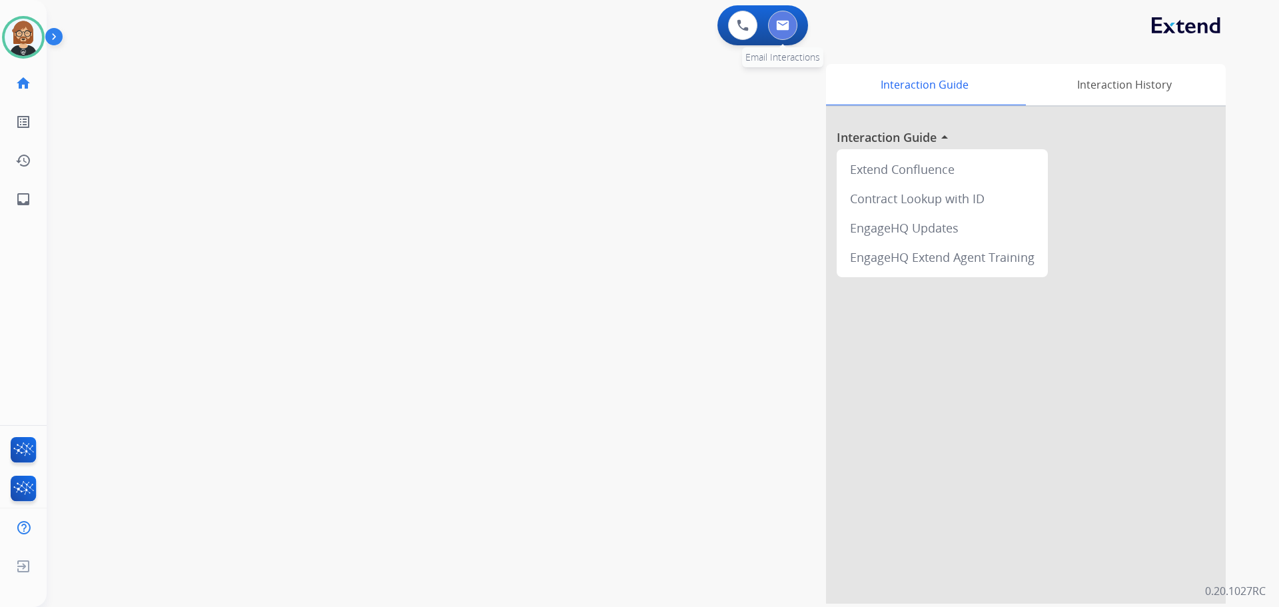
click at [662, 28] on img at bounding box center [782, 25] width 13 height 11
select select "**********"
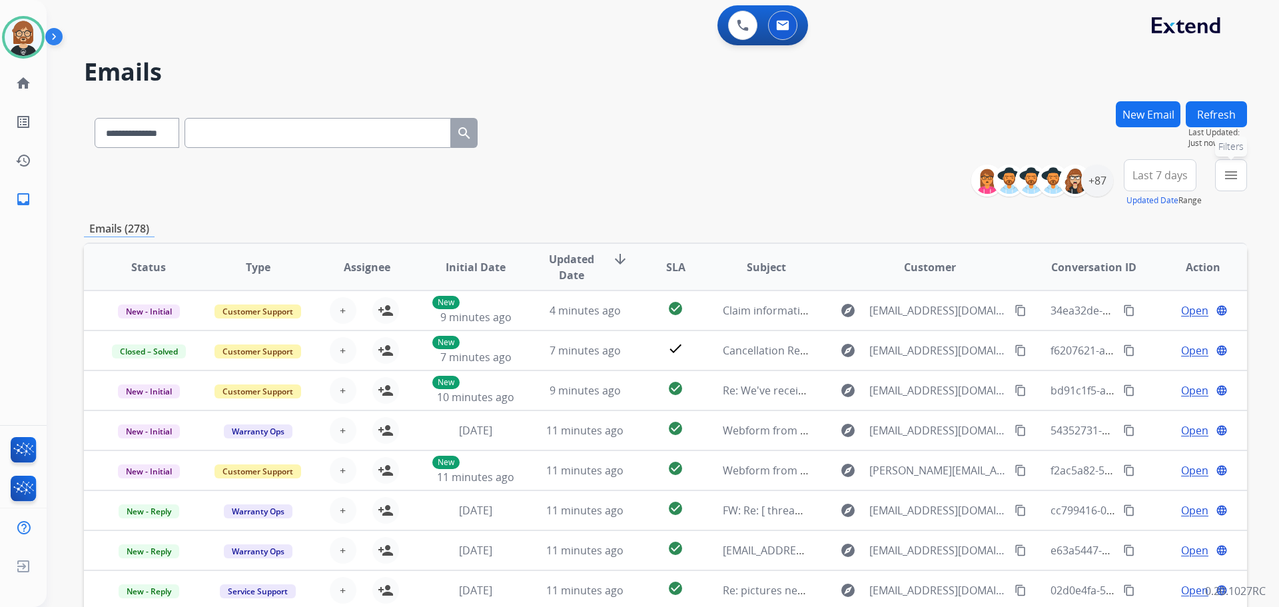
click at [662, 177] on mat-icon "menu" at bounding box center [1231, 175] width 16 height 16
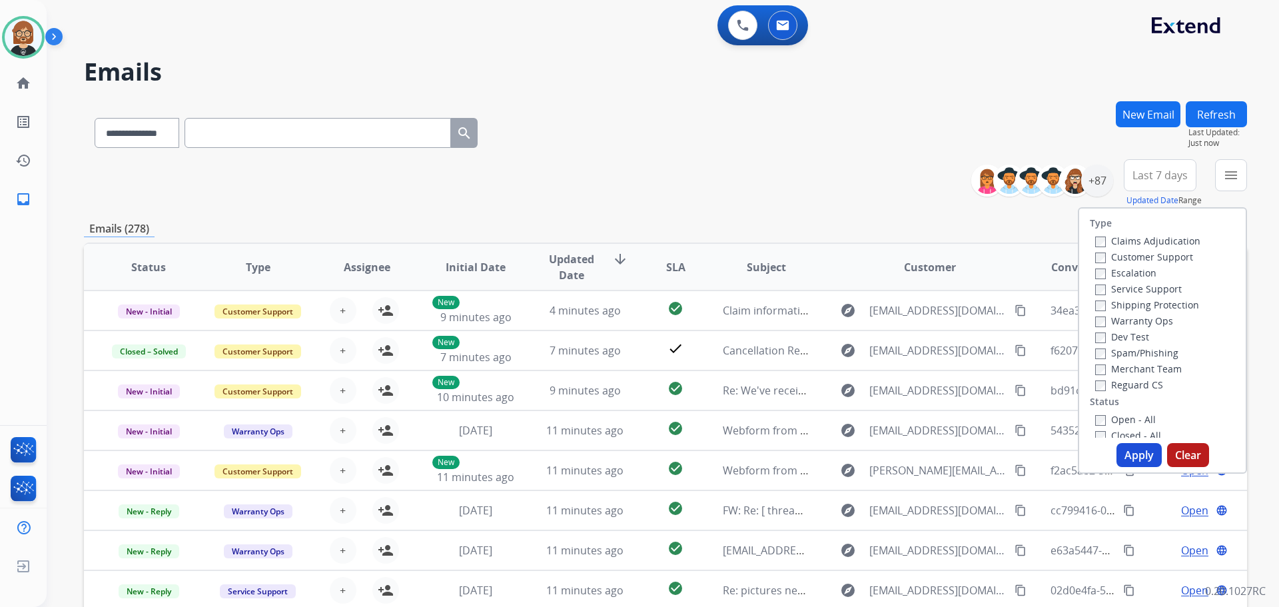
click at [662, 421] on label "Open - All" at bounding box center [1125, 419] width 61 height 13
click at [662, 455] on button "Apply" at bounding box center [1139, 455] width 45 height 24
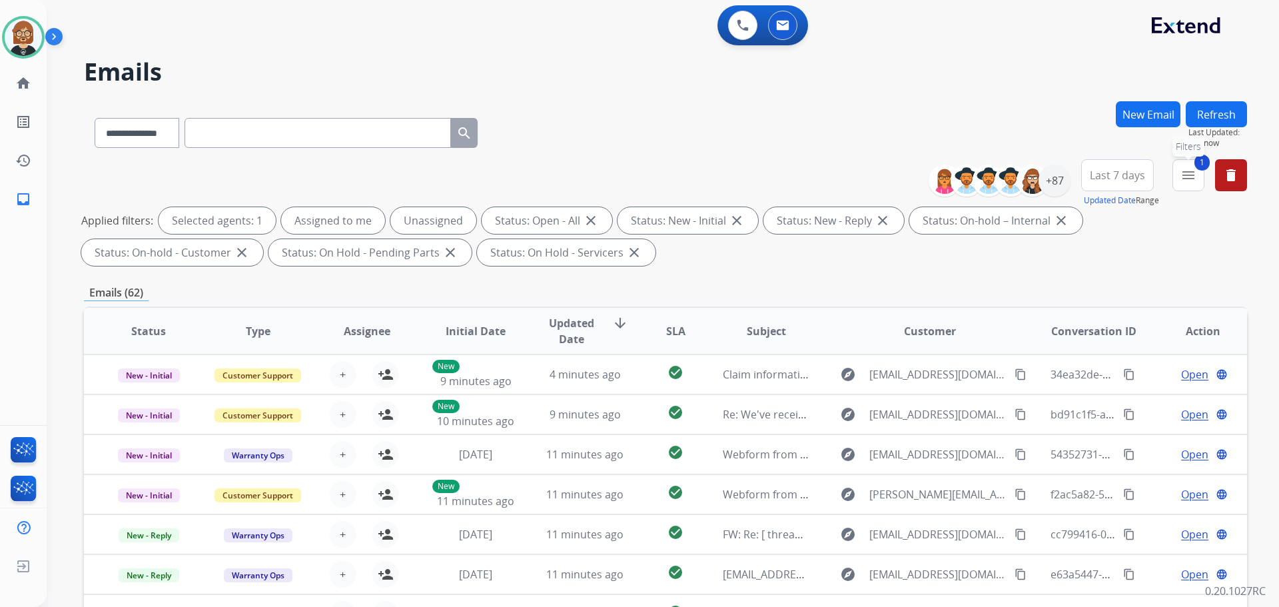
click at [662, 178] on mat-icon "menu" at bounding box center [1189, 175] width 16 height 16
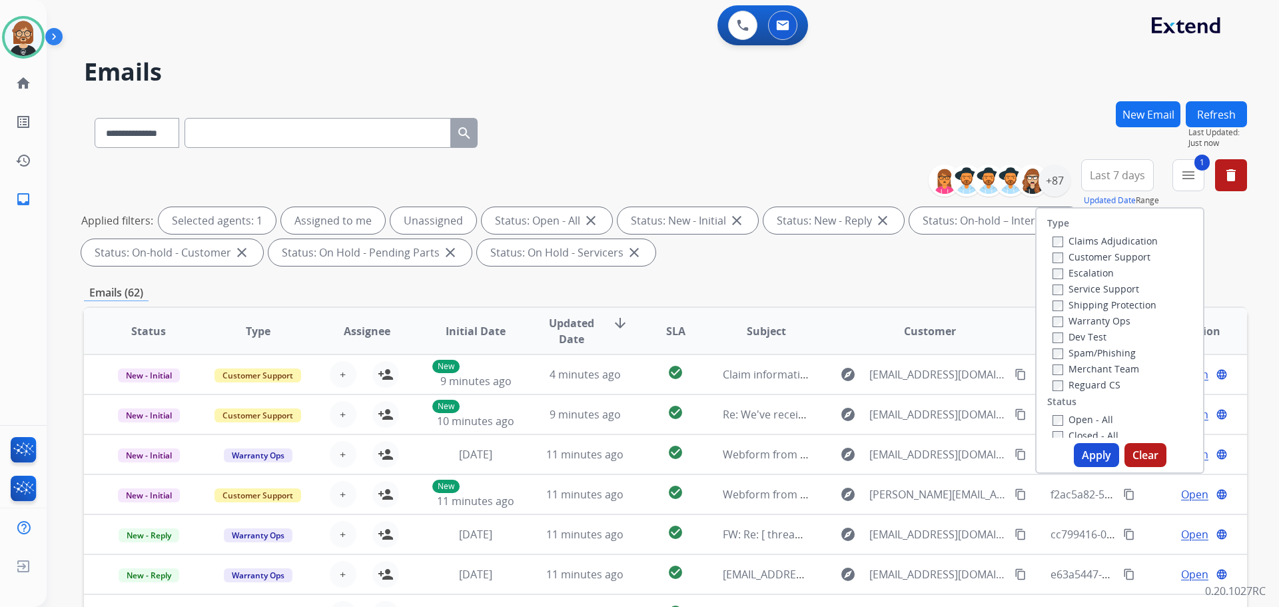
click at [662, 254] on label "Customer Support" at bounding box center [1102, 257] width 98 height 13
click at [662, 386] on label "Reguard CS" at bounding box center [1087, 384] width 68 height 13
click at [662, 303] on label "Shipping Protection" at bounding box center [1105, 305] width 104 height 13
click at [662, 450] on button "Apply" at bounding box center [1096, 455] width 45 height 24
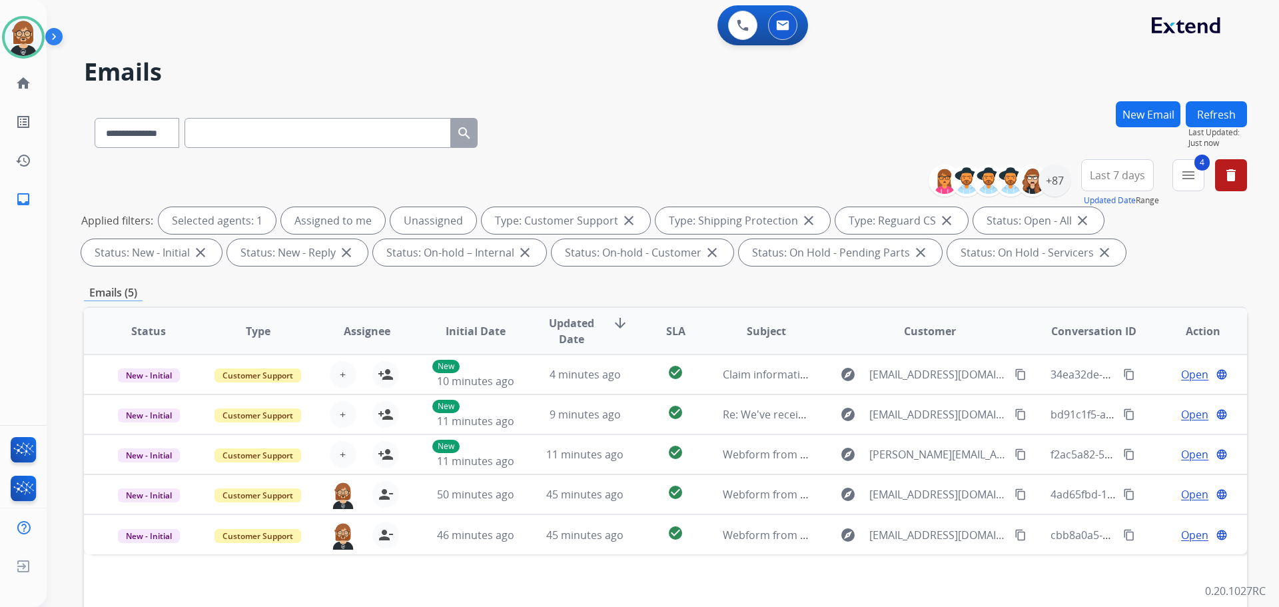
click at [662, 173] on span "Last 7 days" at bounding box center [1117, 175] width 55 height 5
click at [662, 337] on div "Last 90 days" at bounding box center [1113, 337] width 73 height 20
click at [662, 183] on div "+140" at bounding box center [1055, 181] width 32 height 32
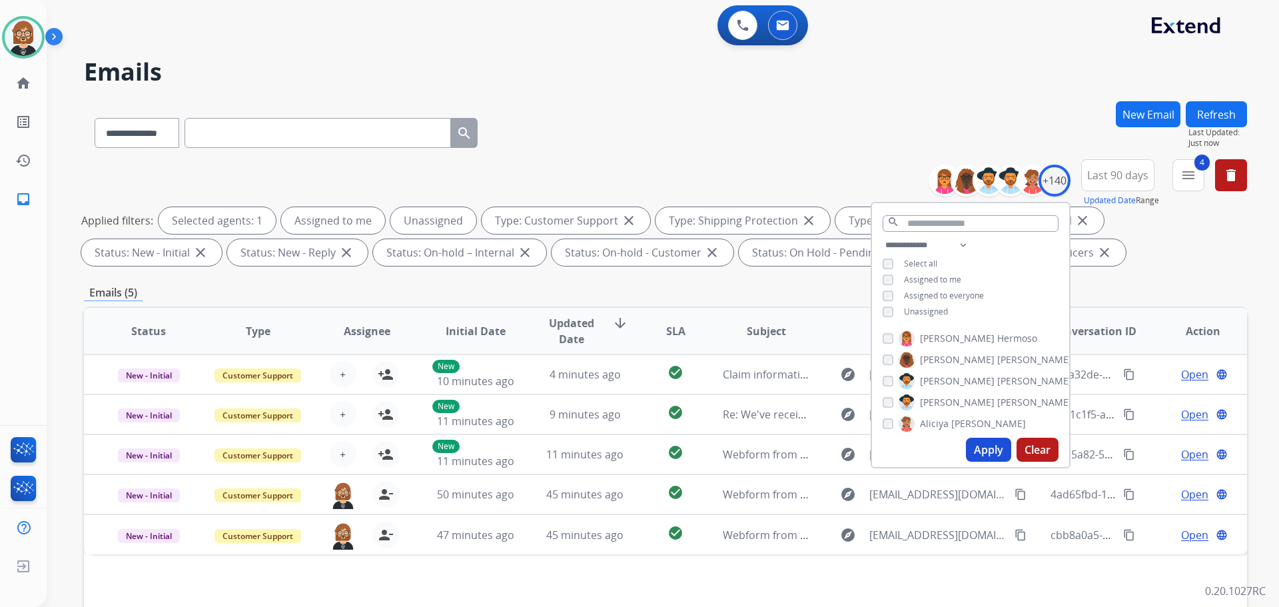
click at [662, 454] on button "Apply" at bounding box center [988, 450] width 45 height 24
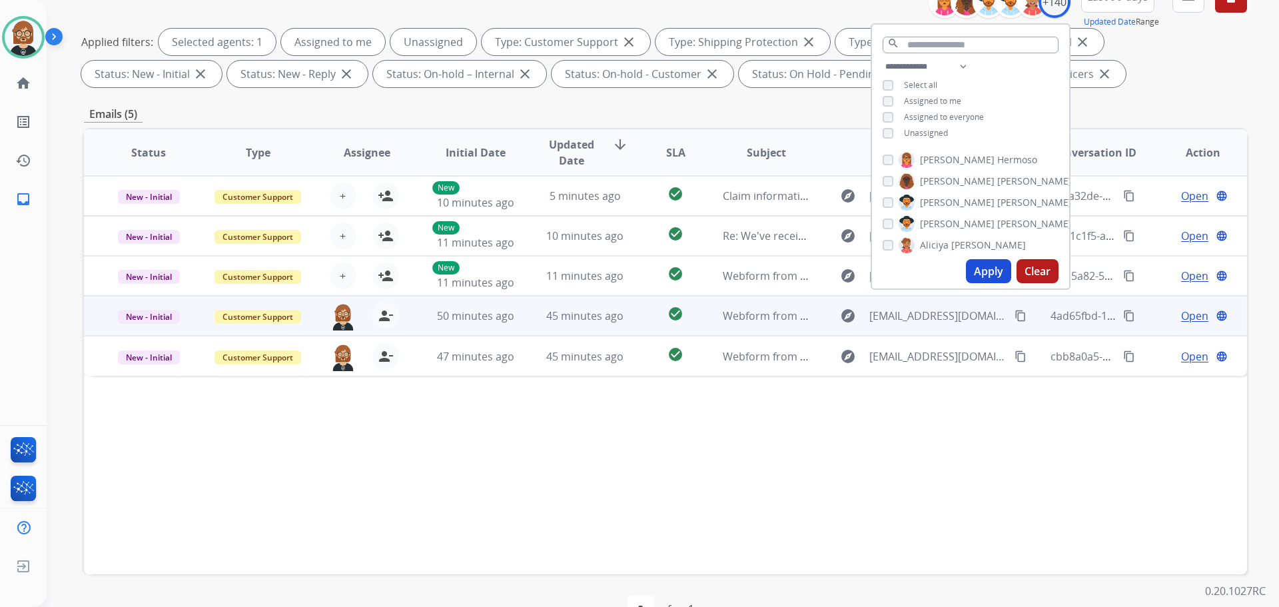
scroll to position [215, 0]
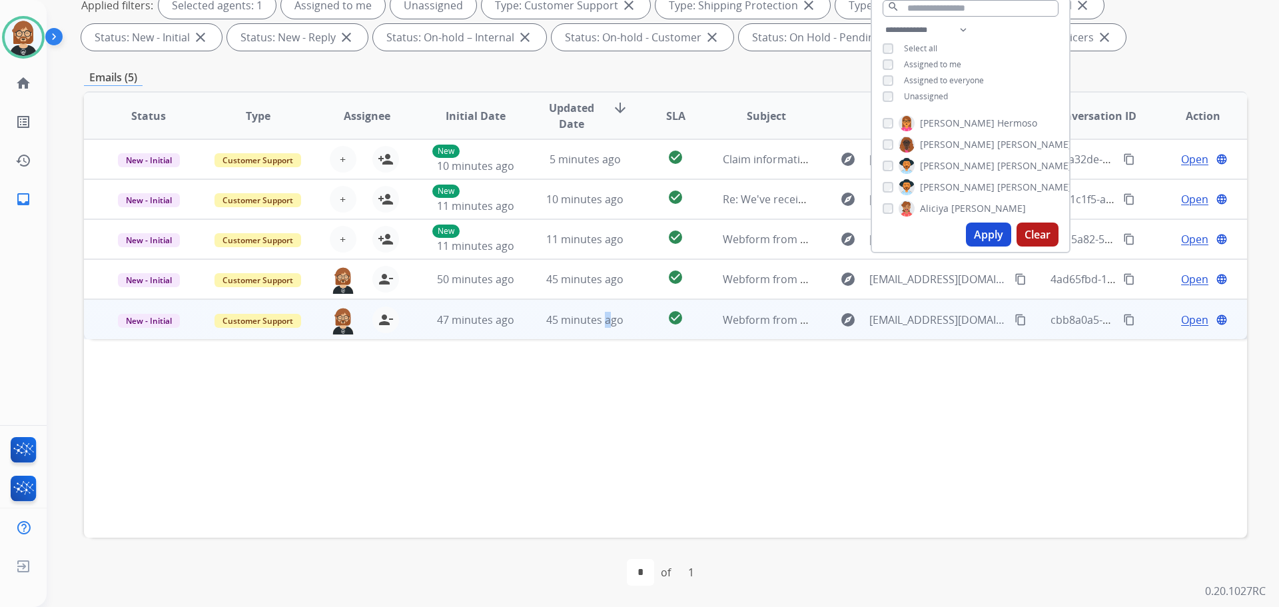
click at [601, 327] on div "45 minutes ago" at bounding box center [585, 320] width 87 height 16
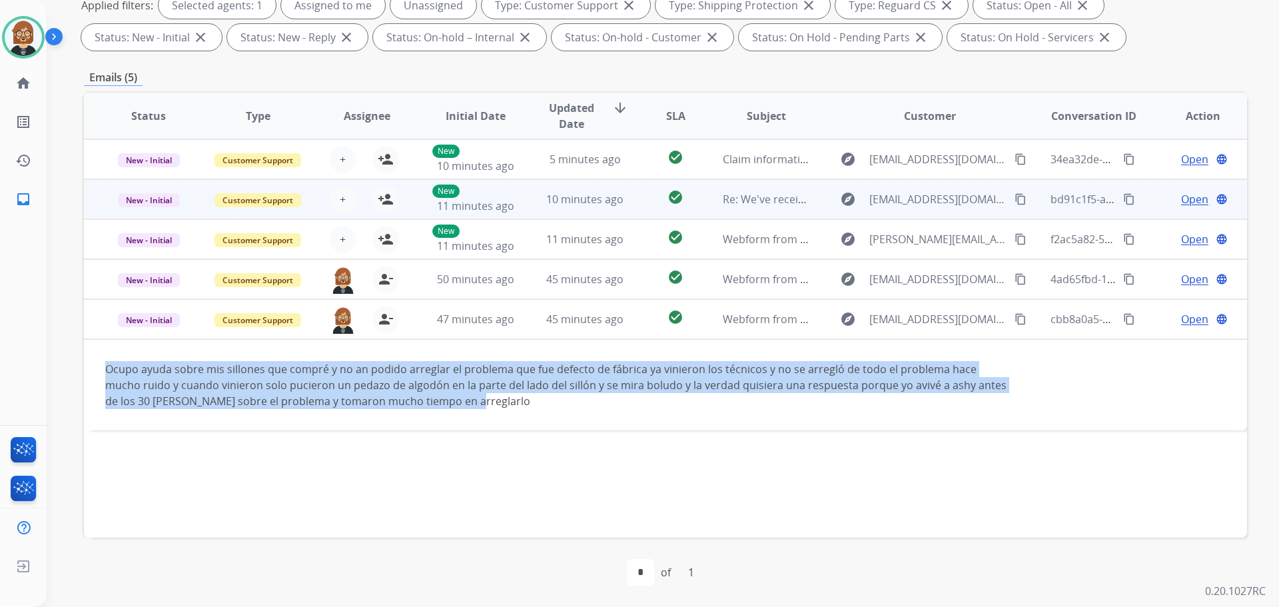
drag, startPoint x: 484, startPoint y: 403, endPoint x: 210, endPoint y: 214, distance: 333.4
click at [106, 364] on div "Ocupo ayuda sobre mis sillones que compré y no an podido arreglar el problema q…" at bounding box center [556, 385] width 903 height 48
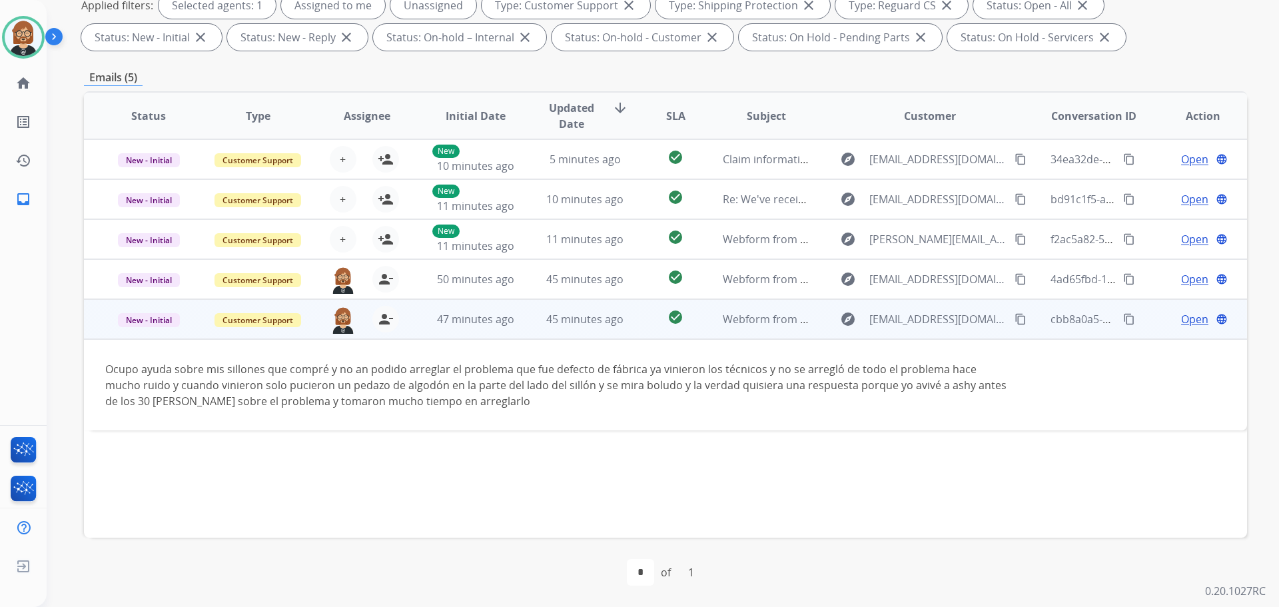
click at [662, 319] on span "Open" at bounding box center [1194, 319] width 27 height 16
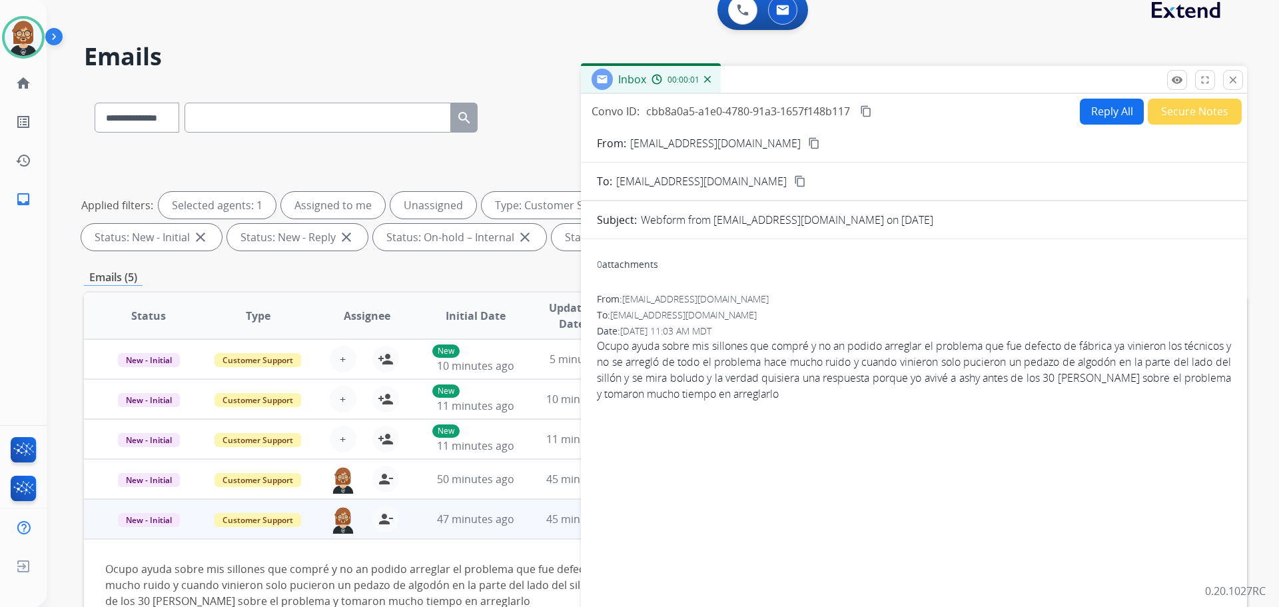
scroll to position [0, 0]
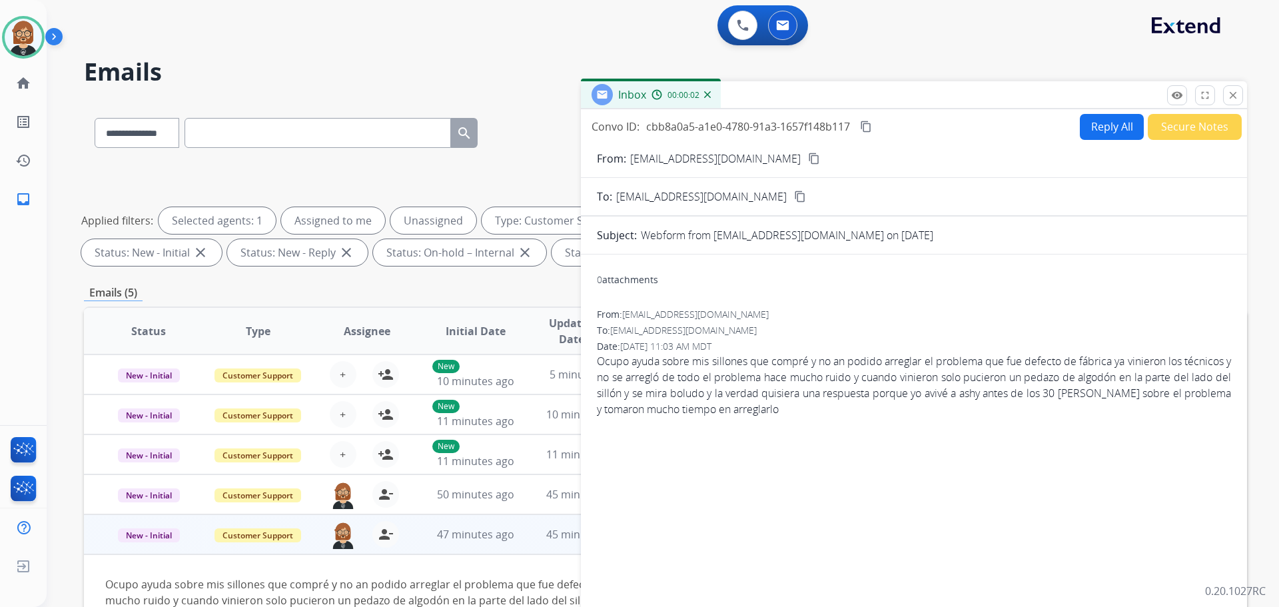
click at [662, 132] on button "Reply All" at bounding box center [1112, 127] width 64 height 26
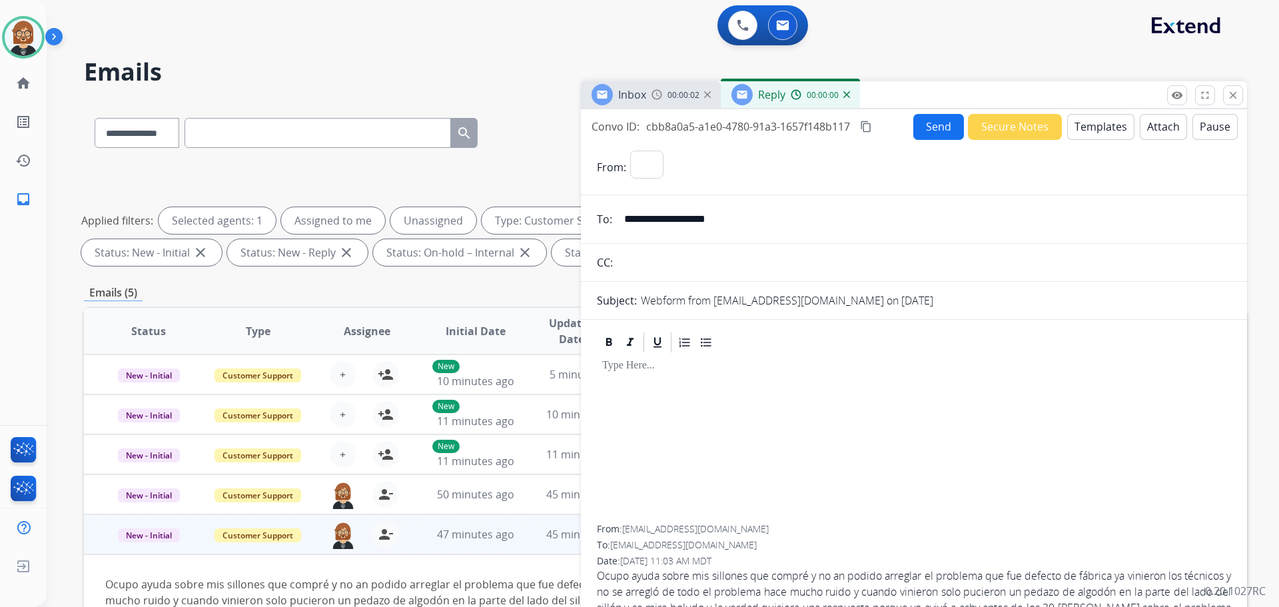
select select "**********"
click at [662, 125] on button "Templates" at bounding box center [1100, 127] width 67 height 26
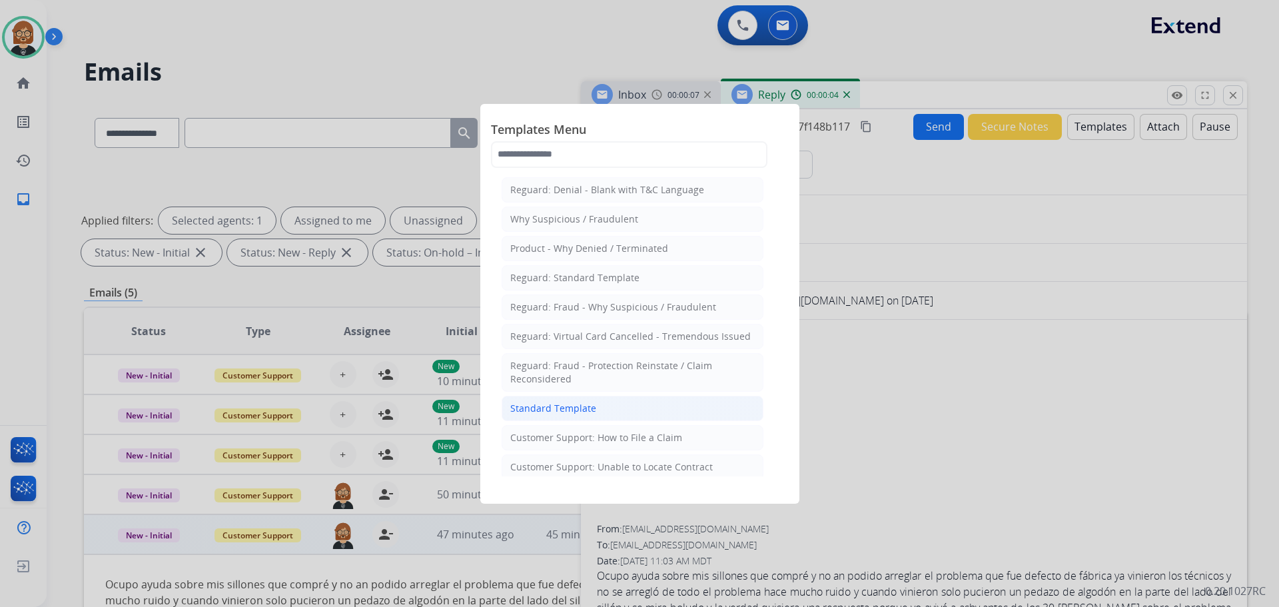
click at [604, 406] on li "Standard Template" at bounding box center [633, 408] width 262 height 25
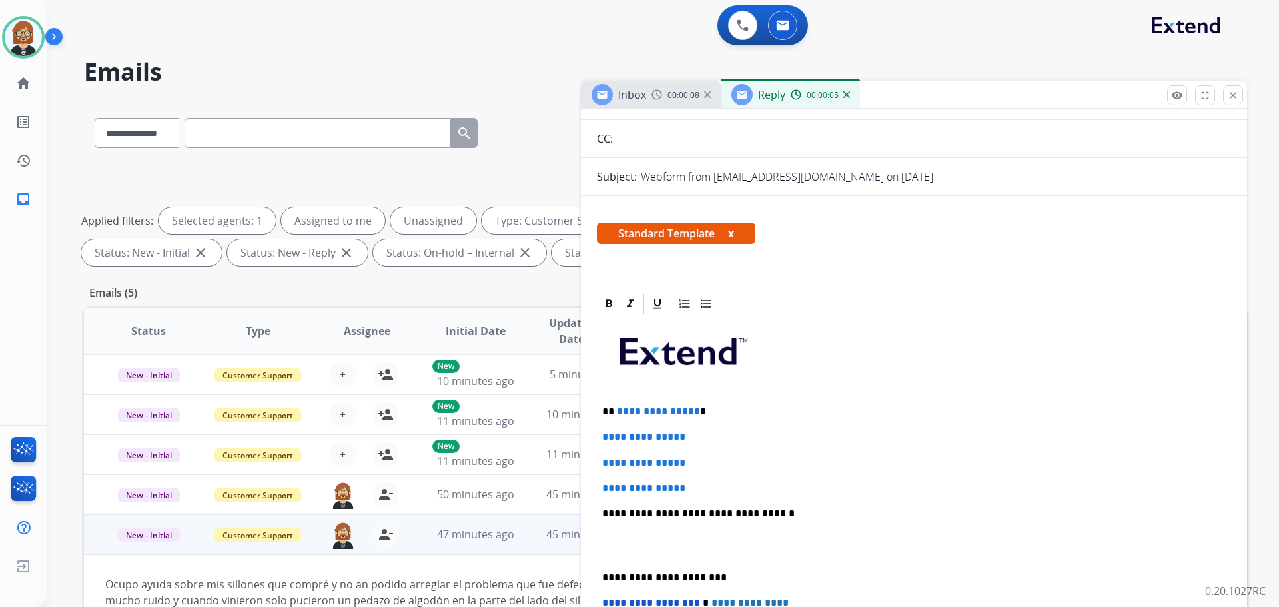
scroll to position [267, 0]
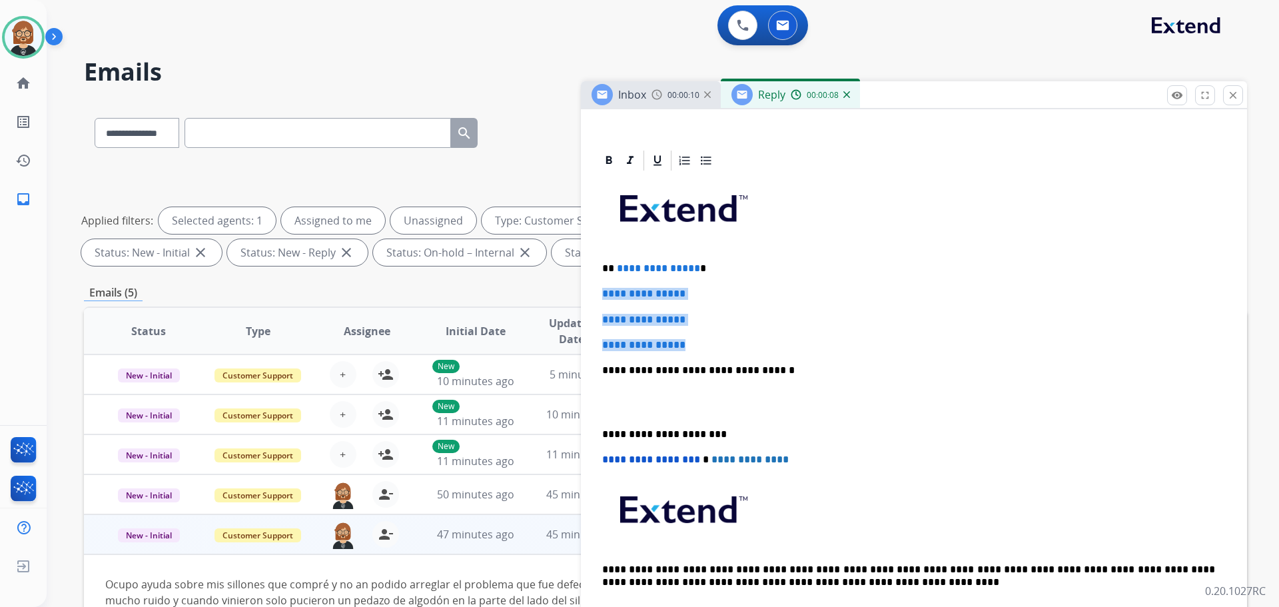
drag, startPoint x: 680, startPoint y: 350, endPoint x: 574, endPoint y: 295, distance: 120.1
click at [574, 295] on div "**********" at bounding box center [665, 461] width 1163 height 721
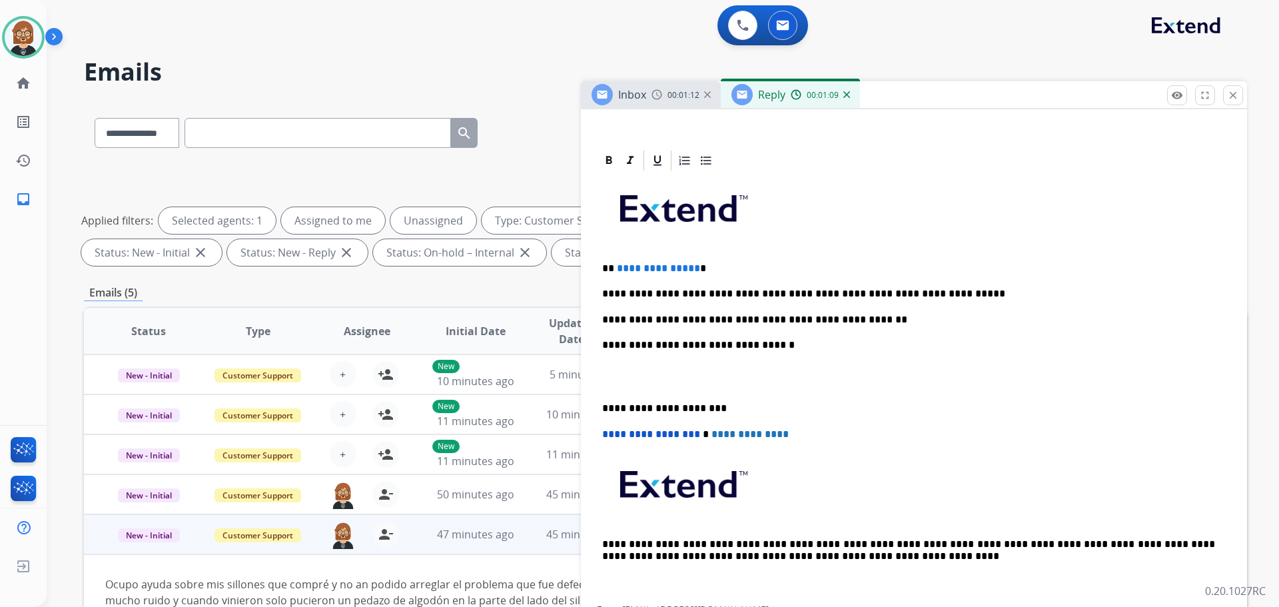
click at [662, 289] on p "**********" at bounding box center [908, 294] width 613 height 12
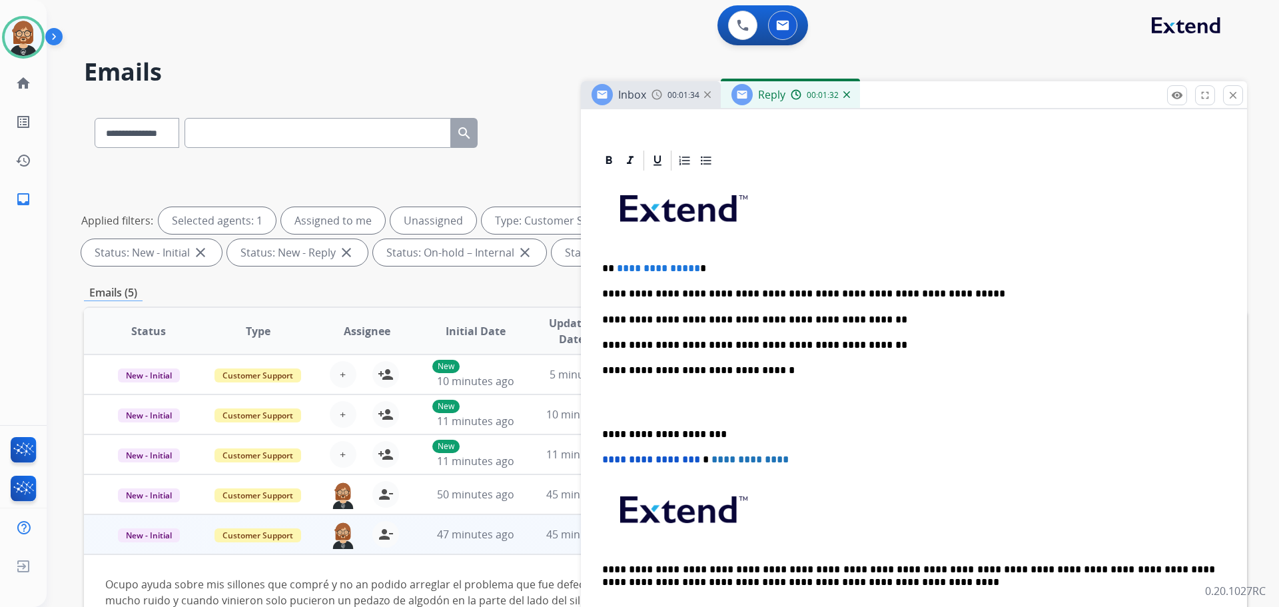
click at [662, 352] on div "**********" at bounding box center [914, 402] width 634 height 458
click at [662, 335] on div "**********" at bounding box center [914, 402] width 634 height 458
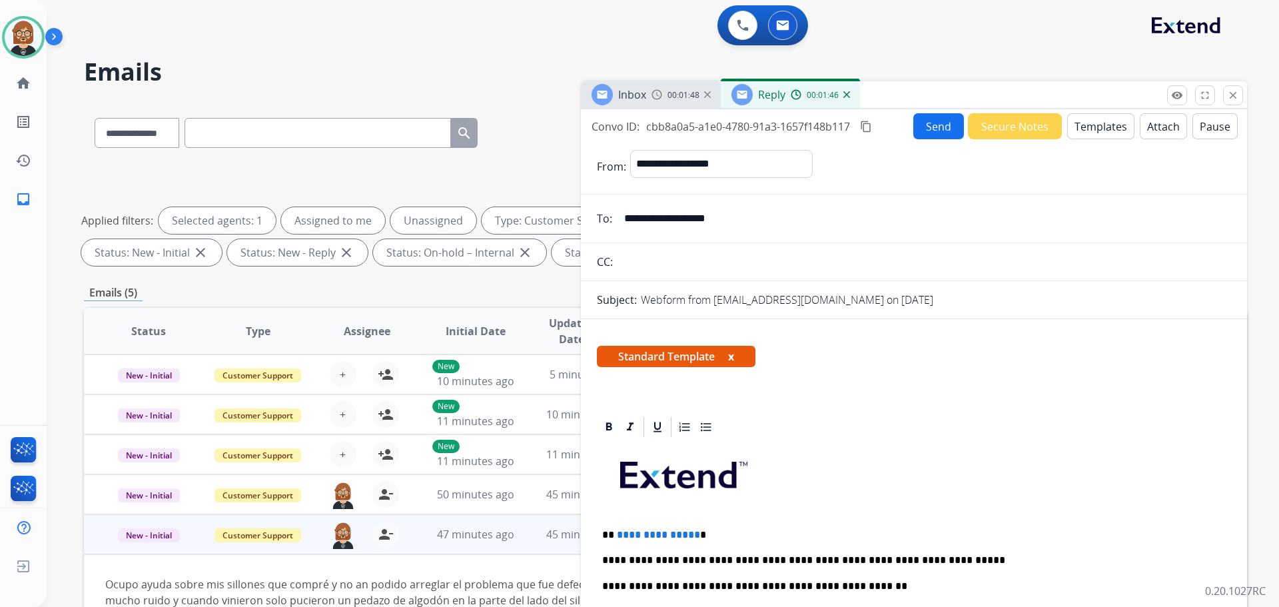
click at [662, 129] on button "Send" at bounding box center [939, 126] width 51 height 26
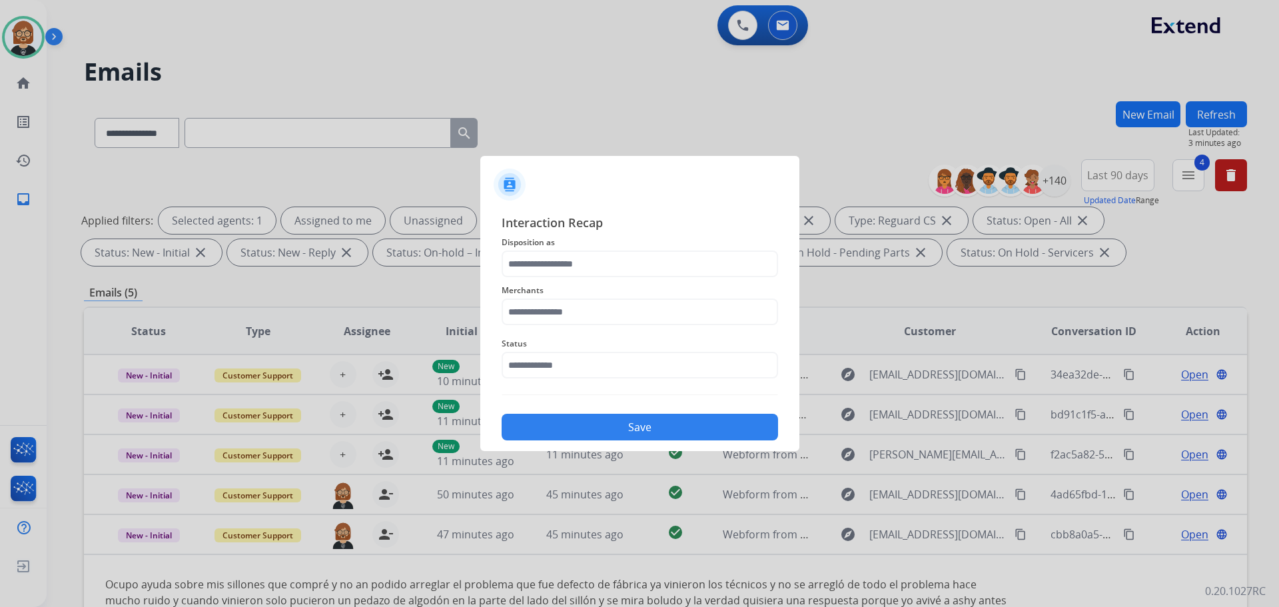
click at [662, 382] on div "Status" at bounding box center [640, 357] width 277 height 53
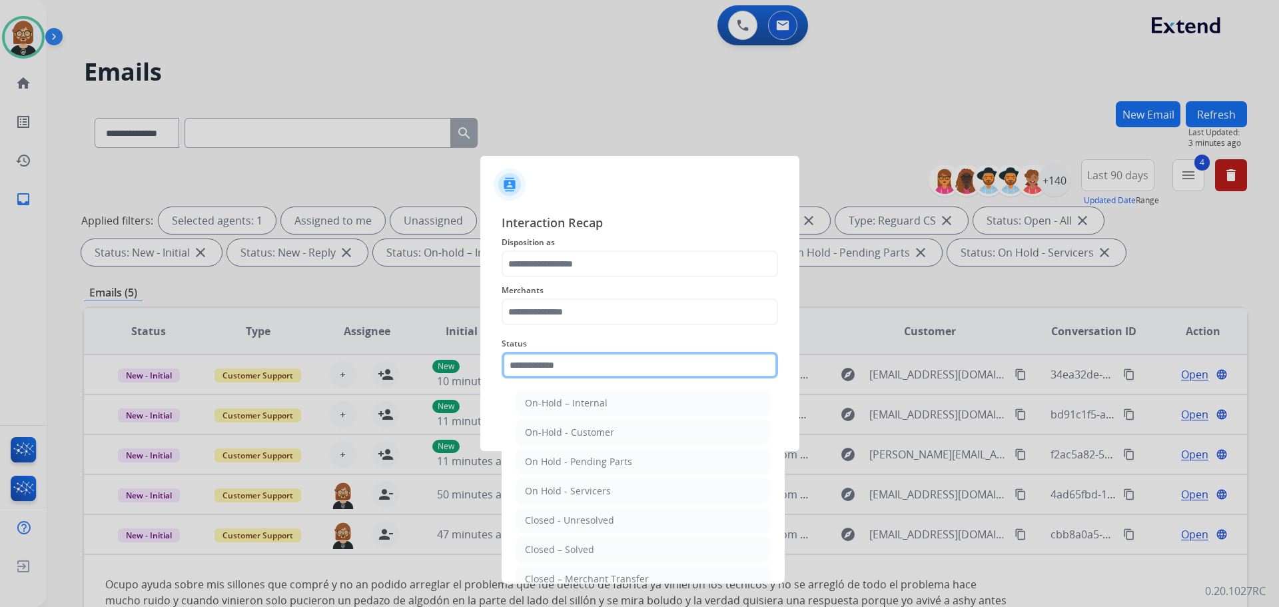
click at [662, 374] on input "text" at bounding box center [640, 365] width 277 height 27
click at [640, 552] on li "Closed – Solved" at bounding box center [643, 549] width 254 height 25
type input "**********"
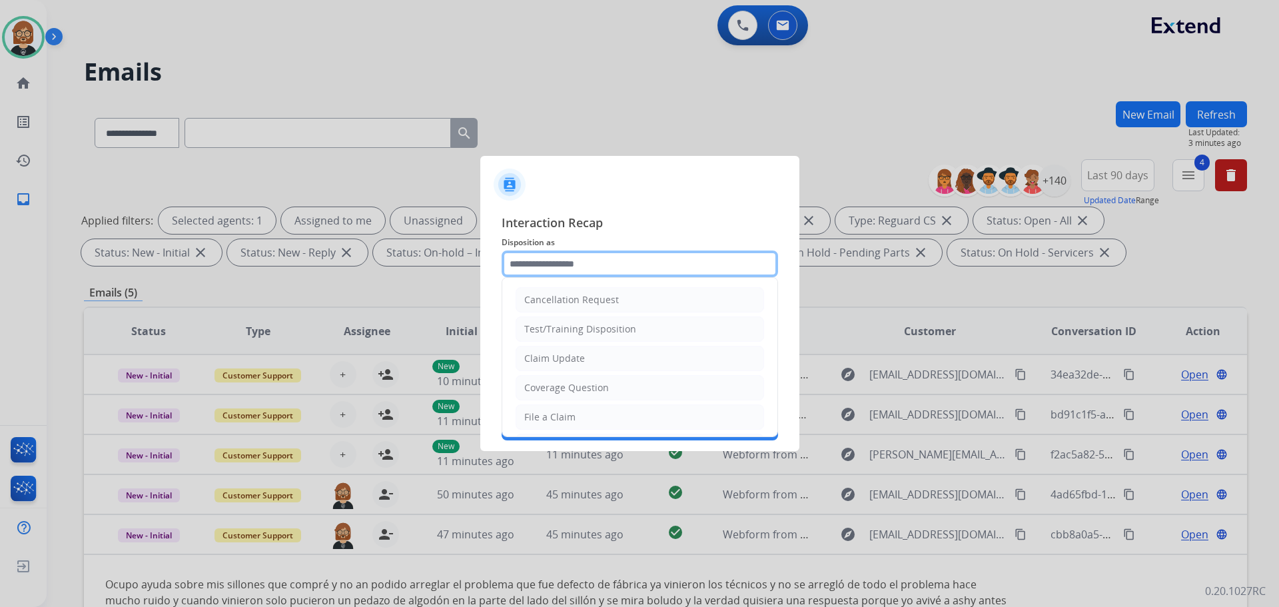
click at [662, 273] on input "text" at bounding box center [640, 264] width 277 height 27
click at [658, 354] on li "Claim Update" at bounding box center [640, 358] width 249 height 25
type input "**********"
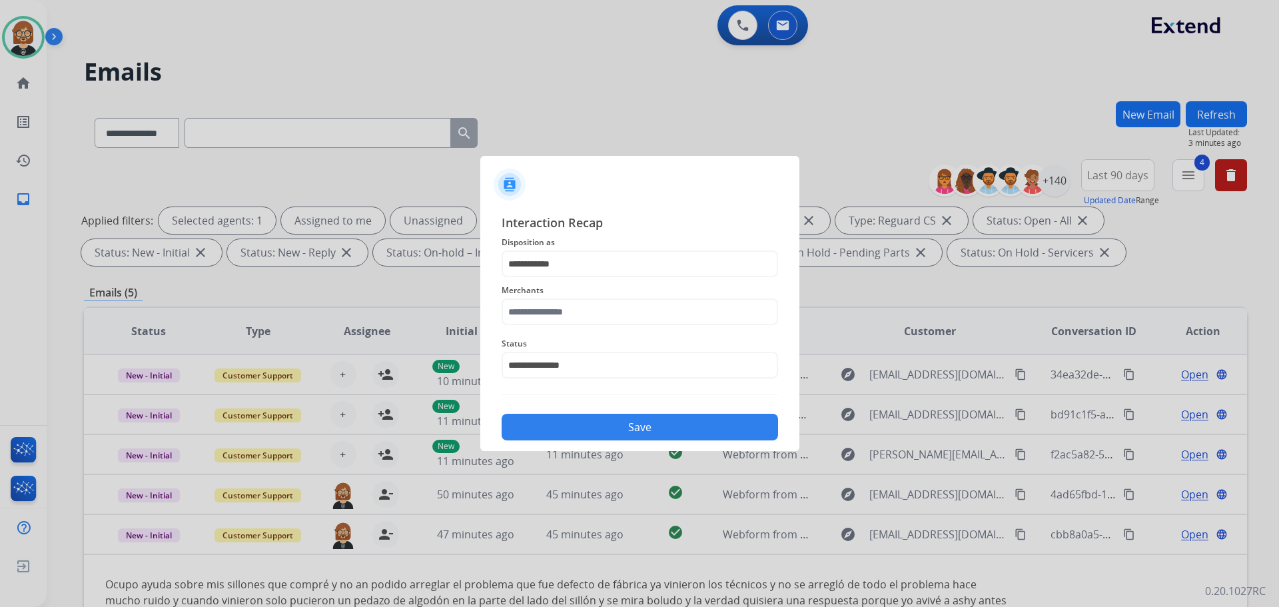
click at [631, 302] on div "Merchants" at bounding box center [640, 303] width 277 height 53
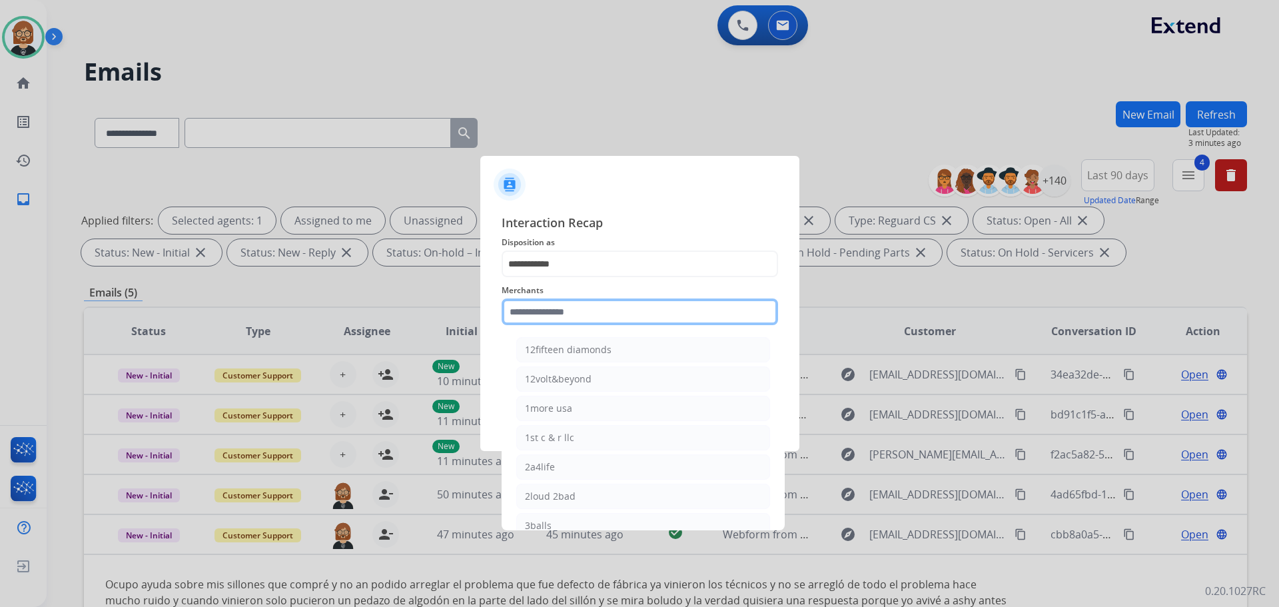
click at [625, 308] on input "text" at bounding box center [640, 312] width 277 height 27
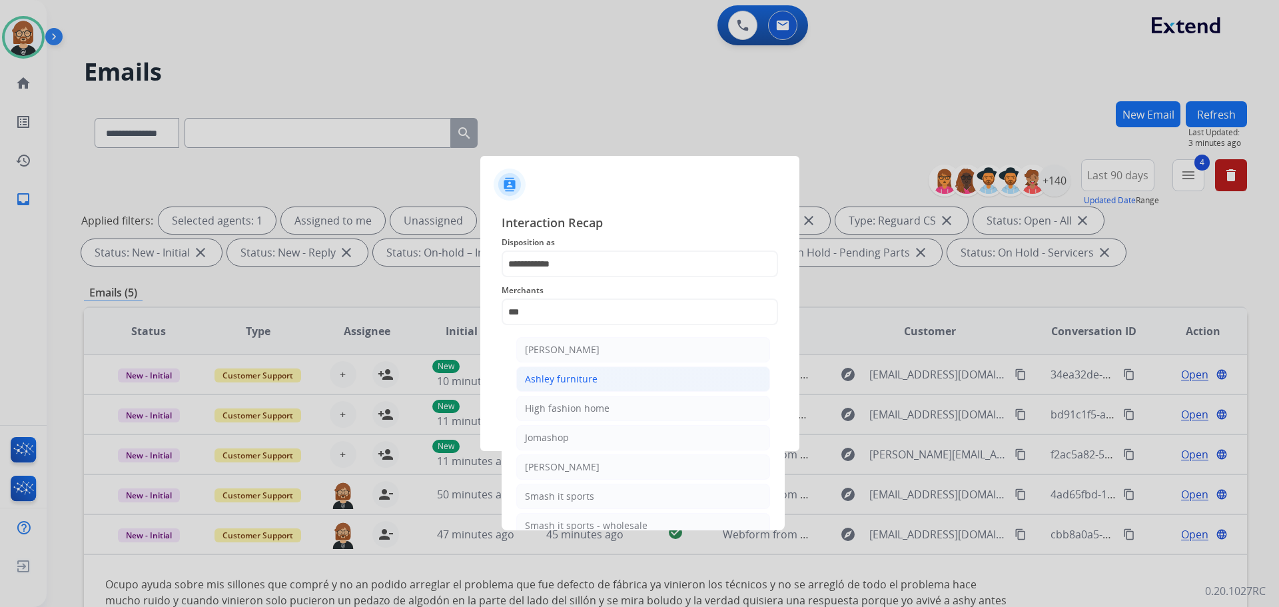
click at [594, 391] on li "Ashley furniture" at bounding box center [643, 378] width 254 height 25
type input "**********"
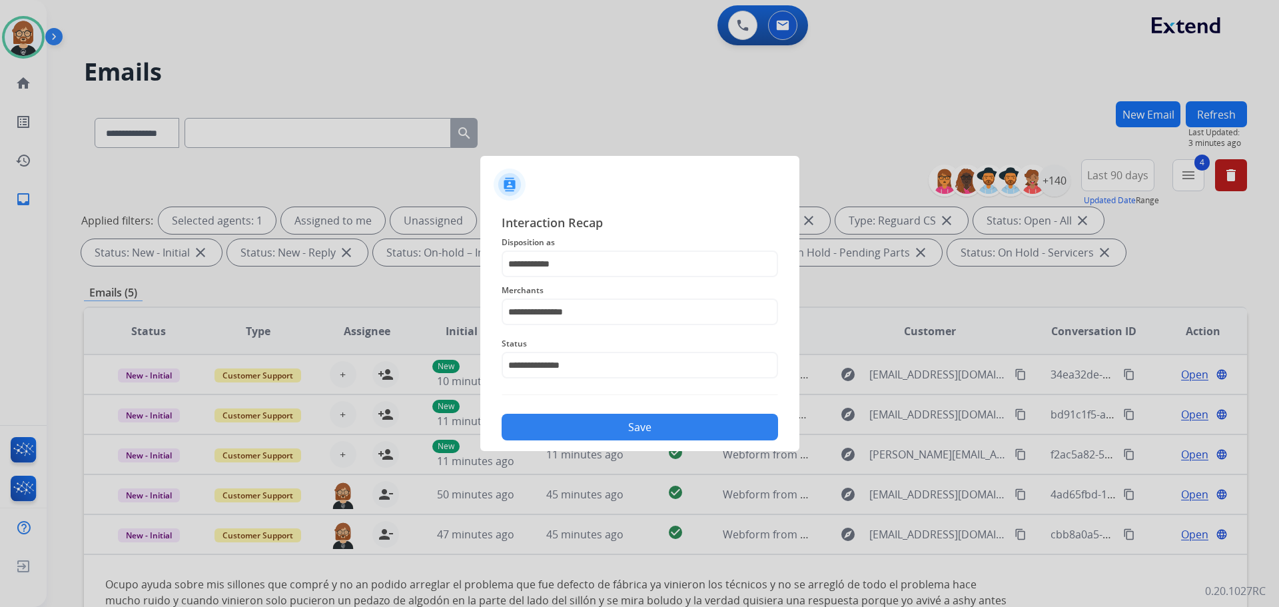
click at [621, 418] on button "Save" at bounding box center [640, 427] width 277 height 27
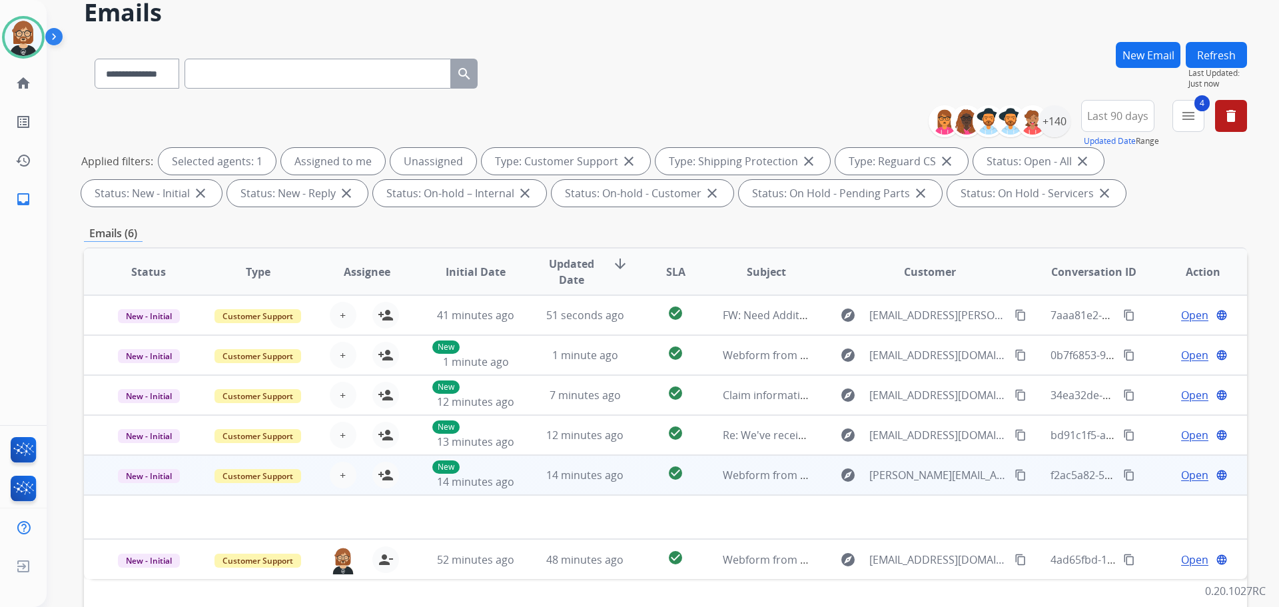
scroll to position [133, 0]
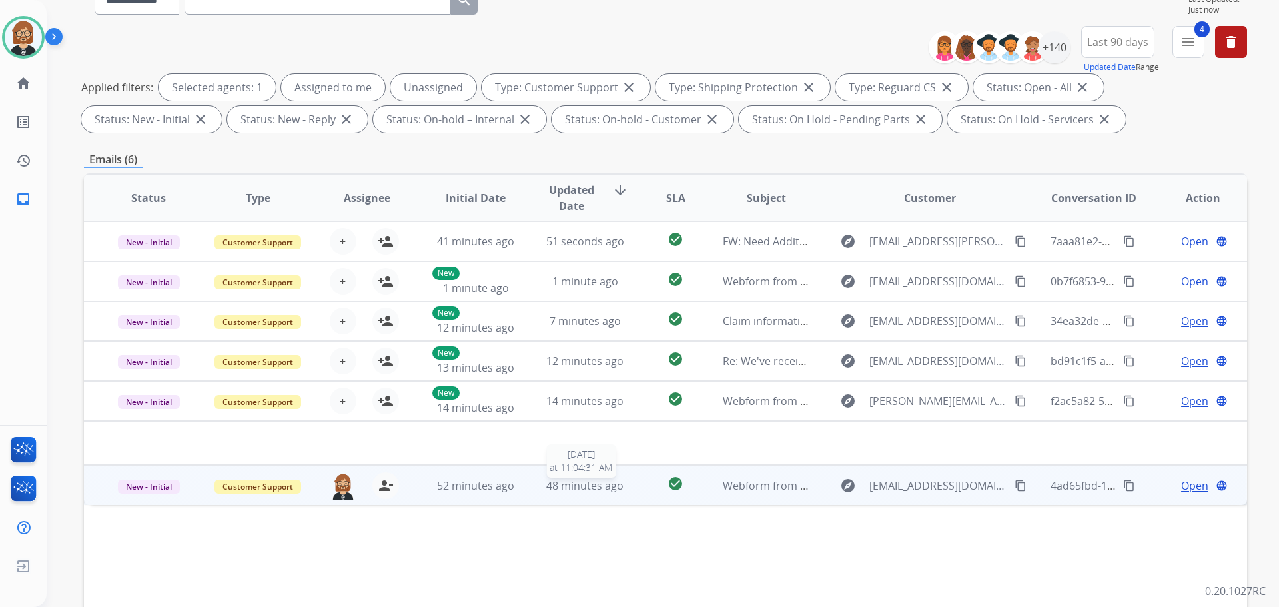
click at [610, 482] on span "48 minutes ago" at bounding box center [584, 485] width 77 height 15
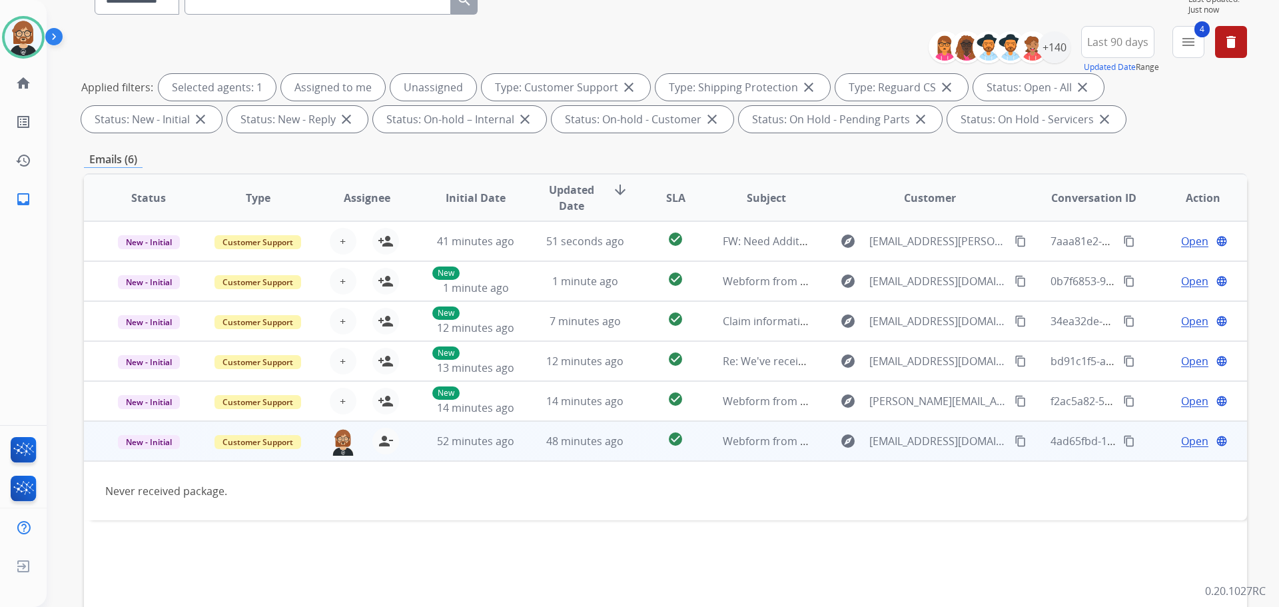
click at [662, 444] on mat-icon "content_copy" at bounding box center [1021, 441] width 12 height 12
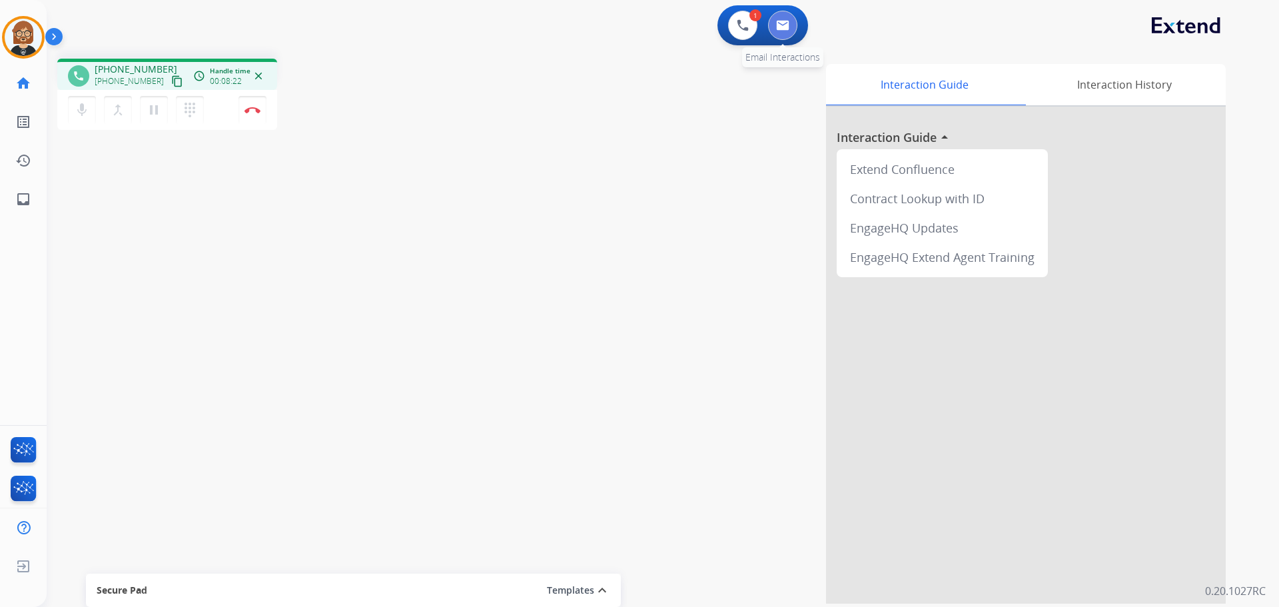
click at [662, 31] on button at bounding box center [782, 25] width 29 height 29
select select "**********"
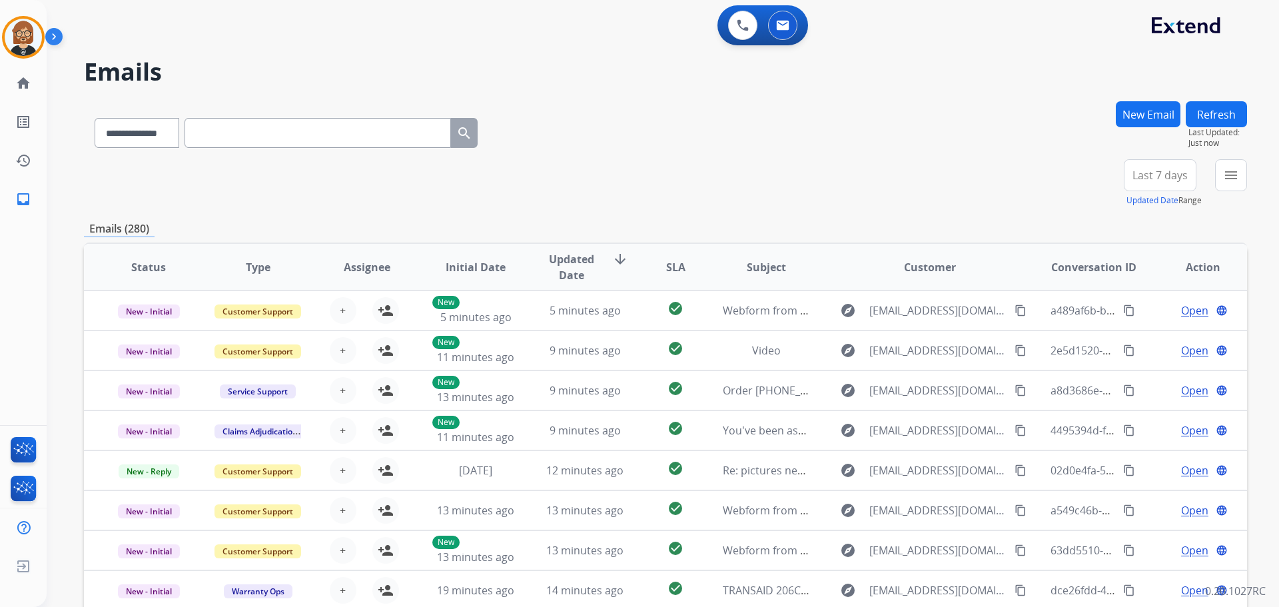
click at [662, 112] on button "New Email" at bounding box center [1148, 114] width 65 height 26
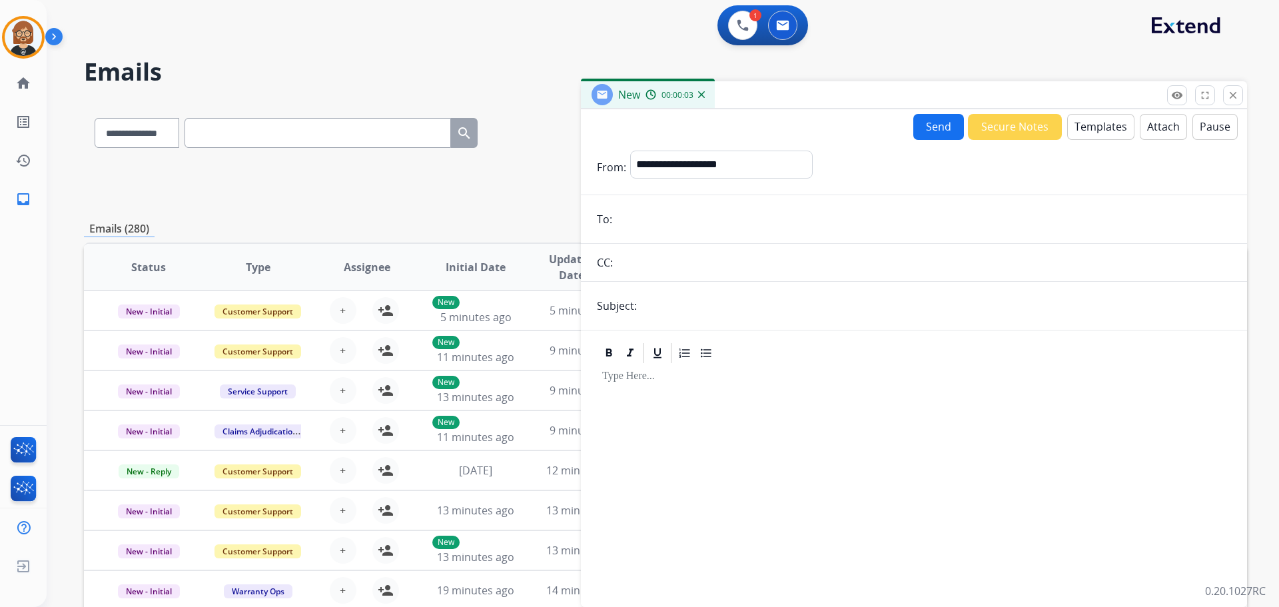
click at [662, 123] on button "Templates" at bounding box center [1100, 127] width 67 height 26
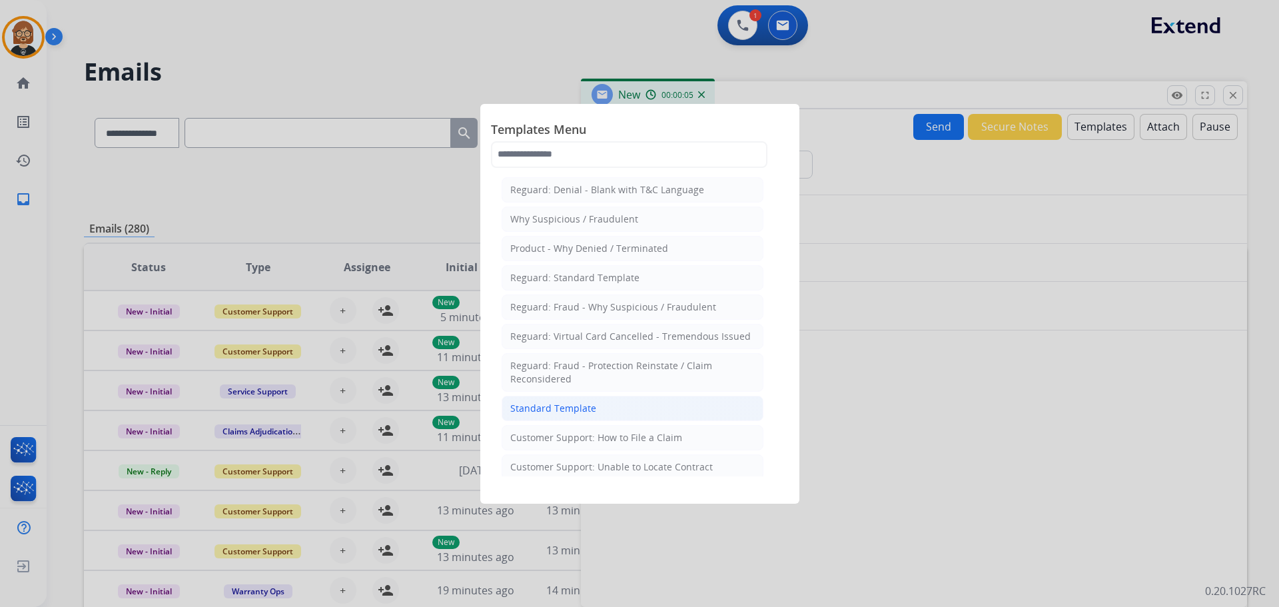
click at [607, 406] on li "Standard Template" at bounding box center [633, 408] width 262 height 25
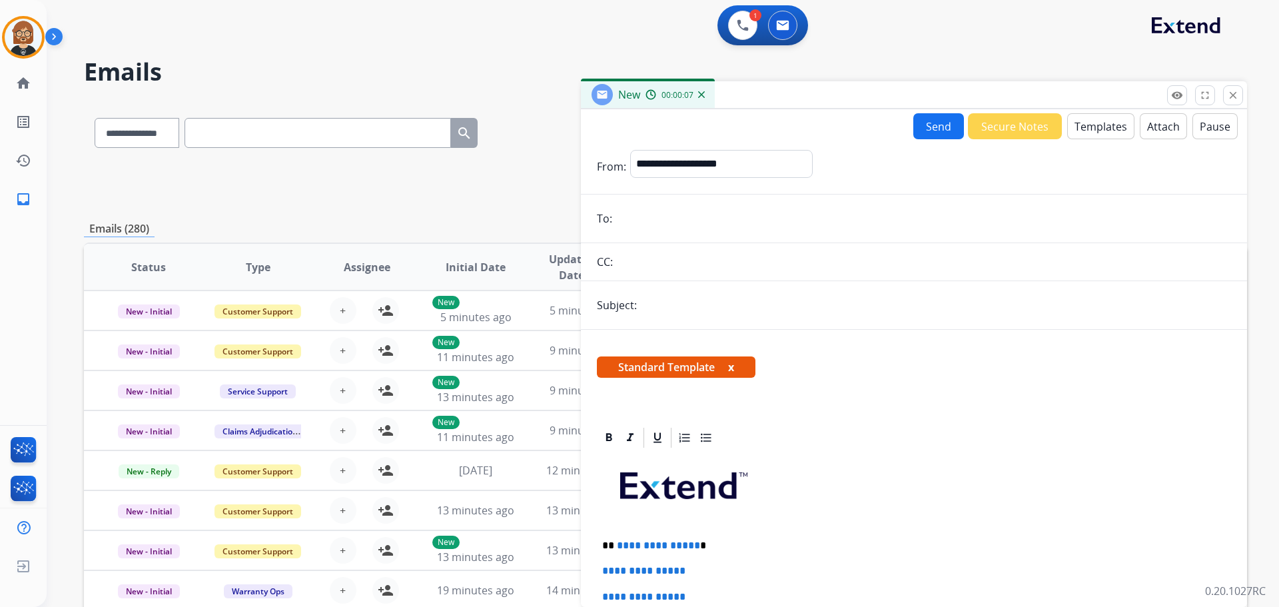
click at [662, 211] on input "email" at bounding box center [923, 218] width 615 height 27
paste input "**********"
type input "**********"
click at [662, 168] on select "**********" at bounding box center [720, 163] width 181 height 27
select select "**********"
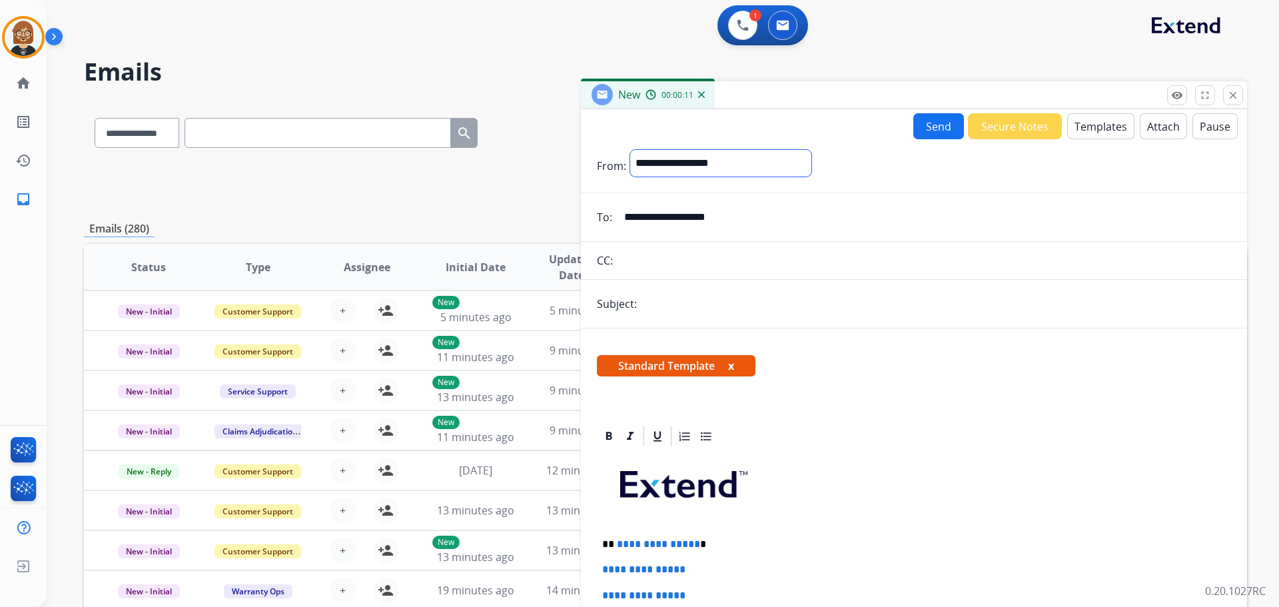
click at [630, 150] on select "**********" at bounding box center [720, 163] width 181 height 27
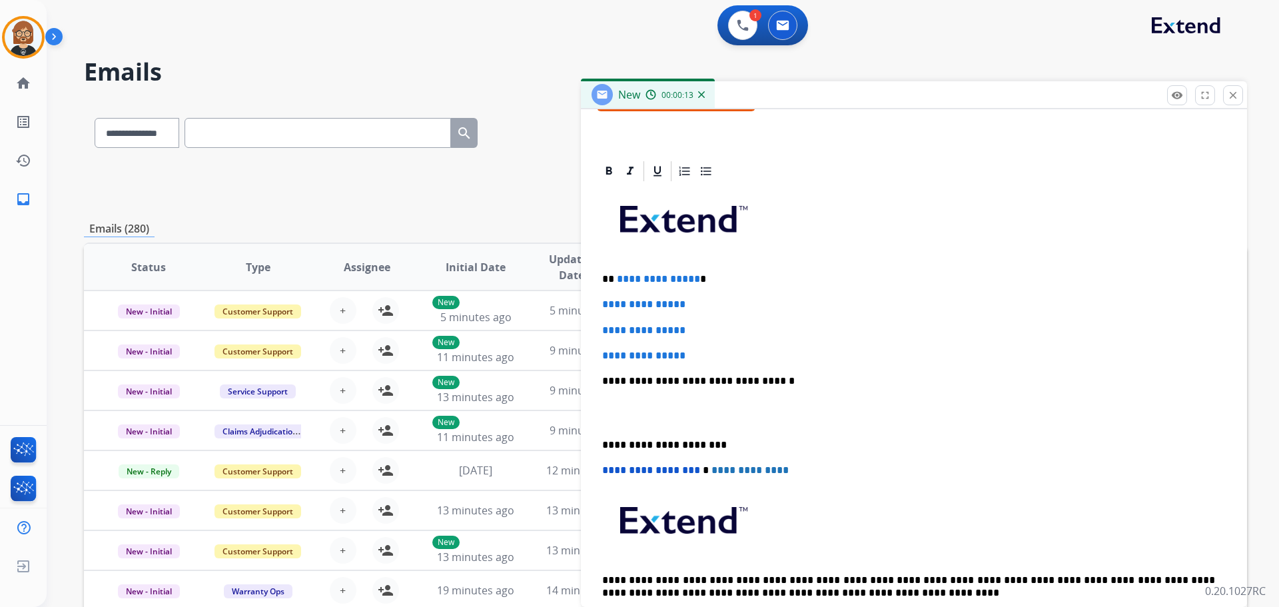
scroll to position [268, 0]
drag, startPoint x: 688, startPoint y: 354, endPoint x: 555, endPoint y: 286, distance: 149.3
click at [555, 286] on div "**********" at bounding box center [665, 429] width 1163 height 657
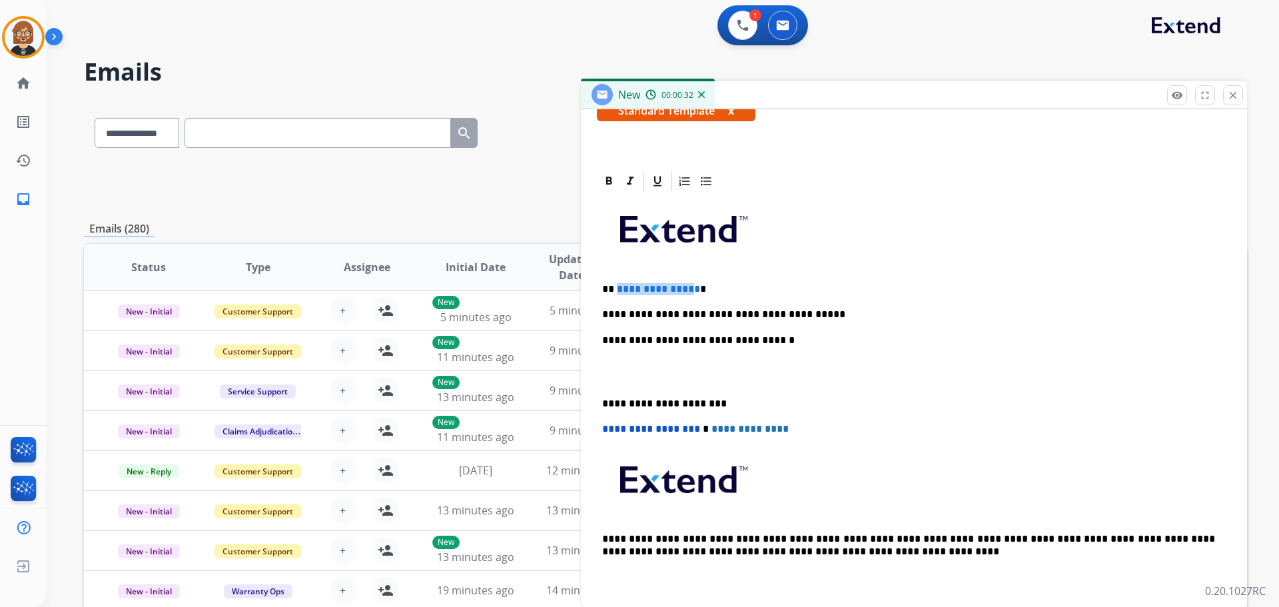
drag, startPoint x: 618, startPoint y: 291, endPoint x: 690, endPoint y: 289, distance: 72.7
click at [662, 289] on span "**********" at bounding box center [658, 289] width 83 height 10
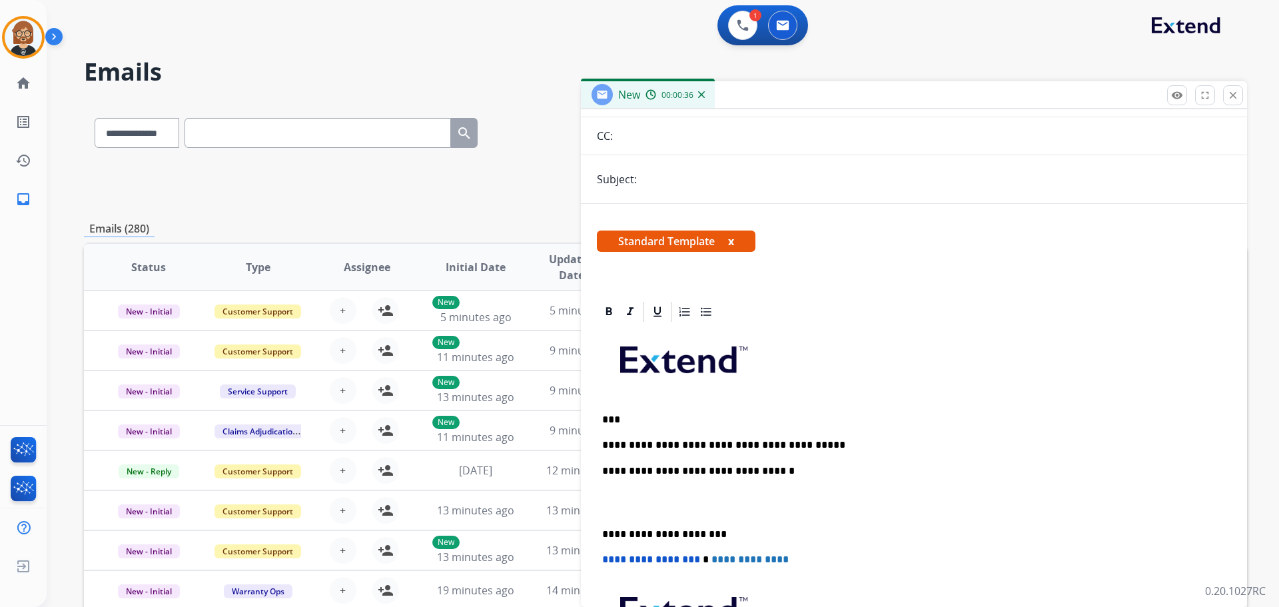
scroll to position [0, 0]
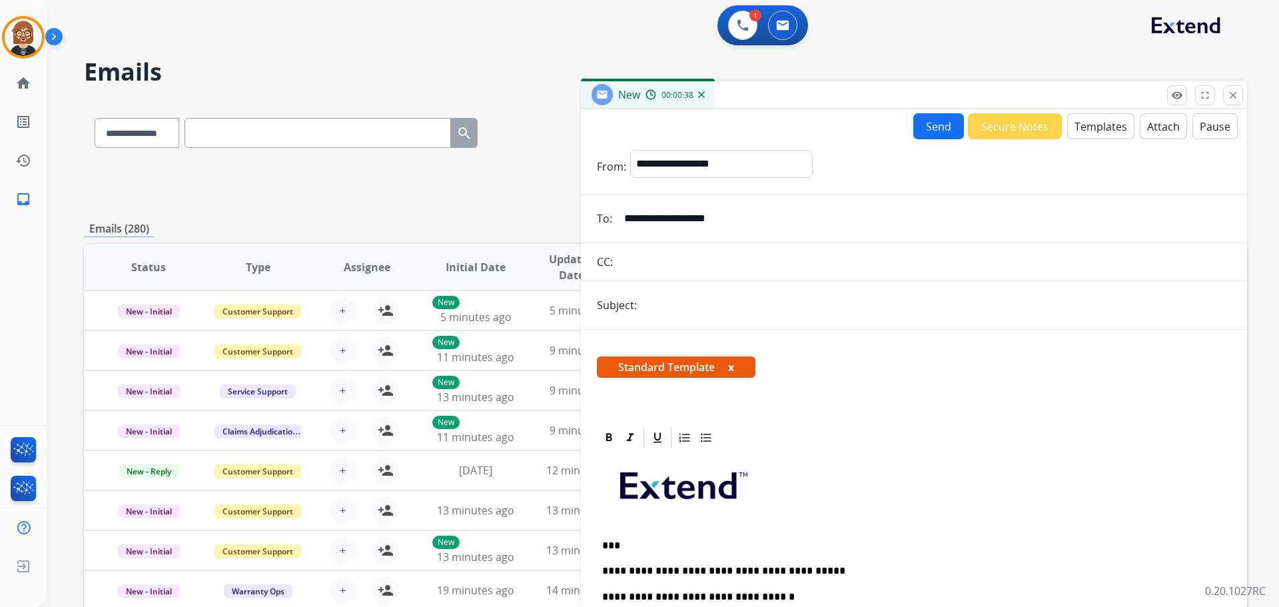
click at [662, 299] on input "text" at bounding box center [936, 305] width 590 height 27
type input "**********"
click at [662, 123] on button "Send" at bounding box center [939, 126] width 51 height 26
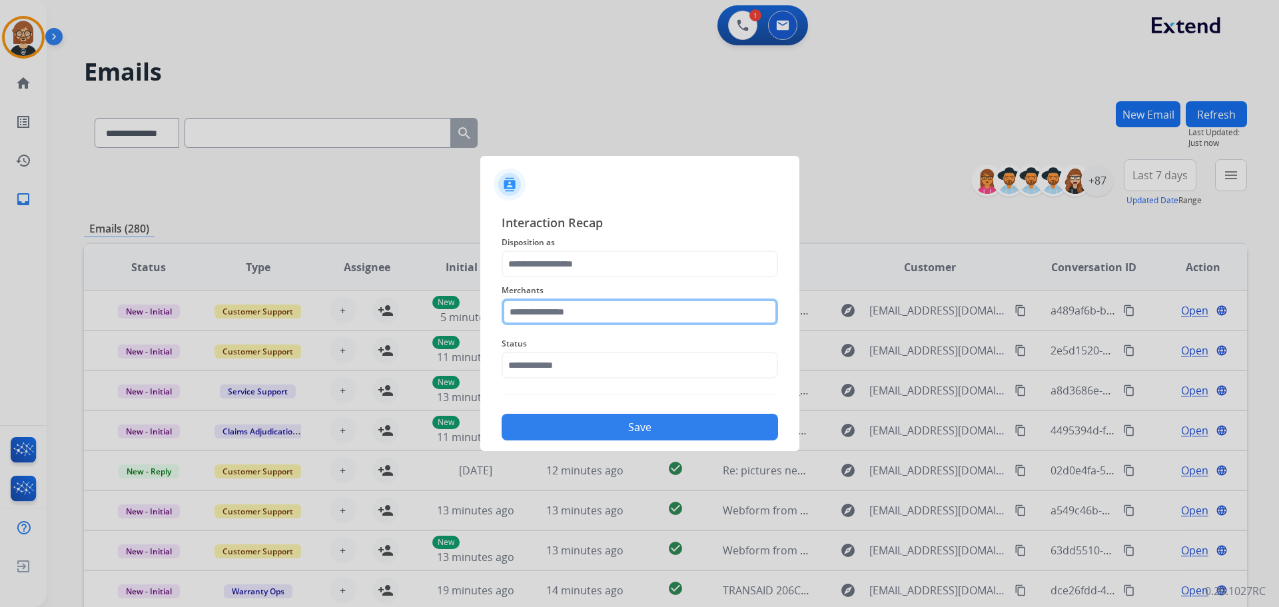
click at [612, 317] on input "text" at bounding box center [640, 312] width 277 height 27
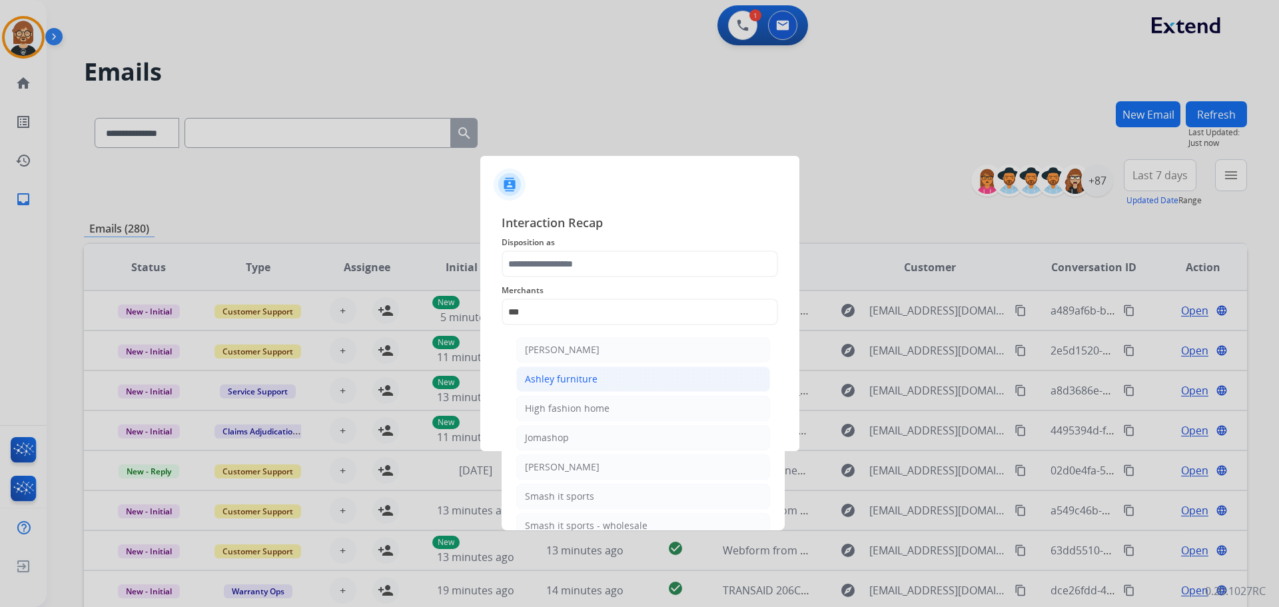
click at [599, 388] on li "Ashley furniture" at bounding box center [643, 378] width 254 height 25
type input "**********"
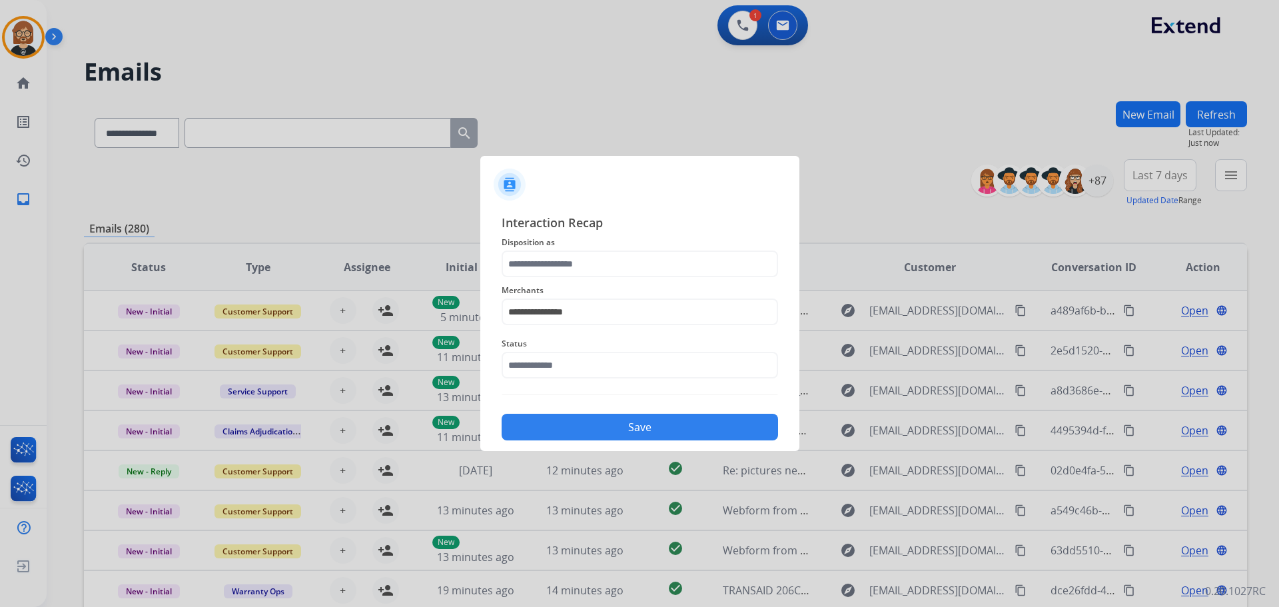
drag, startPoint x: 609, startPoint y: 249, endPoint x: 611, endPoint y: 258, distance: 8.9
click at [609, 251] on div "**********" at bounding box center [640, 326] width 277 height 227
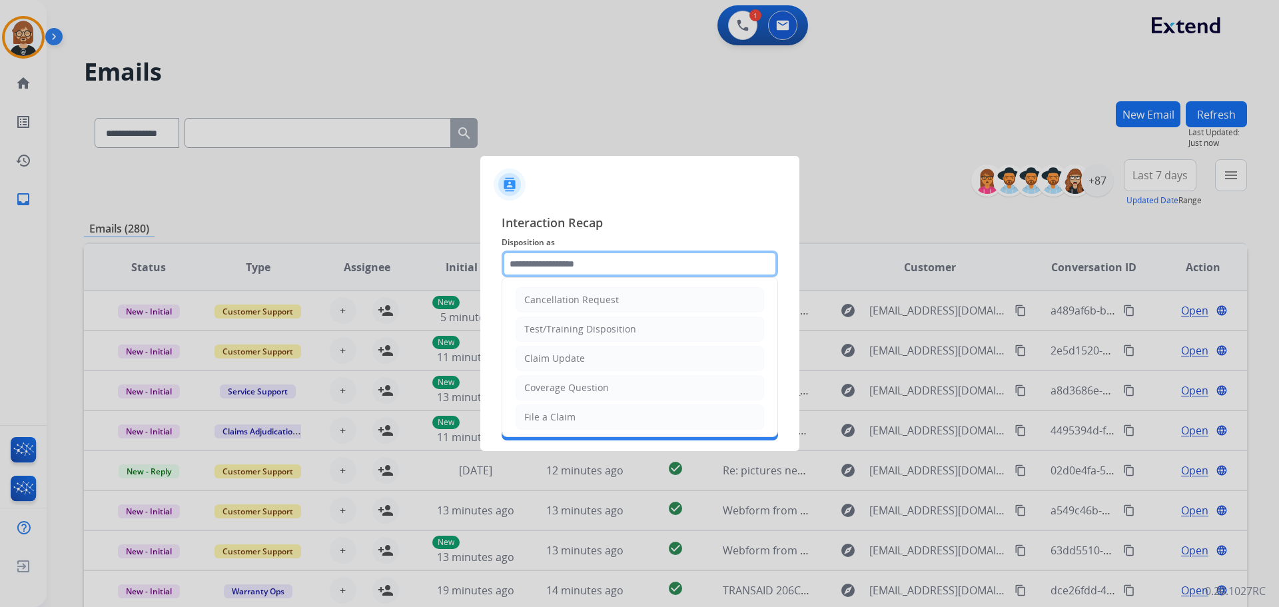
click at [610, 263] on input "text" at bounding box center [640, 264] width 277 height 27
click at [627, 426] on li "File a Claim" at bounding box center [640, 416] width 249 height 25
type input "**********"
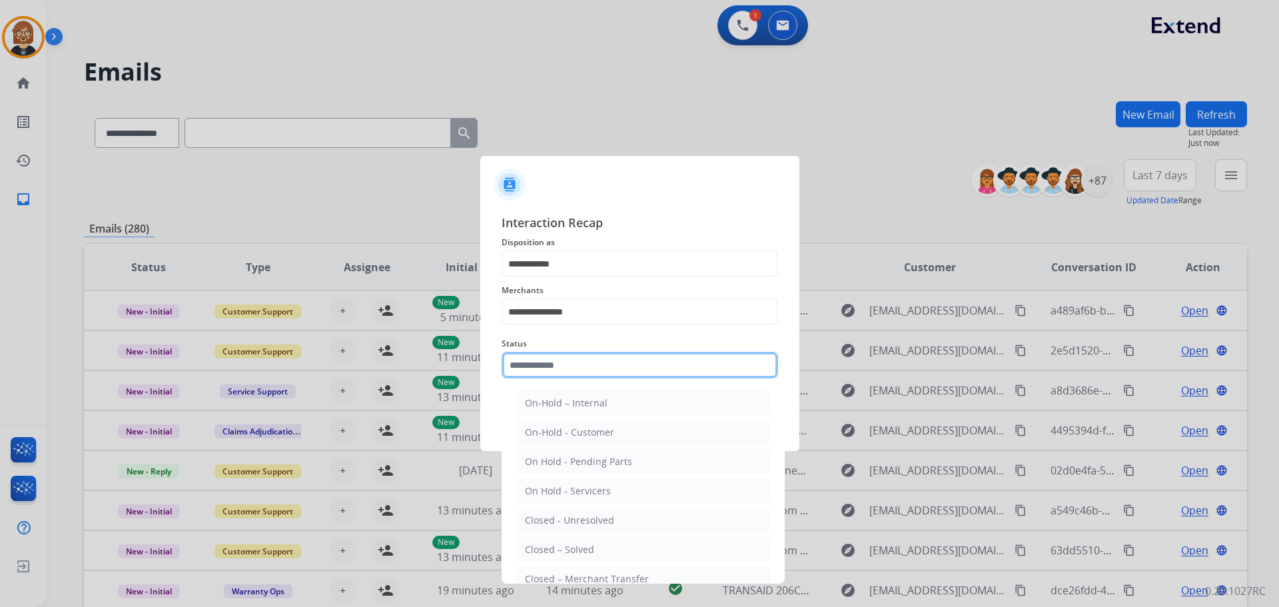
drag, startPoint x: 631, startPoint y: 368, endPoint x: 620, endPoint y: 368, distance: 11.3
click at [631, 368] on input "text" at bounding box center [640, 365] width 277 height 27
click at [637, 551] on li "Closed – Solved" at bounding box center [643, 549] width 254 height 25
type input "**********"
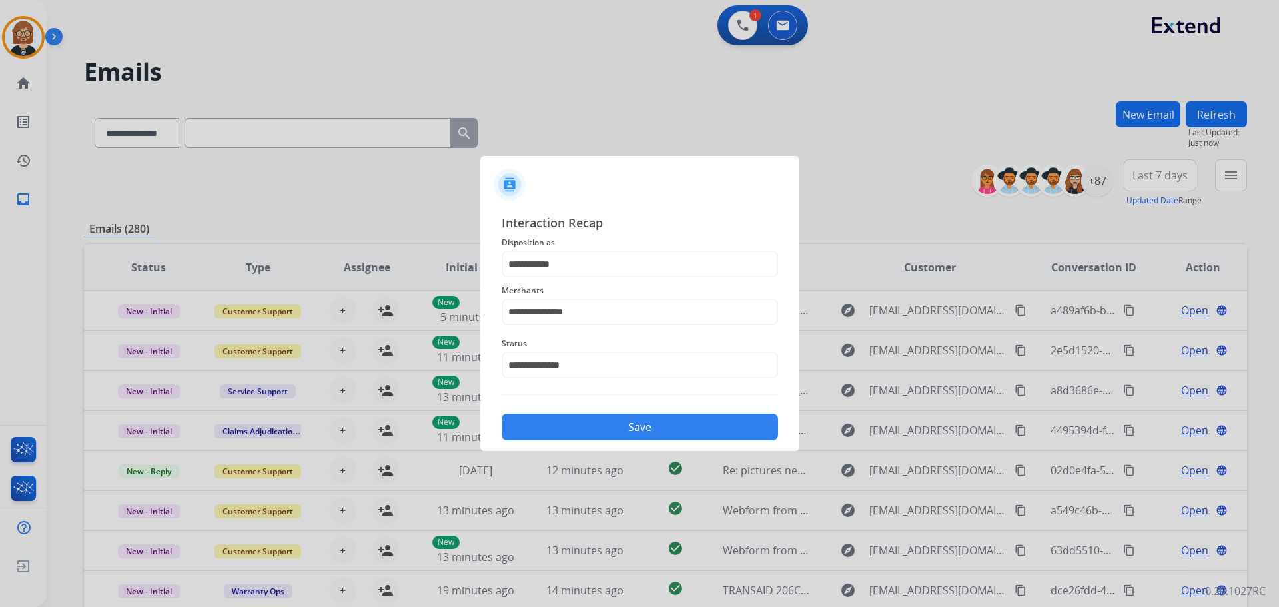
click at [662, 428] on button "Save" at bounding box center [640, 427] width 277 height 27
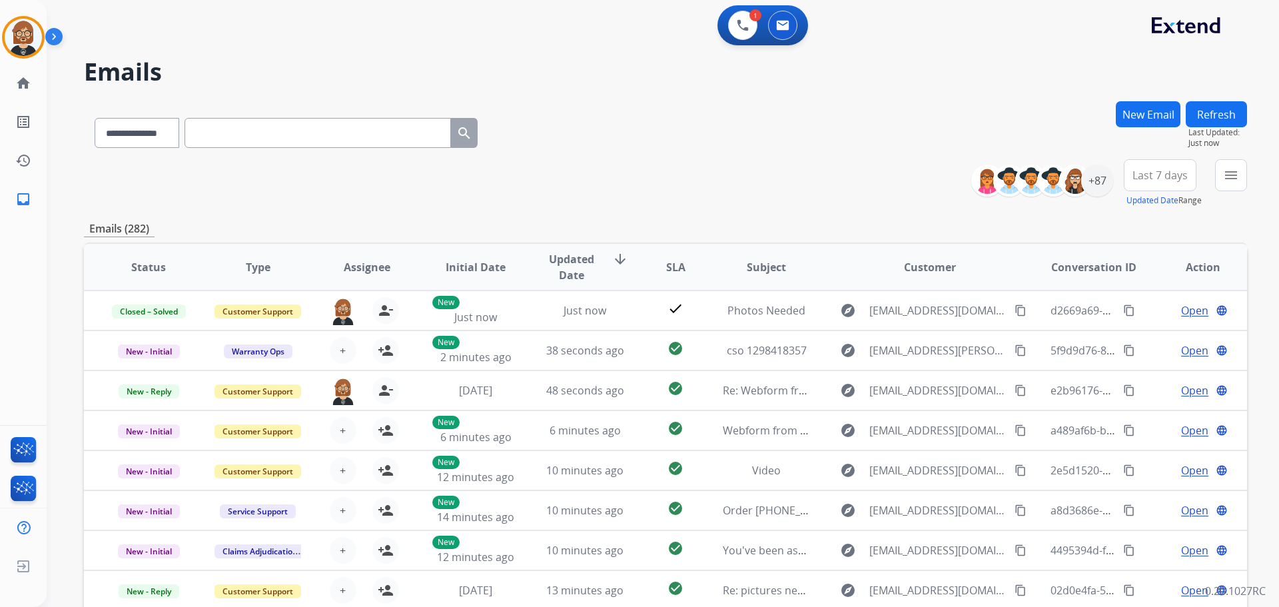
scroll to position [1, 0]
click at [659, 121] on div "**********" at bounding box center [665, 130] width 1163 height 58
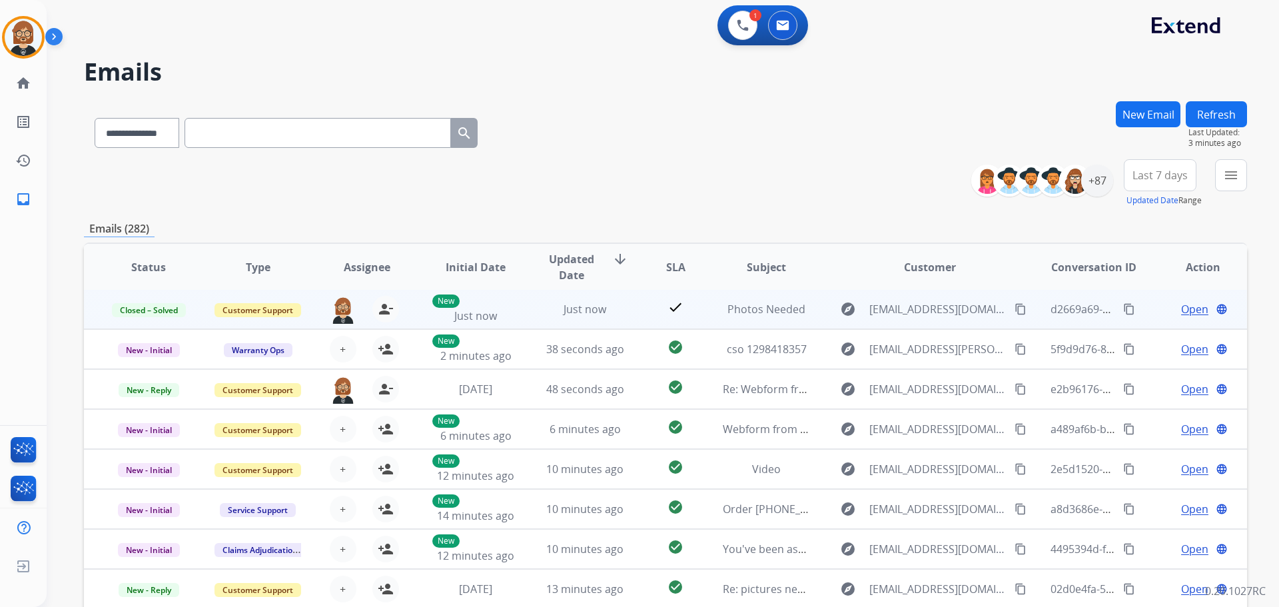
click at [574, 323] on td "Just now" at bounding box center [574, 309] width 109 height 40
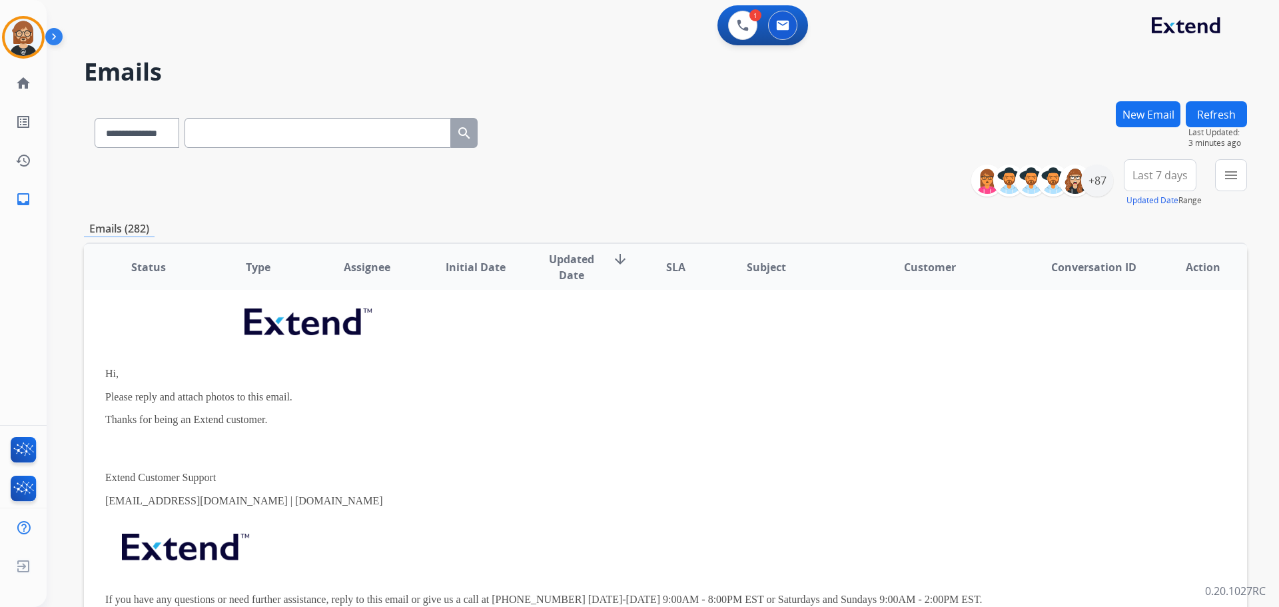
scroll to position [0, 0]
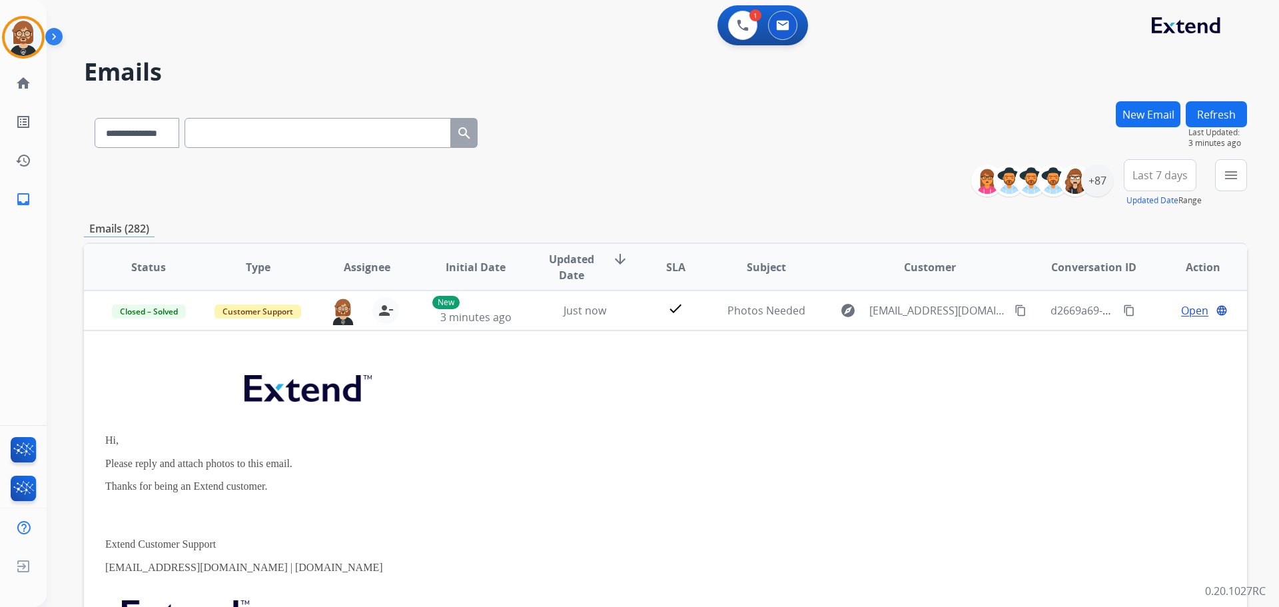
click at [662, 117] on button "Refresh" at bounding box center [1216, 114] width 61 height 26
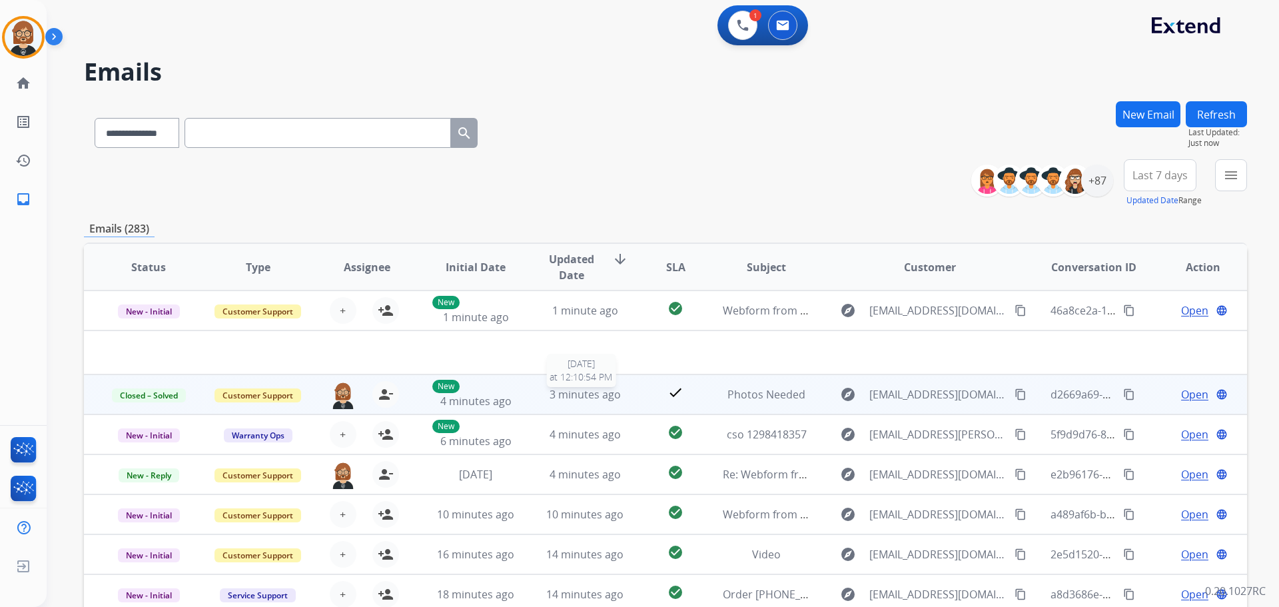
click at [581, 394] on span "3 minutes ago" at bounding box center [585, 394] width 71 height 15
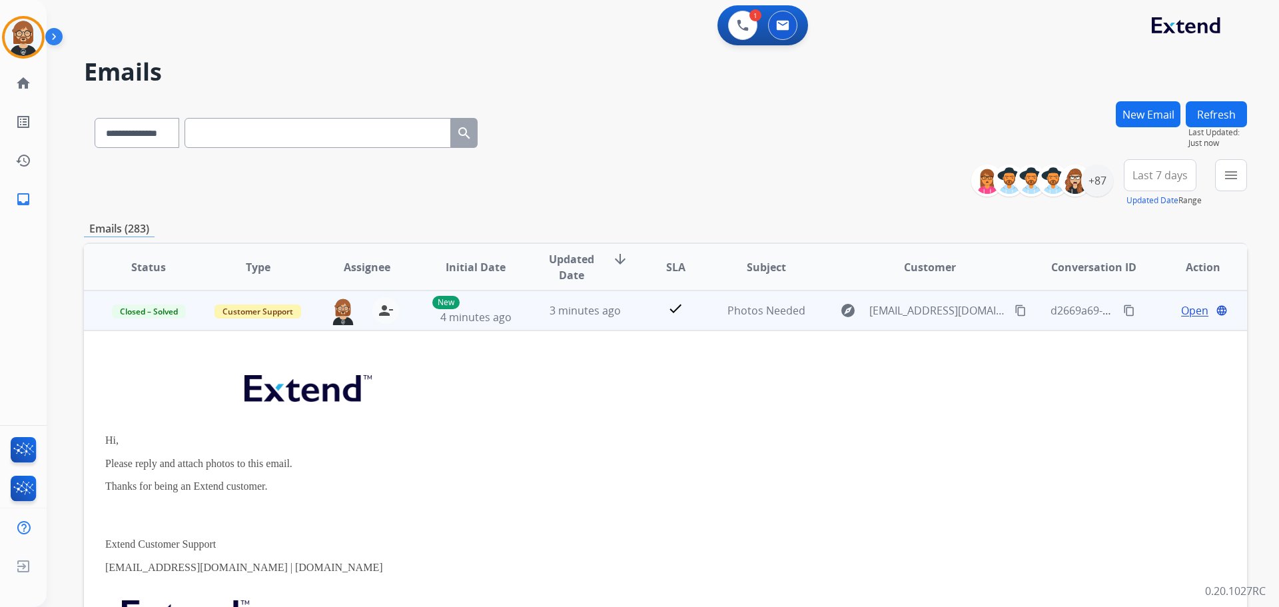
click at [615, 328] on td "3 minutes ago" at bounding box center [574, 311] width 109 height 40
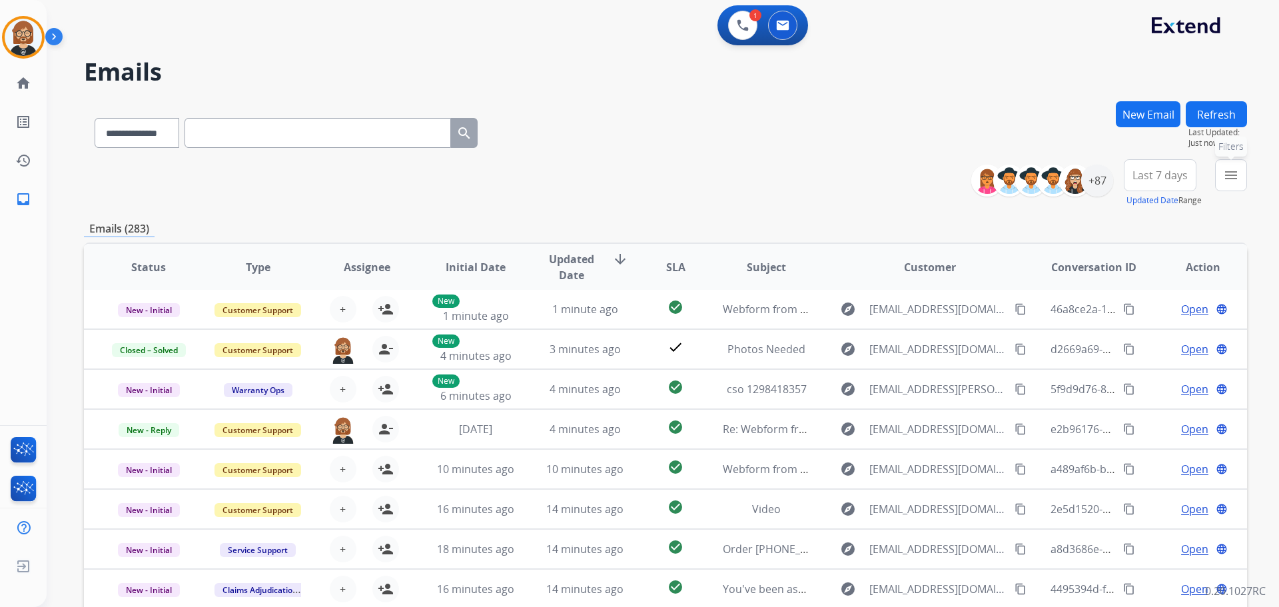
click at [662, 181] on mat-icon "menu" at bounding box center [1231, 175] width 16 height 16
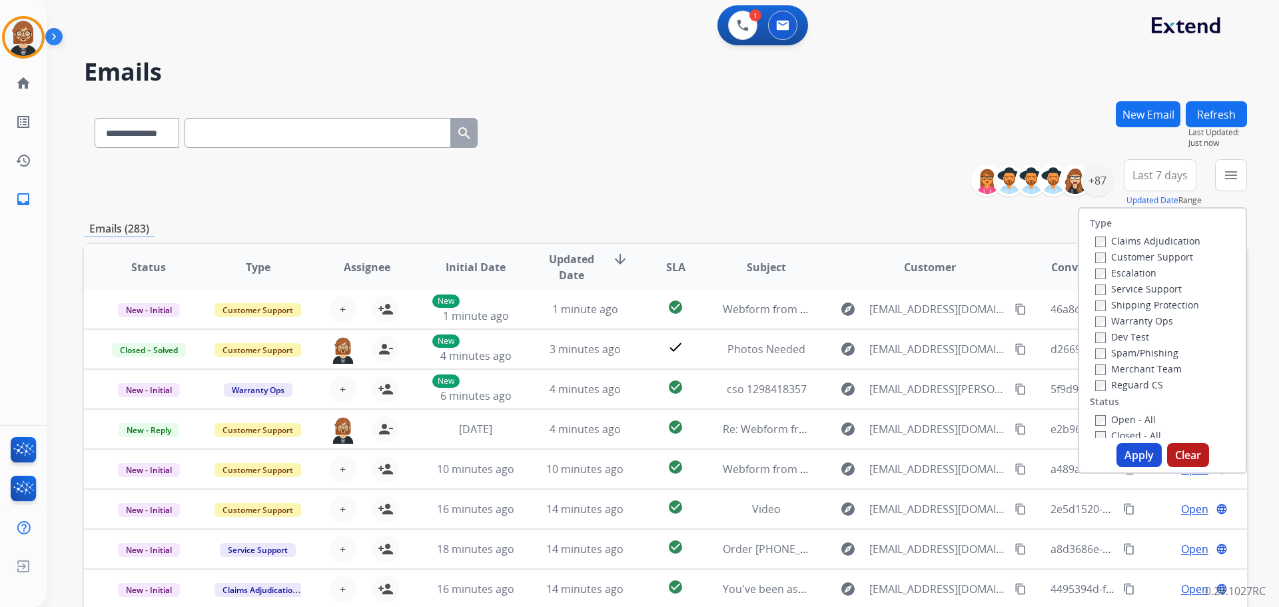
click at [662, 418] on label "Open - All" at bounding box center [1125, 419] width 61 height 13
click at [662, 454] on button "Apply" at bounding box center [1139, 455] width 45 height 24
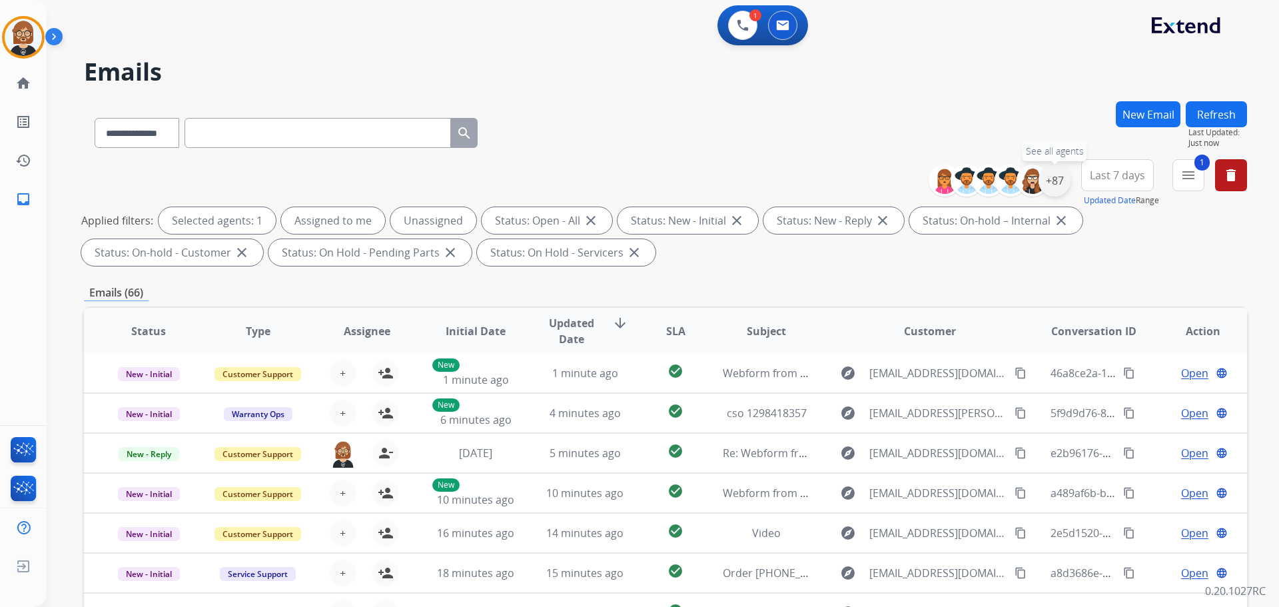
click at [662, 177] on div "+87" at bounding box center [1055, 181] width 32 height 32
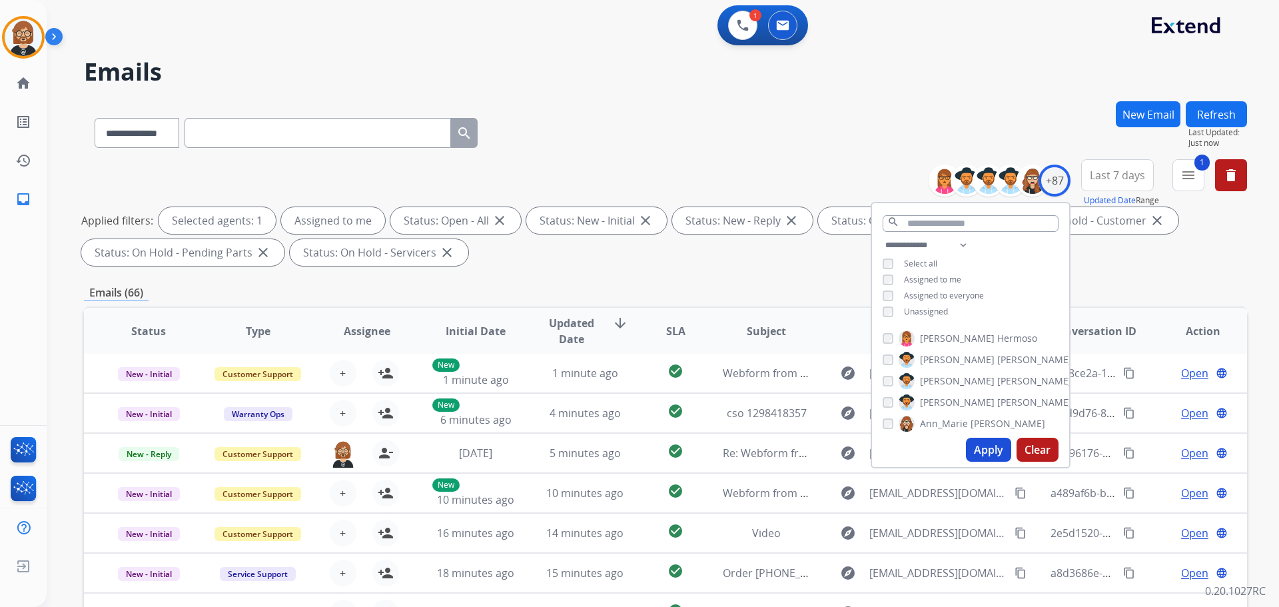
click at [662, 449] on button "Apply" at bounding box center [988, 450] width 45 height 24
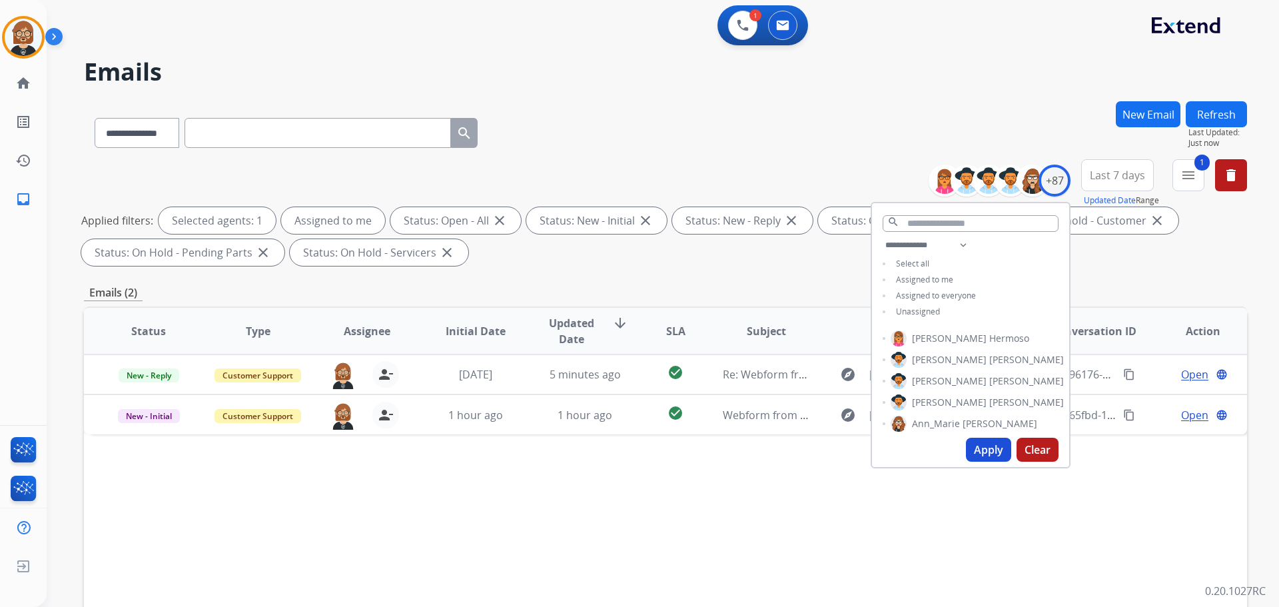
scroll to position [0, 0]
click at [626, 456] on div "Status Type Assignee Initial Date Updated Date arrow_downward SLA Subject Custo…" at bounding box center [665, 530] width 1163 height 446
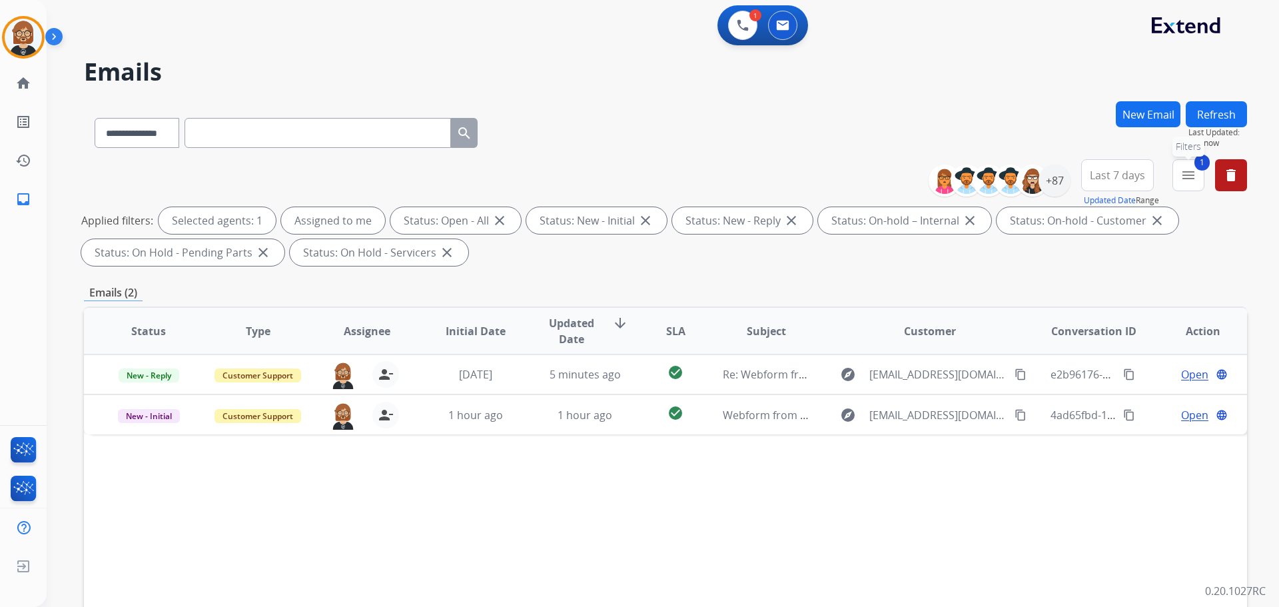
click at [662, 175] on mat-icon "menu" at bounding box center [1189, 175] width 16 height 16
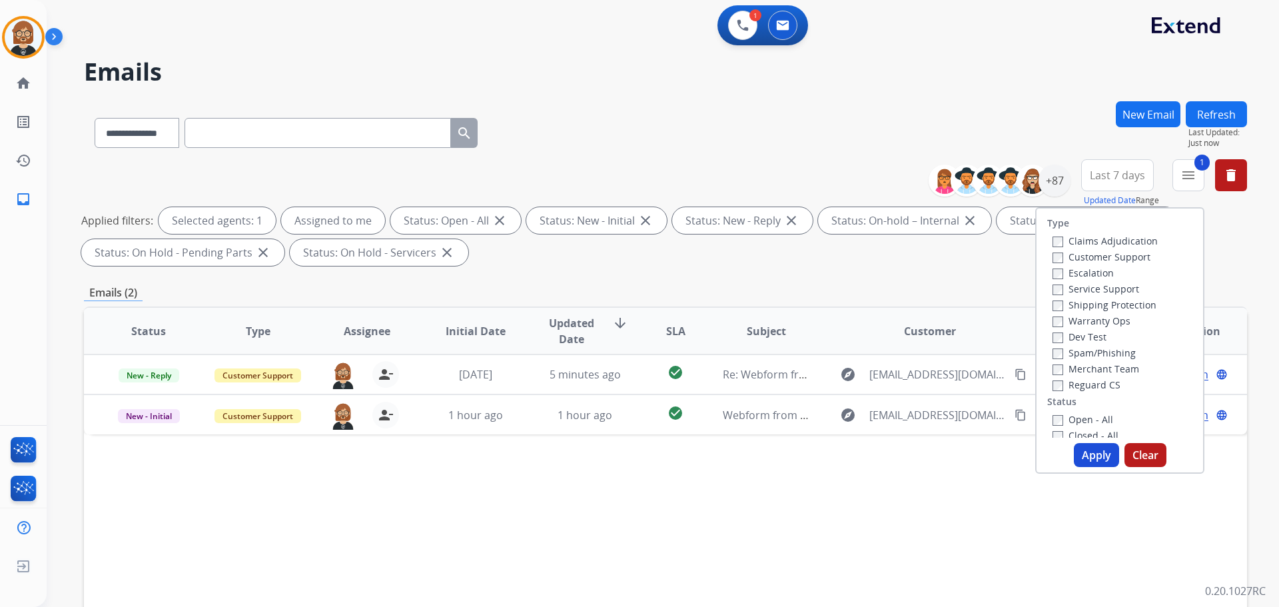
click at [662, 386] on label "Reguard CS" at bounding box center [1087, 384] width 68 height 13
click at [662, 257] on label "Customer Support" at bounding box center [1102, 257] width 98 height 13
click at [662, 304] on label "Shipping Protection" at bounding box center [1105, 305] width 104 height 13
click at [662, 453] on button "Apply" at bounding box center [1096, 455] width 45 height 24
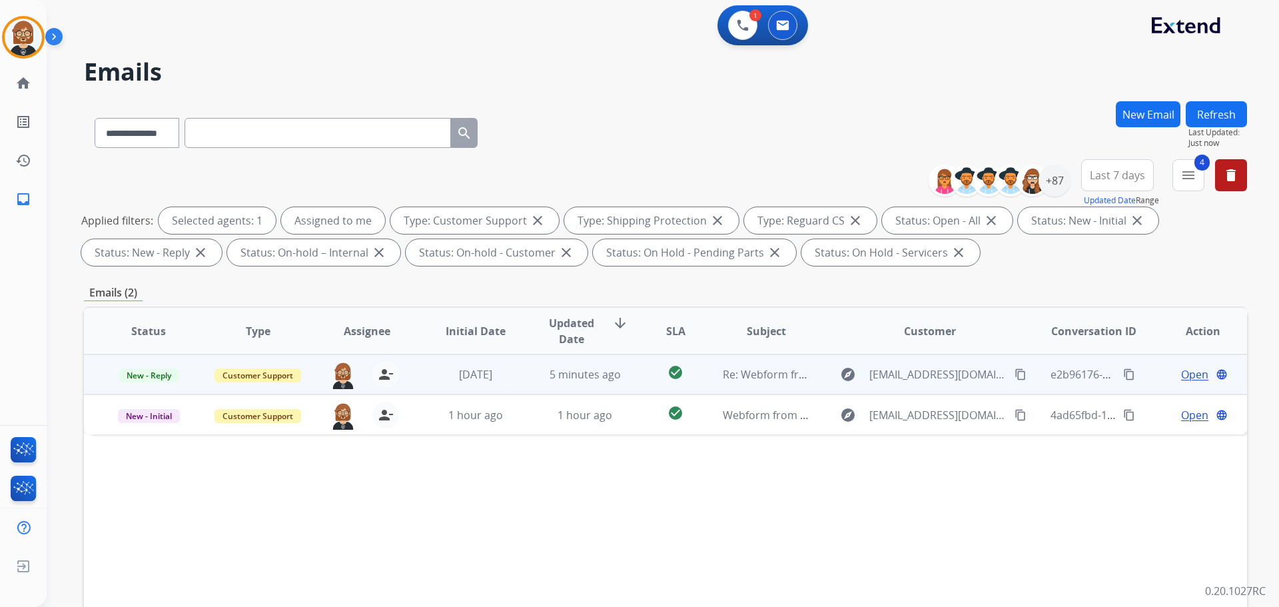
click at [543, 384] on td "5 minutes ago" at bounding box center [574, 374] width 109 height 40
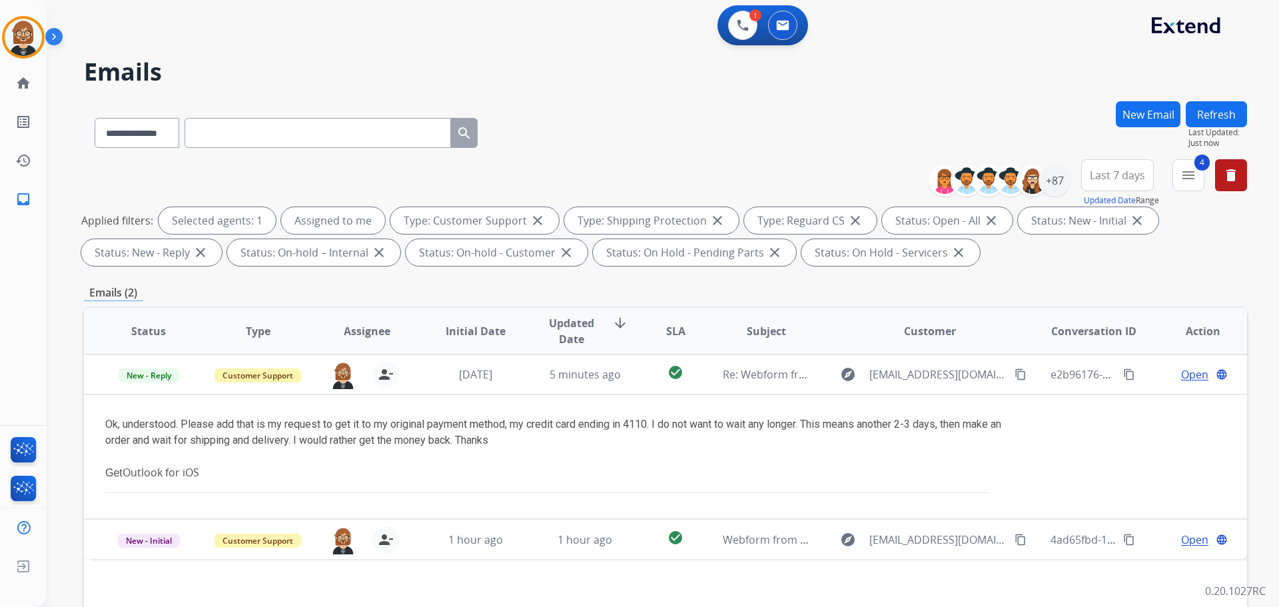
click at [662, 111] on button "Refresh" at bounding box center [1216, 114] width 61 height 26
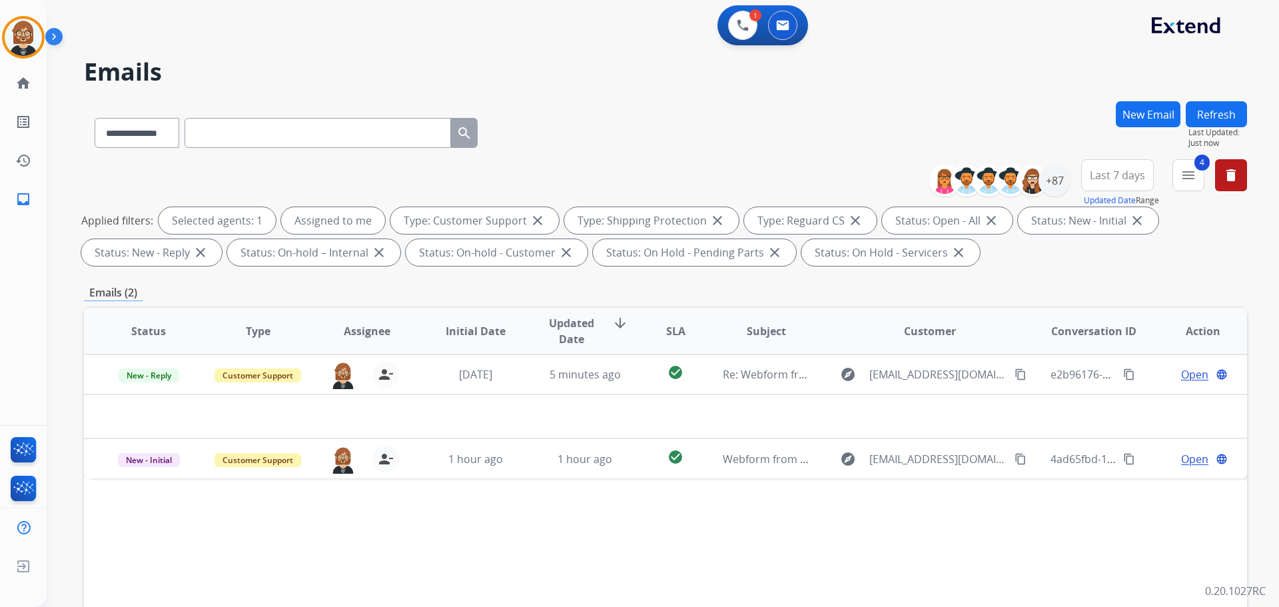
click at [662, 123] on div "**********" at bounding box center [663, 303] width 1233 height 607
click at [662, 113] on button "Refresh" at bounding box center [1216, 114] width 61 height 26
click at [662, 119] on button "Refresh" at bounding box center [1216, 114] width 61 height 26
click at [662, 183] on div "+87" at bounding box center [1055, 181] width 32 height 32
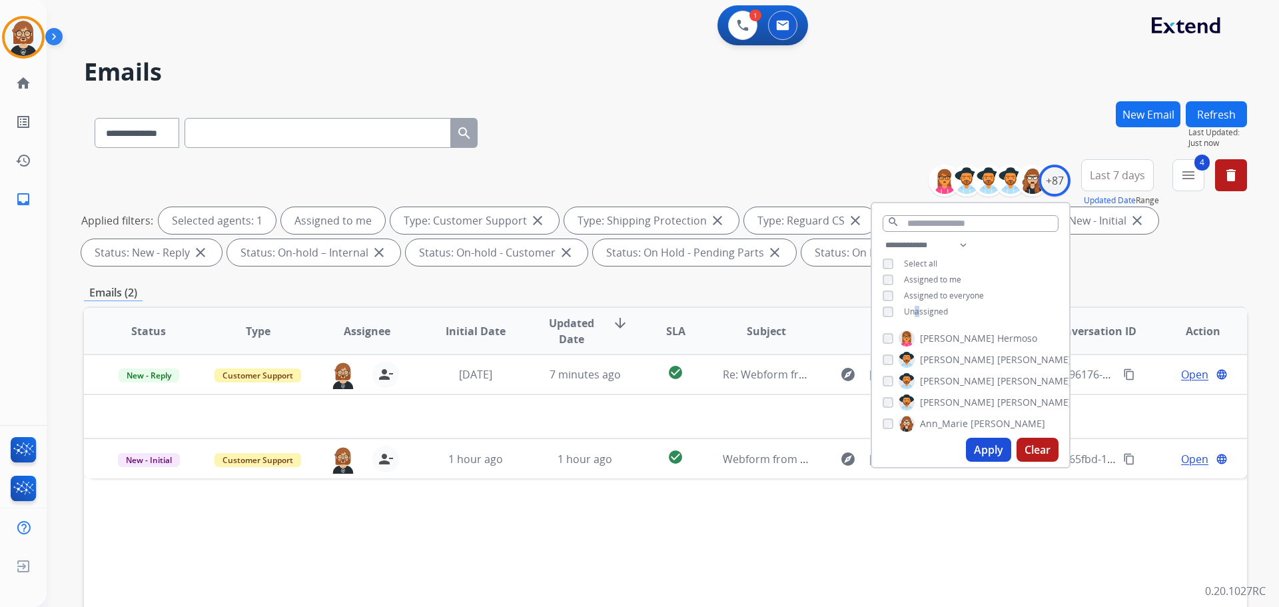
click at [662, 308] on span "Unassigned" at bounding box center [926, 311] width 44 height 11
click at [662, 453] on button "Apply" at bounding box center [988, 450] width 45 height 24
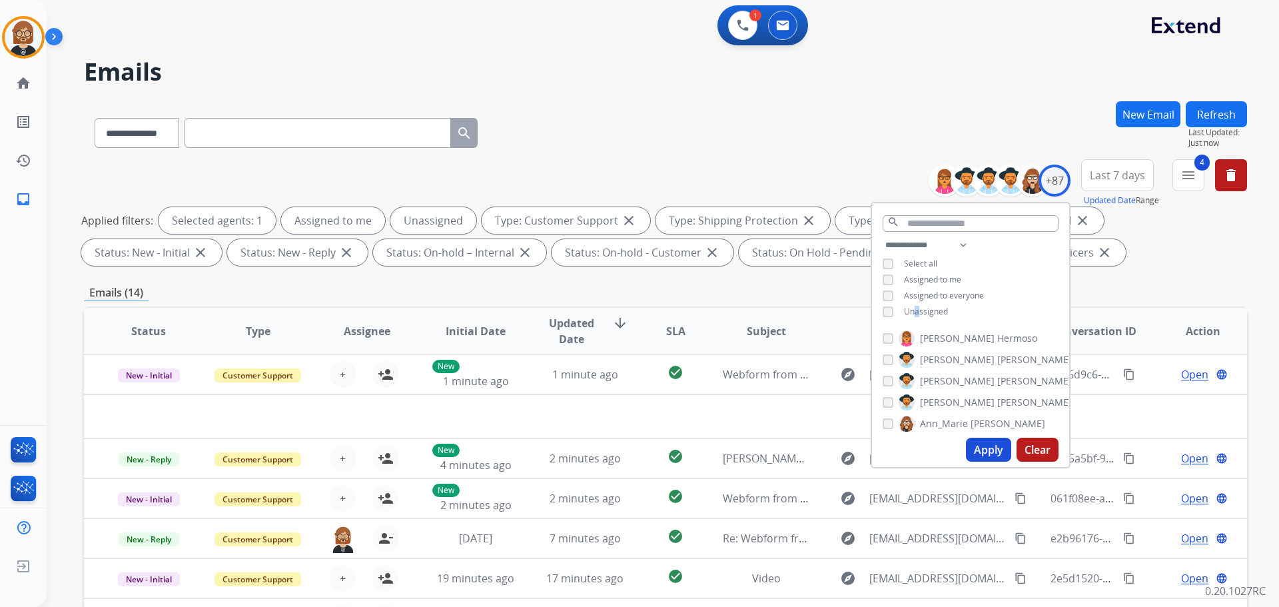
click at [662, 107] on button "Refresh" at bounding box center [1216, 114] width 61 height 26
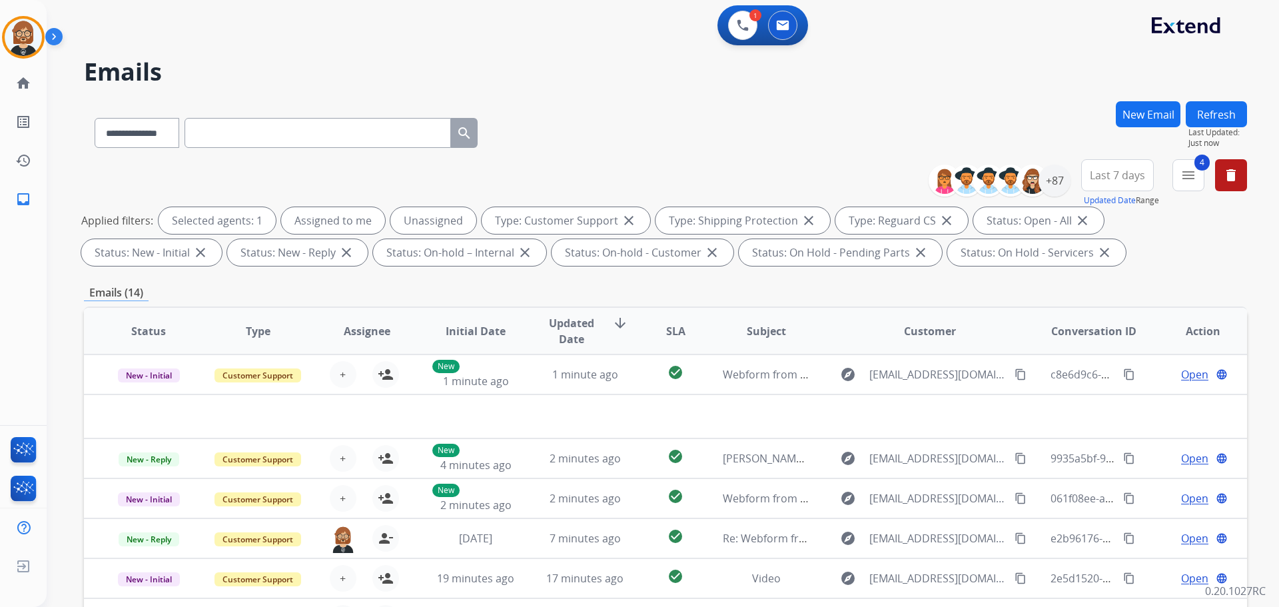
click at [662, 107] on button "Refresh" at bounding box center [1216, 114] width 61 height 26
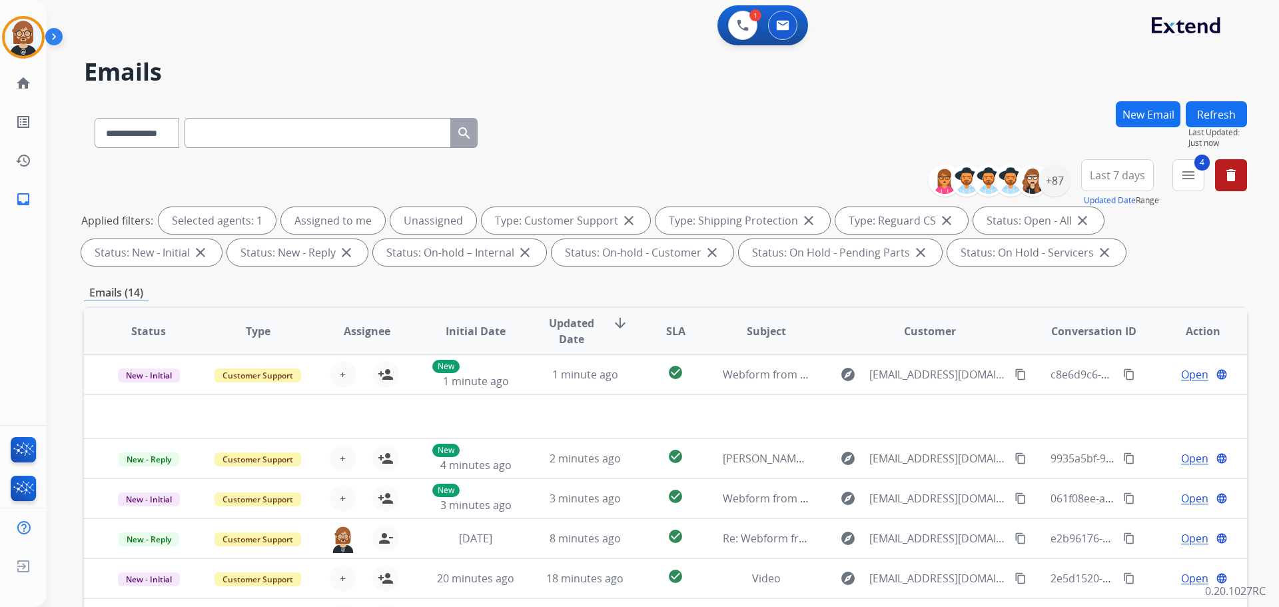
click at [662, 107] on button "Refresh" at bounding box center [1216, 114] width 61 height 26
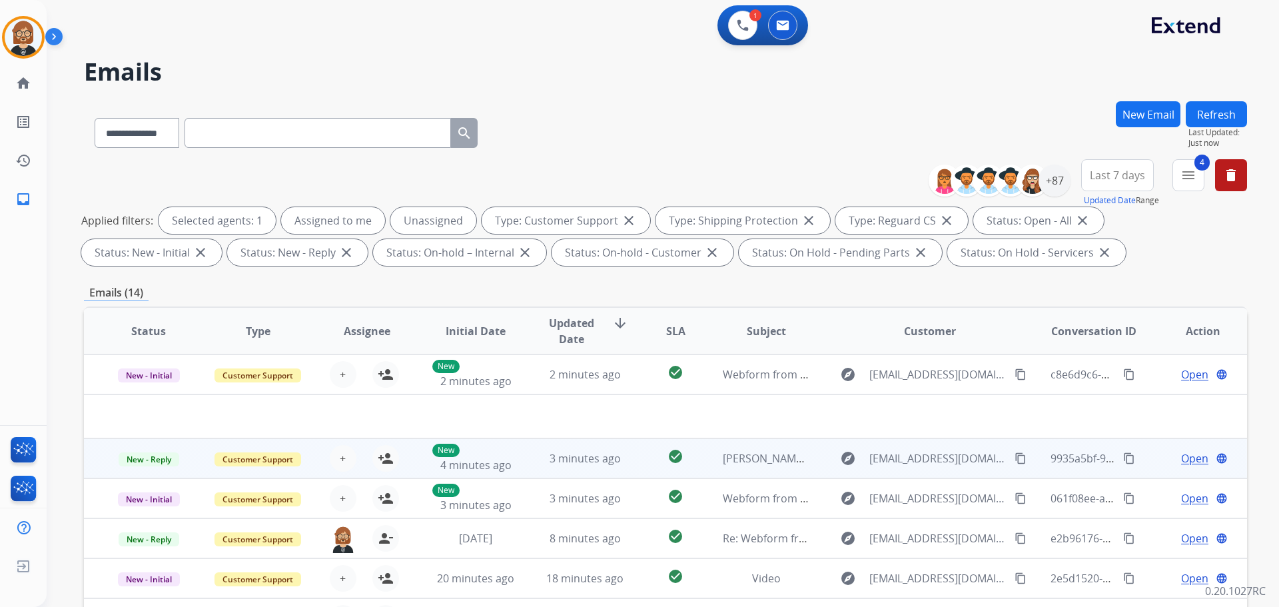
click at [608, 472] on td "3 minutes ago" at bounding box center [574, 458] width 109 height 40
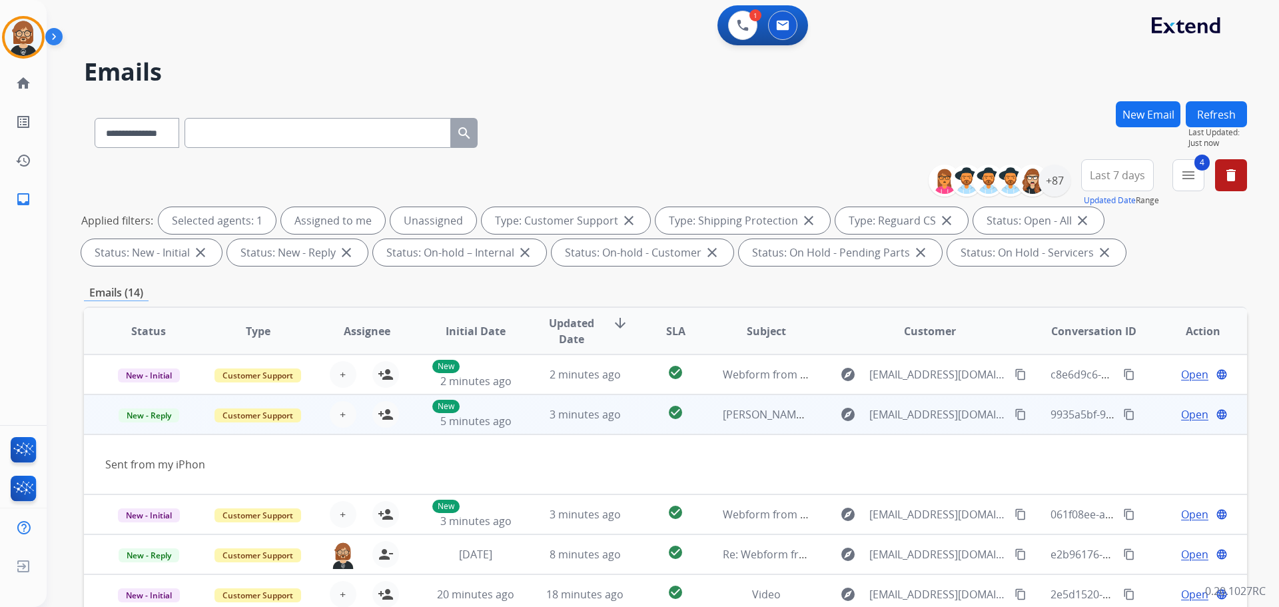
scroll to position [40, 0]
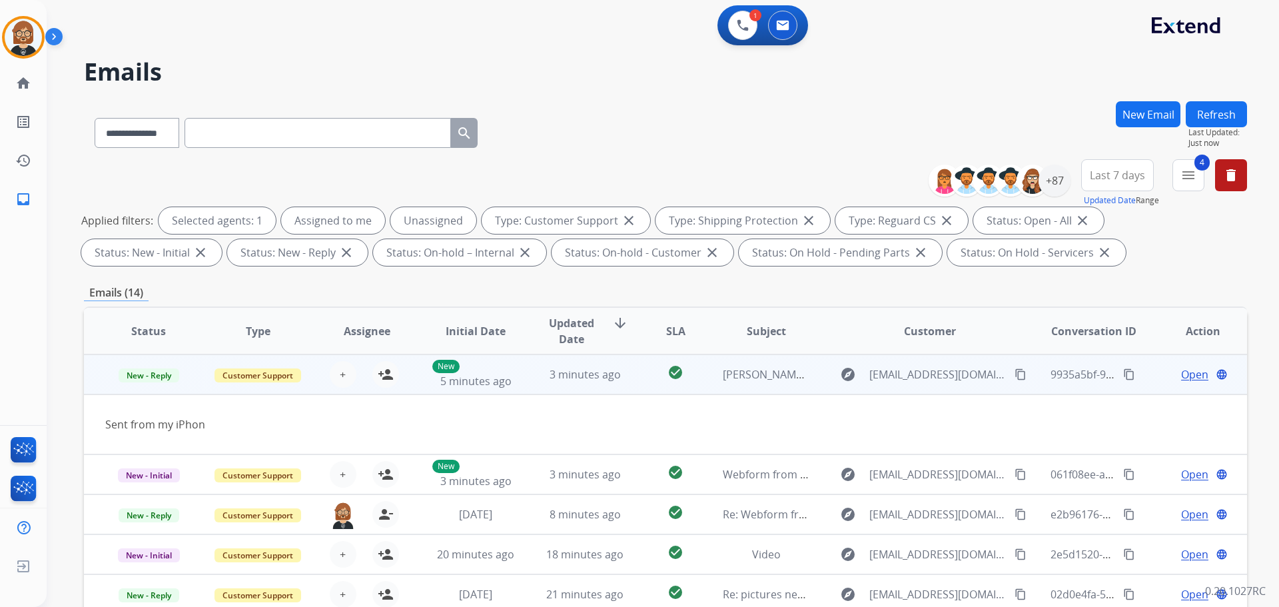
click at [662, 374] on span "Open" at bounding box center [1194, 374] width 27 height 16
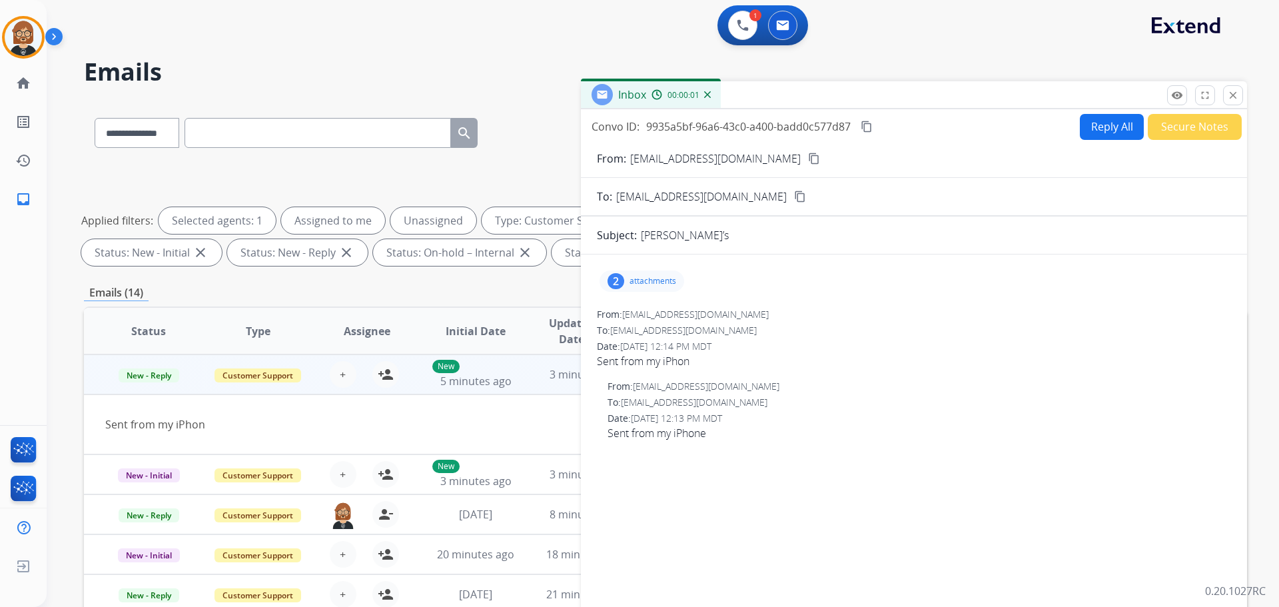
click at [642, 285] on p "attachments" at bounding box center [653, 281] width 47 height 11
click at [631, 374] on div at bounding box center [643, 362] width 67 height 47
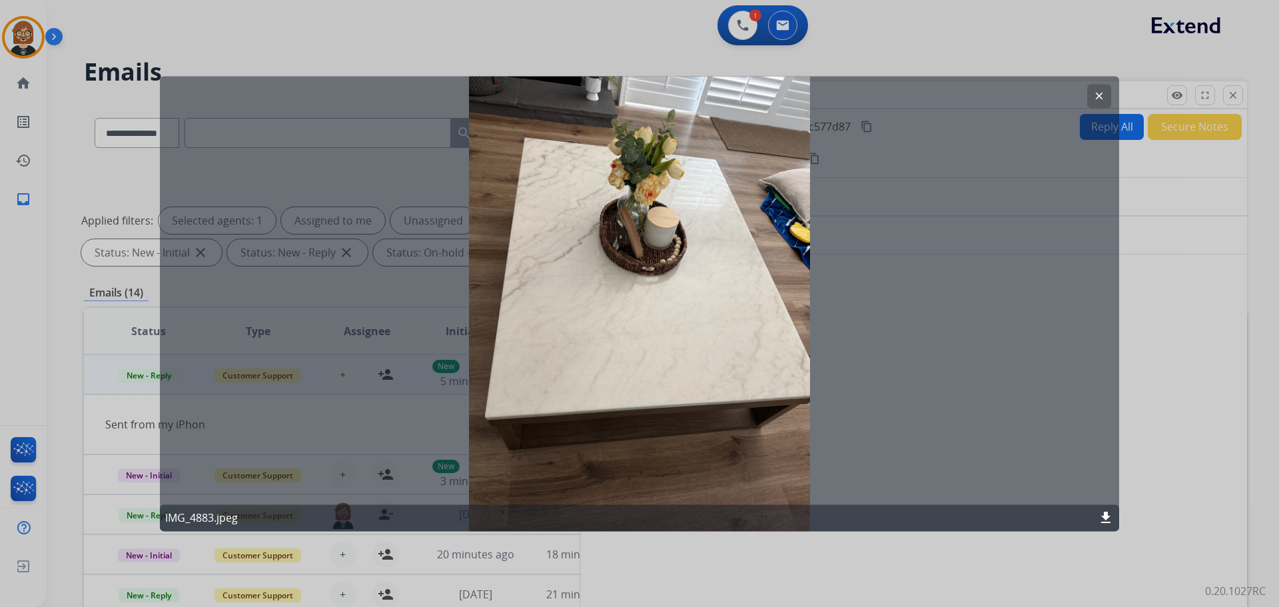
click at [662, 406] on div "clear IMG_4883.jpeg download" at bounding box center [640, 303] width 960 height 455
click at [662, 516] on mat-icon "download" at bounding box center [1106, 518] width 16 height 16
click at [662, 201] on div "clear IMG_4883.jpeg download" at bounding box center [640, 303] width 960 height 455
click at [662, 91] on mat-icon "clear" at bounding box center [1099, 96] width 12 height 12
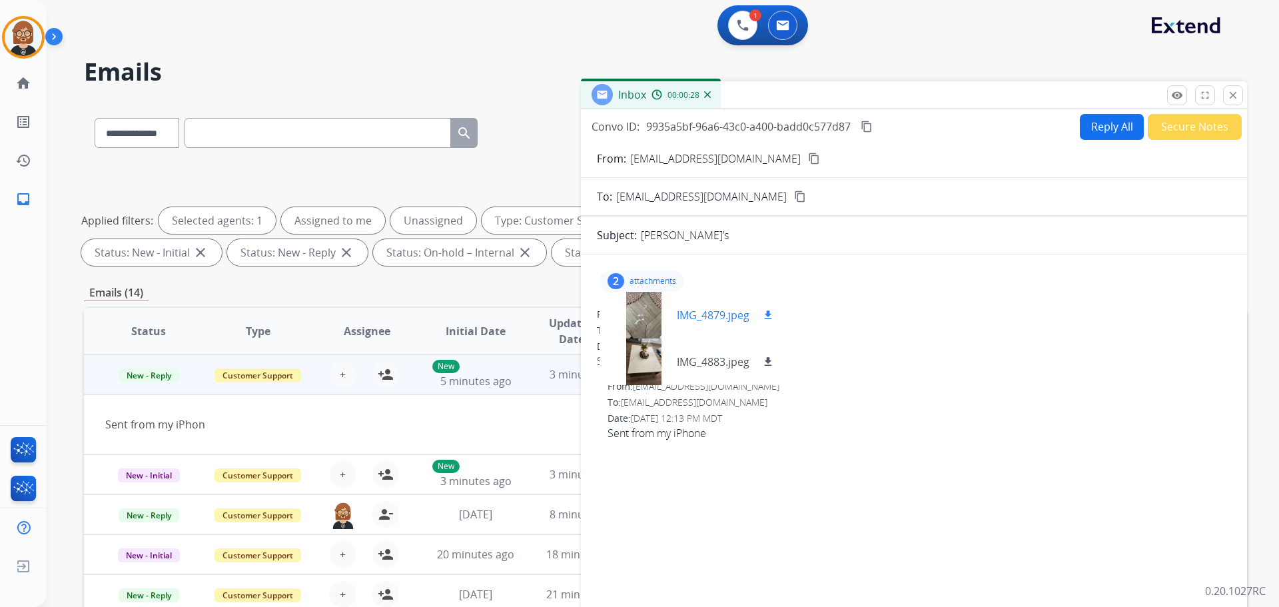
click at [644, 327] on div at bounding box center [643, 315] width 67 height 47
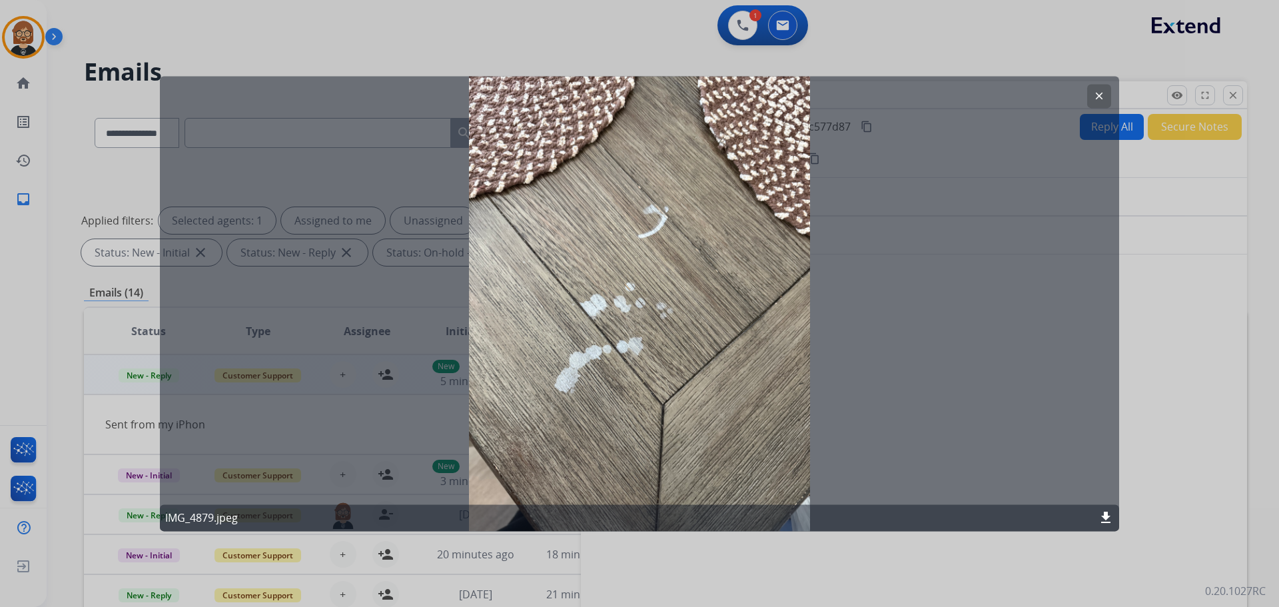
click at [662, 514] on mat-icon "download" at bounding box center [1106, 518] width 16 height 16
click at [662, 93] on mat-icon "clear" at bounding box center [1099, 96] width 12 height 12
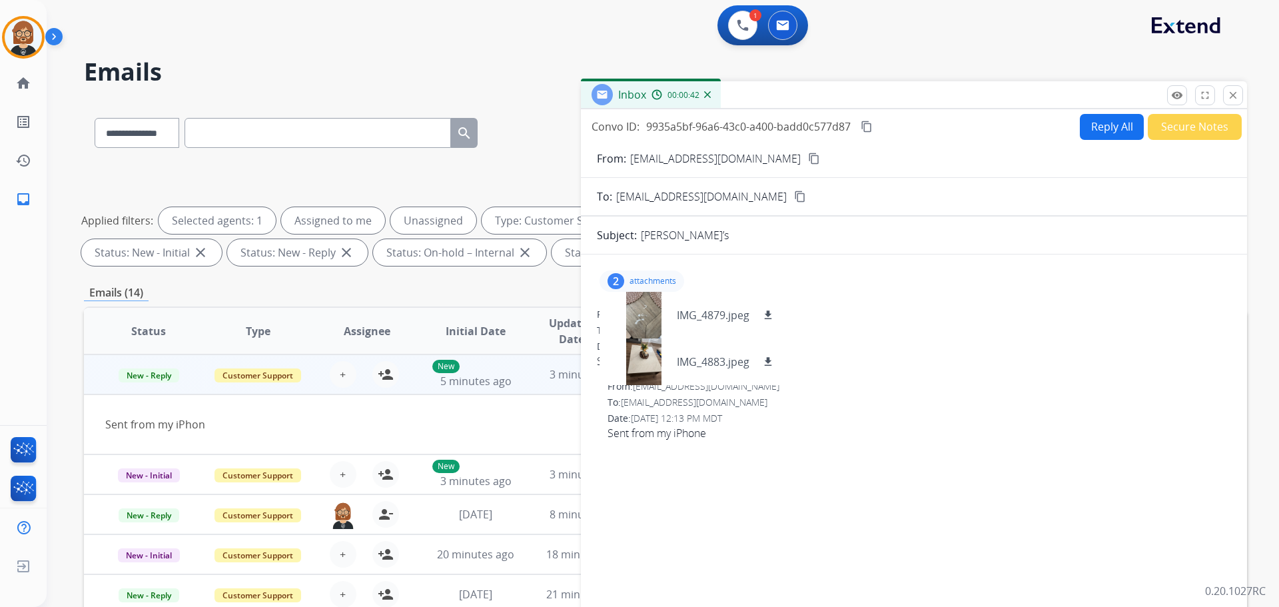
click at [500, 283] on div "**********" at bounding box center [665, 461] width 1163 height 721
click at [662, 97] on mat-icon "close" at bounding box center [1233, 95] width 12 height 12
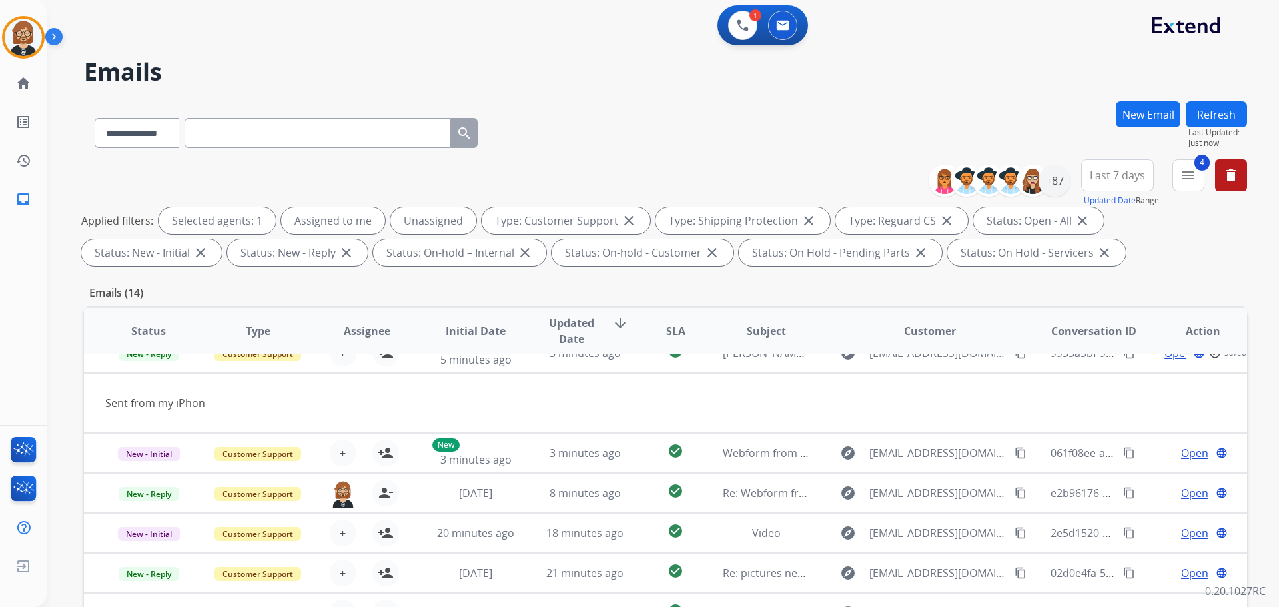
scroll to position [0, 0]
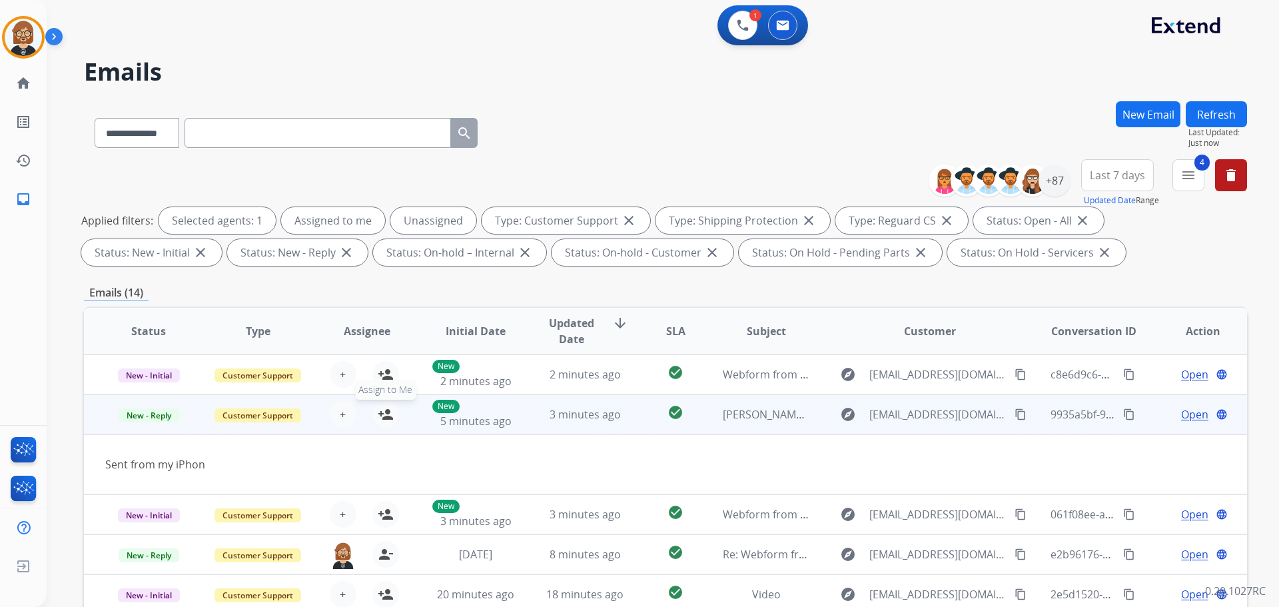
click at [384, 416] on mat-icon "person_add" at bounding box center [386, 414] width 16 height 16
click at [662, 428] on td "[PERSON_NAME]’s" at bounding box center [756, 414] width 109 height 40
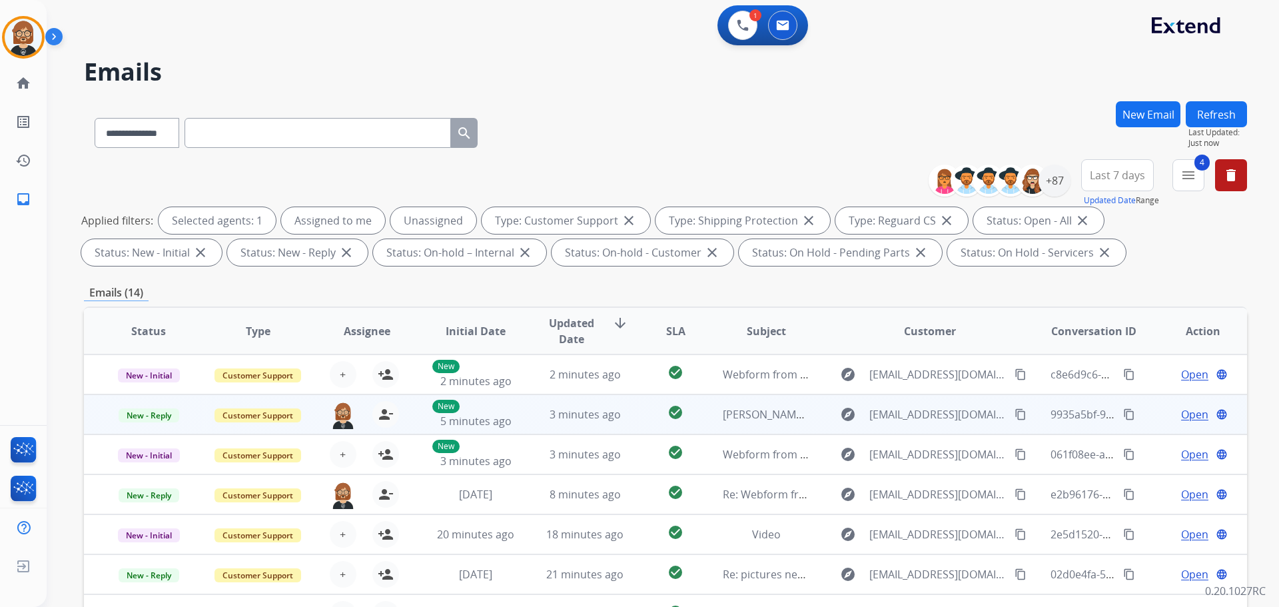
click at [662, 428] on td "[PERSON_NAME]’s" at bounding box center [756, 414] width 109 height 40
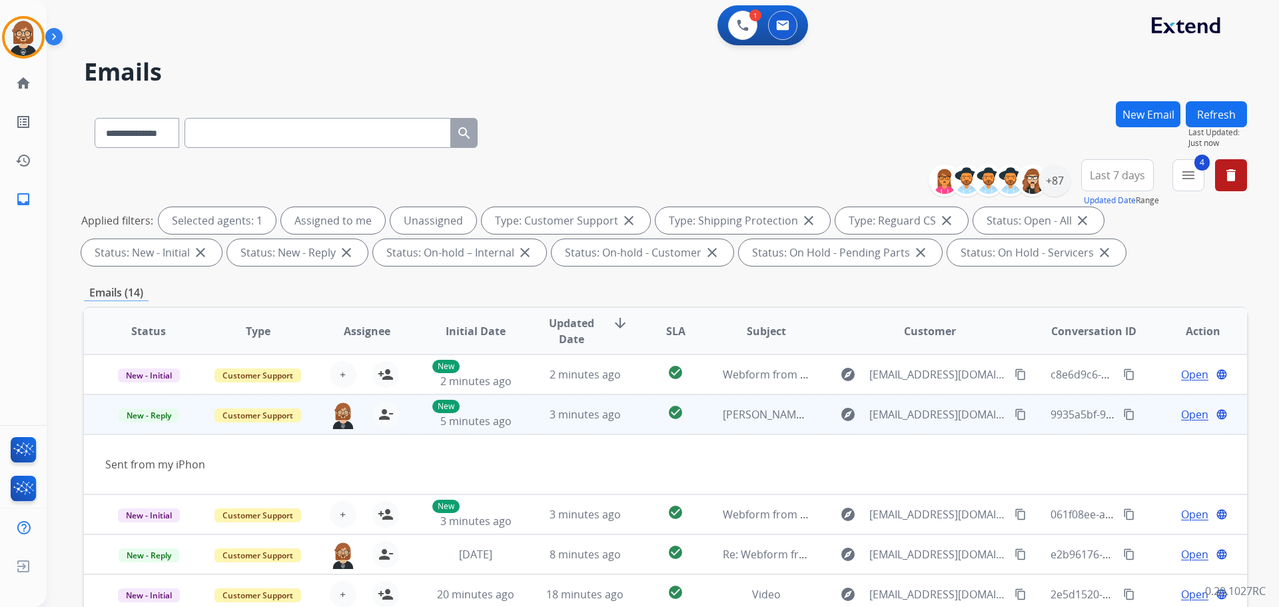
scroll to position [40, 0]
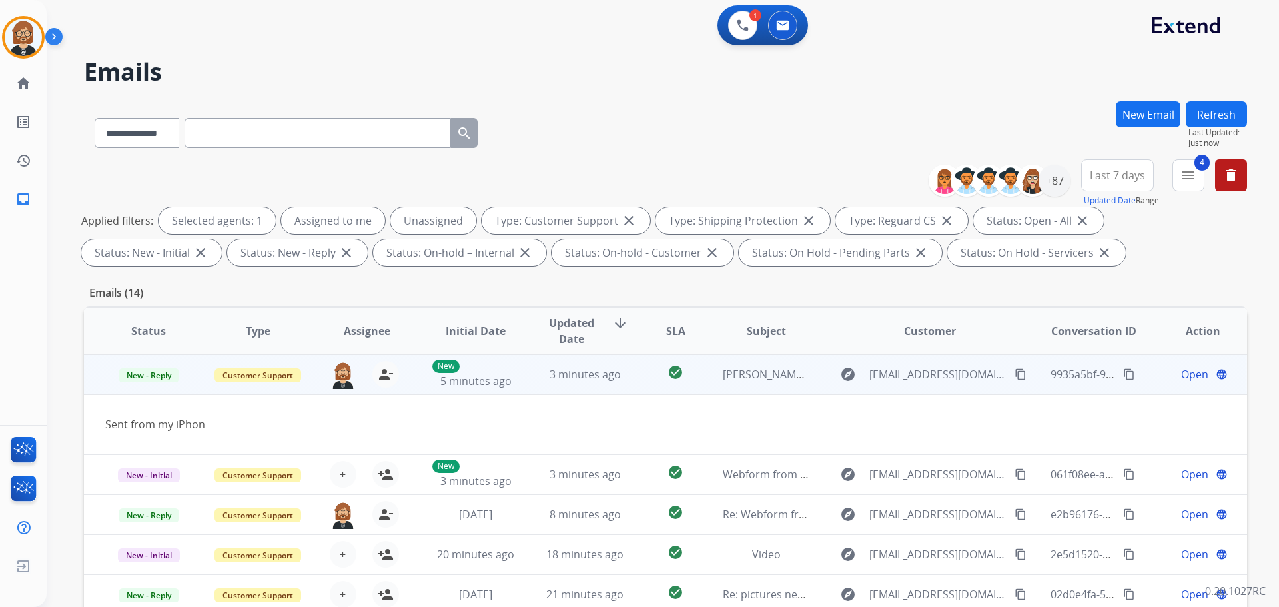
click at [662, 378] on span "Open" at bounding box center [1194, 374] width 27 height 16
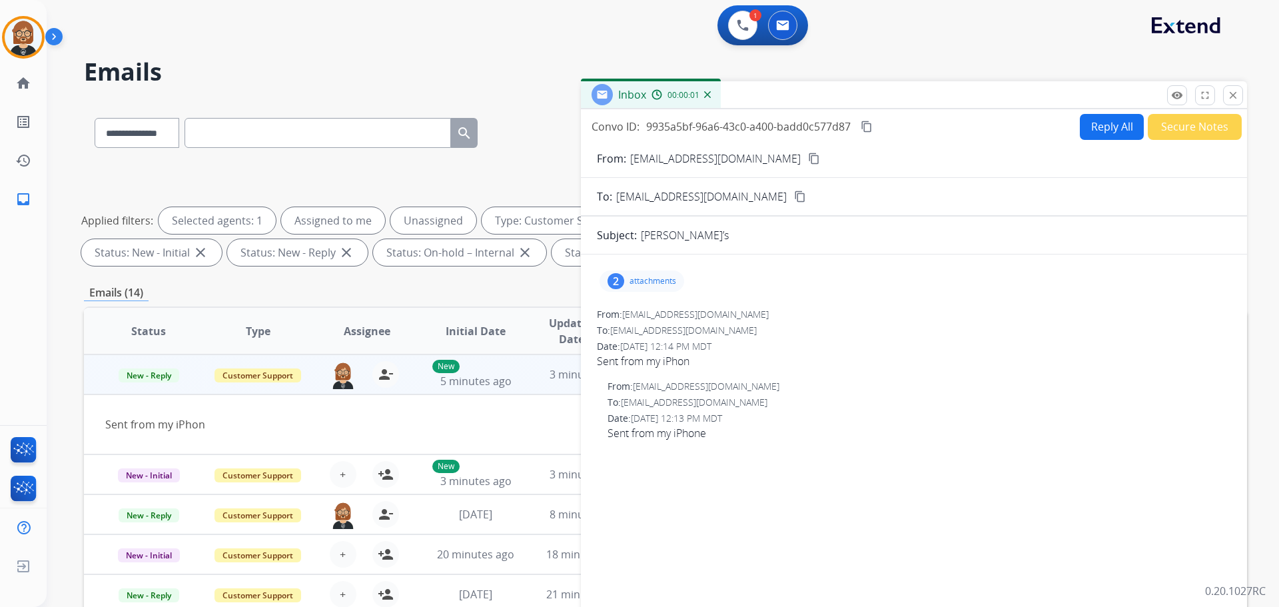
click at [652, 286] on p "attachments" at bounding box center [653, 281] width 47 height 11
click at [636, 311] on div at bounding box center [643, 315] width 67 height 47
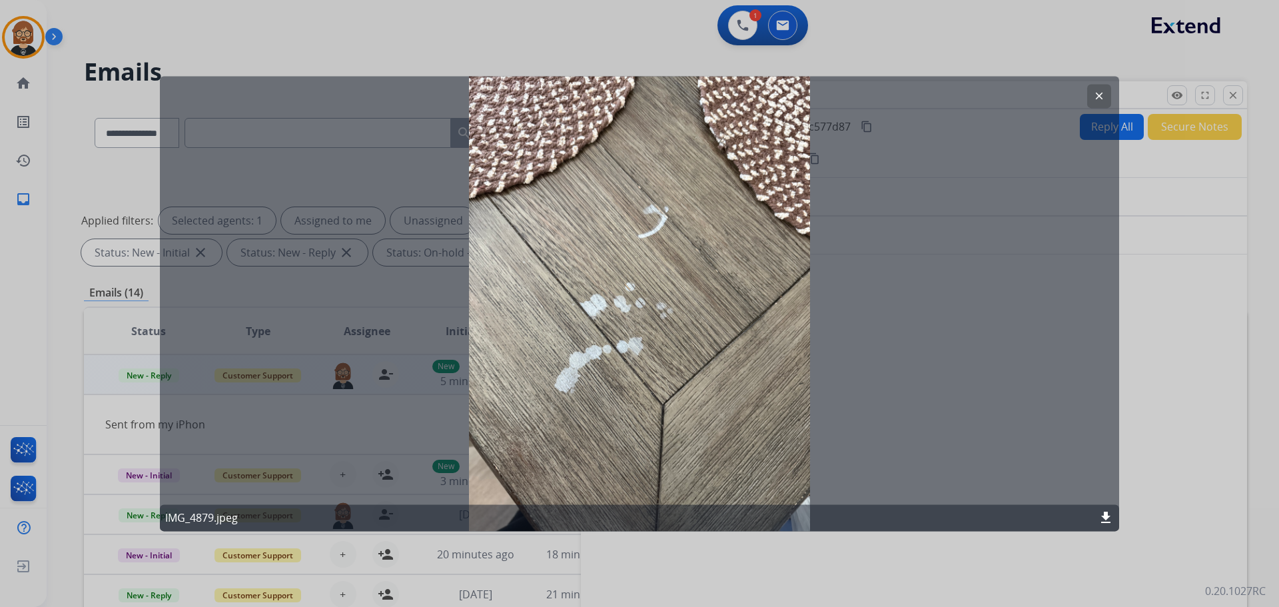
click at [641, 344] on div "clear IMG_4879.jpeg download" at bounding box center [640, 303] width 960 height 455
click at [662, 370] on div "clear IMG_4879.jpeg download" at bounding box center [640, 303] width 960 height 455
click at [662, 96] on mat-icon "clear" at bounding box center [1099, 96] width 12 height 12
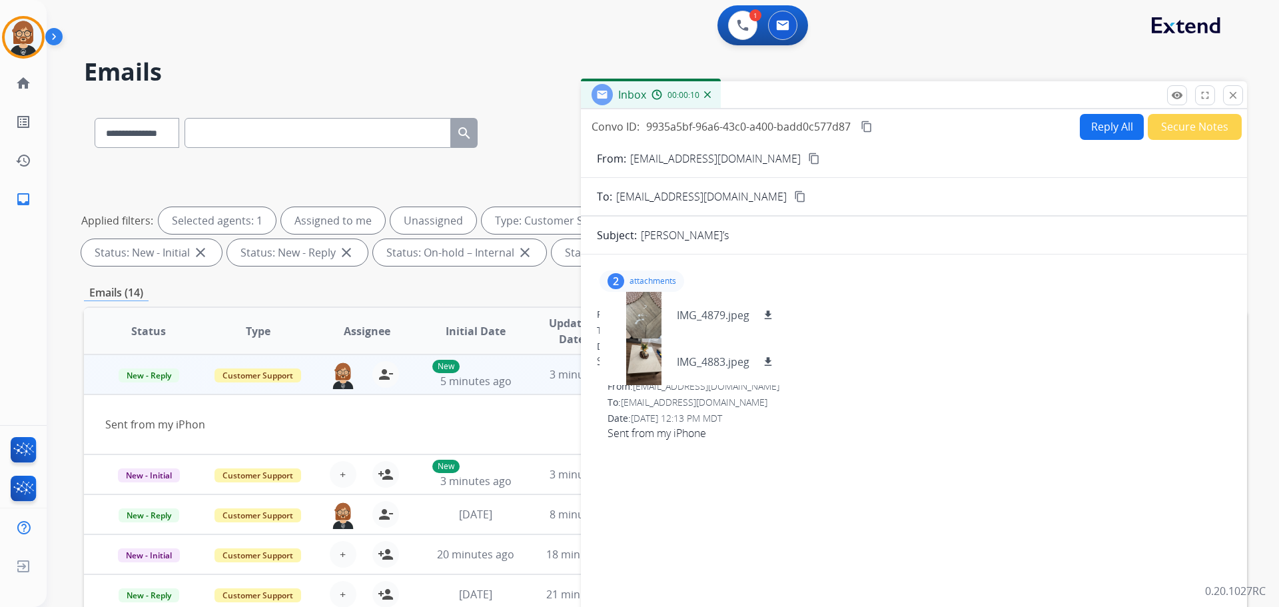
click at [530, 434] on td "Sent from my iPhon" at bounding box center [557, 424] width 946 height 60
click at [662, 97] on mat-icon "close" at bounding box center [1233, 95] width 12 height 12
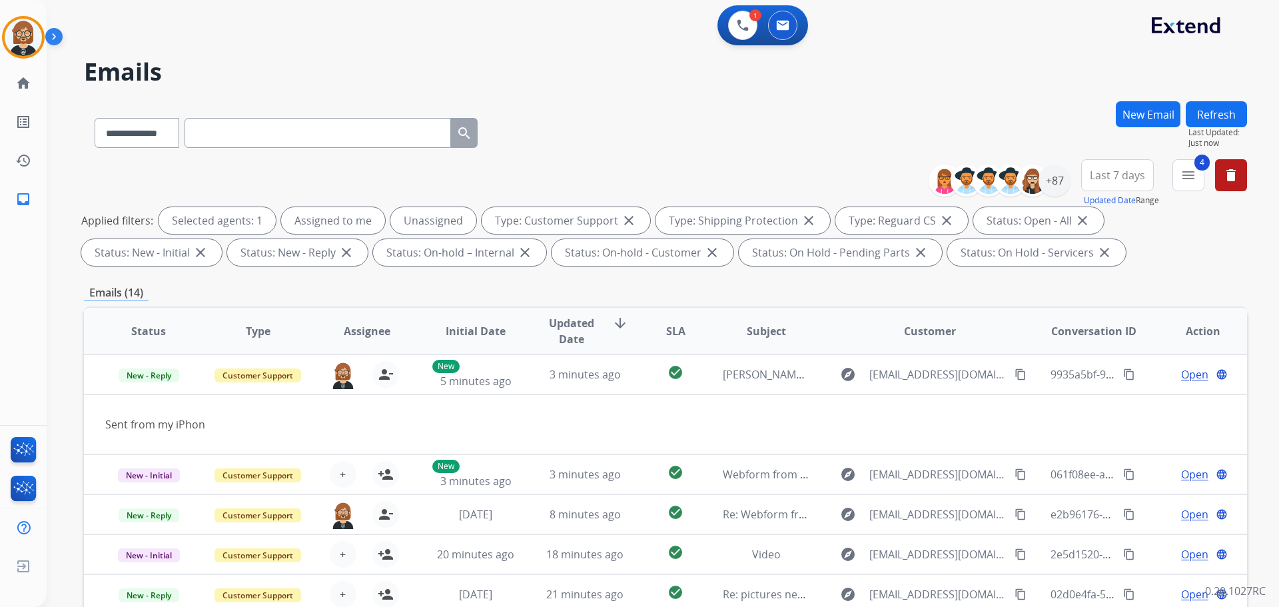
click at [662, 117] on button "Refresh" at bounding box center [1216, 114] width 61 height 26
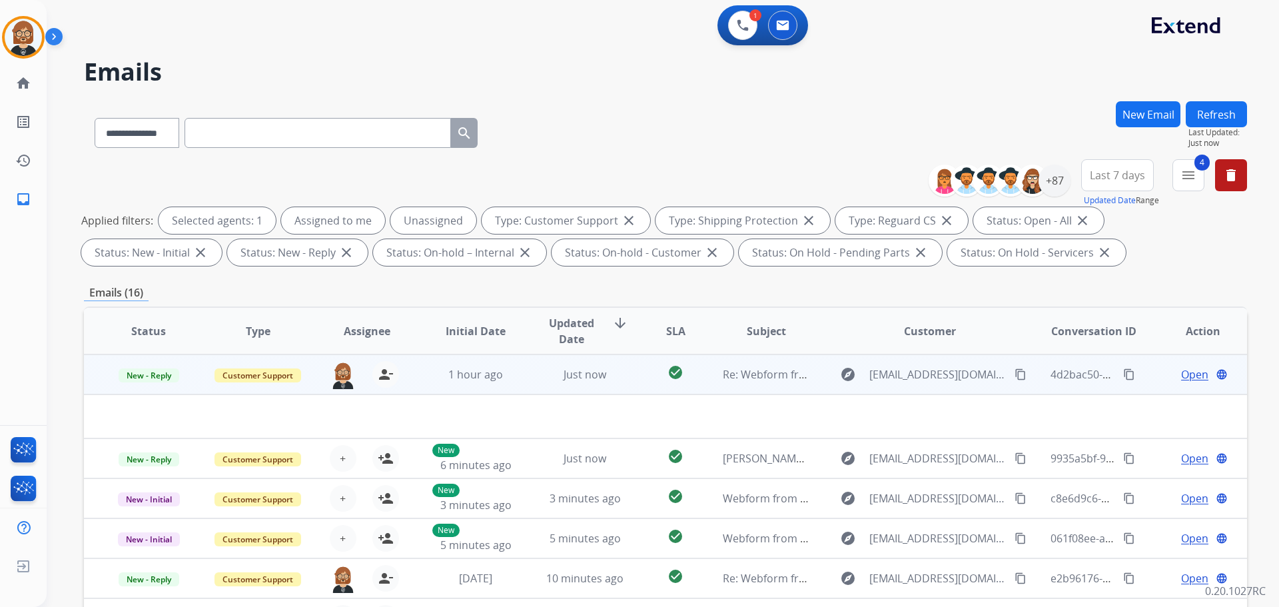
click at [662, 386] on td "Re: Webform from [EMAIL_ADDRESS][DOMAIN_NAME] on [DATE]" at bounding box center [756, 374] width 109 height 40
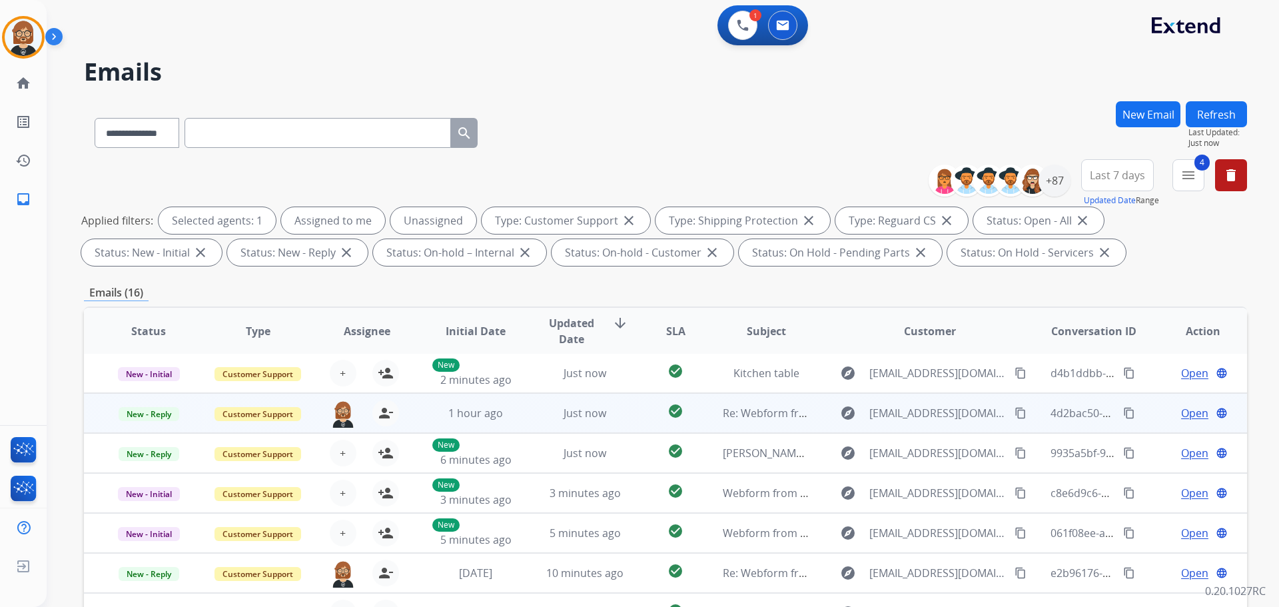
click at [662, 386] on td "Kitchen table" at bounding box center [756, 373] width 109 height 40
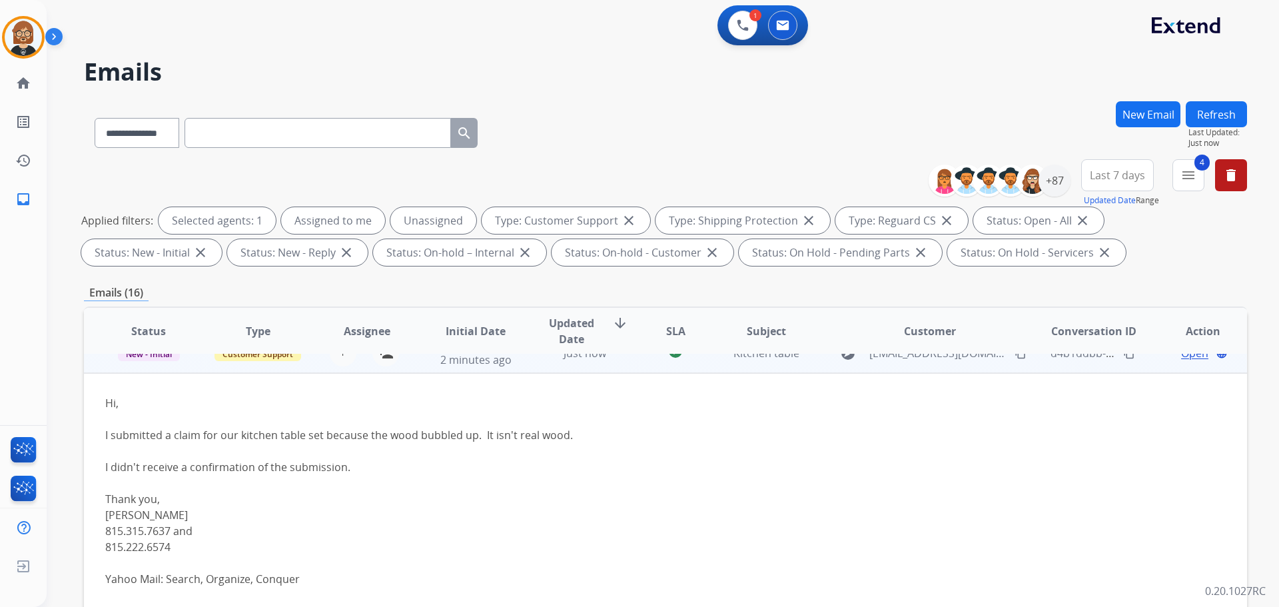
scroll to position [0, 0]
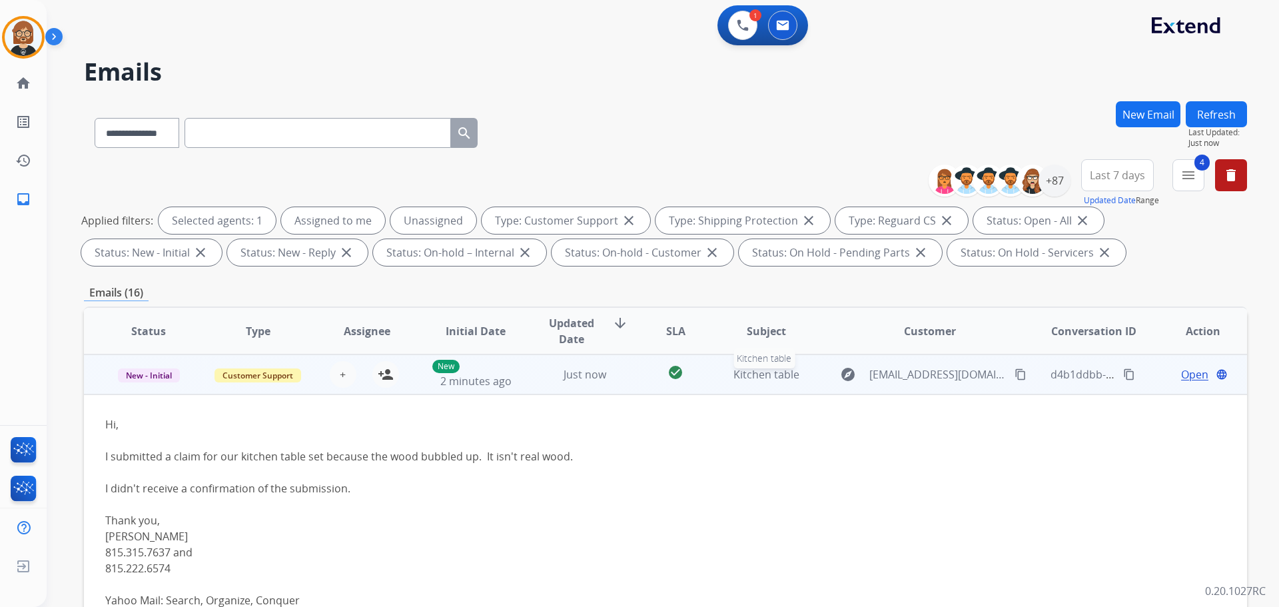
click at [662, 380] on span "Kitchen table" at bounding box center [767, 374] width 66 height 15
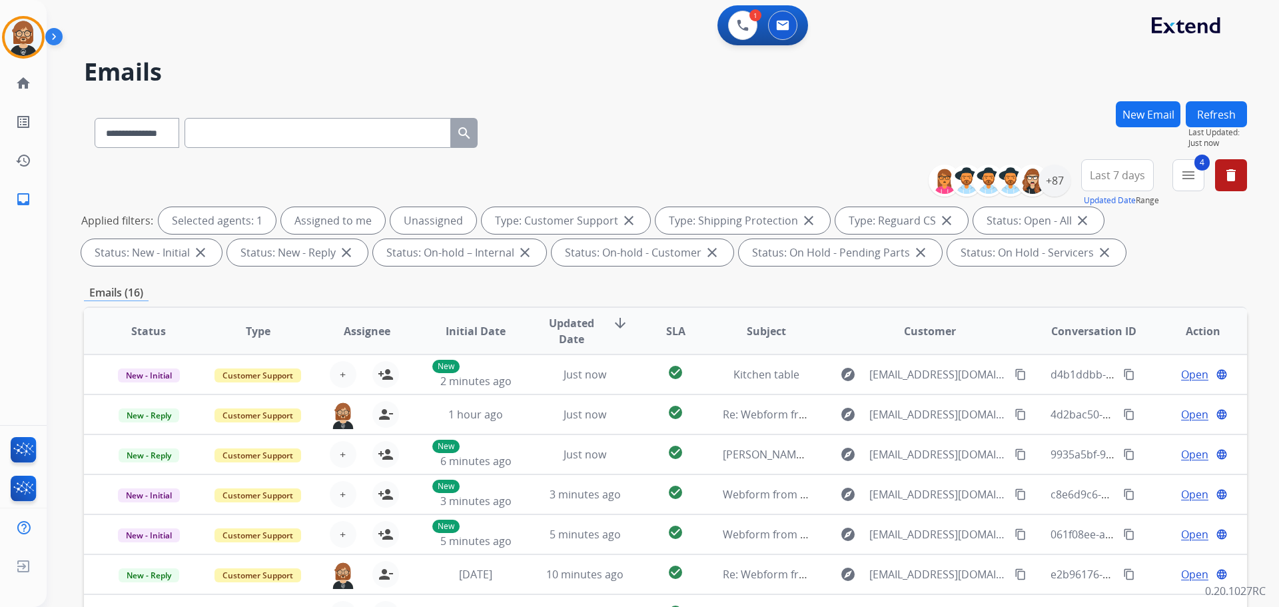
click at [662, 113] on button "Refresh" at bounding box center [1216, 114] width 61 height 26
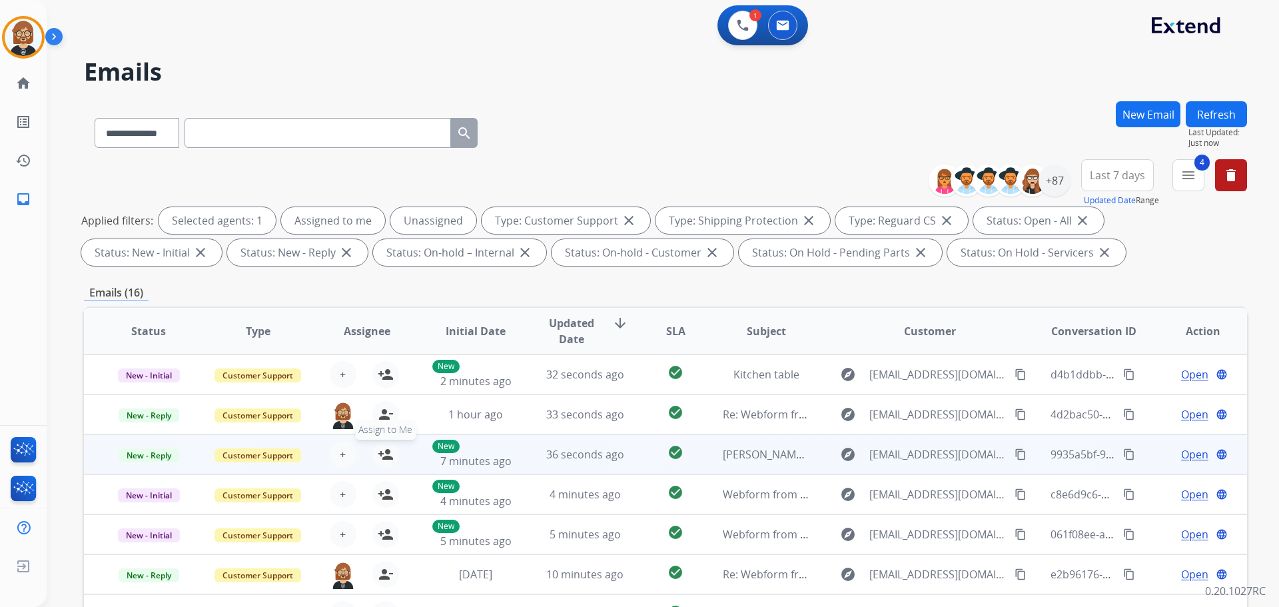
click at [384, 454] on mat-icon "person_add" at bounding box center [386, 454] width 16 height 16
click at [610, 462] on div "36 seconds ago" at bounding box center [585, 454] width 87 height 16
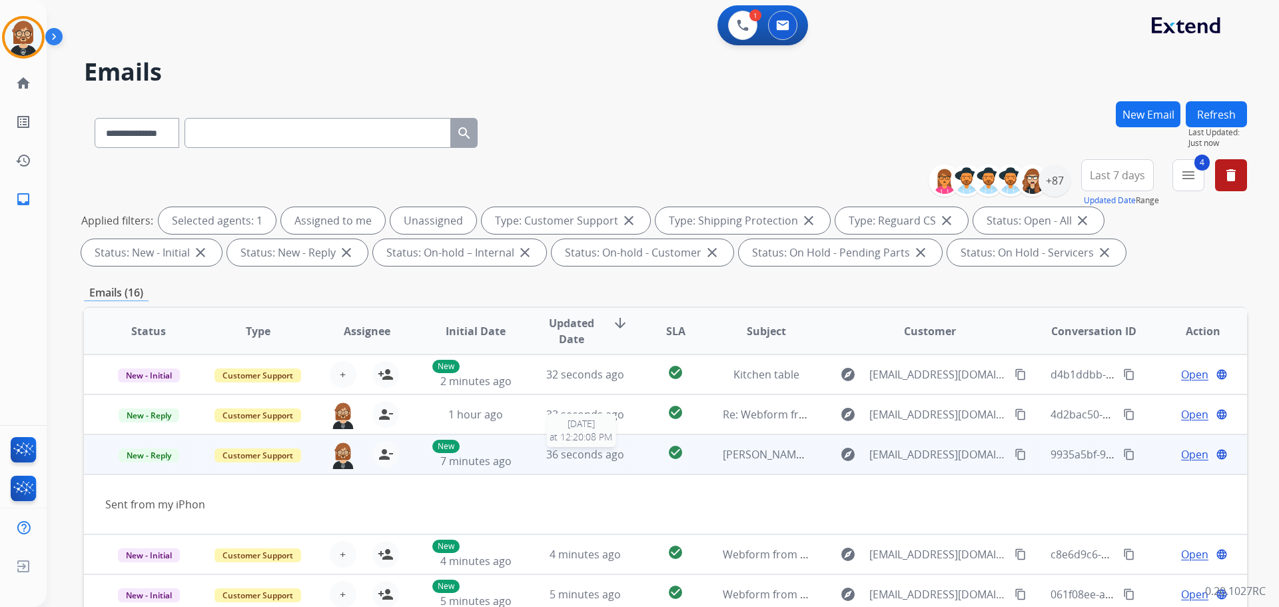
scroll to position [61, 0]
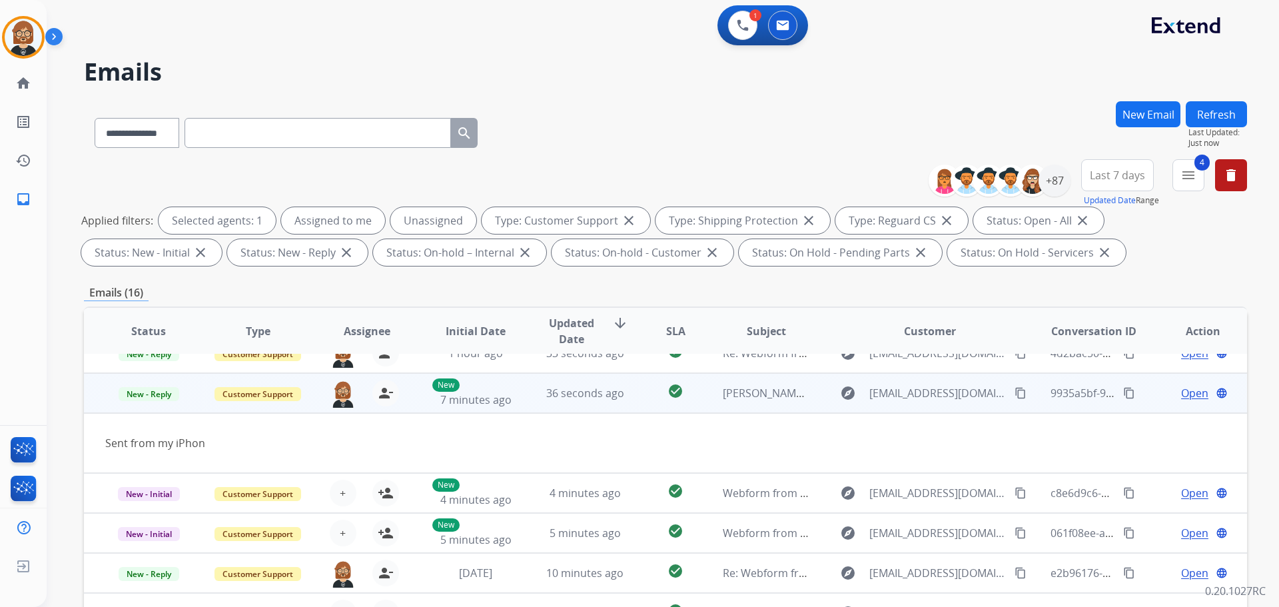
click at [662, 391] on span "Open" at bounding box center [1194, 393] width 27 height 16
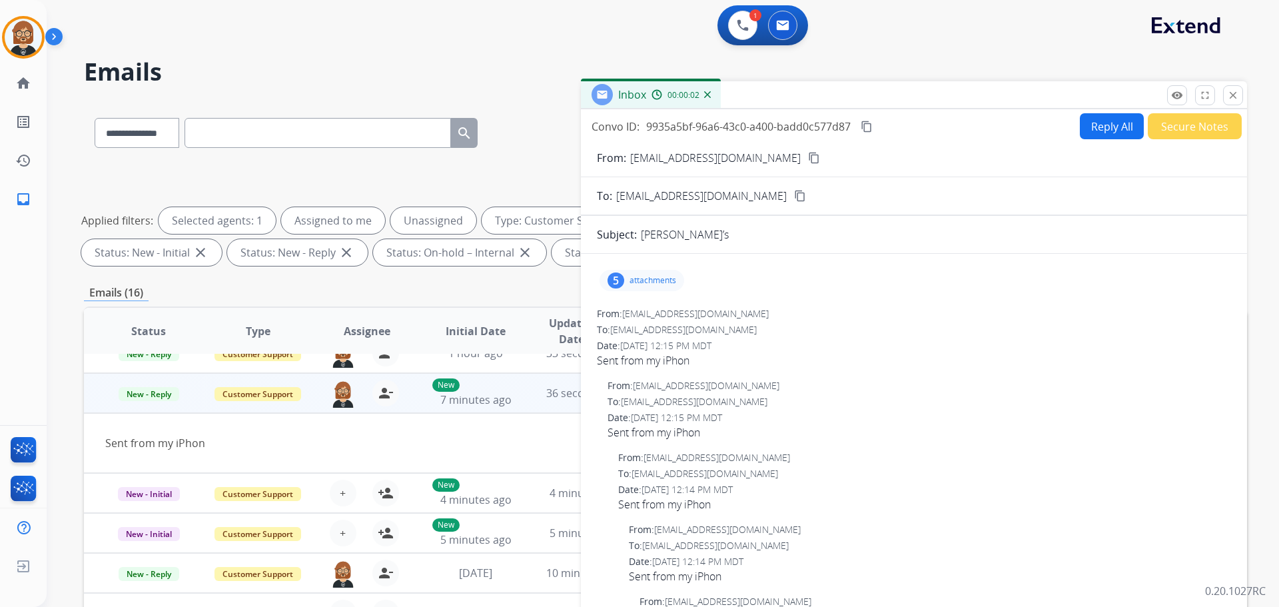
click at [632, 280] on p "attachments" at bounding box center [653, 280] width 47 height 11
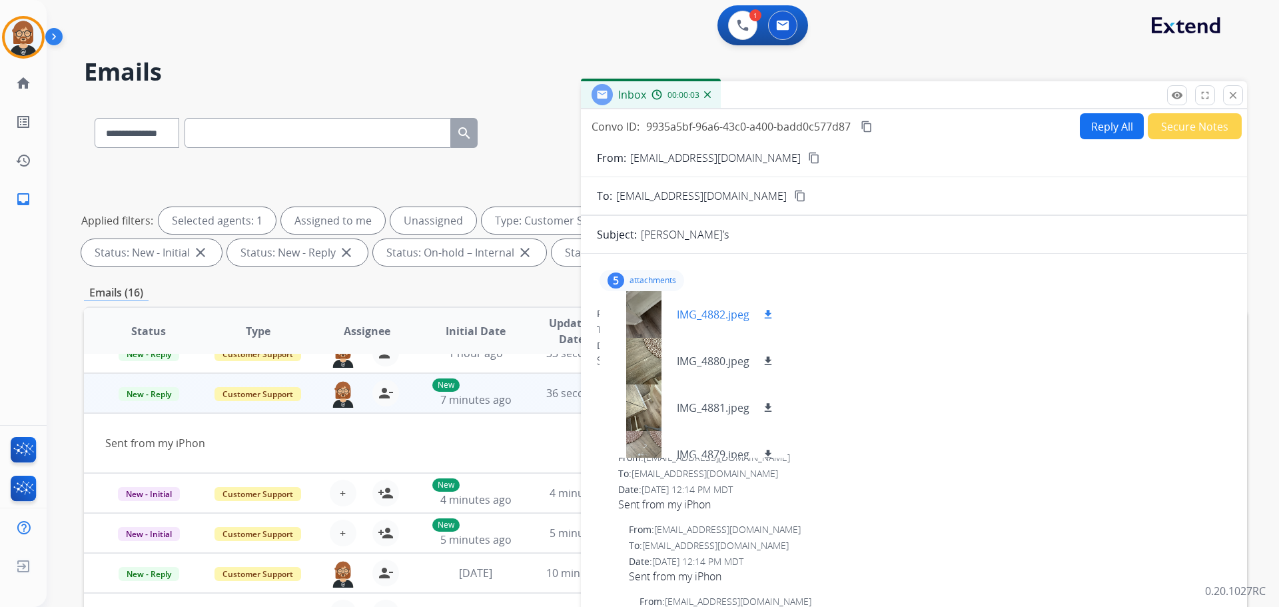
click at [630, 312] on div at bounding box center [643, 314] width 67 height 47
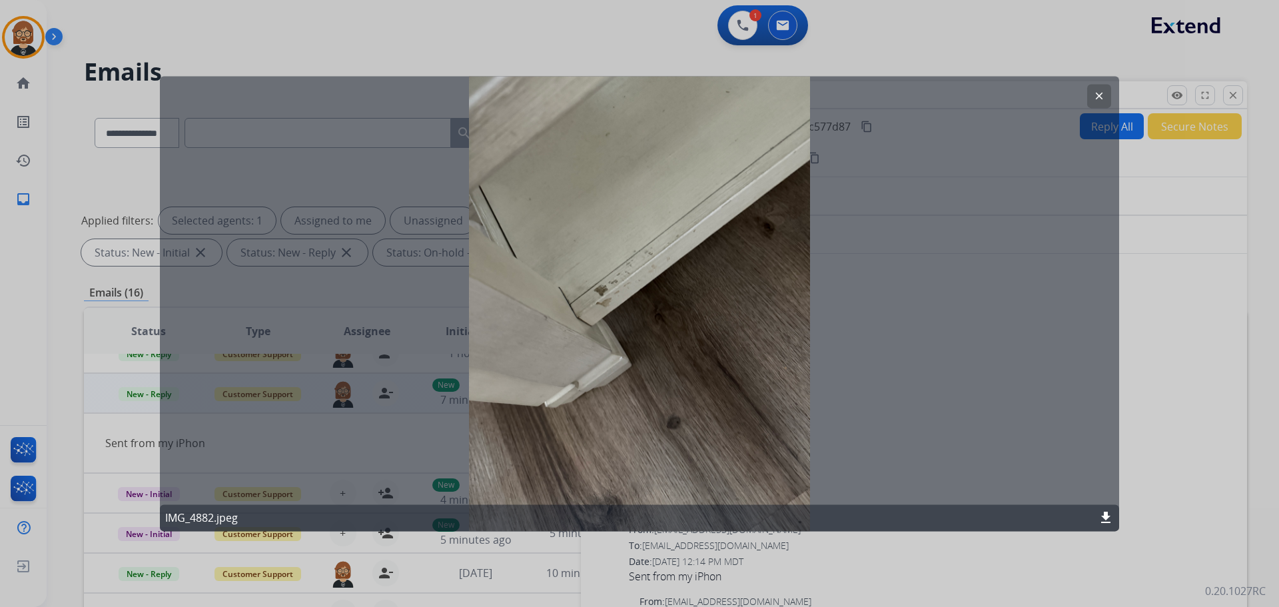
click at [662, 518] on mat-icon "download" at bounding box center [1106, 518] width 16 height 16
click at [662, 325] on div "clear IMG_4882.jpeg download" at bounding box center [640, 303] width 960 height 455
click at [662, 91] on mat-icon "clear" at bounding box center [1099, 96] width 12 height 12
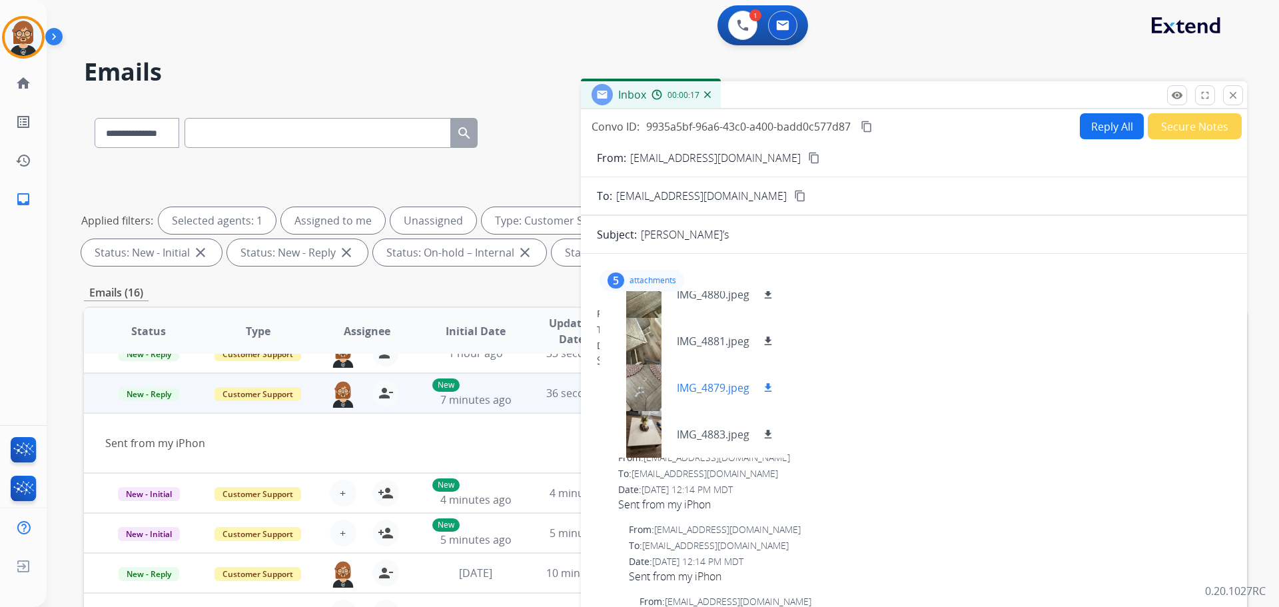
scroll to position [0, 0]
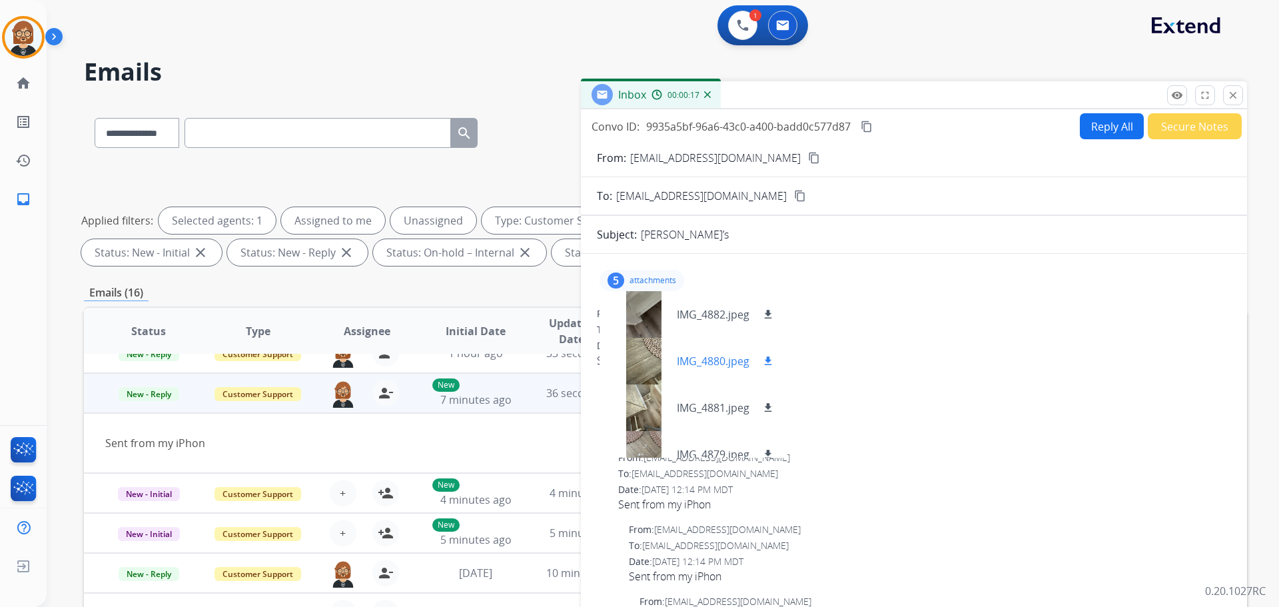
click at [646, 350] on div at bounding box center [643, 361] width 67 height 47
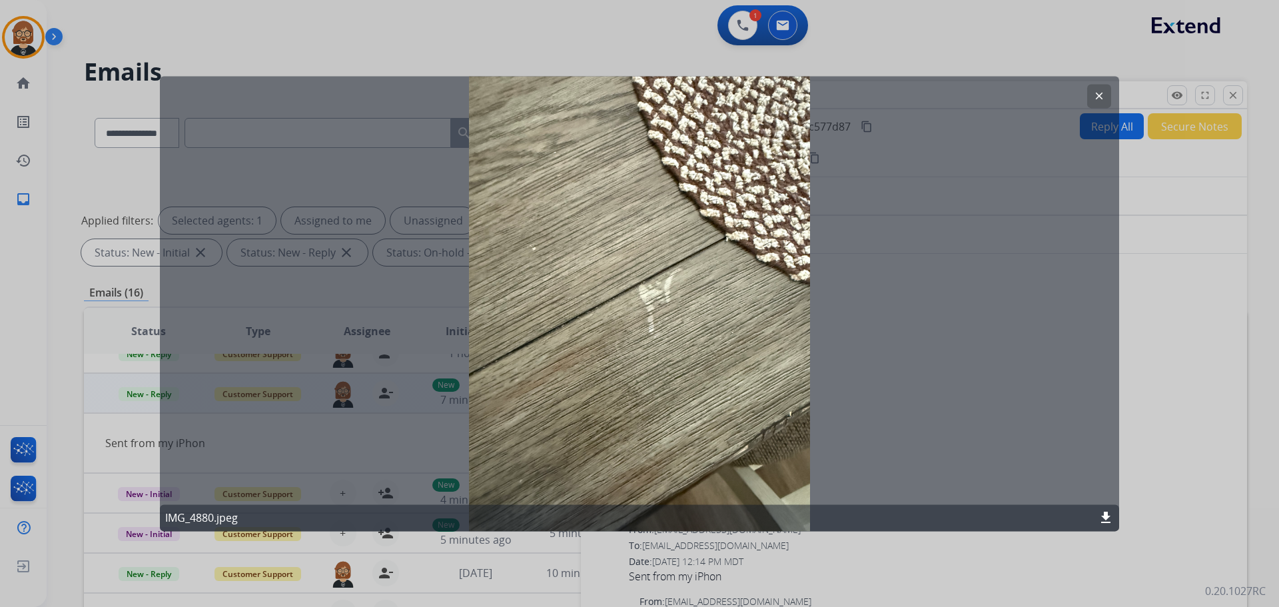
click at [662, 522] on mat-icon "download" at bounding box center [1106, 518] width 16 height 16
click at [662, 95] on mat-icon "clear" at bounding box center [1099, 96] width 12 height 12
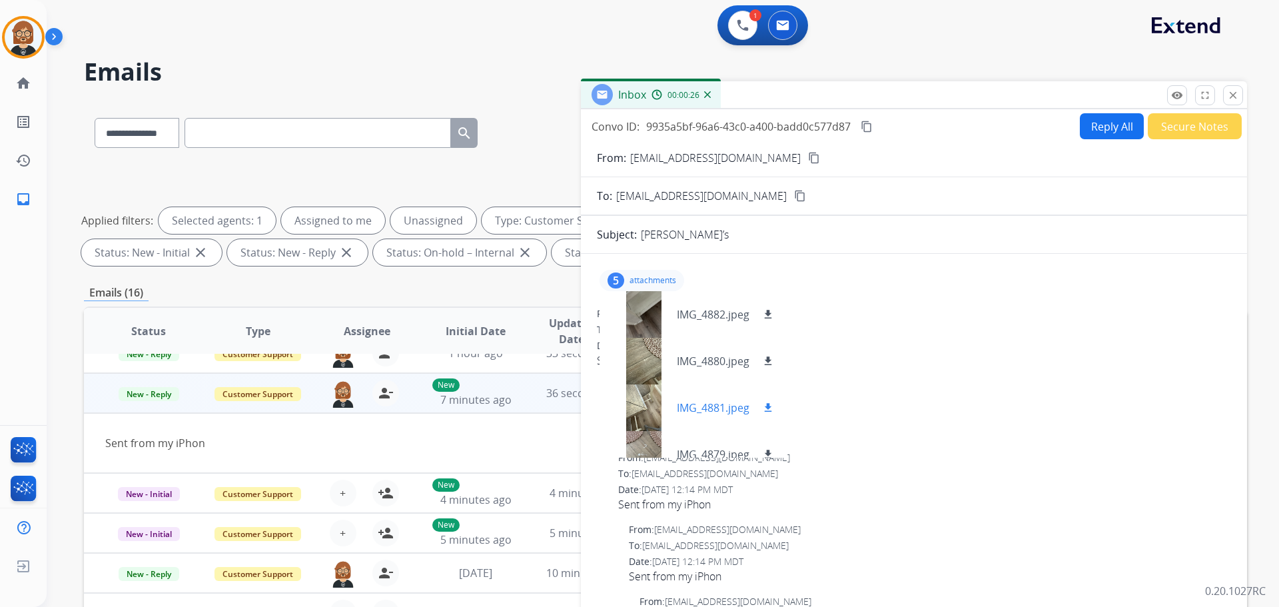
click at [643, 427] on div at bounding box center [643, 407] width 67 height 47
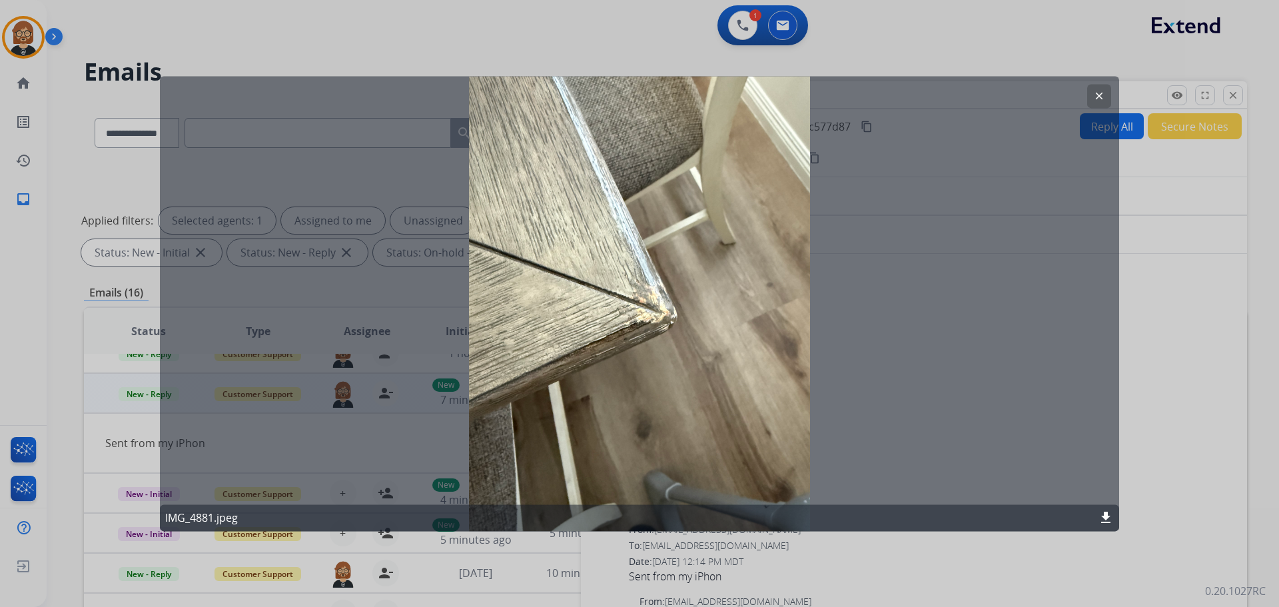
click at [662, 518] on mat-icon "download" at bounding box center [1106, 518] width 16 height 16
click at [662, 272] on div "clear IMG_4881.jpeg download" at bounding box center [640, 303] width 960 height 455
click at [662, 92] on mat-icon "clear" at bounding box center [1099, 96] width 12 height 12
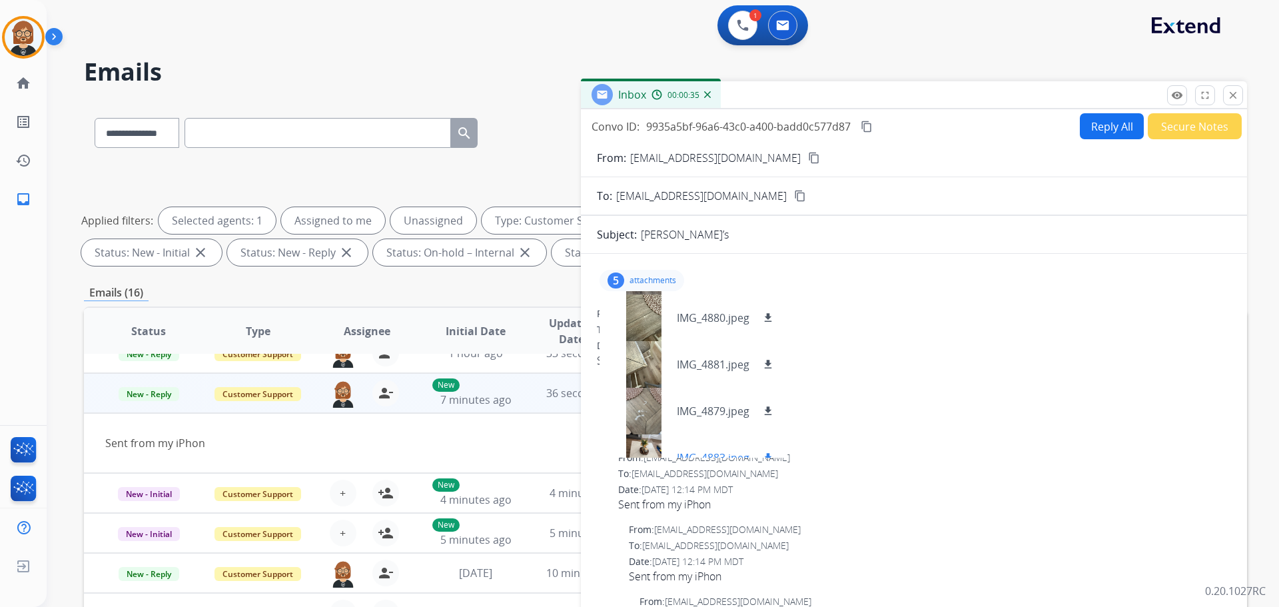
scroll to position [67, 0]
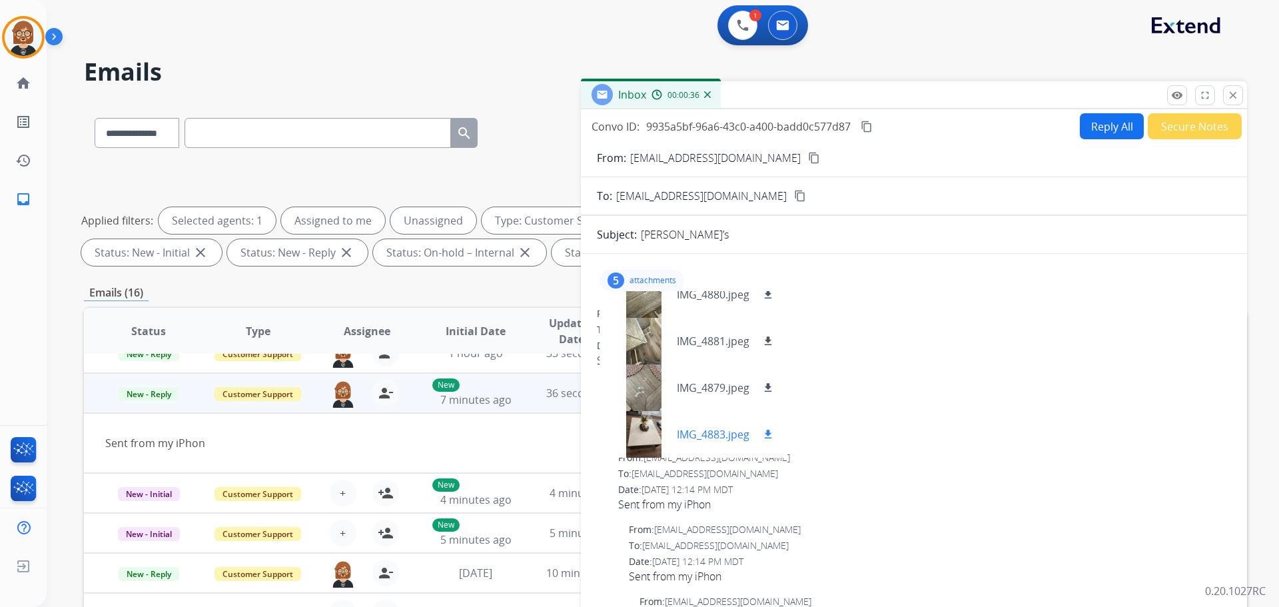
click at [642, 436] on div at bounding box center [643, 434] width 67 height 47
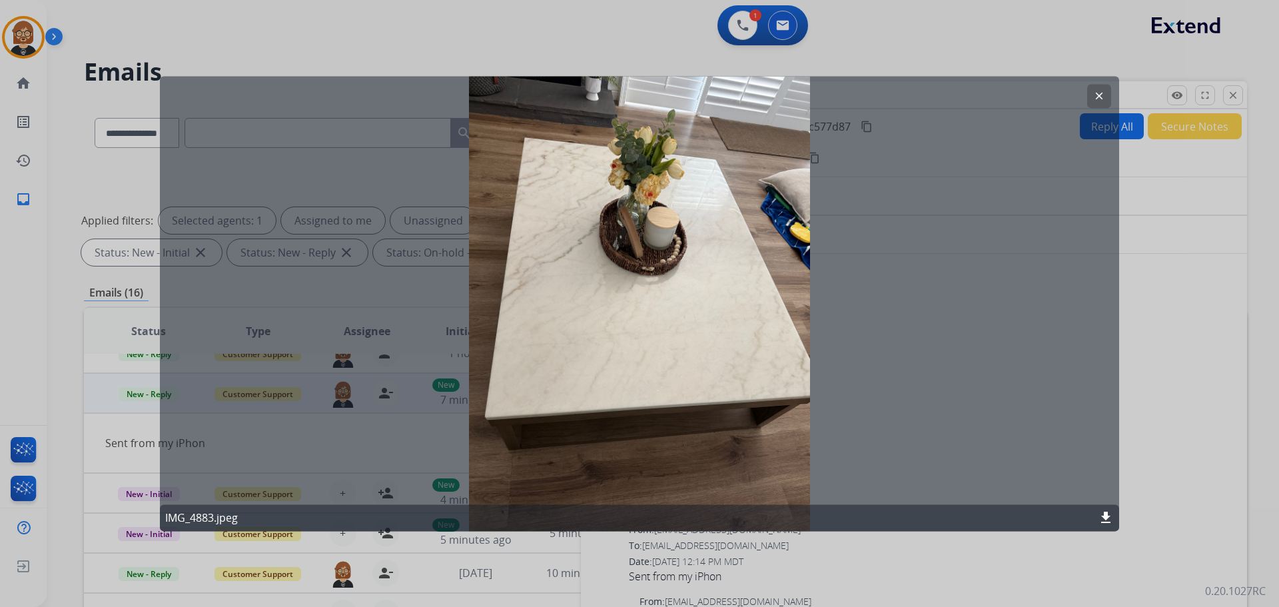
click at [662, 516] on mat-icon "download" at bounding box center [1106, 518] width 16 height 16
click at [662, 348] on div "clear IMG_4883.jpeg download" at bounding box center [640, 303] width 960 height 455
click at [662, 96] on mat-icon "clear" at bounding box center [1099, 96] width 12 height 12
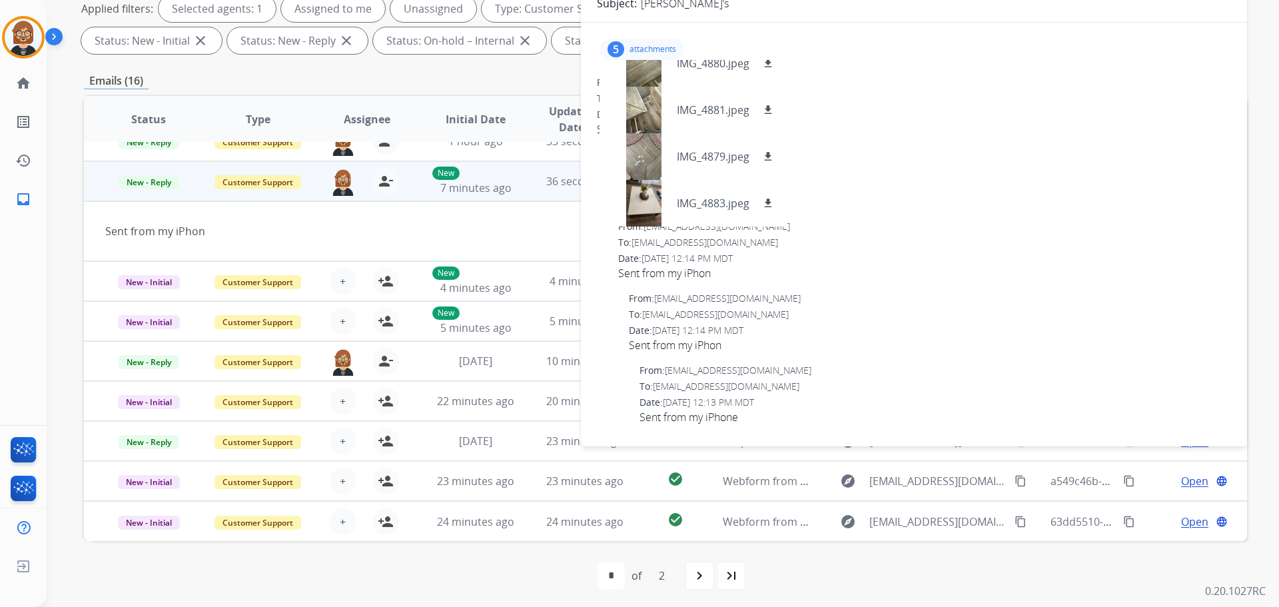
scroll to position [215, 0]
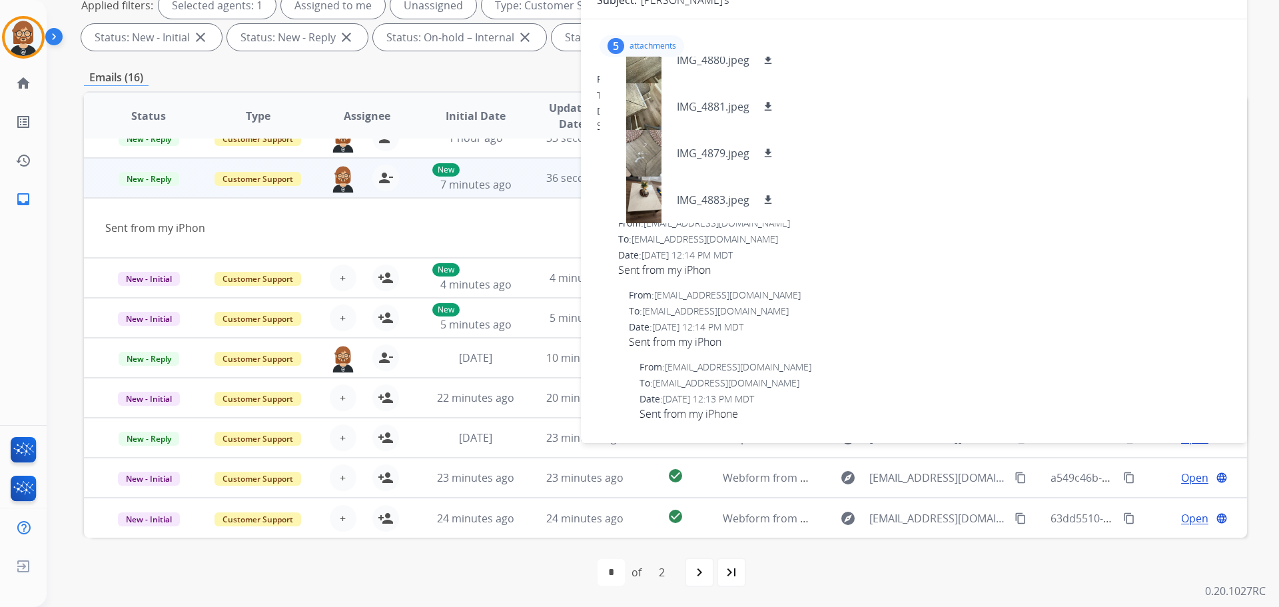
click at [662, 313] on div "To: [EMAIL_ADDRESS][DOMAIN_NAME]" at bounding box center [930, 311] width 602 height 13
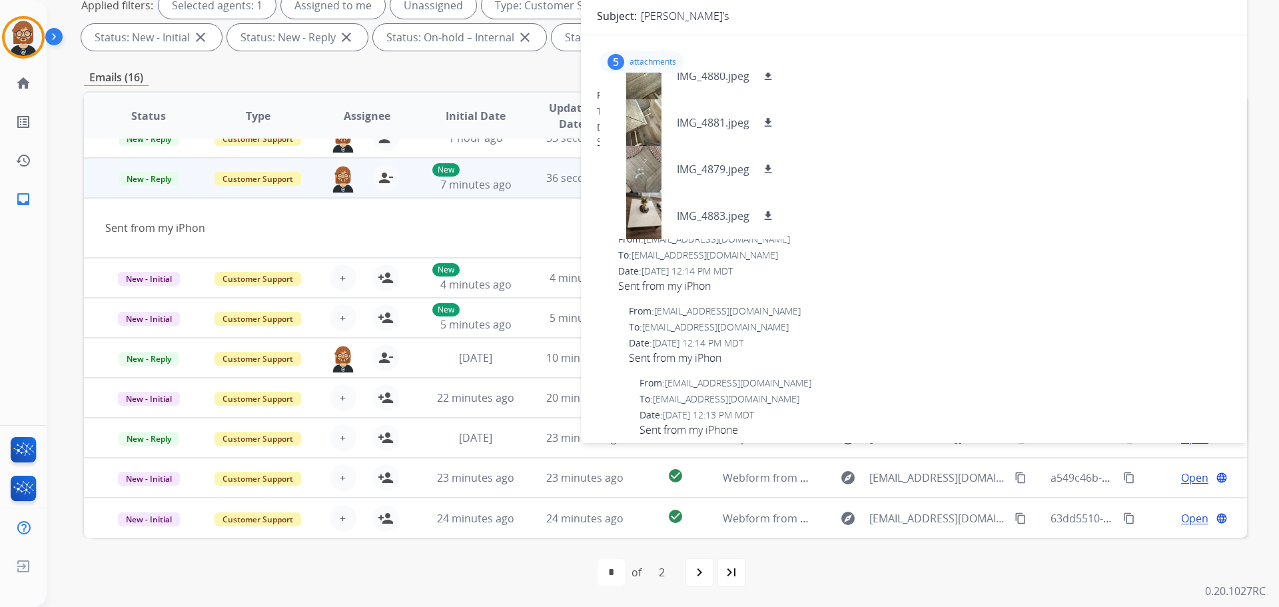
scroll to position [0, 0]
click at [656, 63] on p "attachments" at bounding box center [653, 65] width 47 height 11
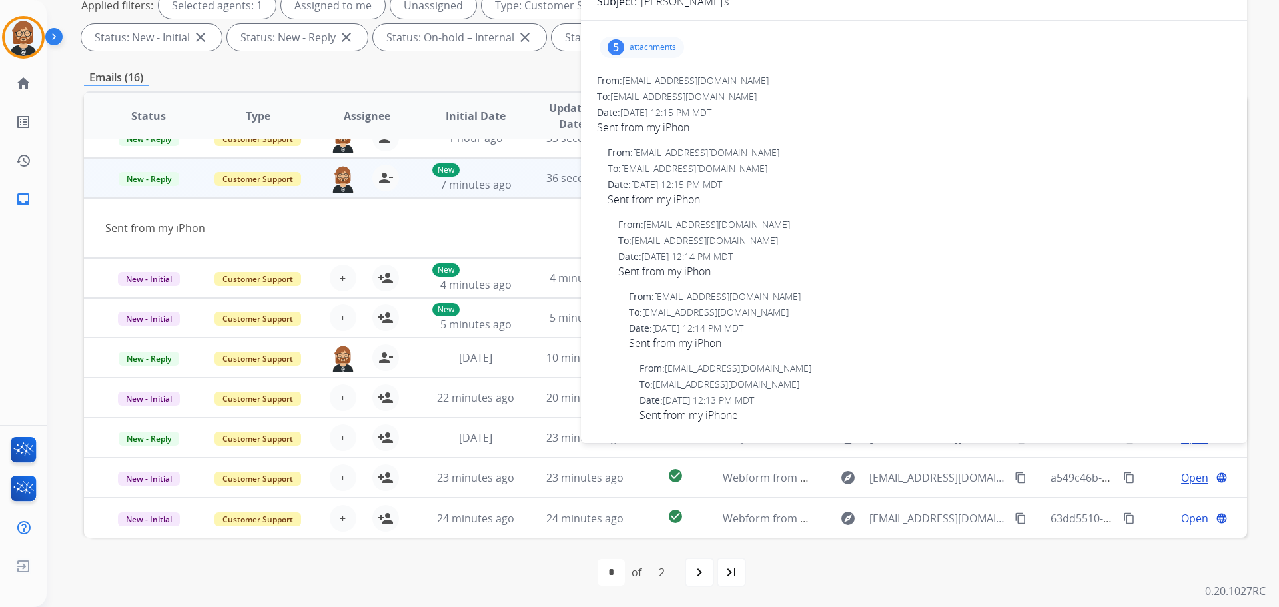
scroll to position [19, 0]
click at [544, 216] on td "Sent from my iPhon" at bounding box center [557, 228] width 946 height 60
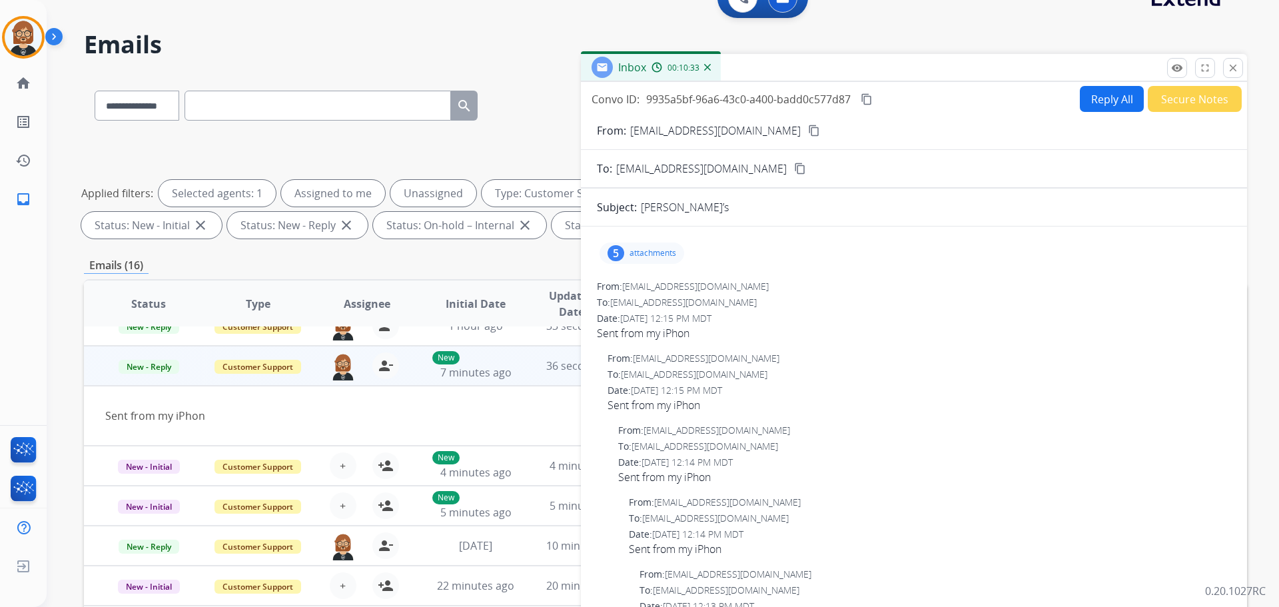
scroll to position [0, 0]
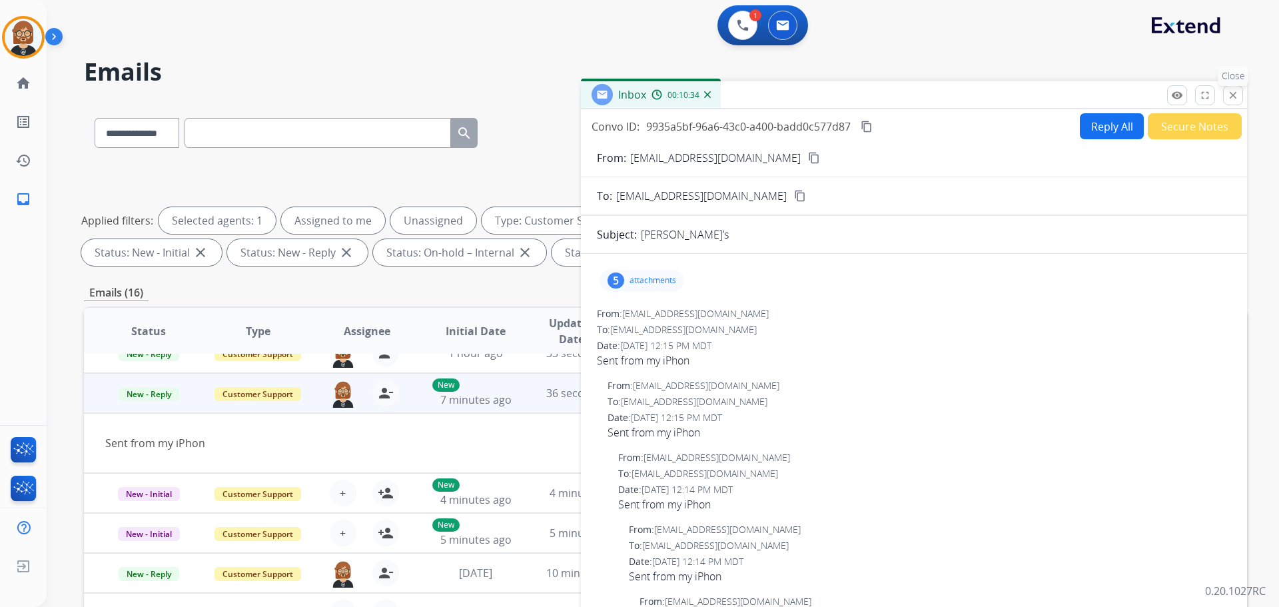
click at [662, 95] on button "close Close" at bounding box center [1233, 95] width 20 height 20
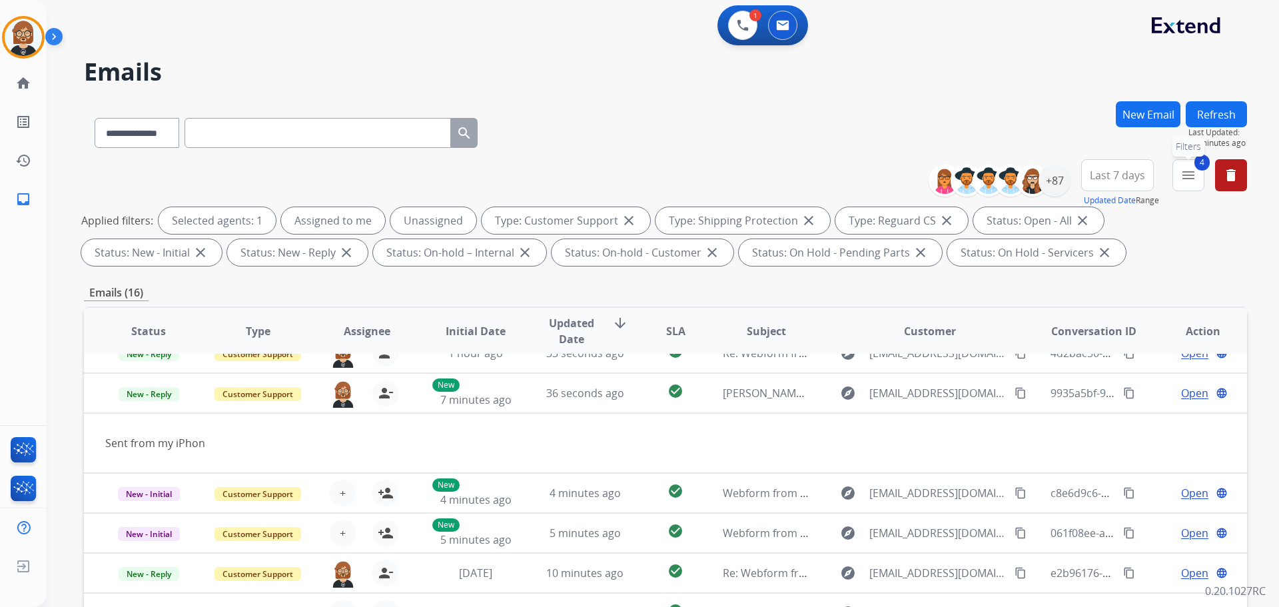
click at [662, 179] on mat-icon "menu" at bounding box center [1189, 175] width 16 height 16
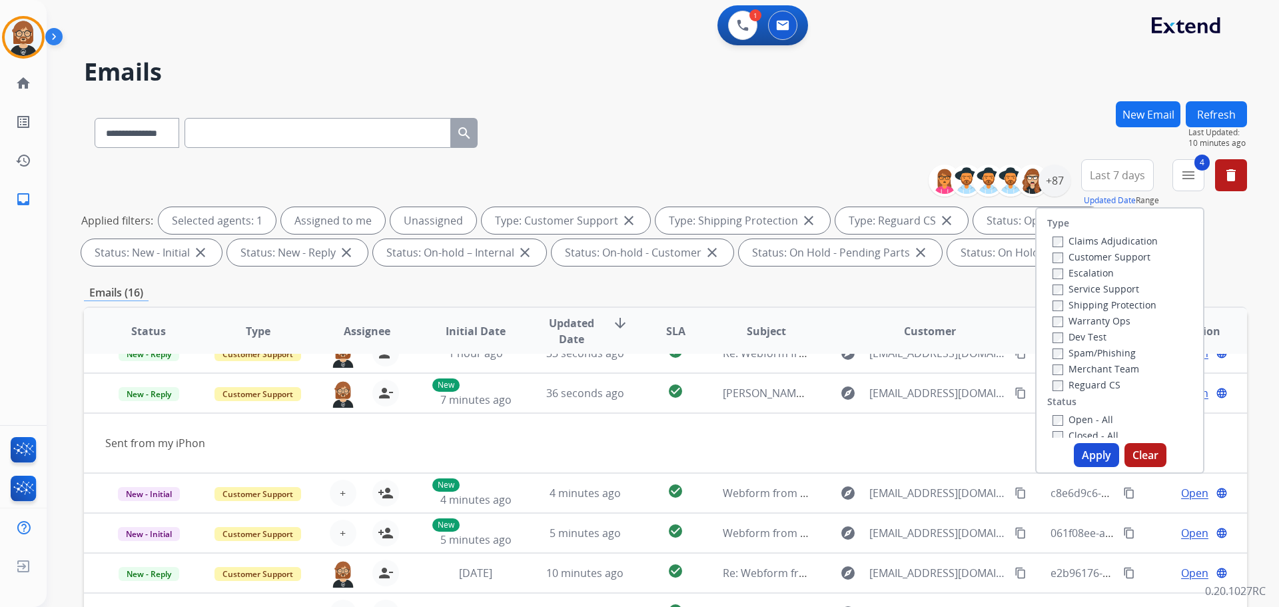
click at [662, 432] on label "Closed - All" at bounding box center [1086, 435] width 66 height 13
click at [662, 460] on button "Apply" at bounding box center [1096, 455] width 45 height 24
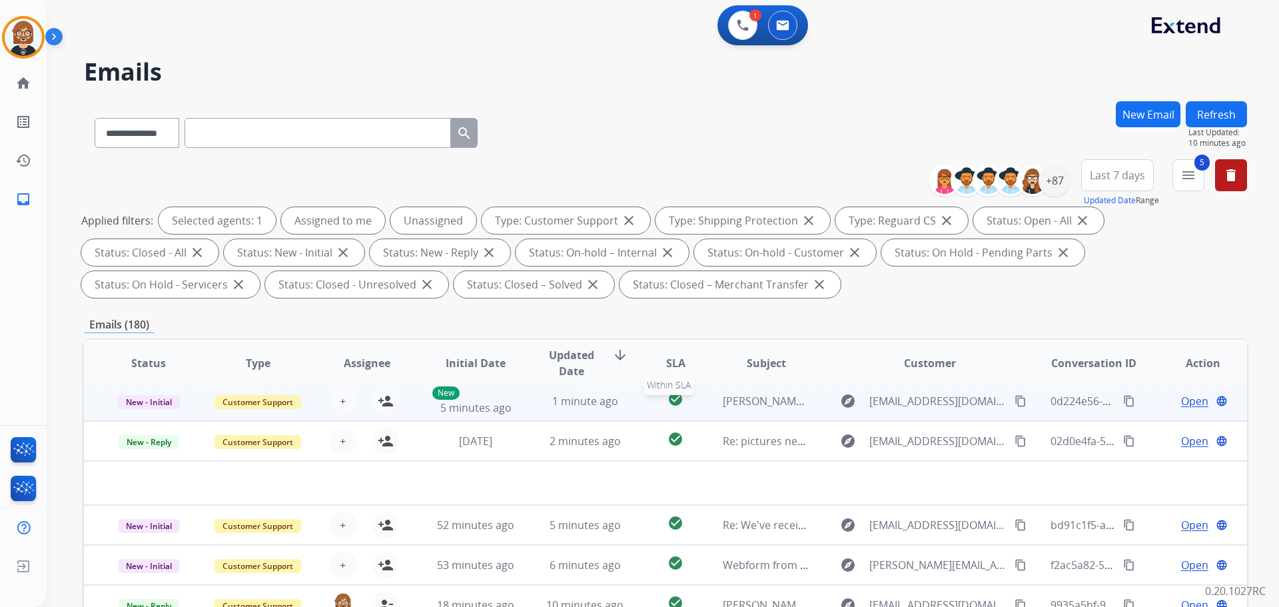
scroll to position [45, 0]
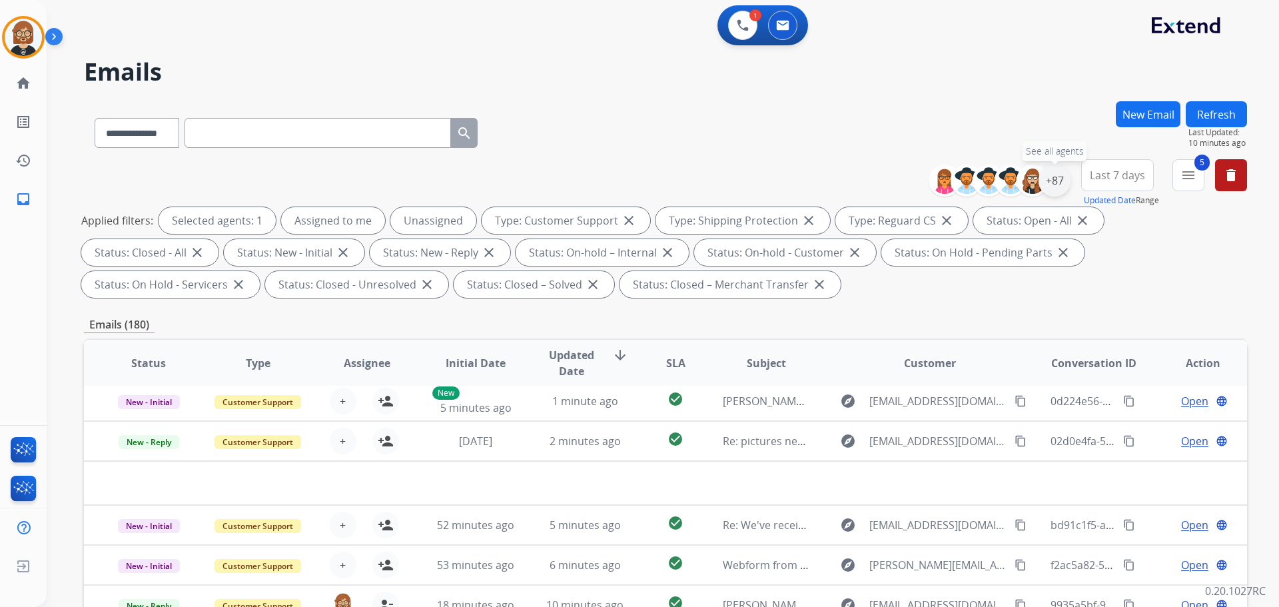
click at [662, 189] on div "+87" at bounding box center [1055, 181] width 32 height 32
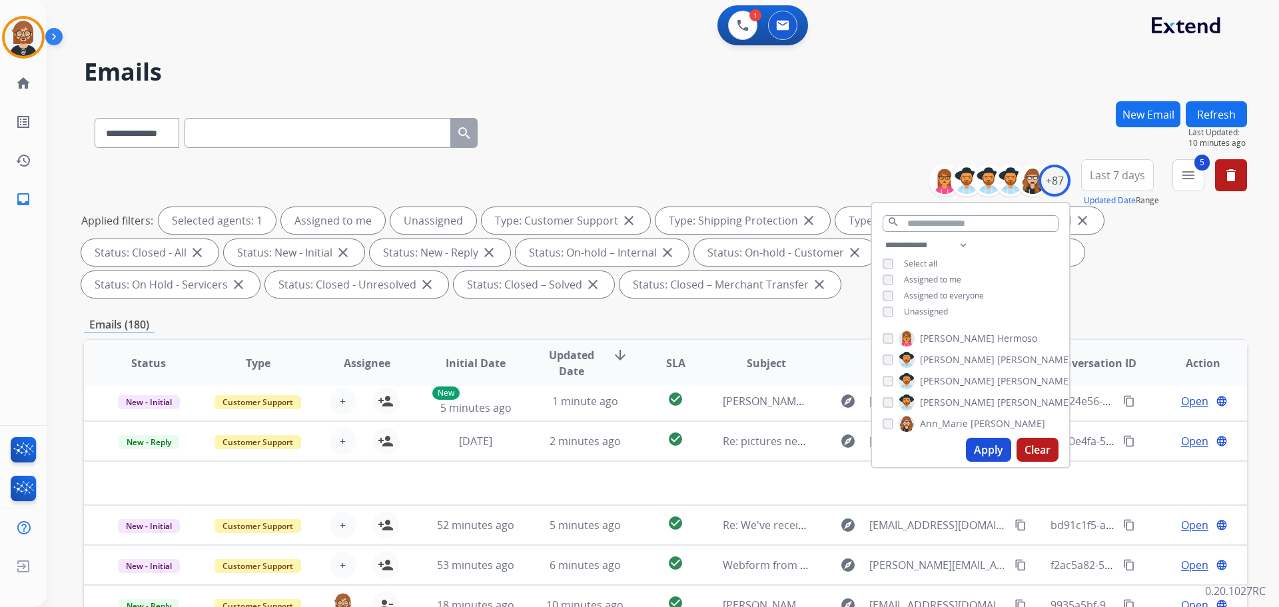
click at [662, 314] on span "Unassigned" at bounding box center [926, 311] width 44 height 11
click at [662, 450] on button "Apply" at bounding box center [988, 450] width 45 height 24
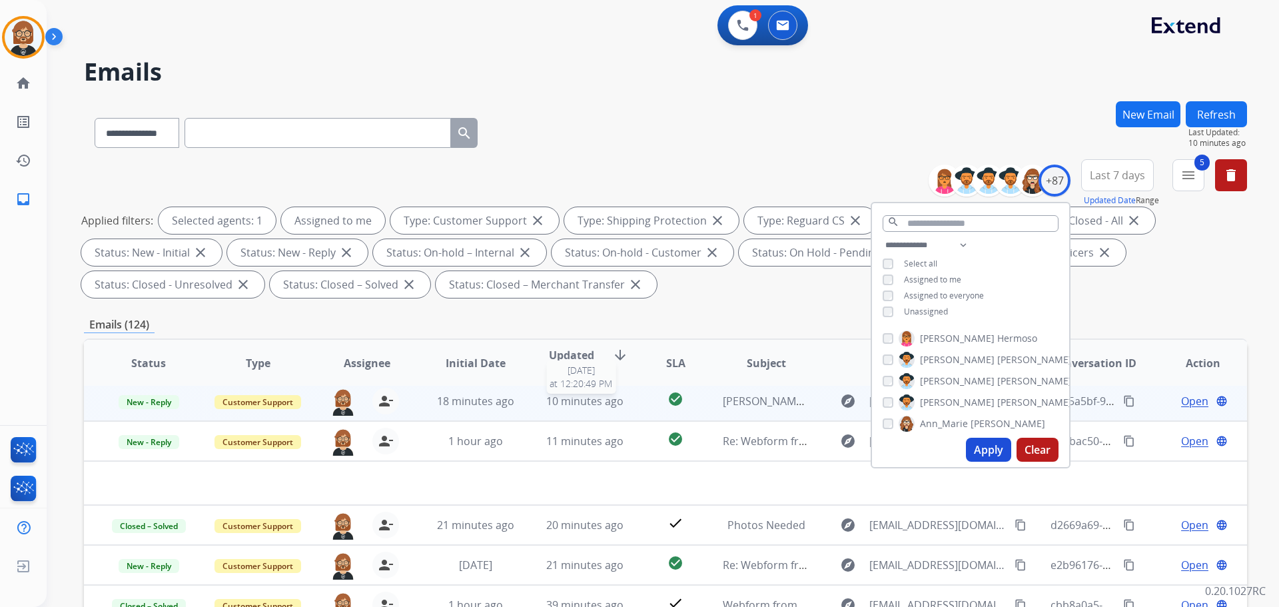
click at [601, 396] on span "10 minutes ago" at bounding box center [584, 401] width 77 height 15
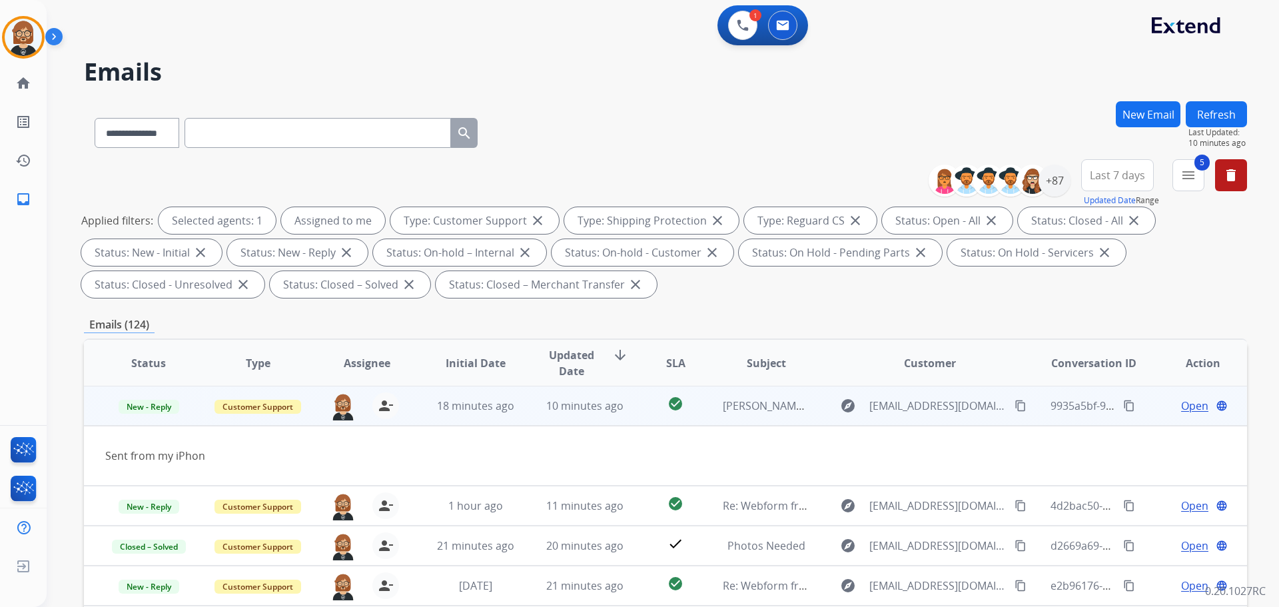
scroll to position [61, 0]
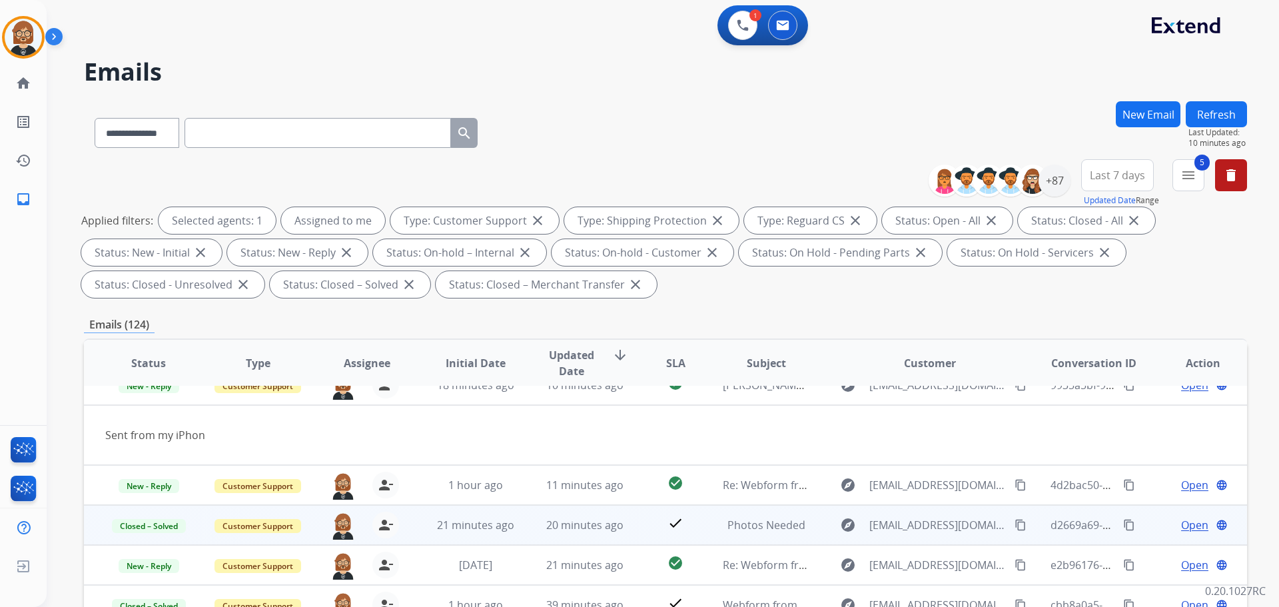
click at [599, 536] on td "20 minutes ago" at bounding box center [574, 525] width 109 height 40
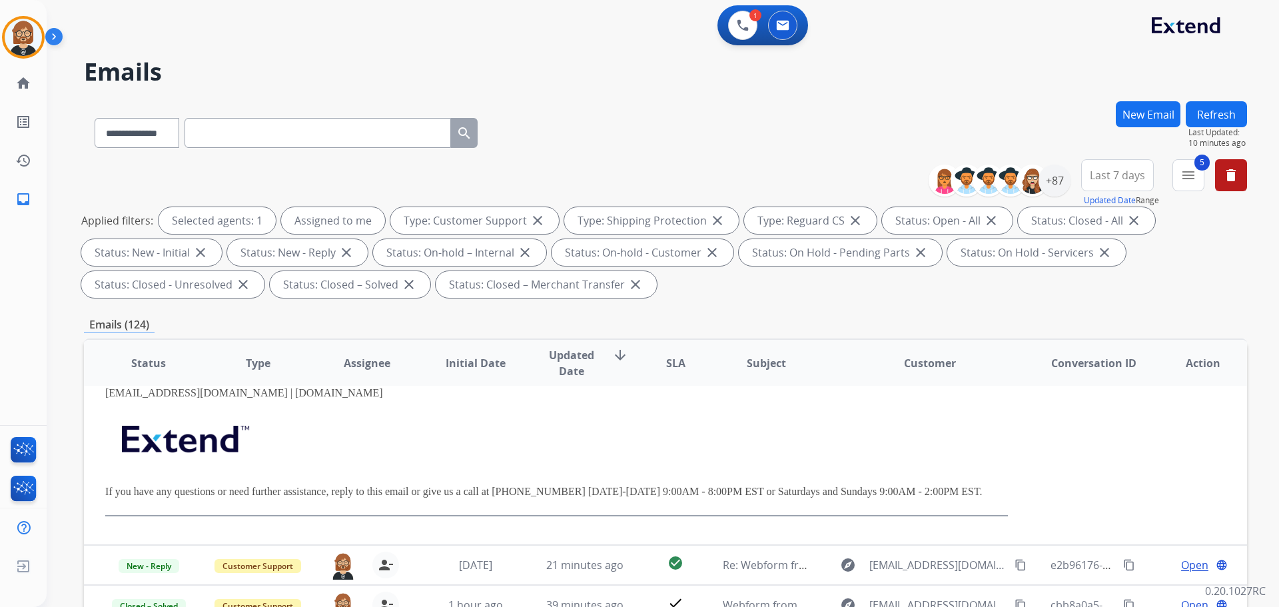
scroll to position [324, 0]
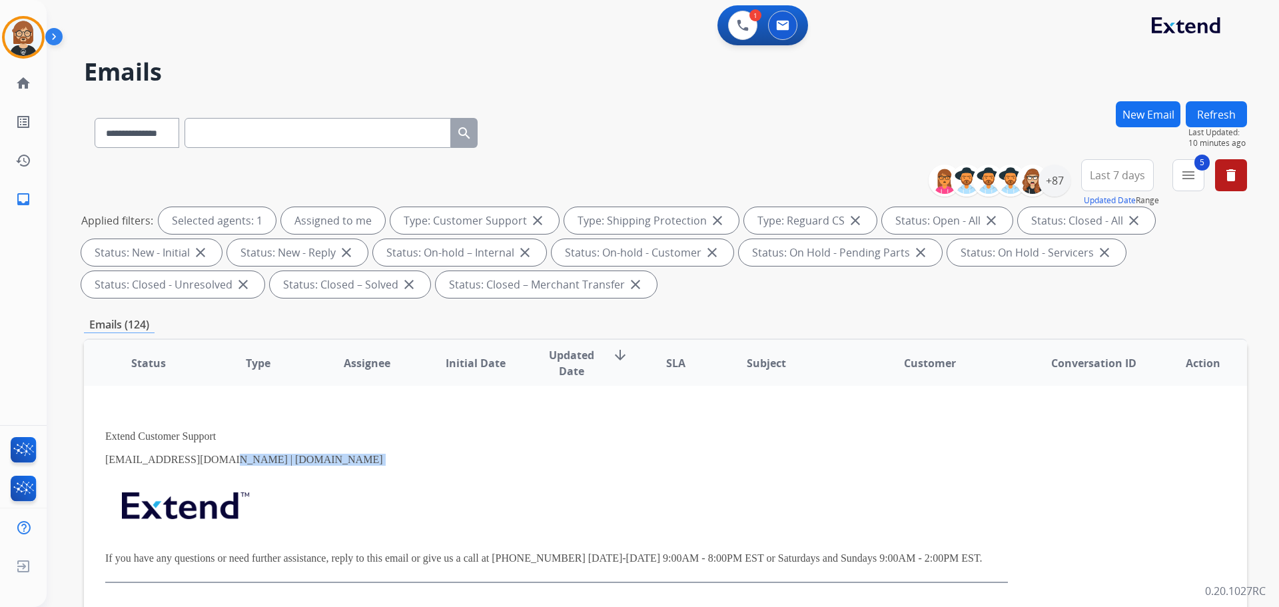
drag, startPoint x: 207, startPoint y: 460, endPoint x: 281, endPoint y: 467, distance: 74.3
click at [281, 467] on div "Hi, Please reply and attach photos to this email. Thanks for being an Extend cu…" at bounding box center [556, 417] width 903 height 332
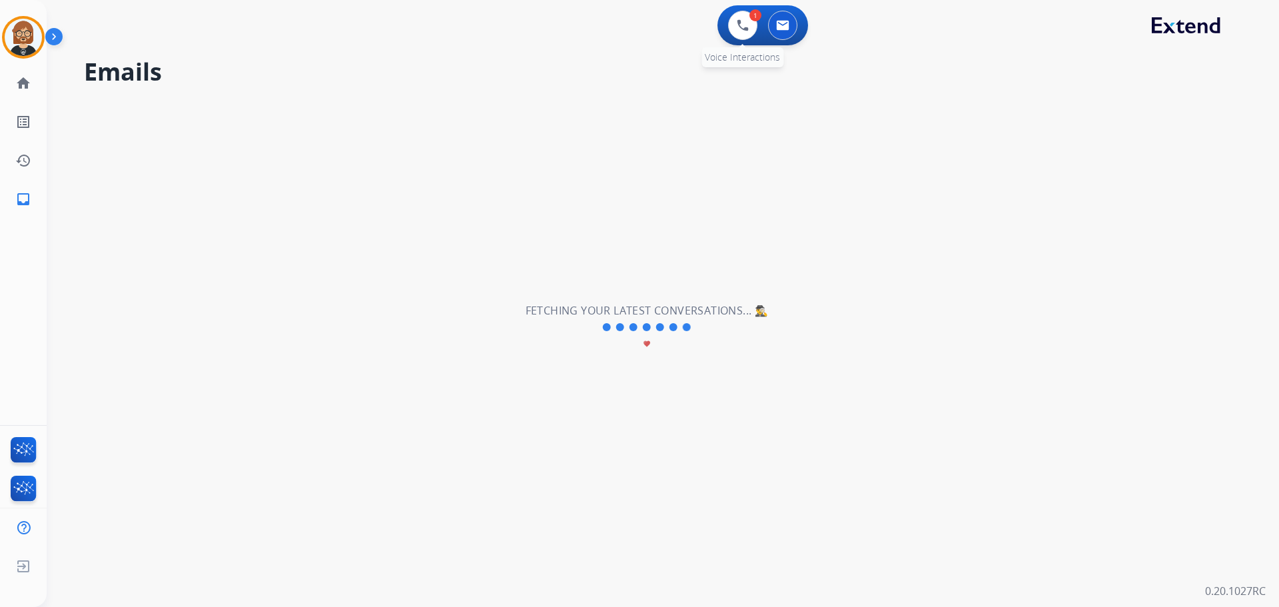
click at [662, 30] on div "1 Voice Interactions" at bounding box center [743, 25] width 40 height 29
click at [662, 29] on button at bounding box center [742, 25] width 29 height 29
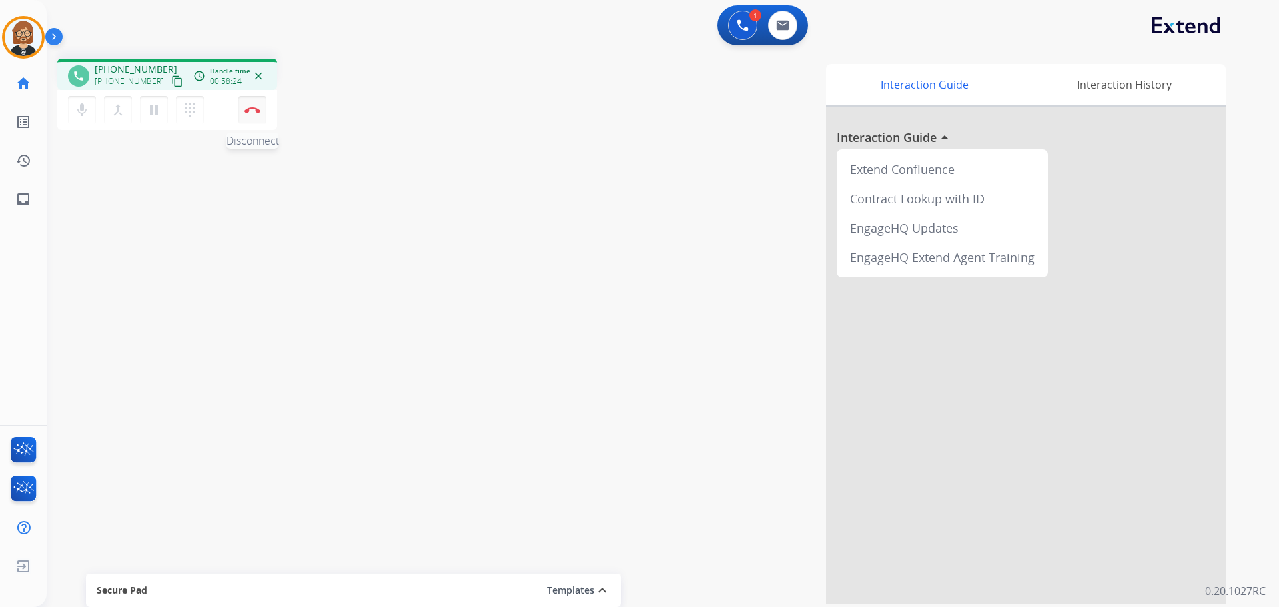
click at [248, 112] on img at bounding box center [253, 110] width 16 height 7
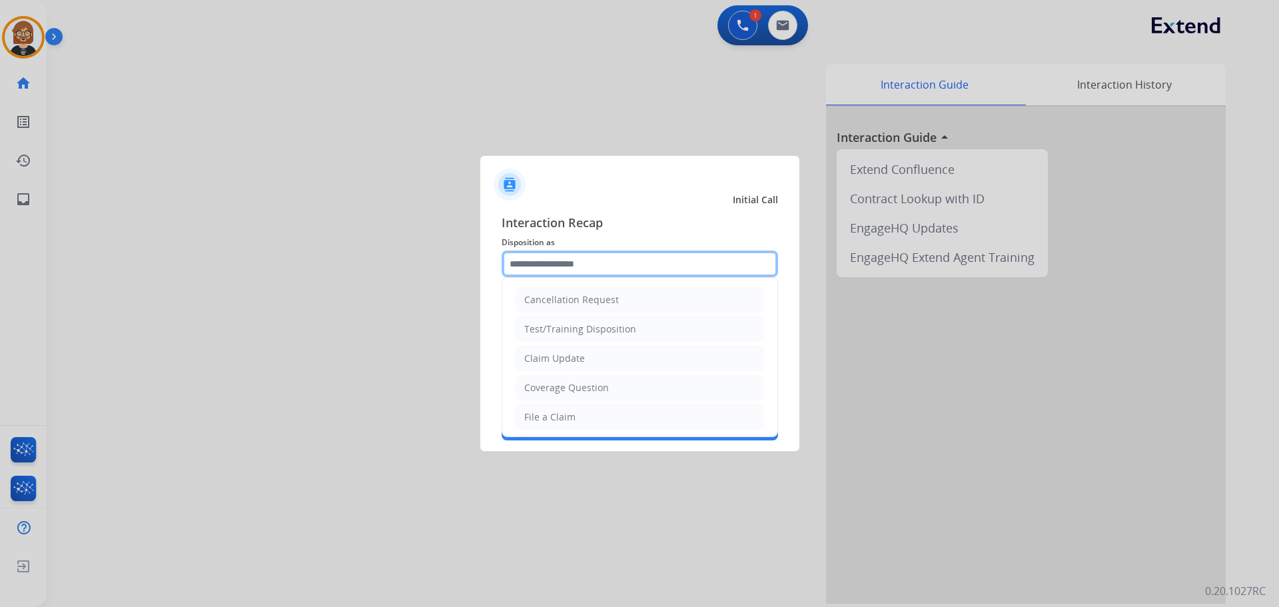
click at [610, 269] on input "text" at bounding box center [640, 264] width 277 height 27
click at [608, 362] on li "Claim Update" at bounding box center [640, 358] width 249 height 25
type input "**********"
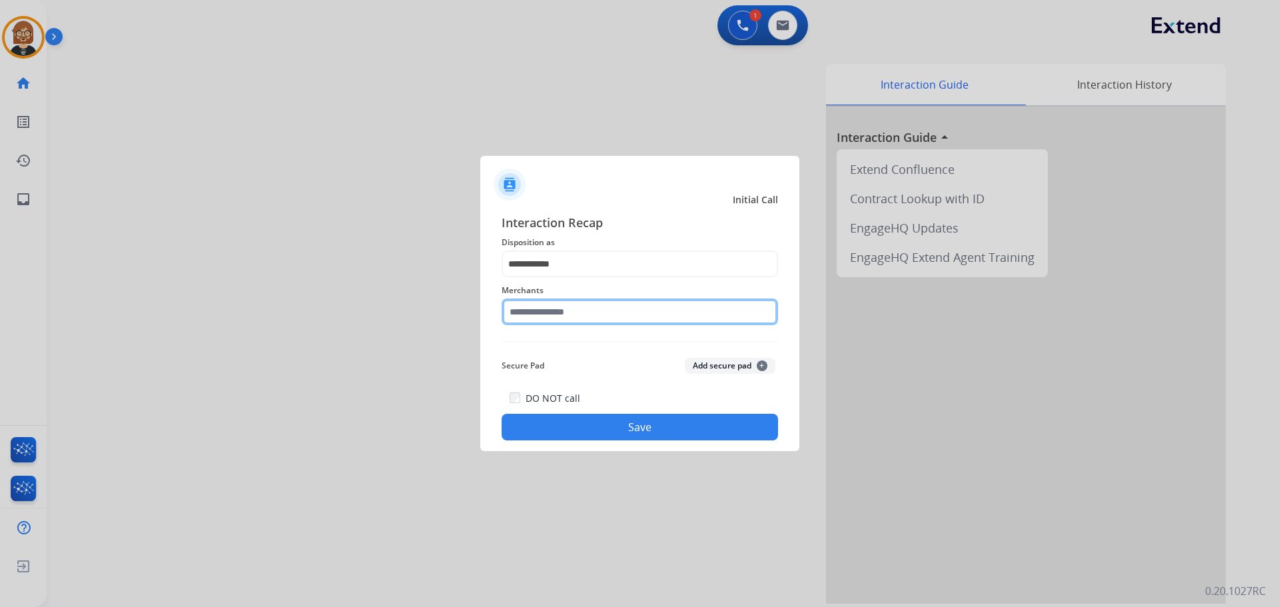
click at [622, 324] on input "text" at bounding box center [640, 312] width 277 height 27
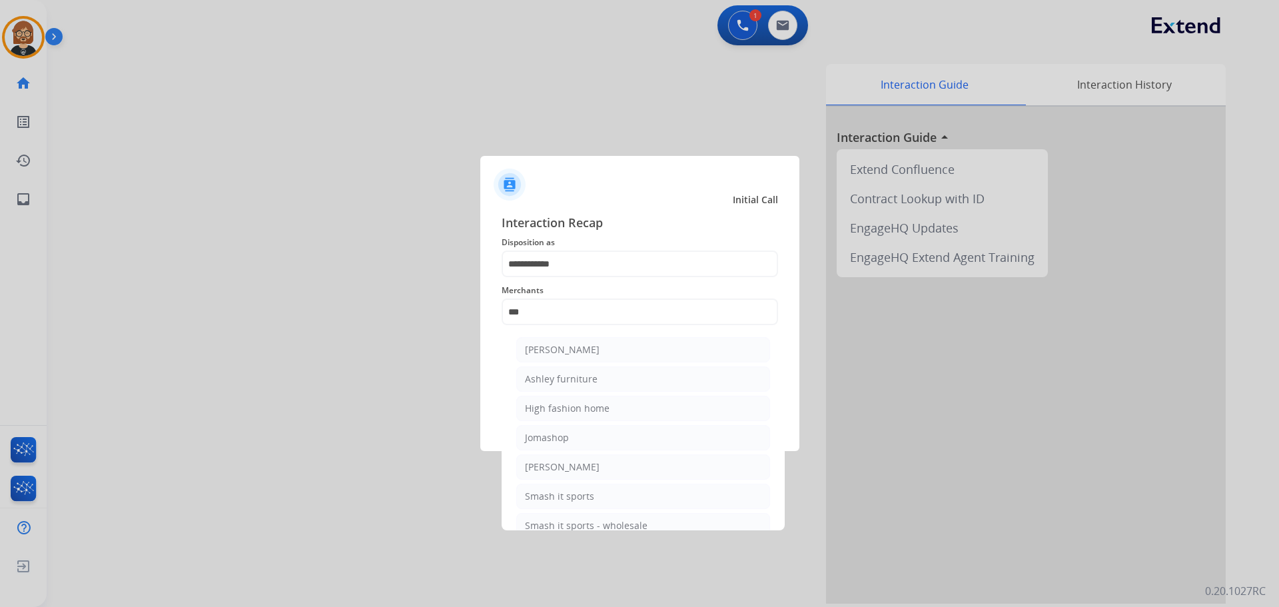
click at [602, 346] on li "[PERSON_NAME]" at bounding box center [643, 349] width 254 height 25
type input "**********"
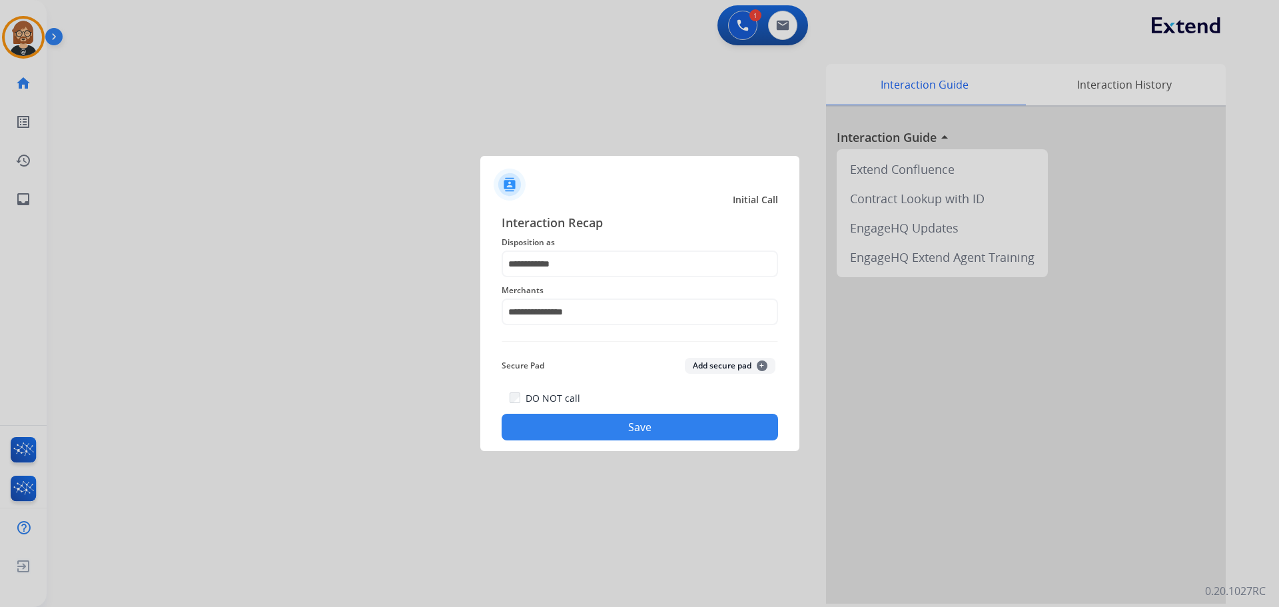
click at [634, 430] on button "Save" at bounding box center [640, 427] width 277 height 27
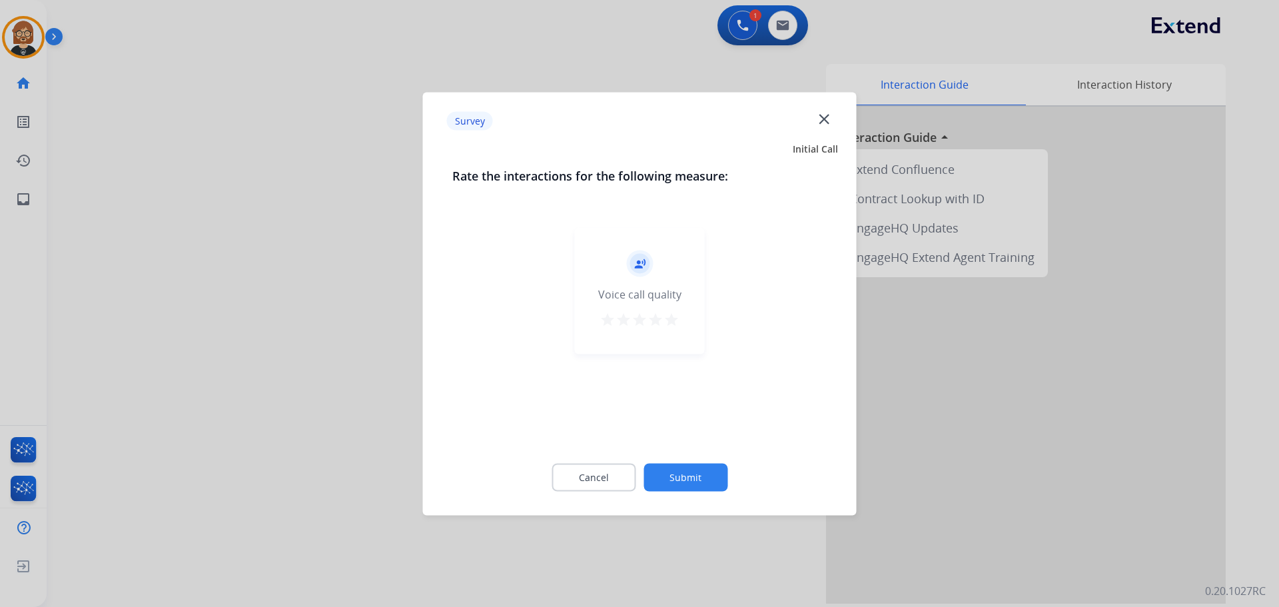
click at [662, 481] on button "Submit" at bounding box center [686, 477] width 84 height 28
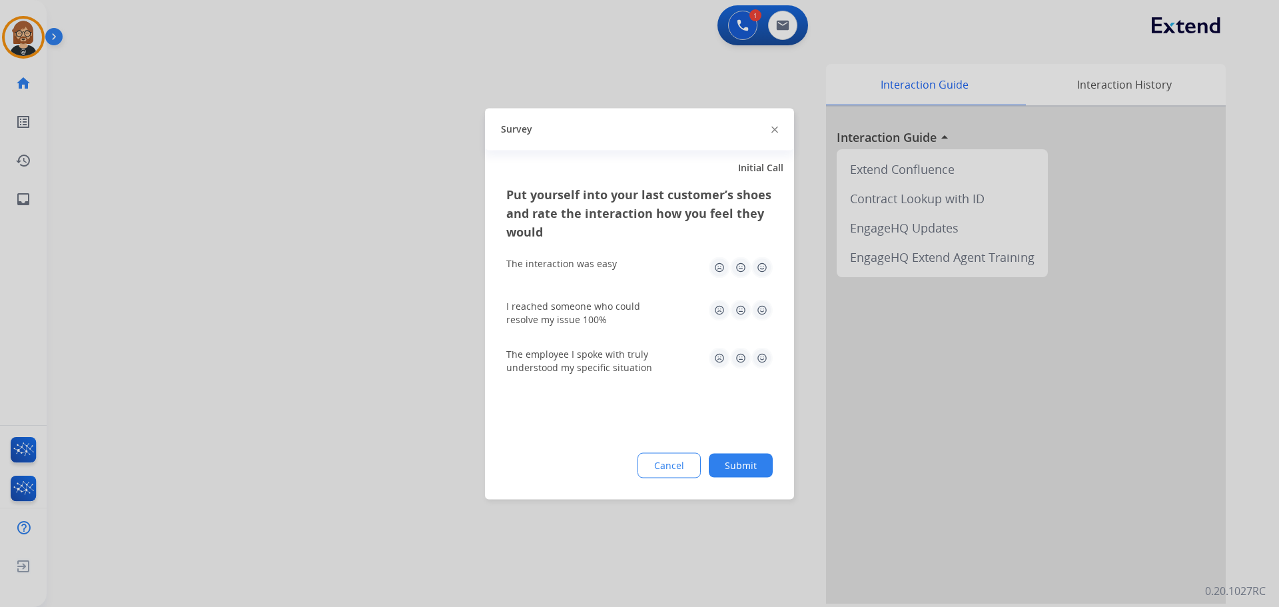
click at [662, 471] on button "Submit" at bounding box center [741, 465] width 64 height 24
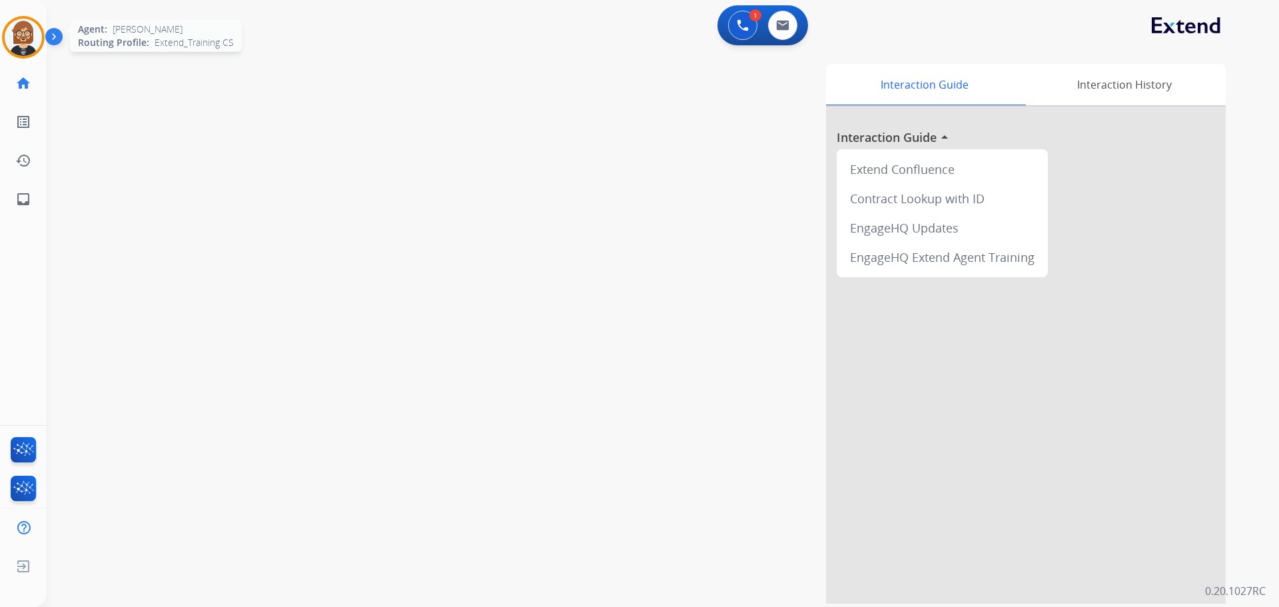
click at [36, 41] on img at bounding box center [23, 37] width 37 height 37
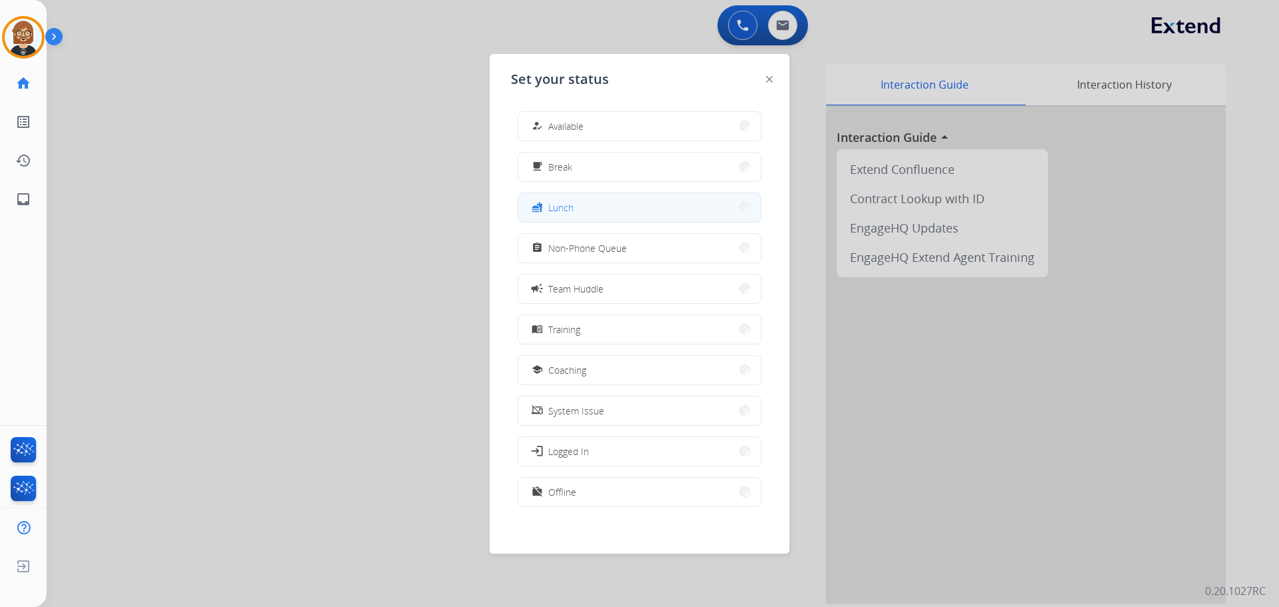
click at [590, 201] on button "fastfood Lunch" at bounding box center [639, 207] width 243 height 29
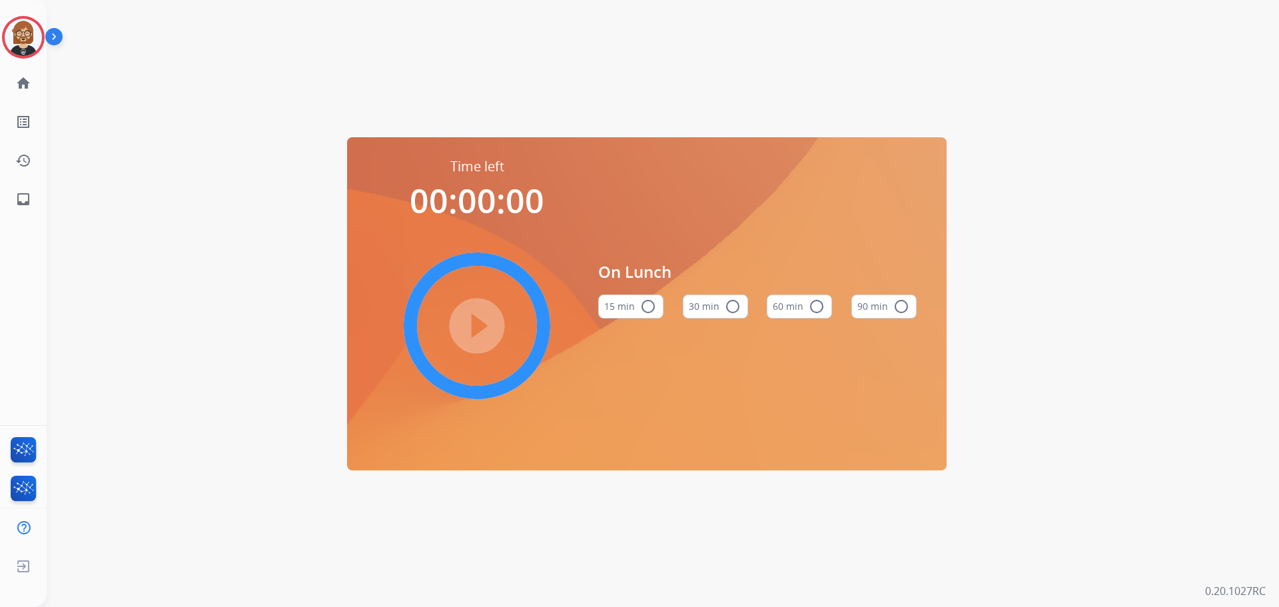
click at [662, 307] on button "30 min radio_button_unchecked" at bounding box center [715, 307] width 65 height 24
click at [475, 329] on mat-icon "play_circle_filled" at bounding box center [477, 326] width 16 height 16
